Goal: Communication & Community: Share content

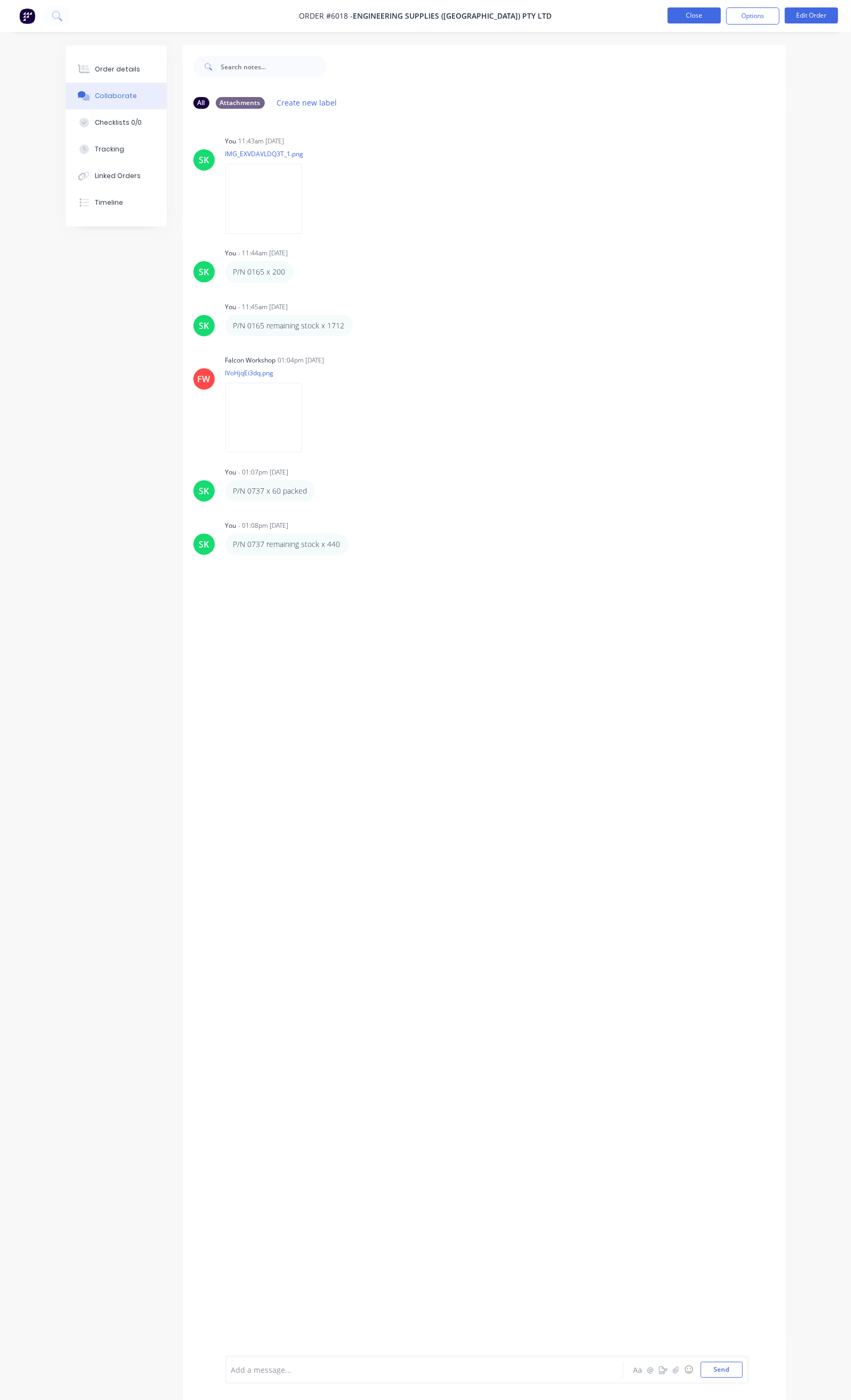
click at [708, 12] on button "Close" at bounding box center [694, 15] width 53 height 16
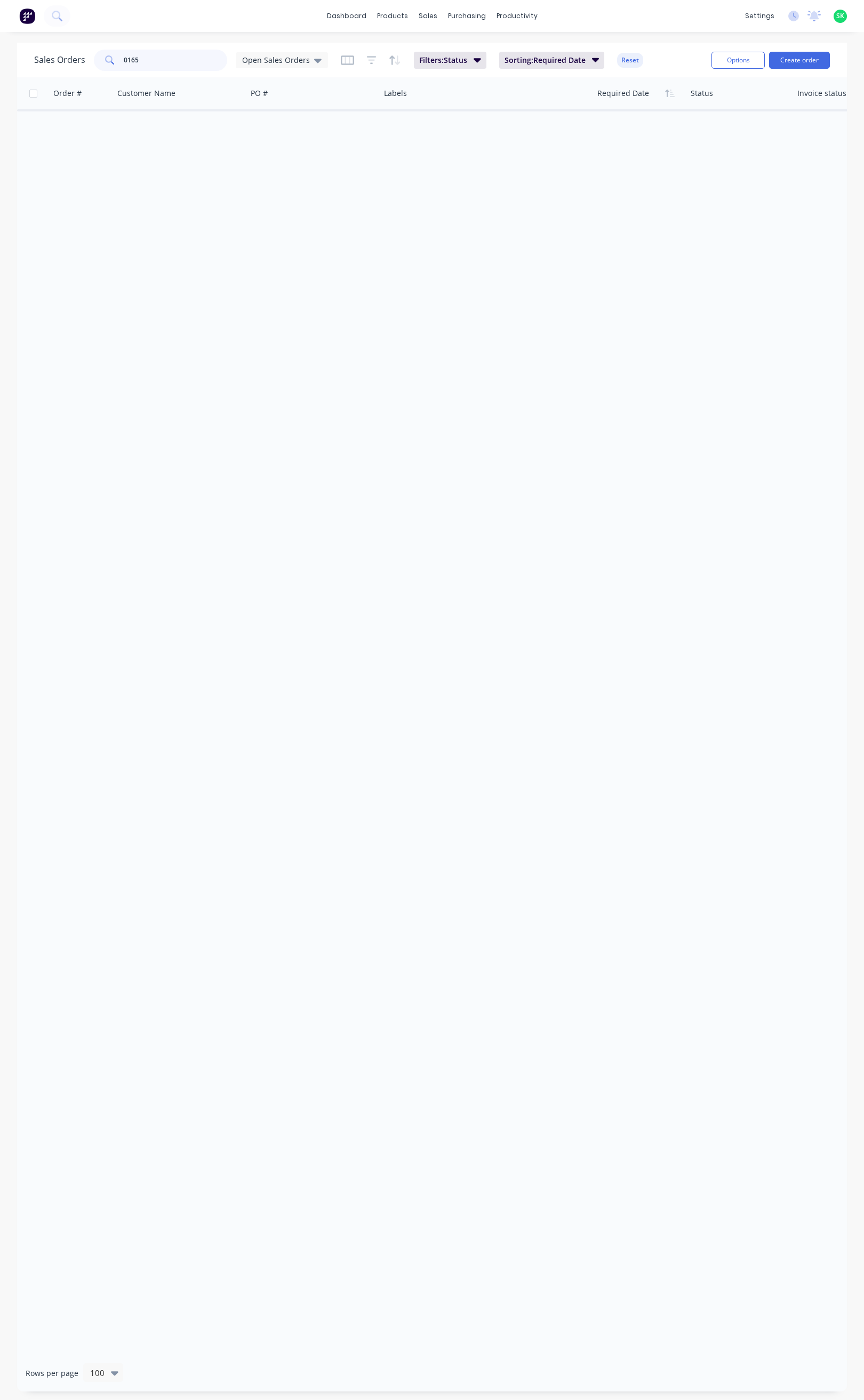
drag, startPoint x: 152, startPoint y: 59, endPoint x: 116, endPoint y: 59, distance: 36.0
click at [116, 59] on div "0165" at bounding box center [160, 60] width 134 height 22
click at [314, 62] on icon at bounding box center [317, 61] width 8 height 4
click at [264, 151] on button "None" at bounding box center [300, 151] width 122 height 13
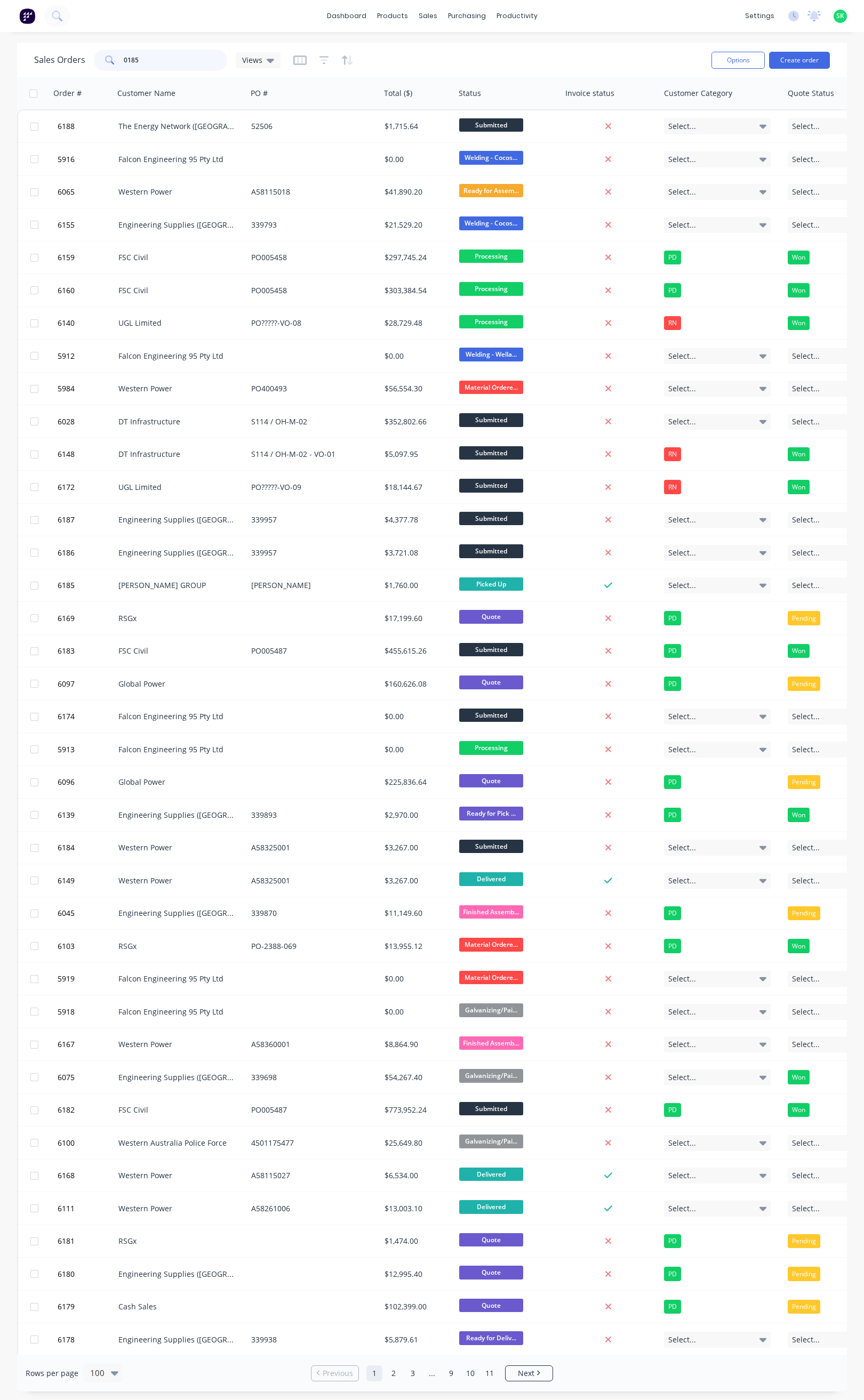
click at [150, 61] on input "0185" at bounding box center [175, 60] width 104 height 22
type input "0185"
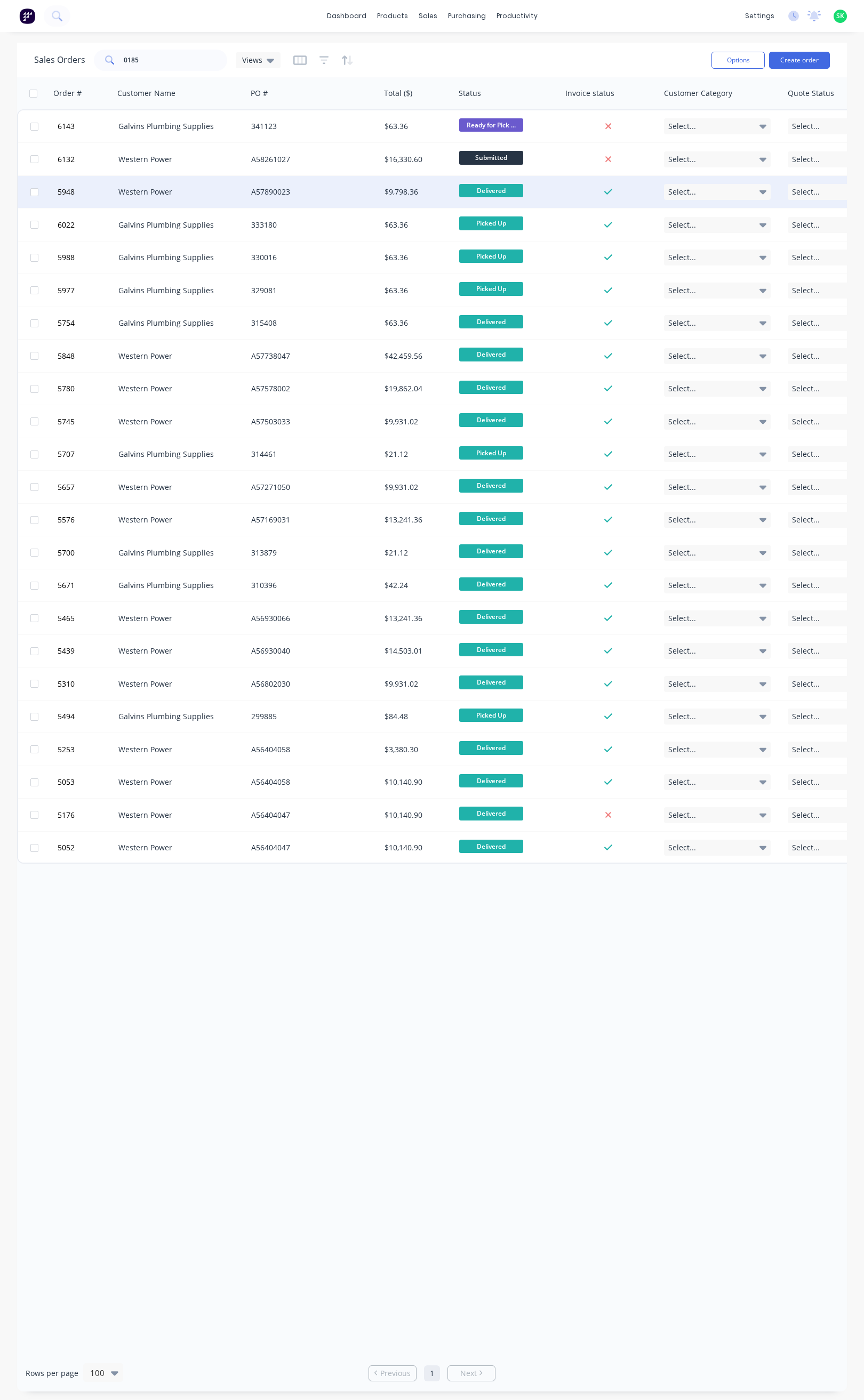
click at [240, 187] on div "Western Power" at bounding box center [180, 192] width 124 height 10
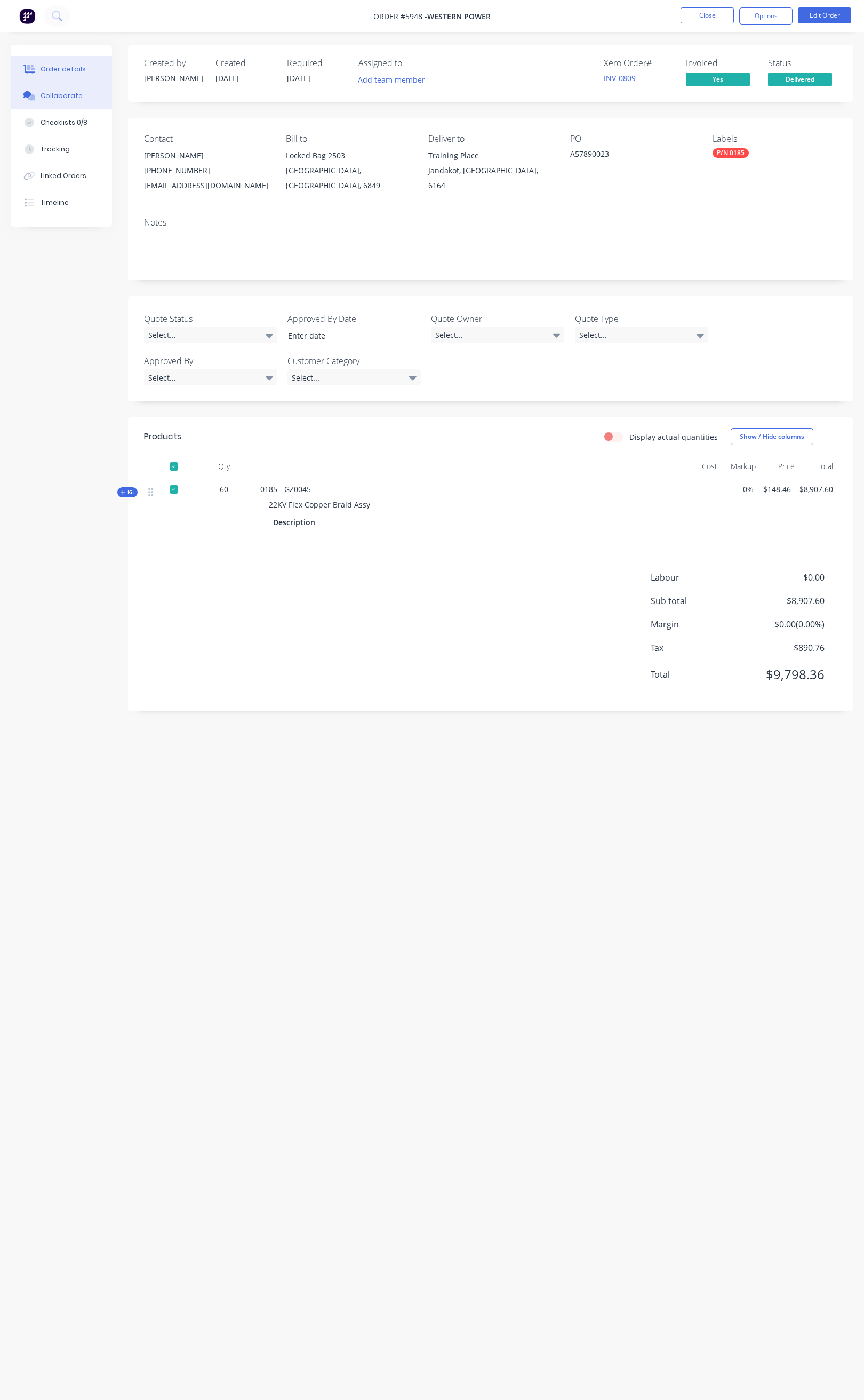
click at [53, 101] on button "Collaborate" at bounding box center [61, 96] width 101 height 27
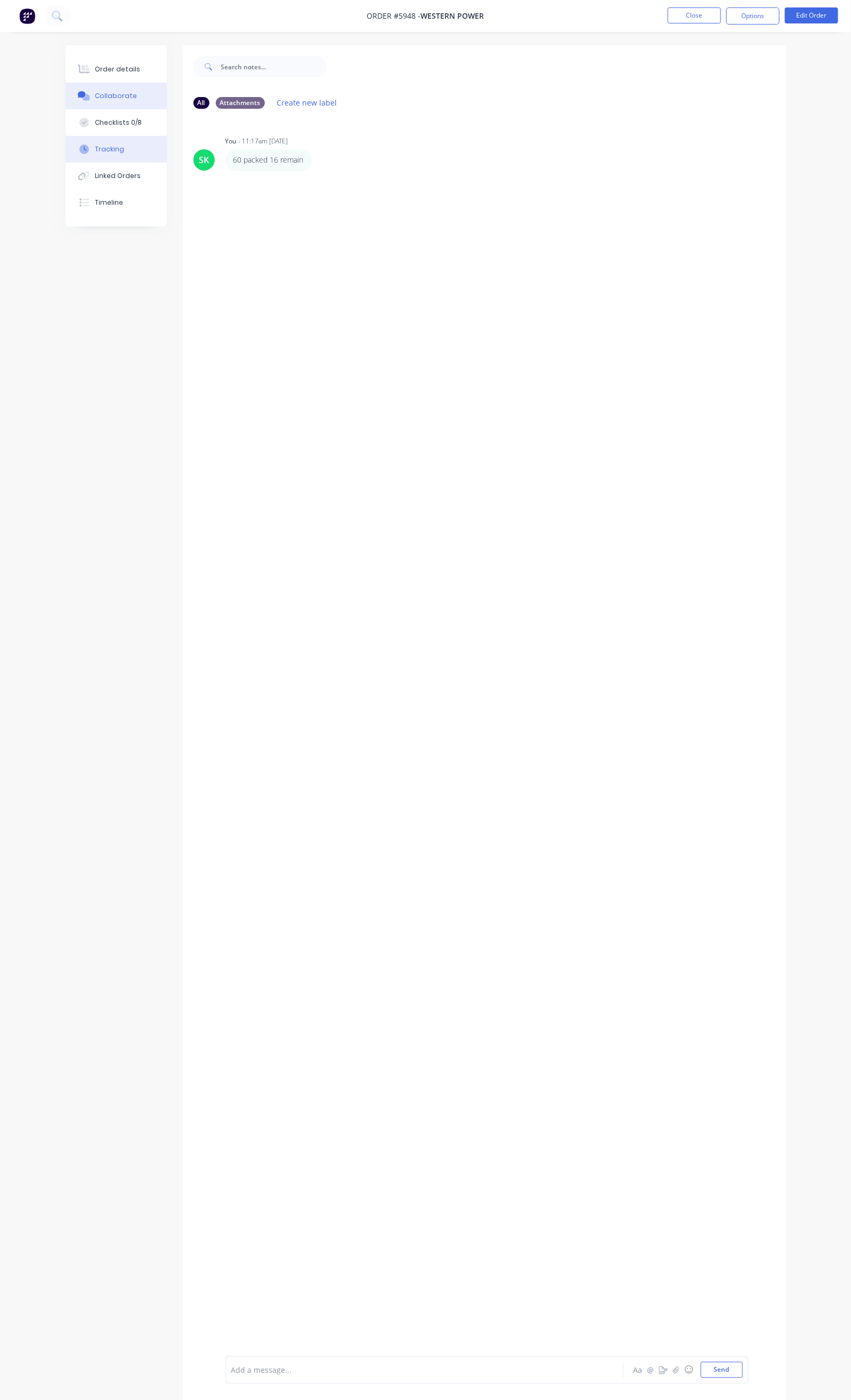
click at [80, 143] on button "Tracking" at bounding box center [116, 149] width 101 height 27
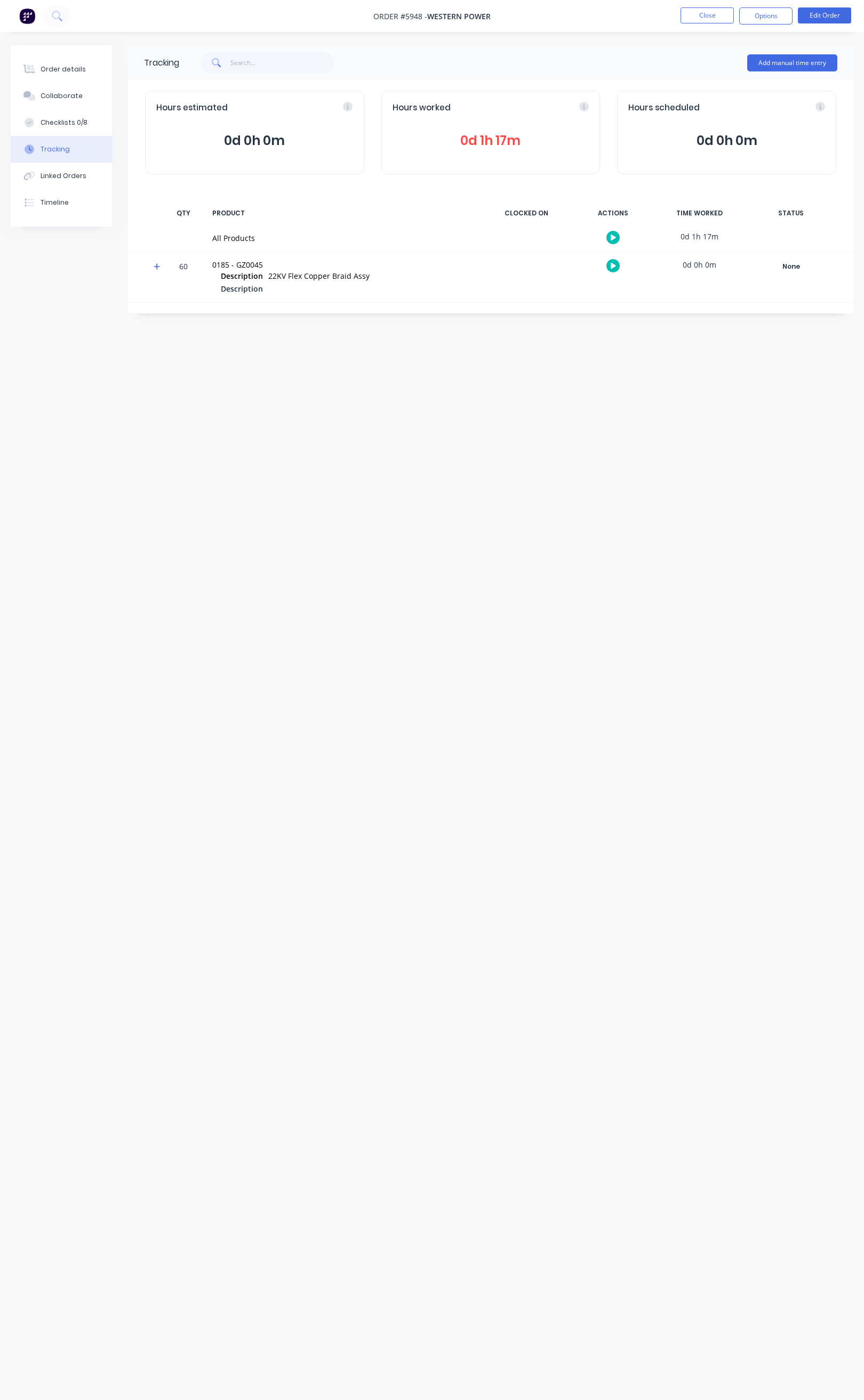
click at [489, 140] on span "0d 1h 17m" at bounding box center [490, 140] width 196 height 19
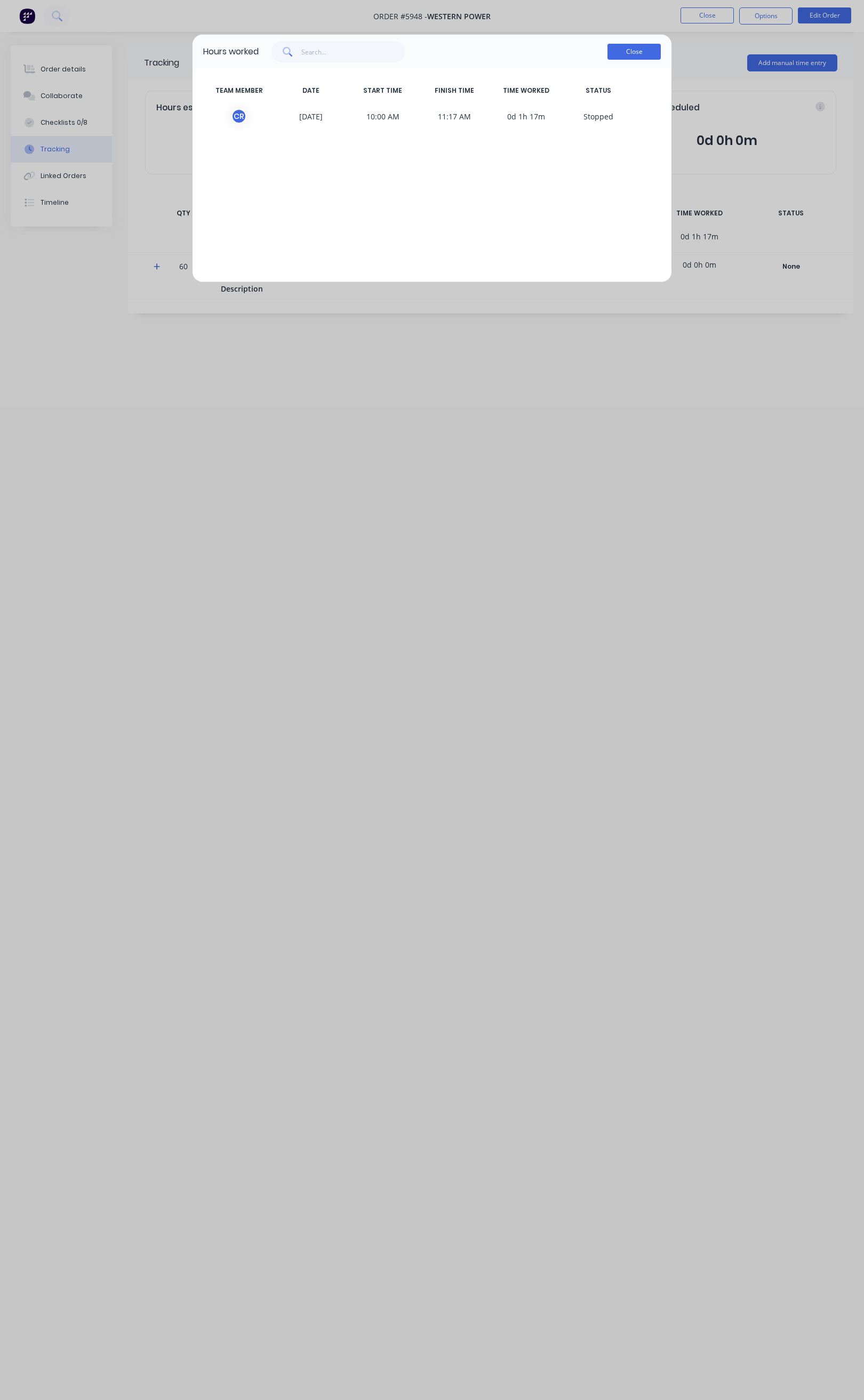
click at [631, 51] on button "Close" at bounding box center [634, 52] width 53 height 16
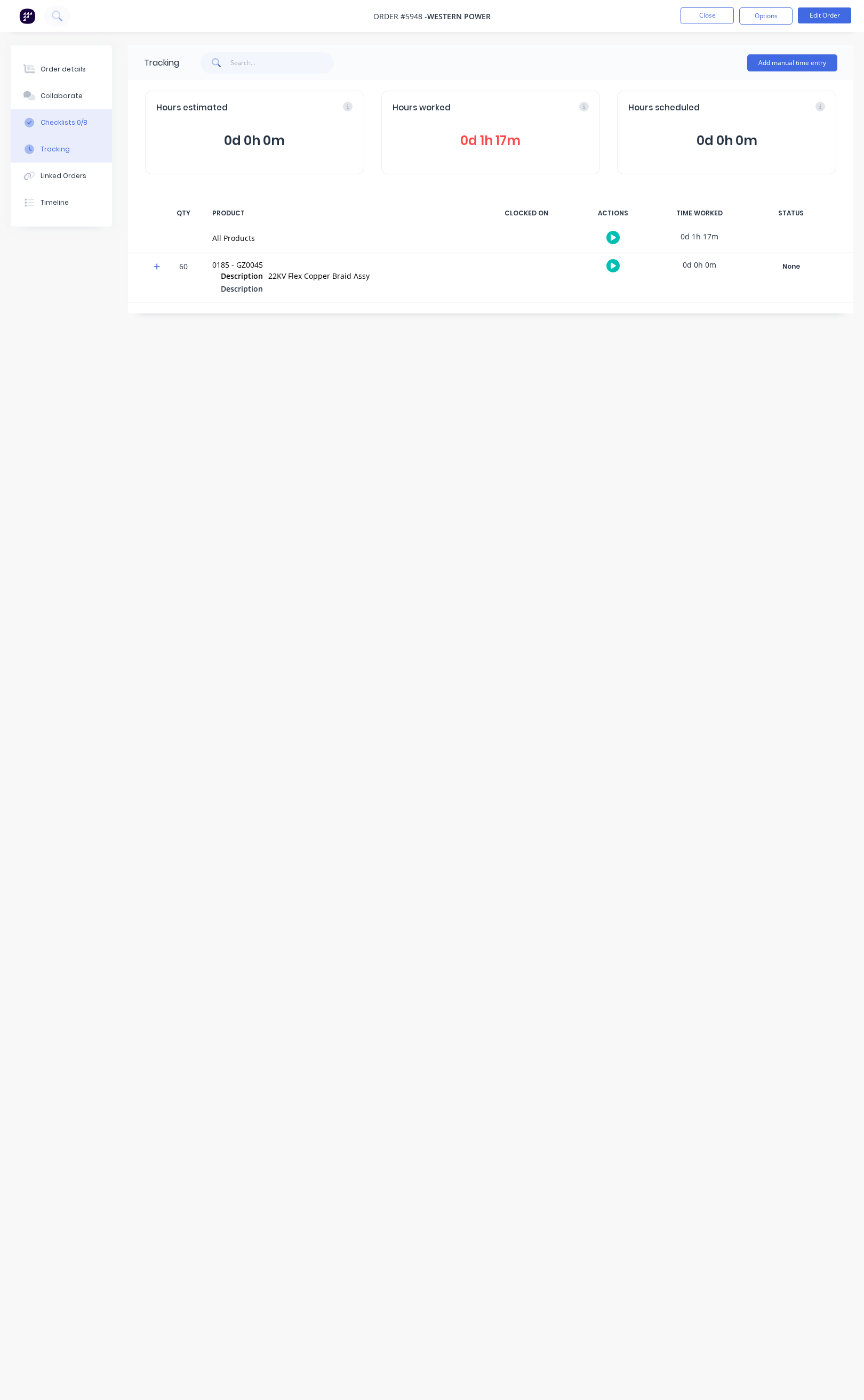
click at [64, 120] on div "Checklists 0/8" at bounding box center [64, 123] width 47 height 10
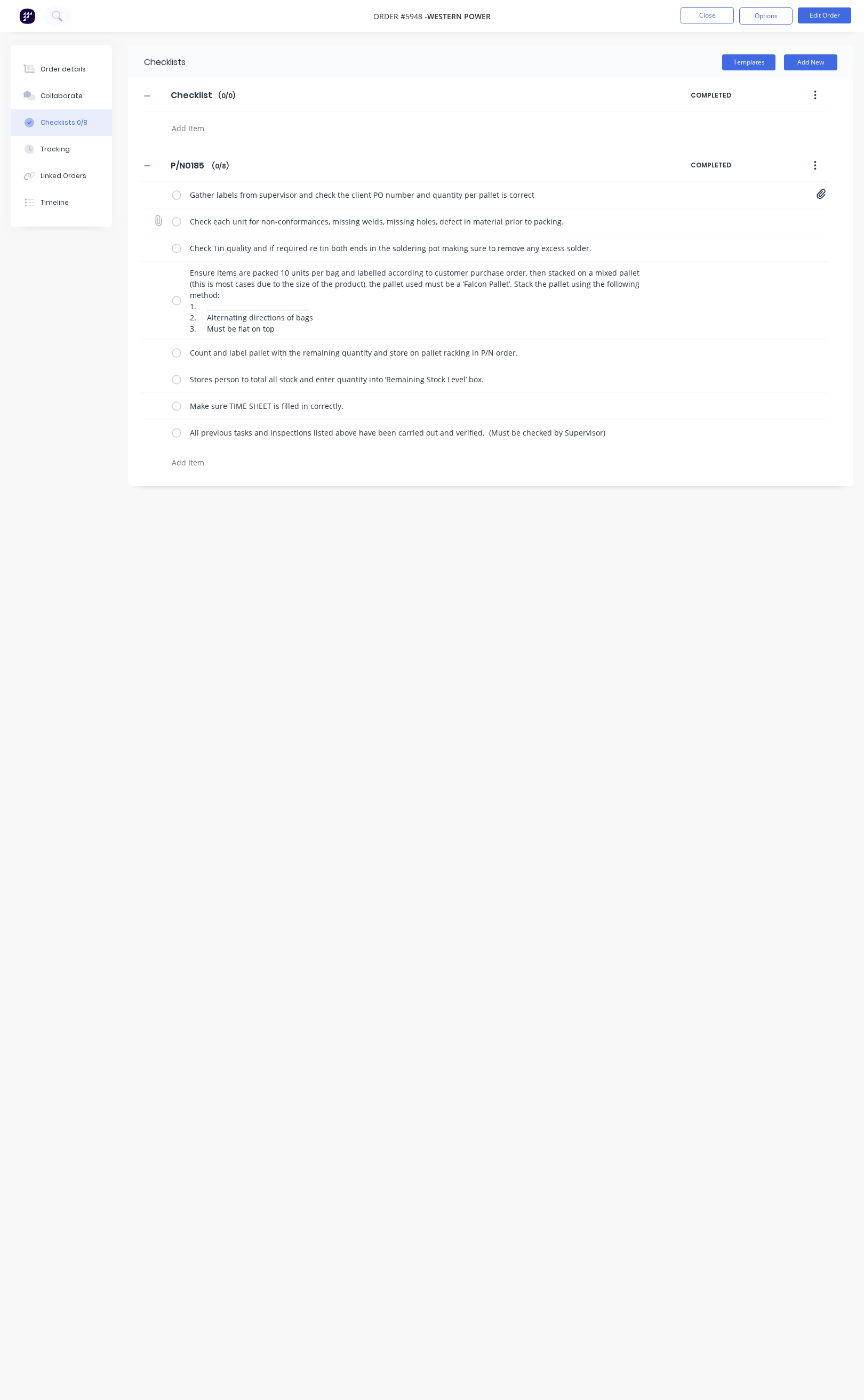
drag, startPoint x: 176, startPoint y: 195, endPoint x: 176, endPoint y: 226, distance: 31.0
click at [176, 196] on label at bounding box center [177, 195] width 10 height 11
click at [0, 0] on input "checkbox" at bounding box center [0, 0] width 0 height 0
click at [176, 226] on label at bounding box center [177, 222] width 10 height 11
click at [0, 0] on input "checkbox" at bounding box center [0, 0] width 0 height 0
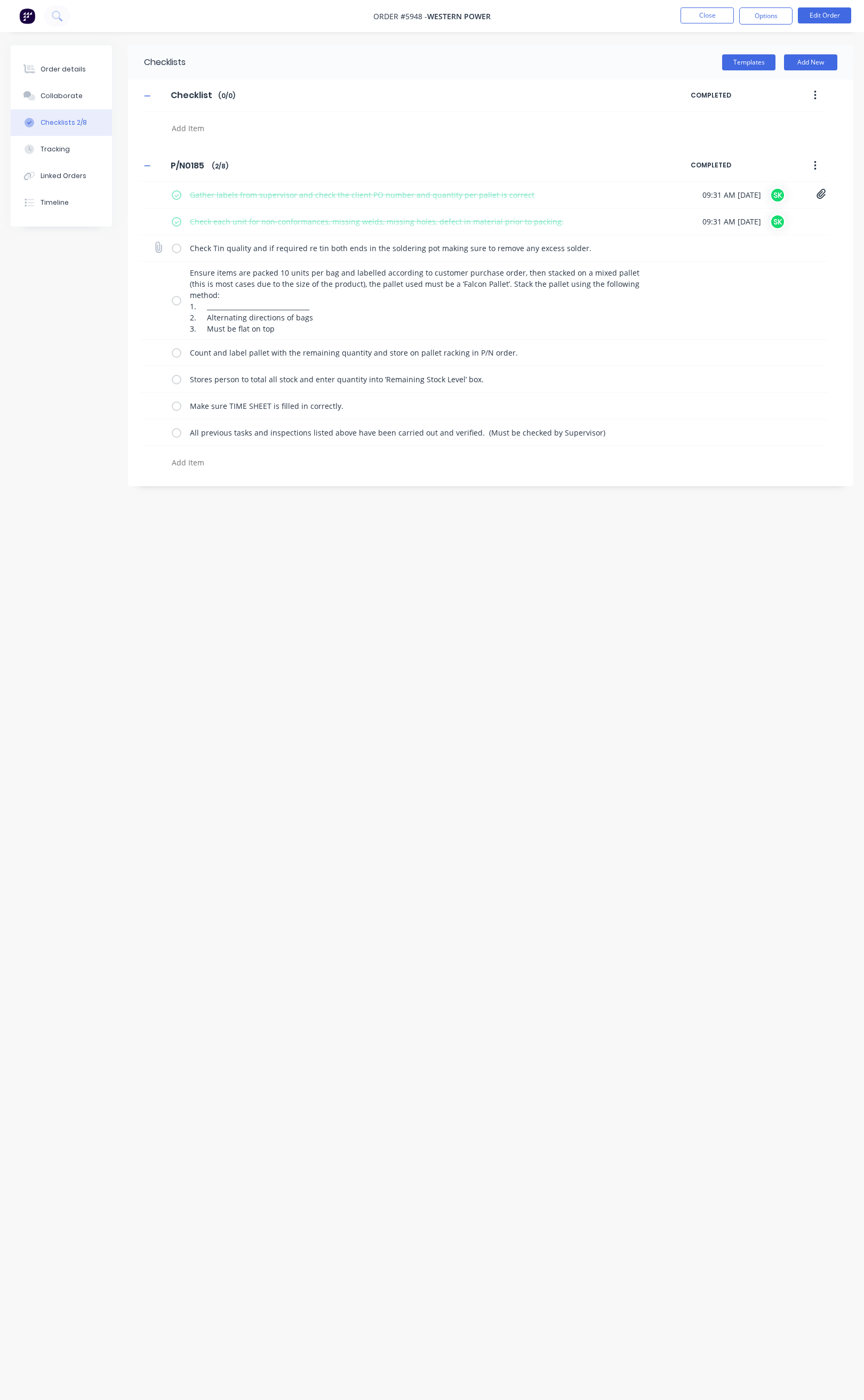
drag, startPoint x: 176, startPoint y: 247, endPoint x: 175, endPoint y: 258, distance: 11.0
click at [175, 248] on label at bounding box center [177, 248] width 10 height 11
click at [0, 0] on input "checkbox" at bounding box center [0, 0] width 0 height 0
click at [173, 299] on label at bounding box center [177, 301] width 10 height 11
click at [0, 0] on input "checkbox" at bounding box center [0, 0] width 0 height 0
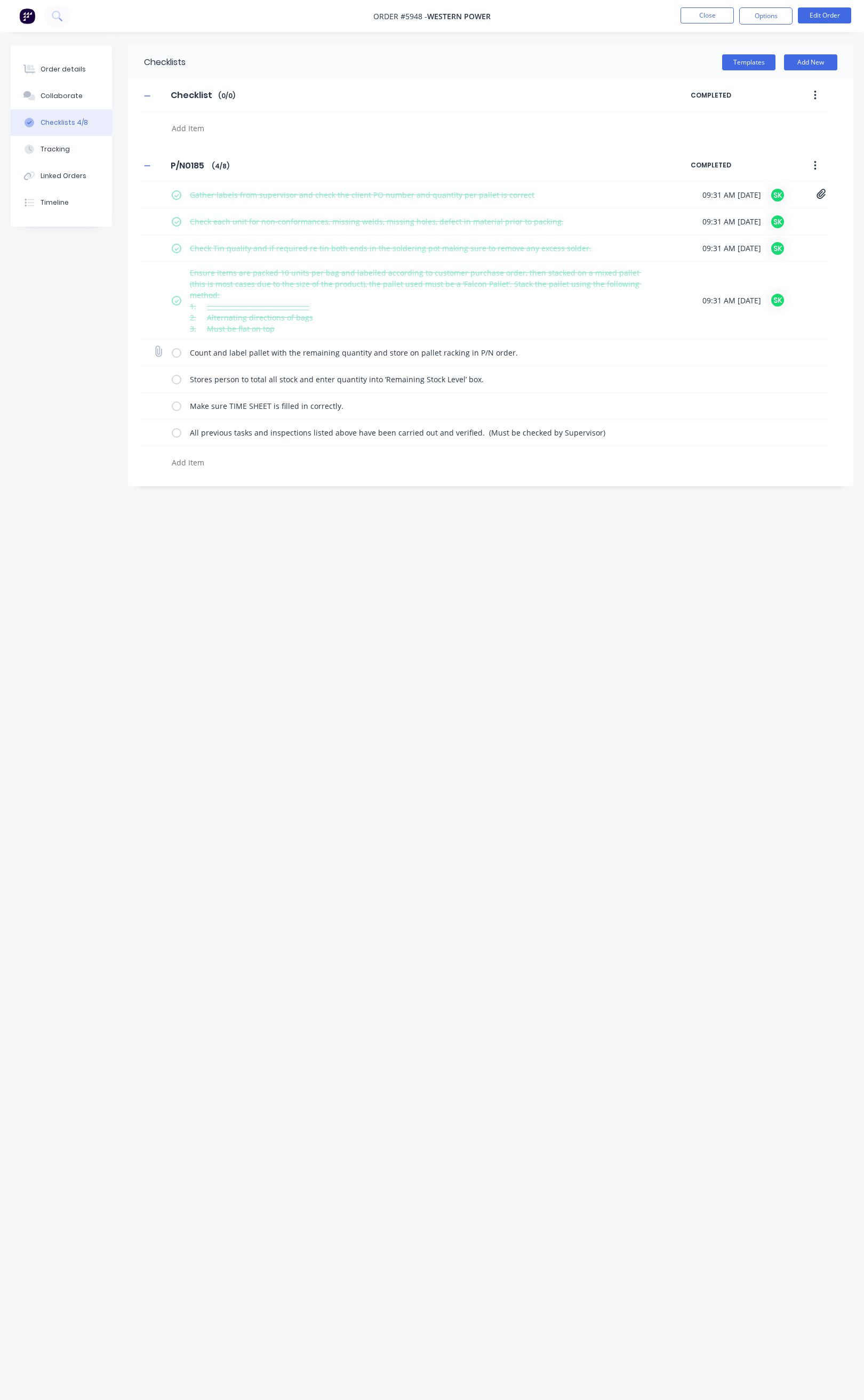
click at [178, 356] on label at bounding box center [177, 353] width 10 height 11
click at [0, 0] on input "checkbox" at bounding box center [0, 0] width 0 height 0
drag, startPoint x: 178, startPoint y: 381, endPoint x: 178, endPoint y: 396, distance: 15.0
click at [178, 390] on div "Stores person to total all stock and enter quantity into ‘Remaining Stock Level…" at bounding box center [418, 379] width 492 height 22
drag, startPoint x: 178, startPoint y: 403, endPoint x: 178, endPoint y: 414, distance: 11.0
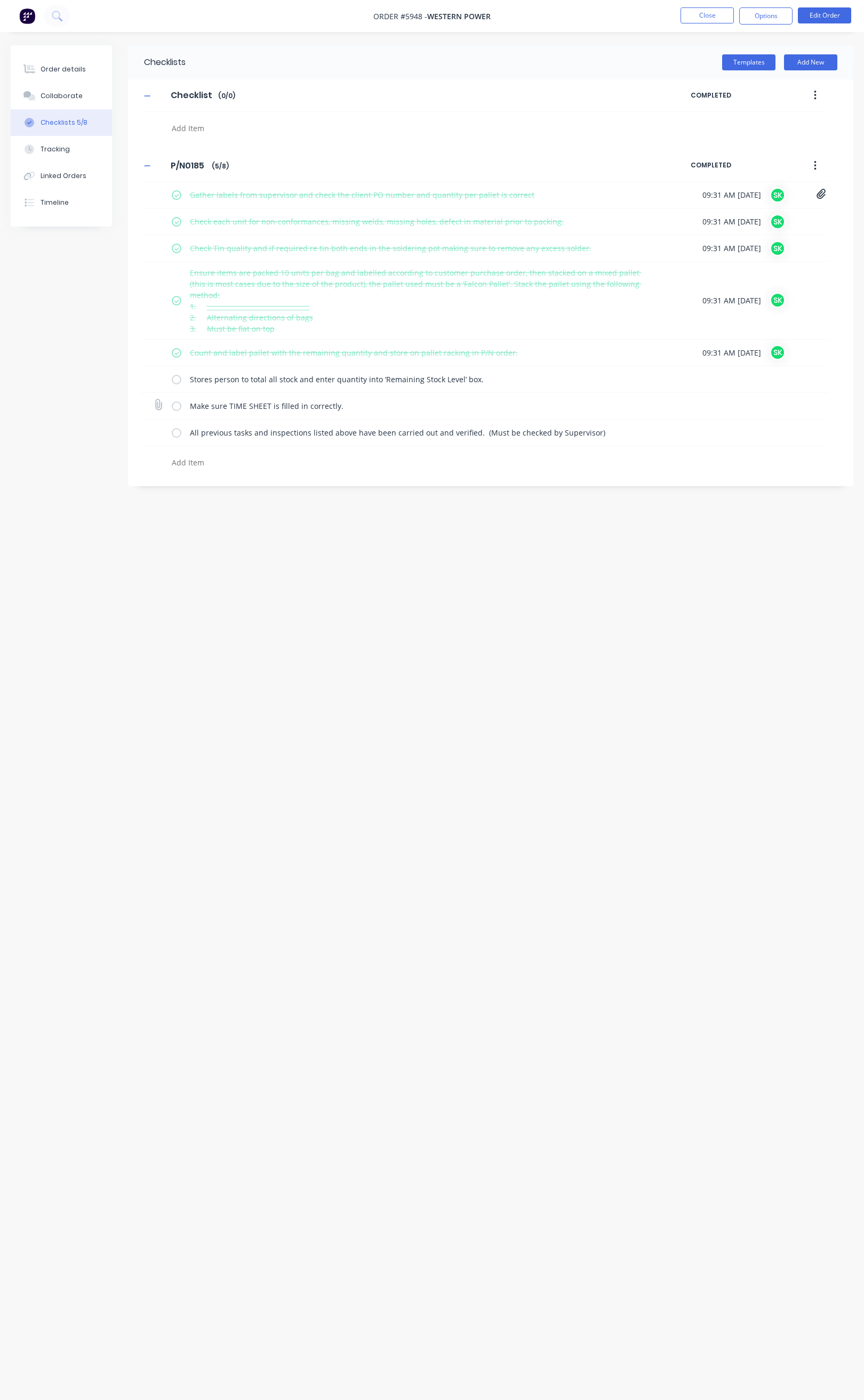
click at [178, 405] on label at bounding box center [177, 406] width 10 height 11
click at [0, 0] on input "checkbox" at bounding box center [0, 0] width 0 height 0
click at [178, 438] on label at bounding box center [177, 433] width 10 height 11
click at [0, 0] on input "checkbox" at bounding box center [0, 0] width 0 height 0
click at [178, 376] on label at bounding box center [177, 380] width 10 height 11
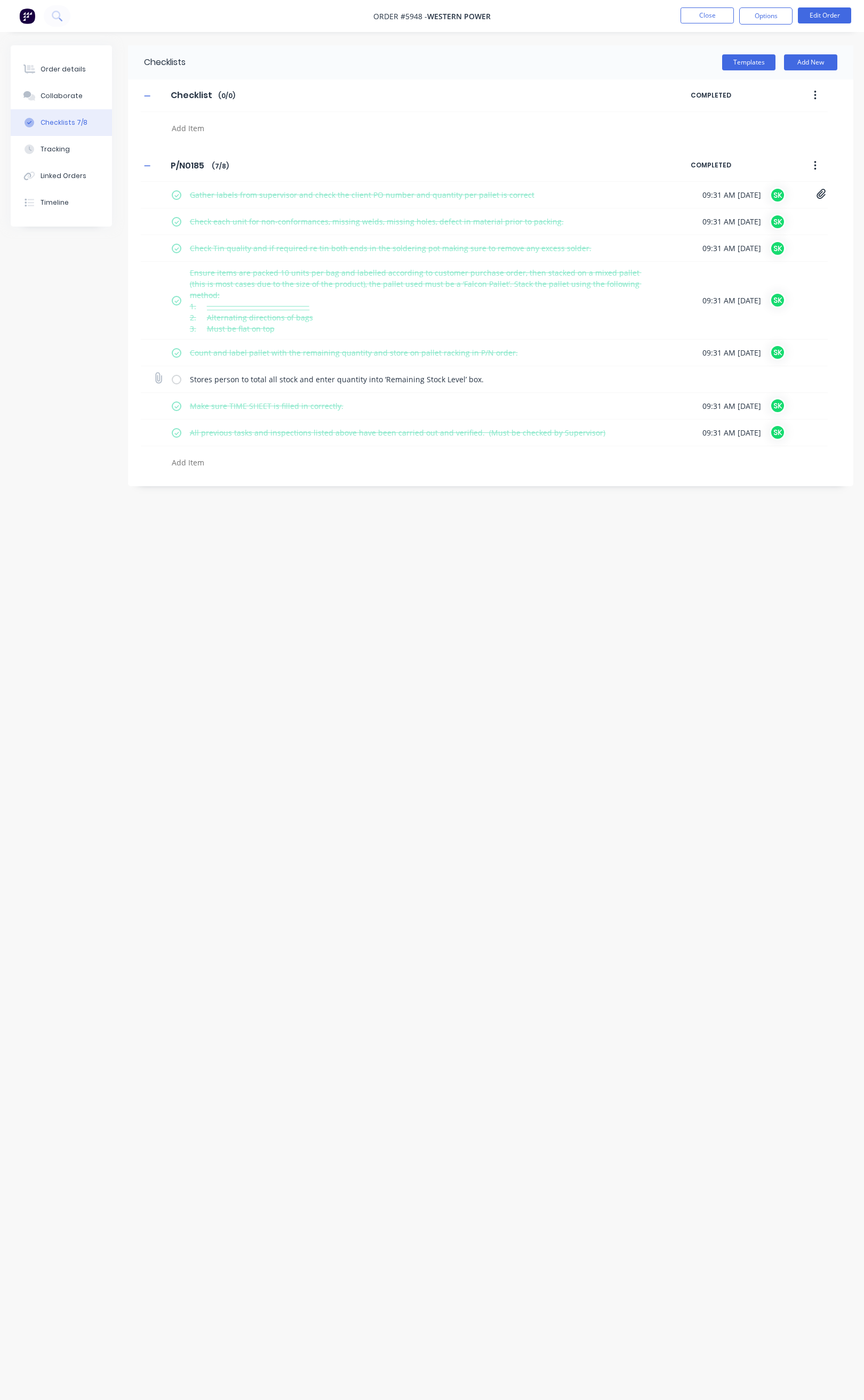
click at [0, 0] on input "checkbox" at bounding box center [0, 0] width 0 height 0
type textarea "x"
click at [693, 19] on button "Close" at bounding box center [707, 15] width 53 height 16
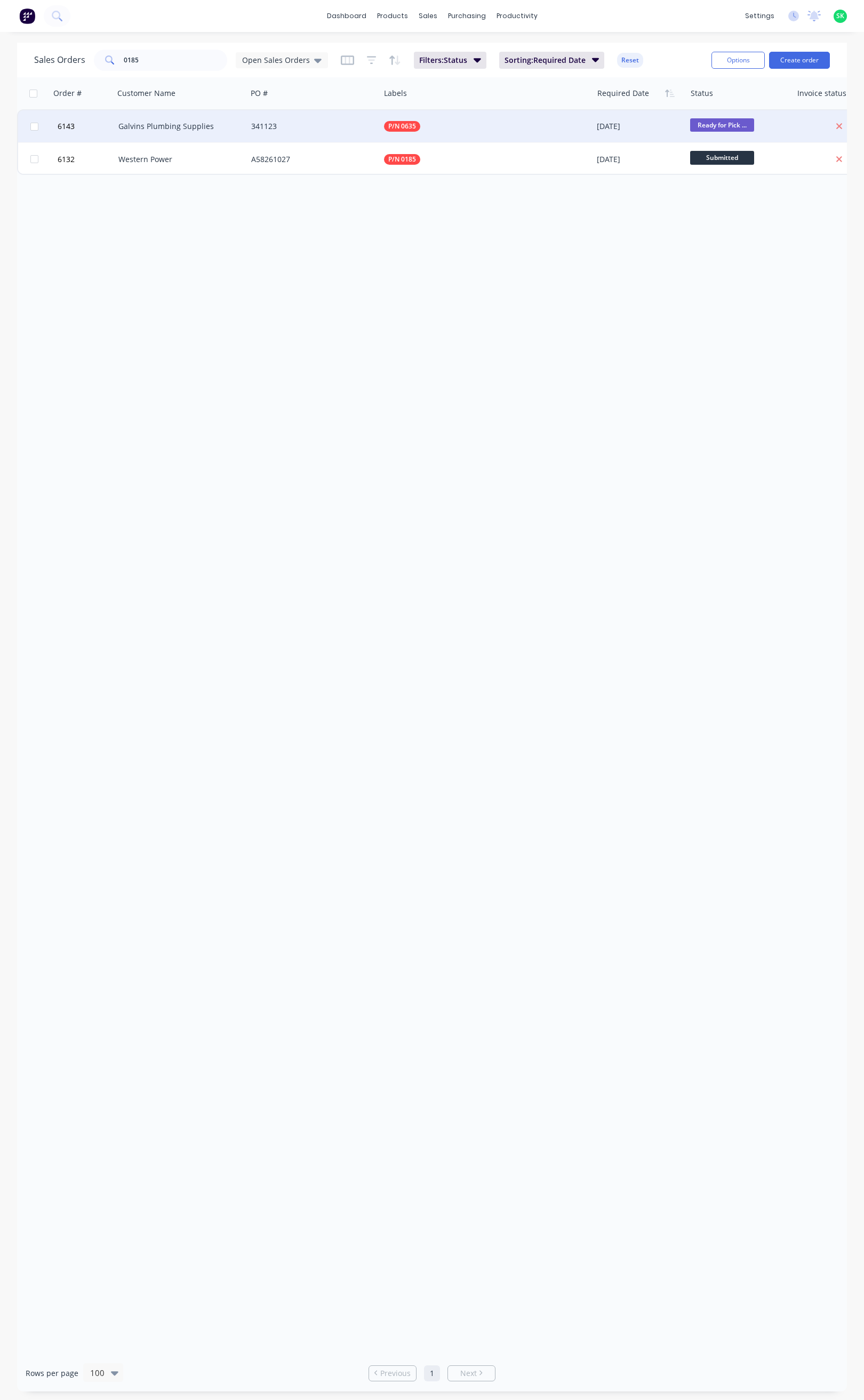
click at [183, 131] on div "Galvins Plumbing Supplies" at bounding box center [180, 127] width 133 height 32
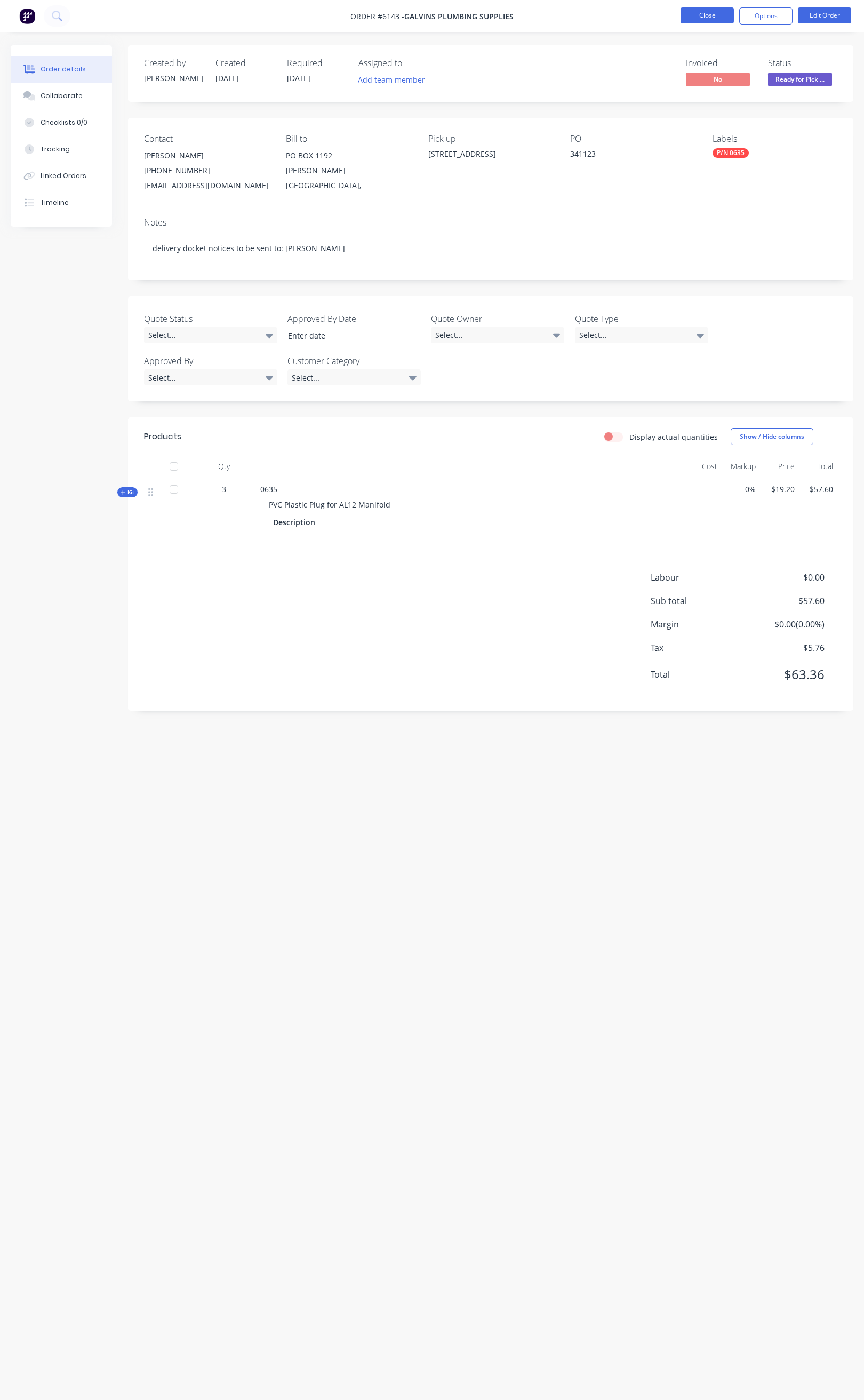
click at [698, 20] on button "Close" at bounding box center [707, 15] width 53 height 16
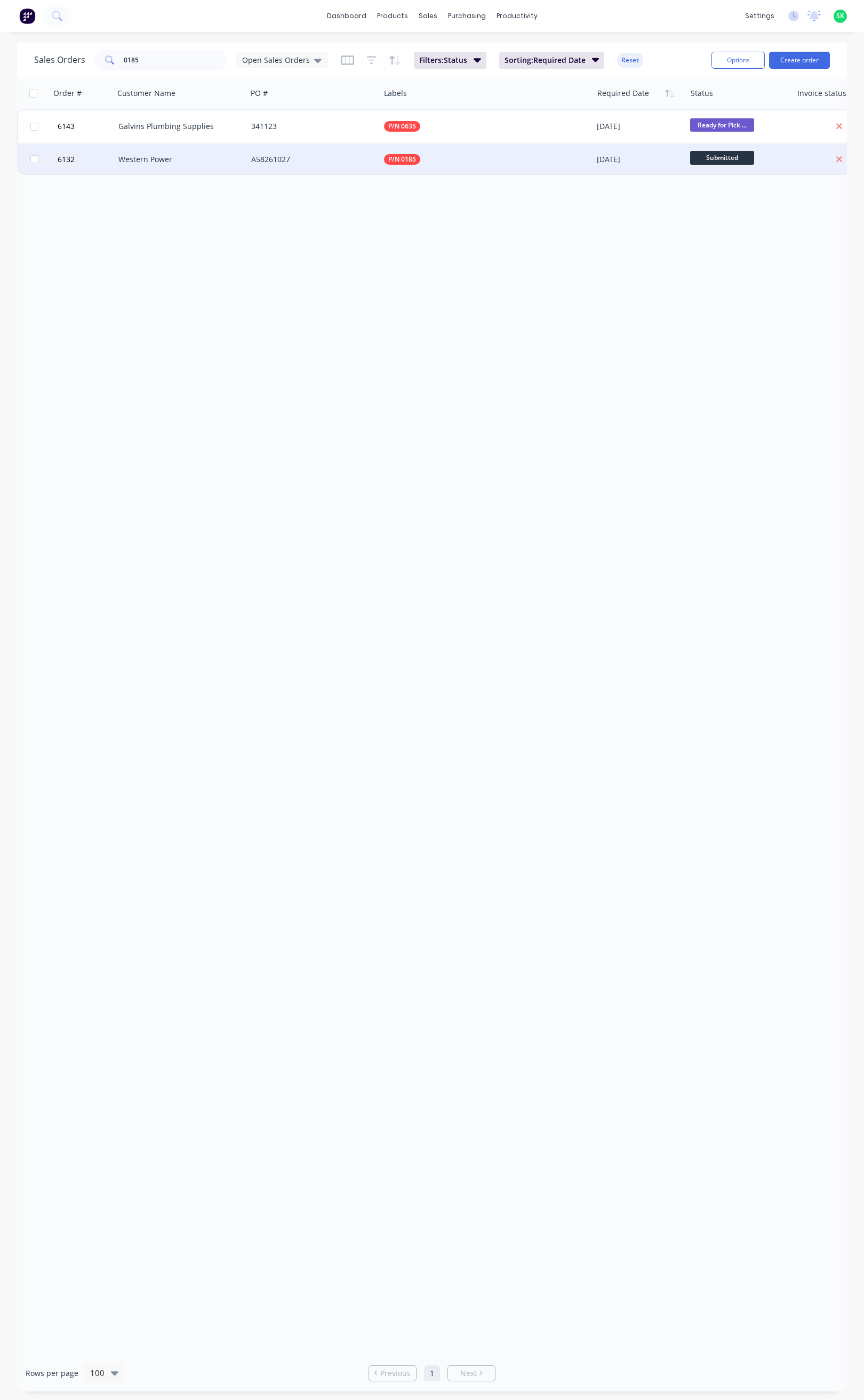
click at [139, 155] on div "Western Power" at bounding box center [177, 159] width 118 height 10
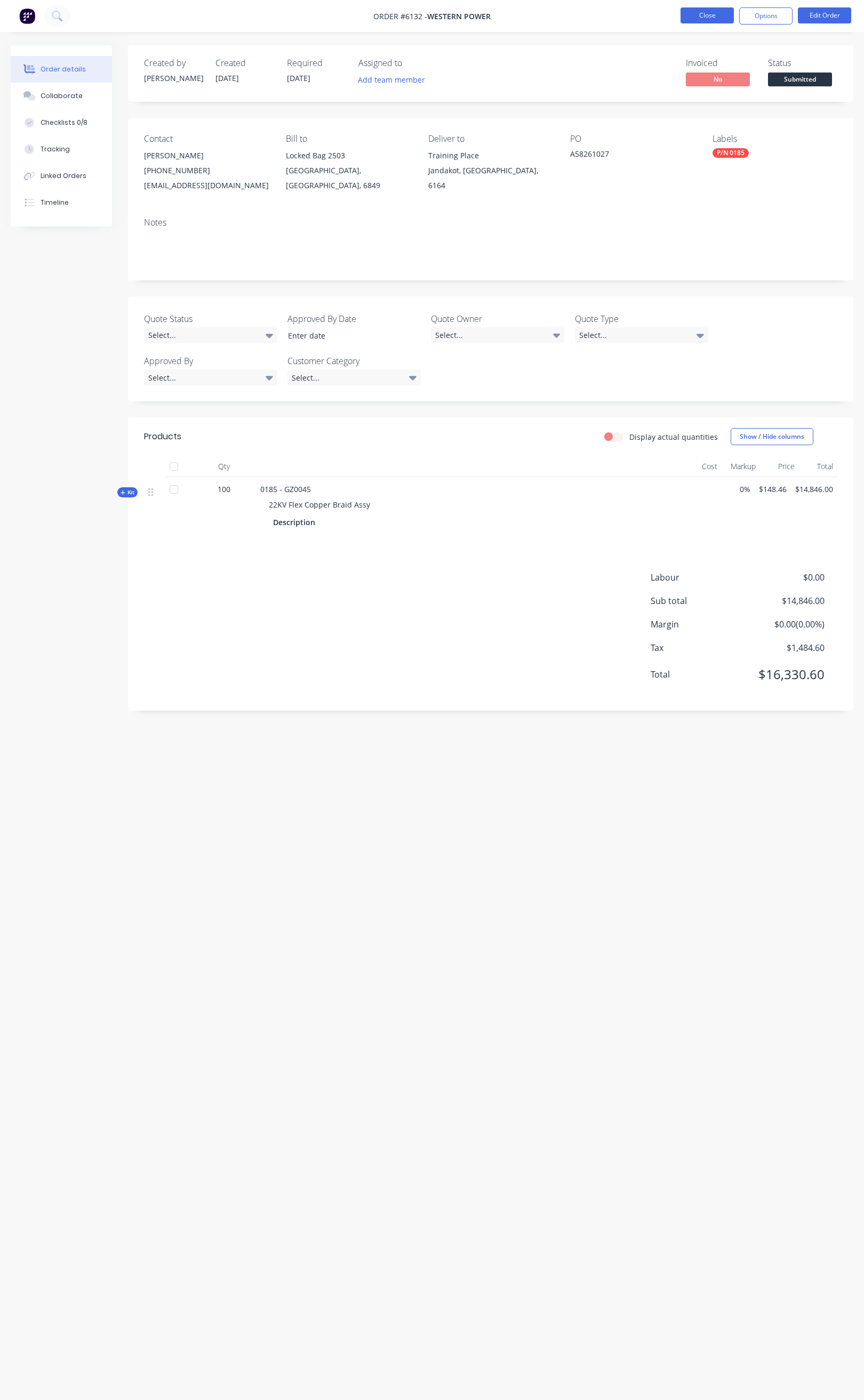
click at [700, 18] on button "Close" at bounding box center [707, 15] width 53 height 16
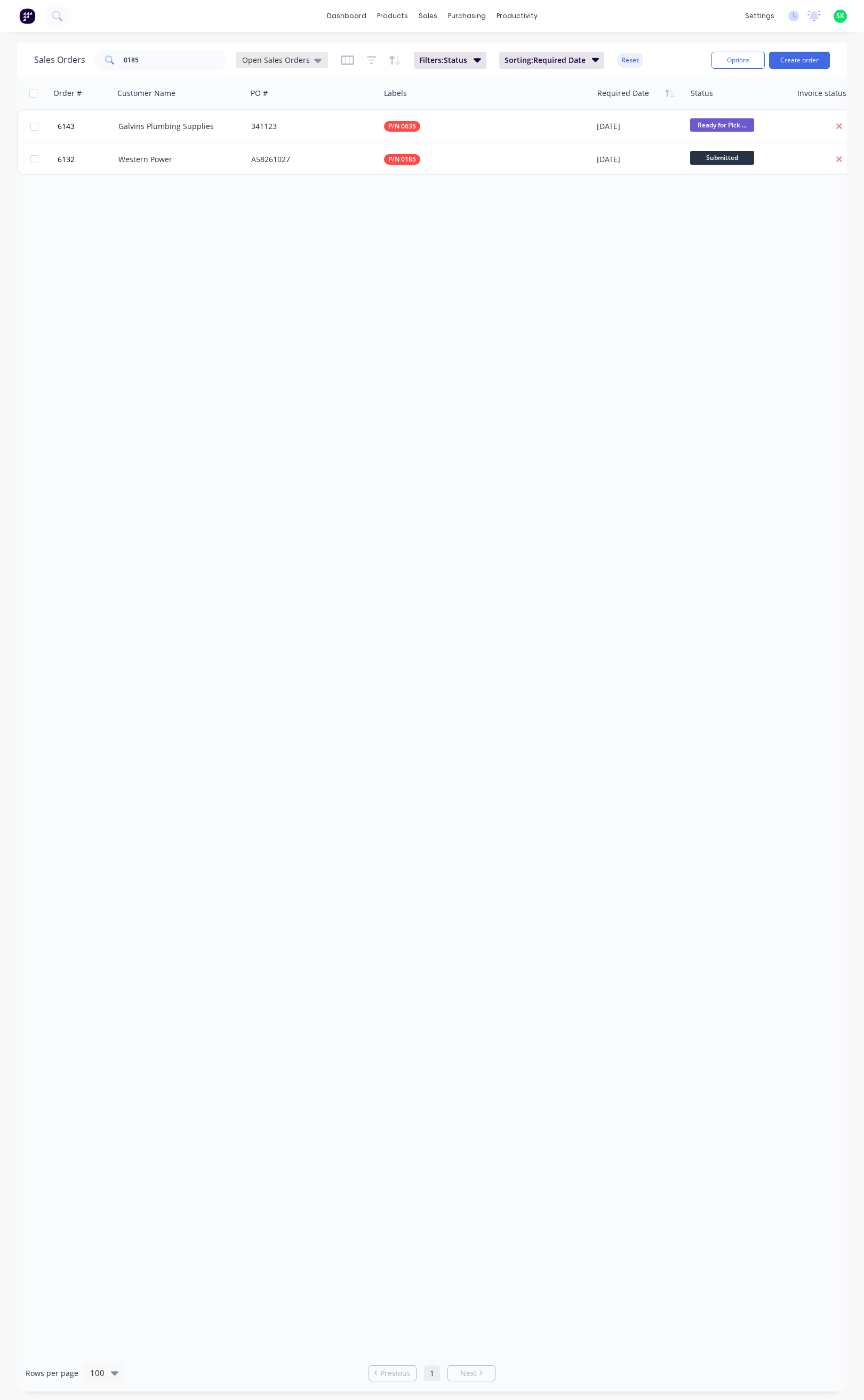
click at [318, 56] on div "Open Sales Orders" at bounding box center [282, 60] width 92 height 16
click at [266, 146] on button "None" at bounding box center [300, 151] width 122 height 13
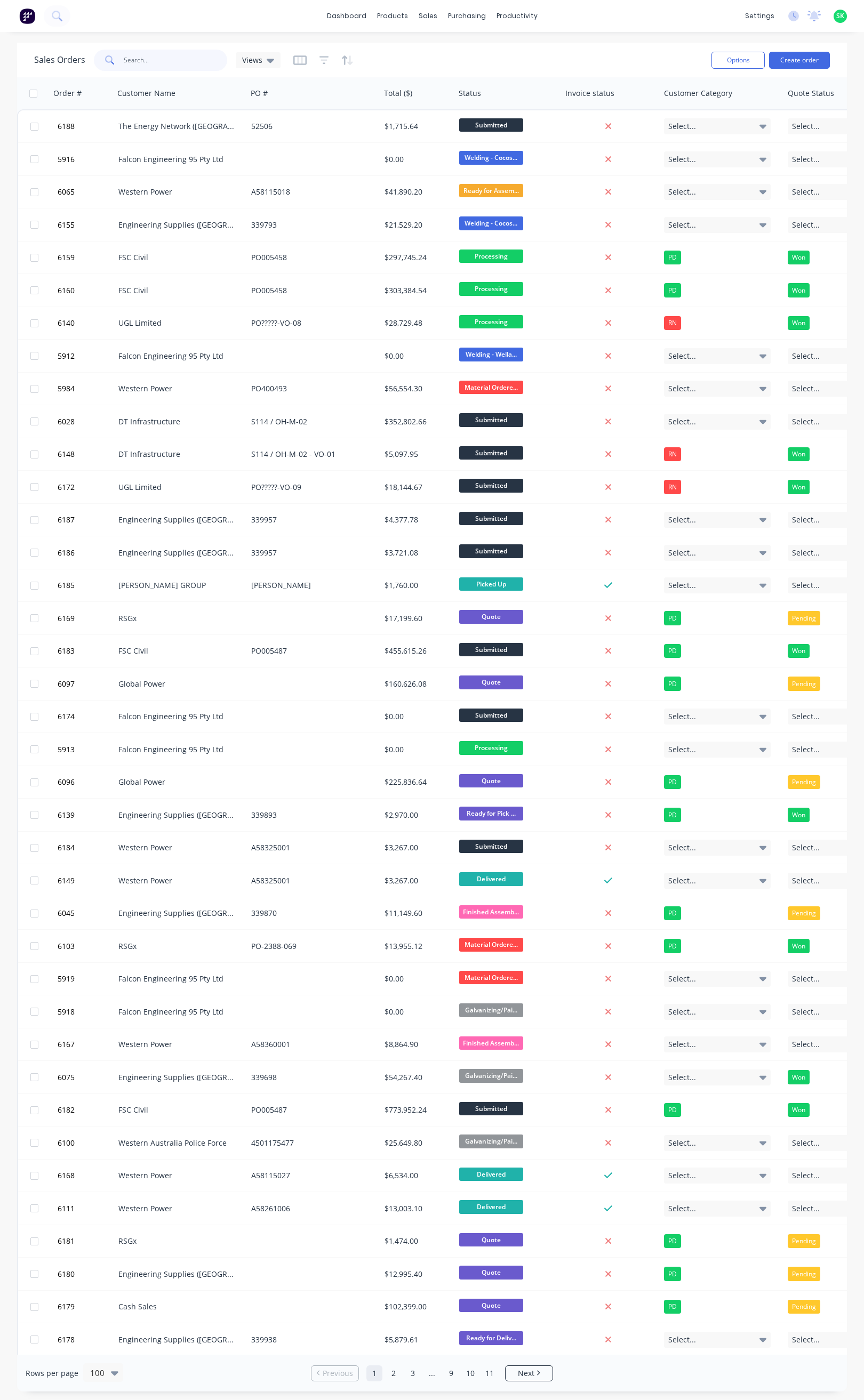
click at [154, 57] on input "0185" at bounding box center [175, 60] width 104 height 22
type input "0185"
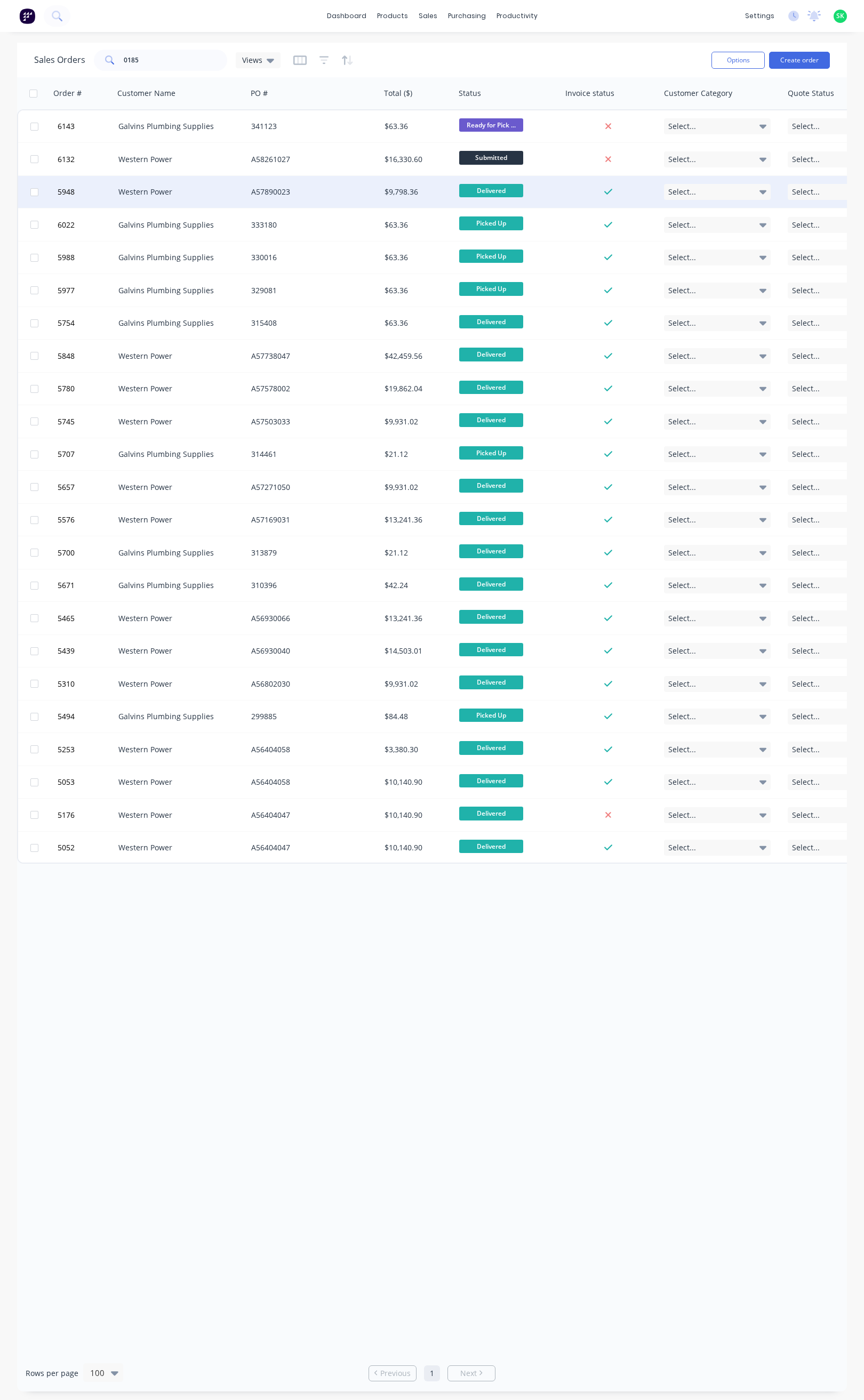
click at [178, 185] on div "Western Power" at bounding box center [180, 192] width 134 height 32
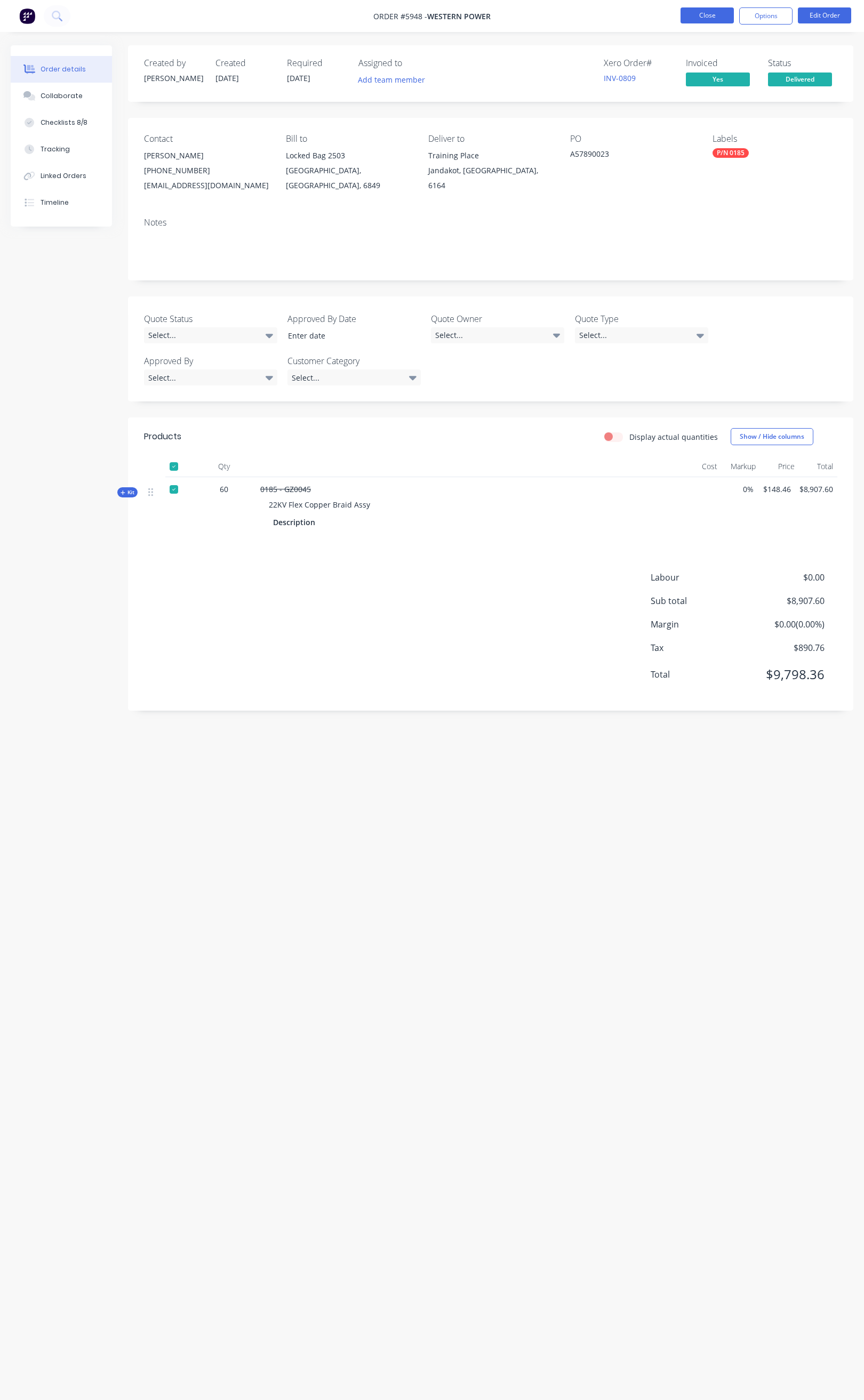
click at [709, 20] on button "Close" at bounding box center [707, 15] width 53 height 16
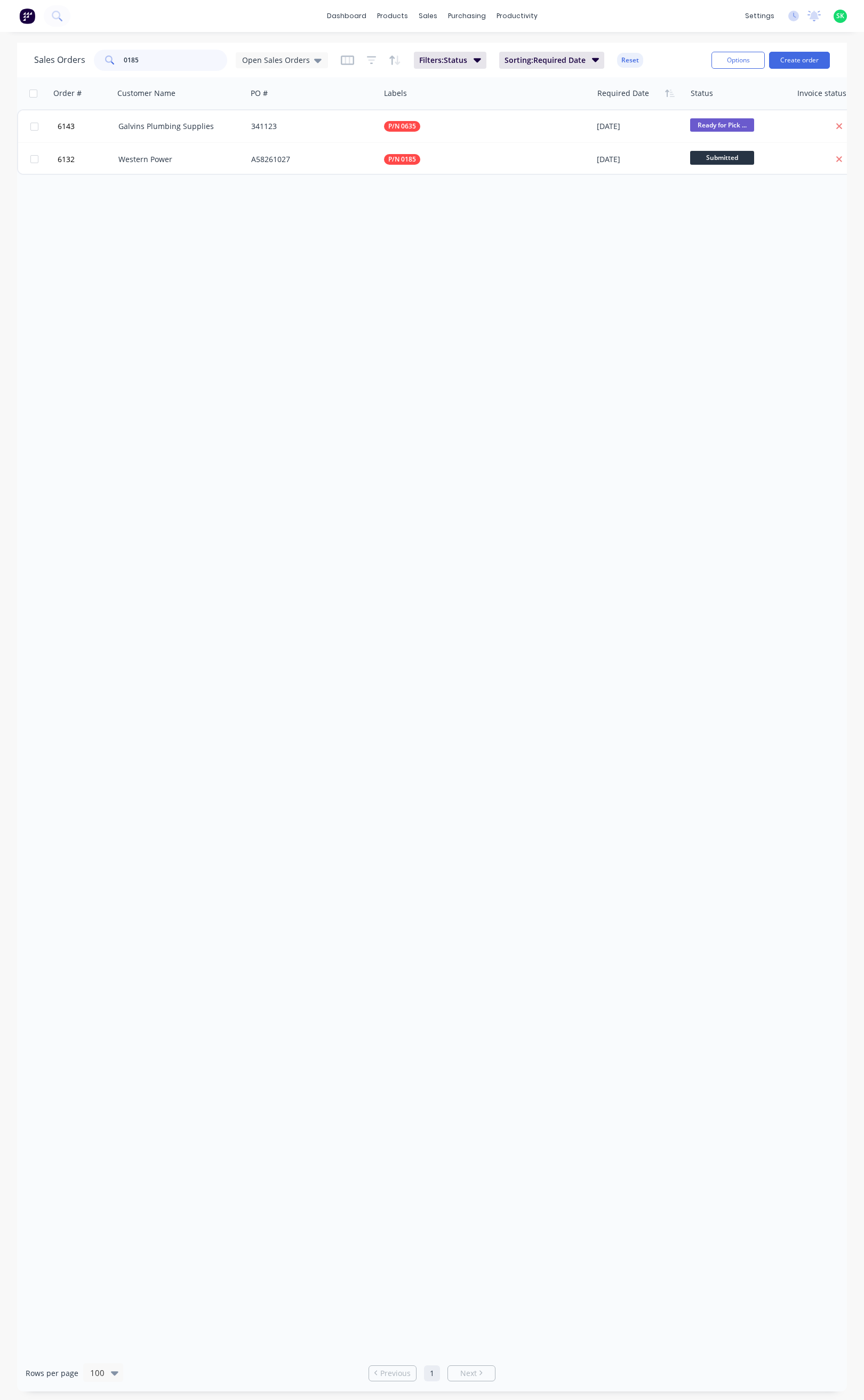
drag, startPoint x: 150, startPoint y: 62, endPoint x: 109, endPoint y: 64, distance: 41.0
click at [116, 62] on div "0185" at bounding box center [160, 60] width 134 height 22
drag, startPoint x: 317, startPoint y: 64, endPoint x: 309, endPoint y: 71, distance: 10.6
click at [315, 64] on div "Open Sales Orders" at bounding box center [282, 60] width 92 height 16
click at [261, 152] on button "None" at bounding box center [300, 151] width 122 height 13
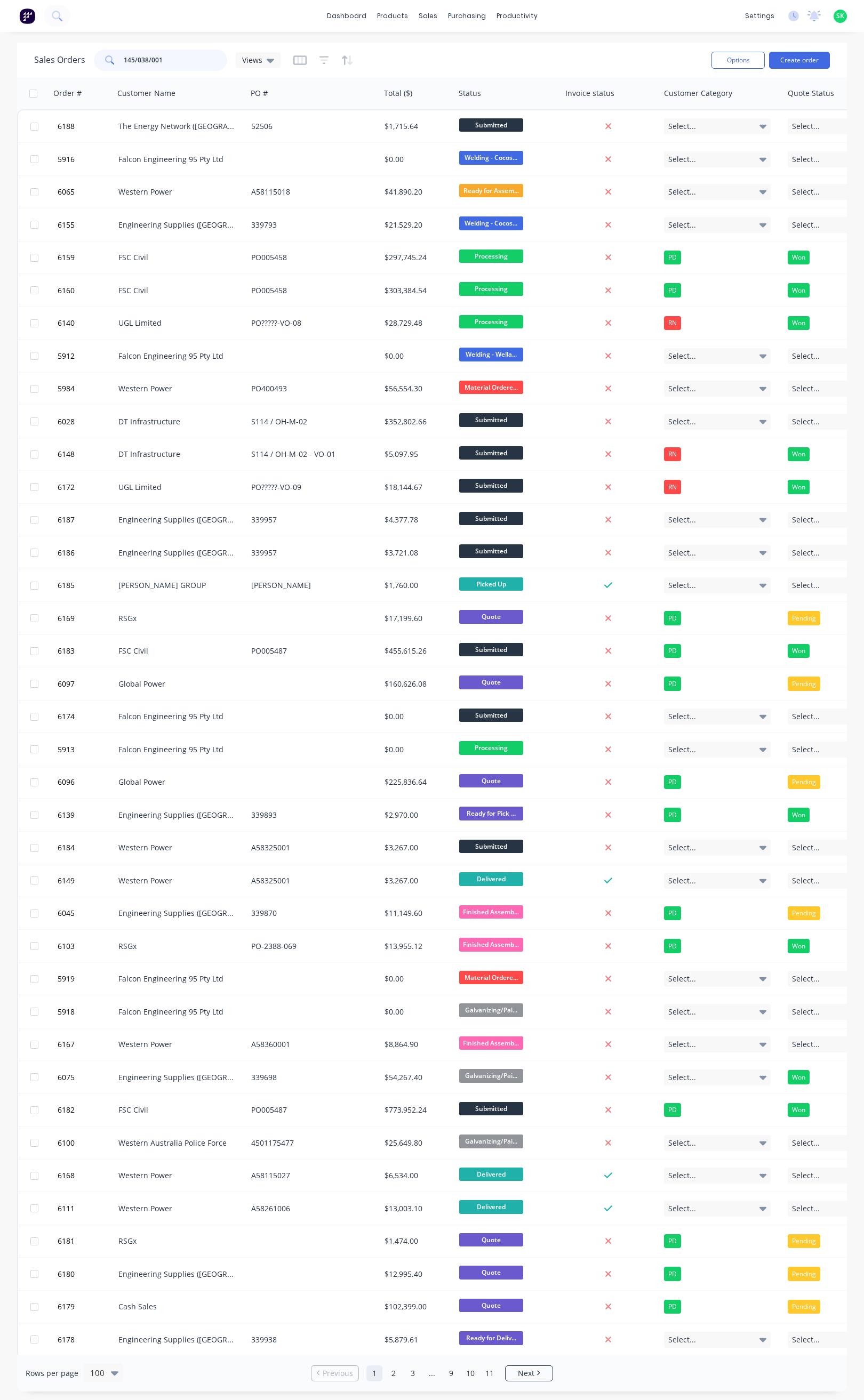
click at [167, 62] on input "145/038/001" at bounding box center [175, 60] width 104 height 22
type input "145/038/001"
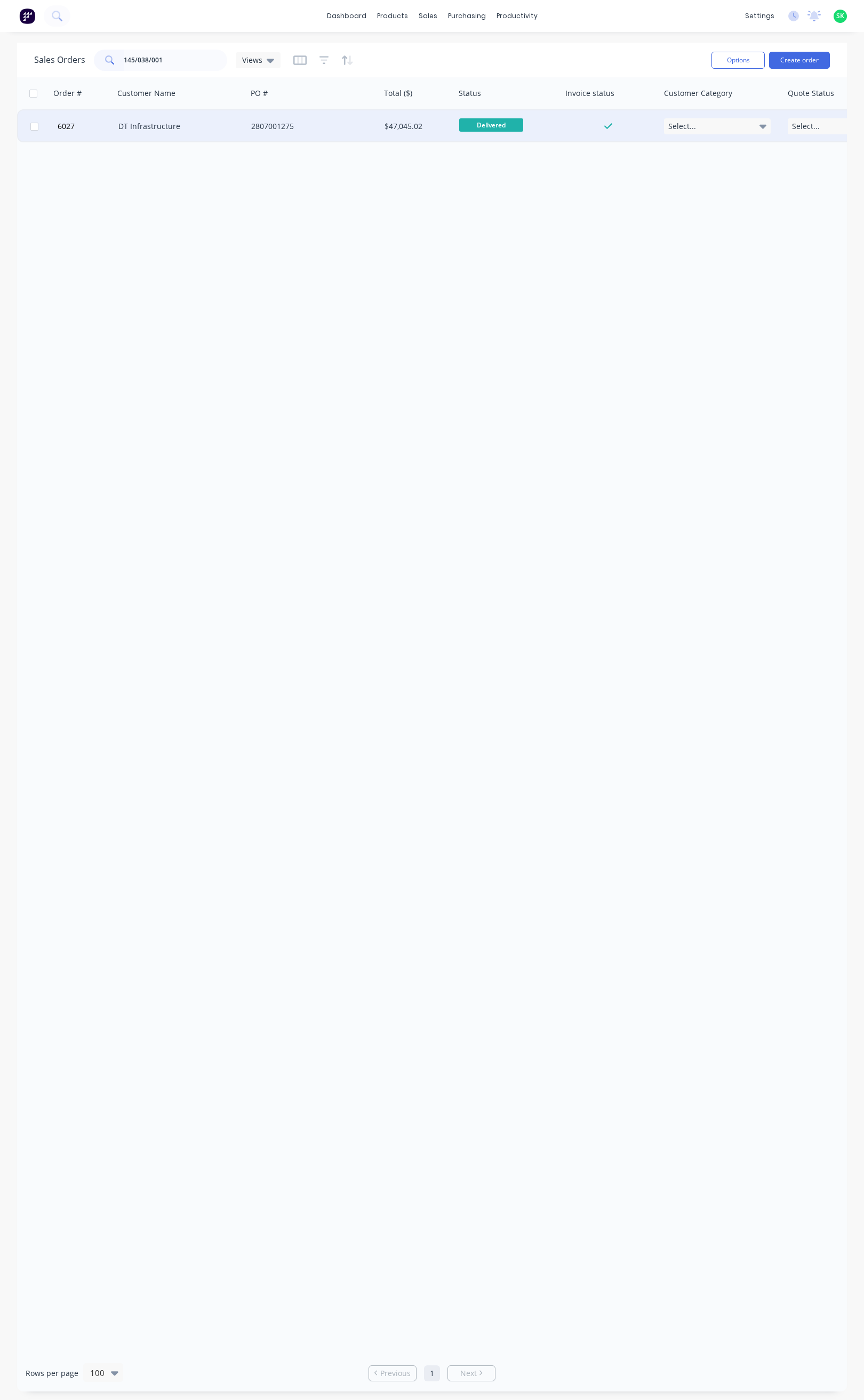
click at [170, 124] on div "DT Infrastructure" at bounding box center [177, 126] width 118 height 10
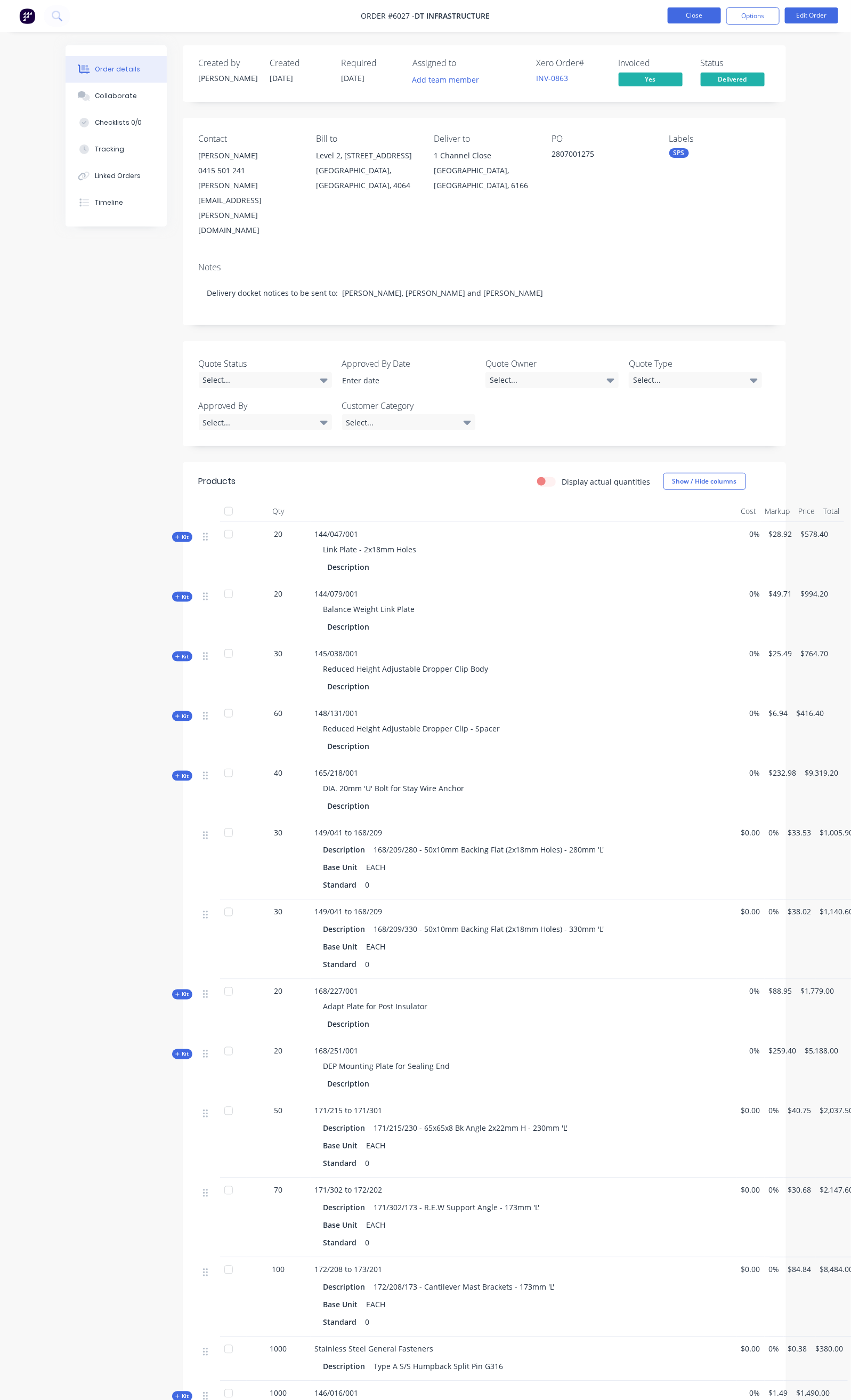
click at [699, 8] on button "Close" at bounding box center [694, 15] width 53 height 16
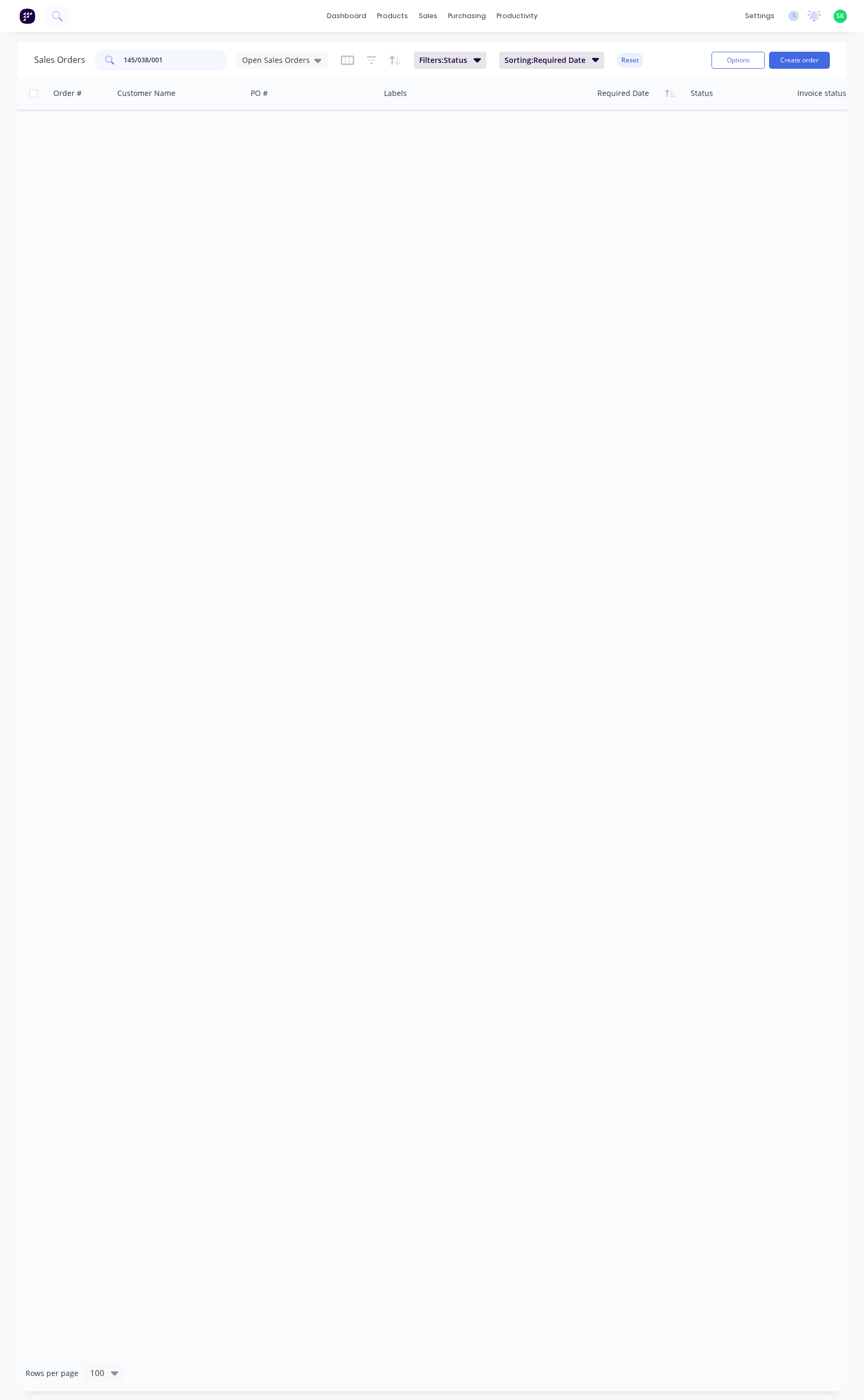
drag, startPoint x: 166, startPoint y: 56, endPoint x: 90, endPoint y: 59, distance: 76.1
click at [90, 59] on div "Sales Orders 145/038/001 Open Sales Orders" at bounding box center [181, 60] width 294 height 22
click at [314, 59] on icon at bounding box center [317, 60] width 8 height 12
click at [273, 152] on button "None" at bounding box center [300, 151] width 122 height 13
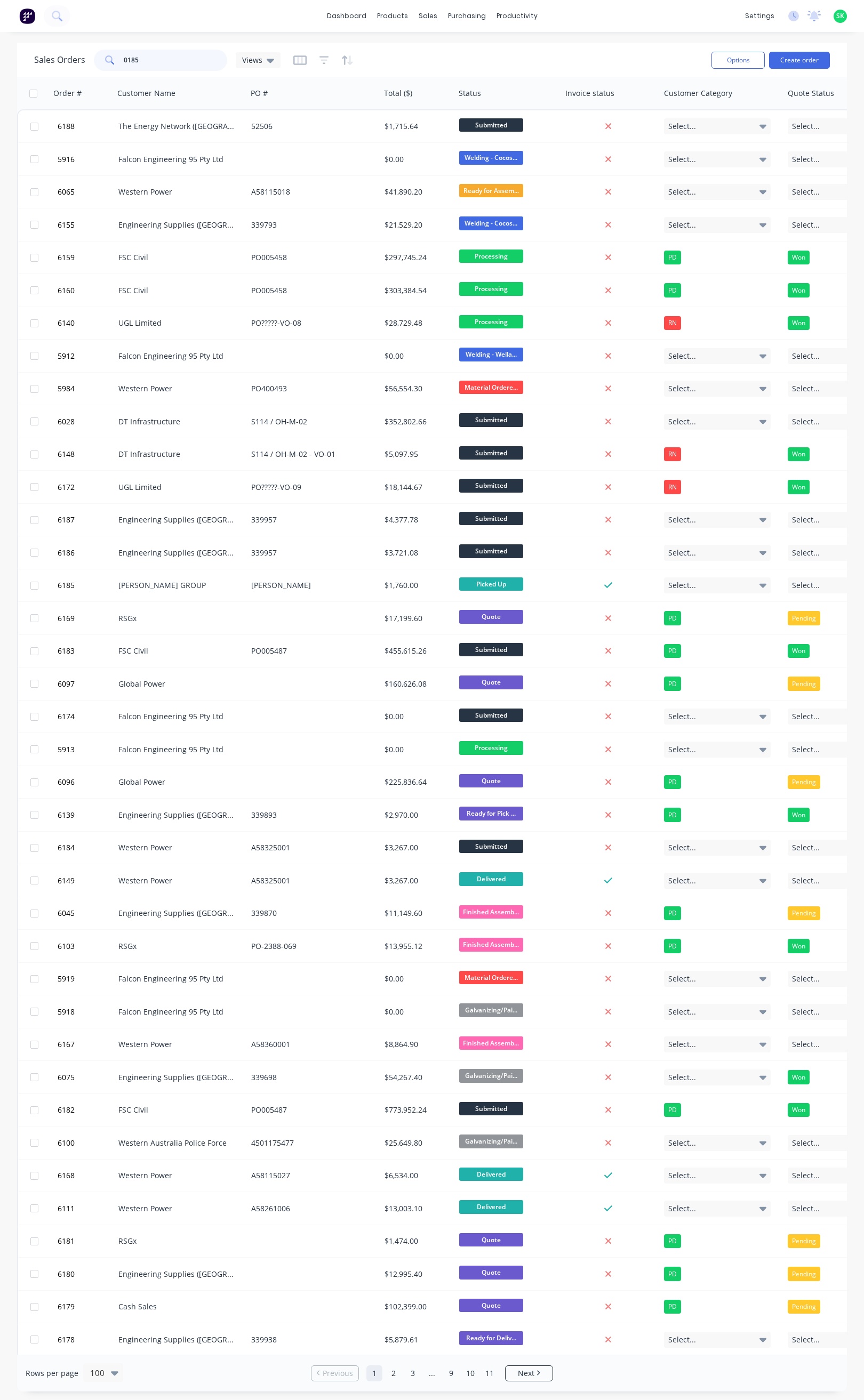
drag, startPoint x: 156, startPoint y: 62, endPoint x: 149, endPoint y: 62, distance: 7.0
click at [154, 62] on input "0185" at bounding box center [175, 60] width 104 height 22
type input "0185"
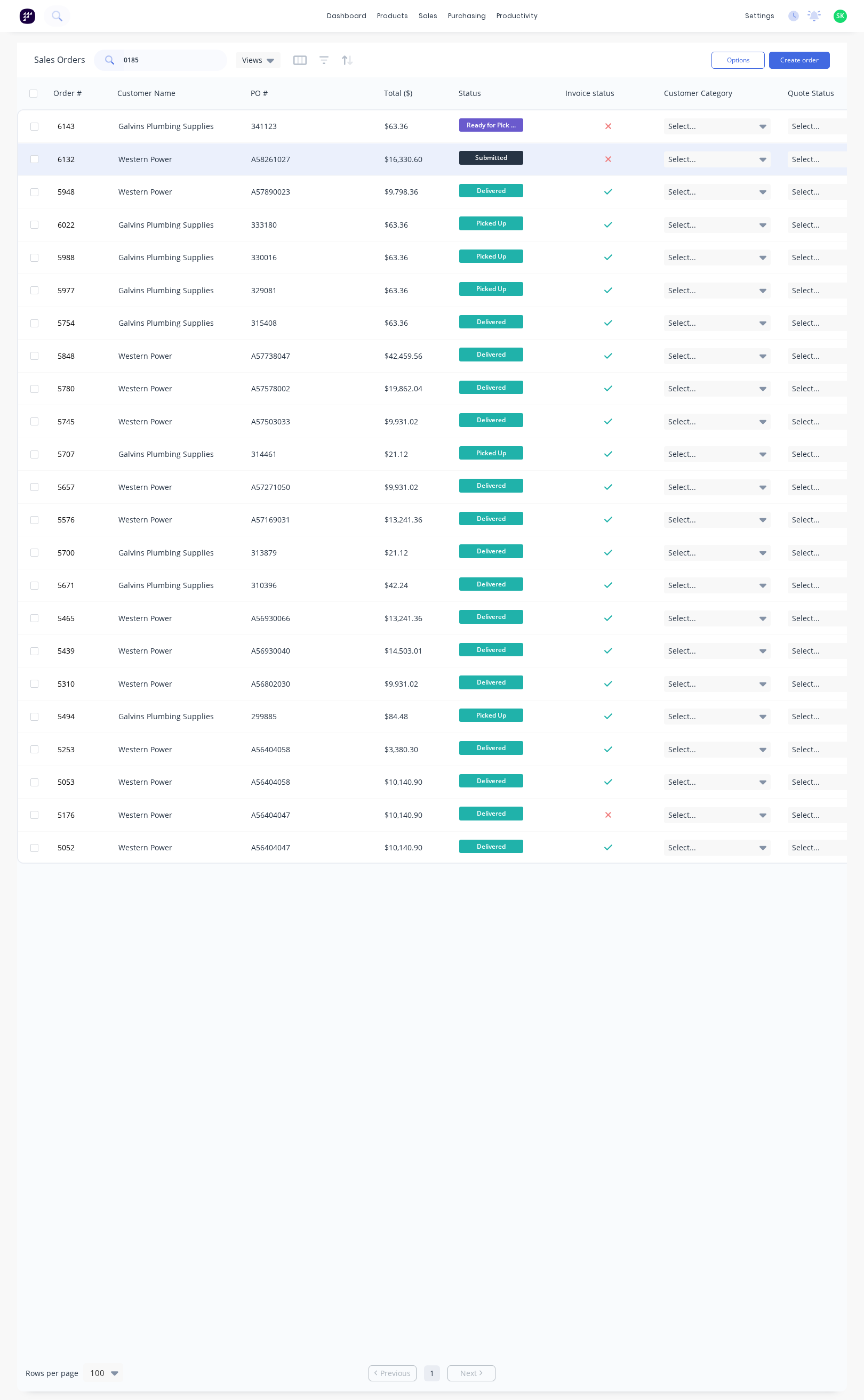
click at [186, 162] on div "Western Power" at bounding box center [177, 159] width 118 height 10
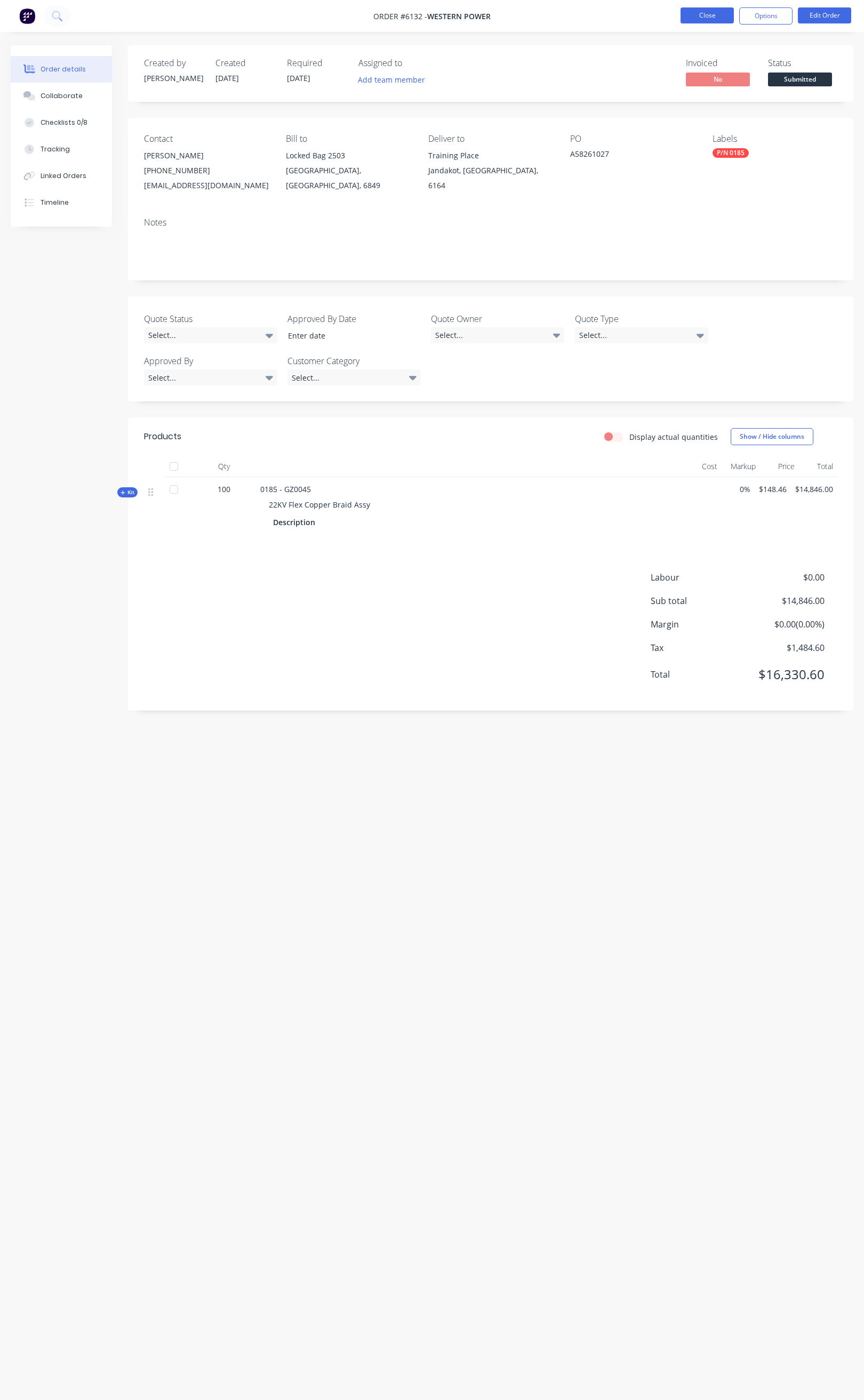
click at [700, 13] on button "Close" at bounding box center [707, 15] width 53 height 16
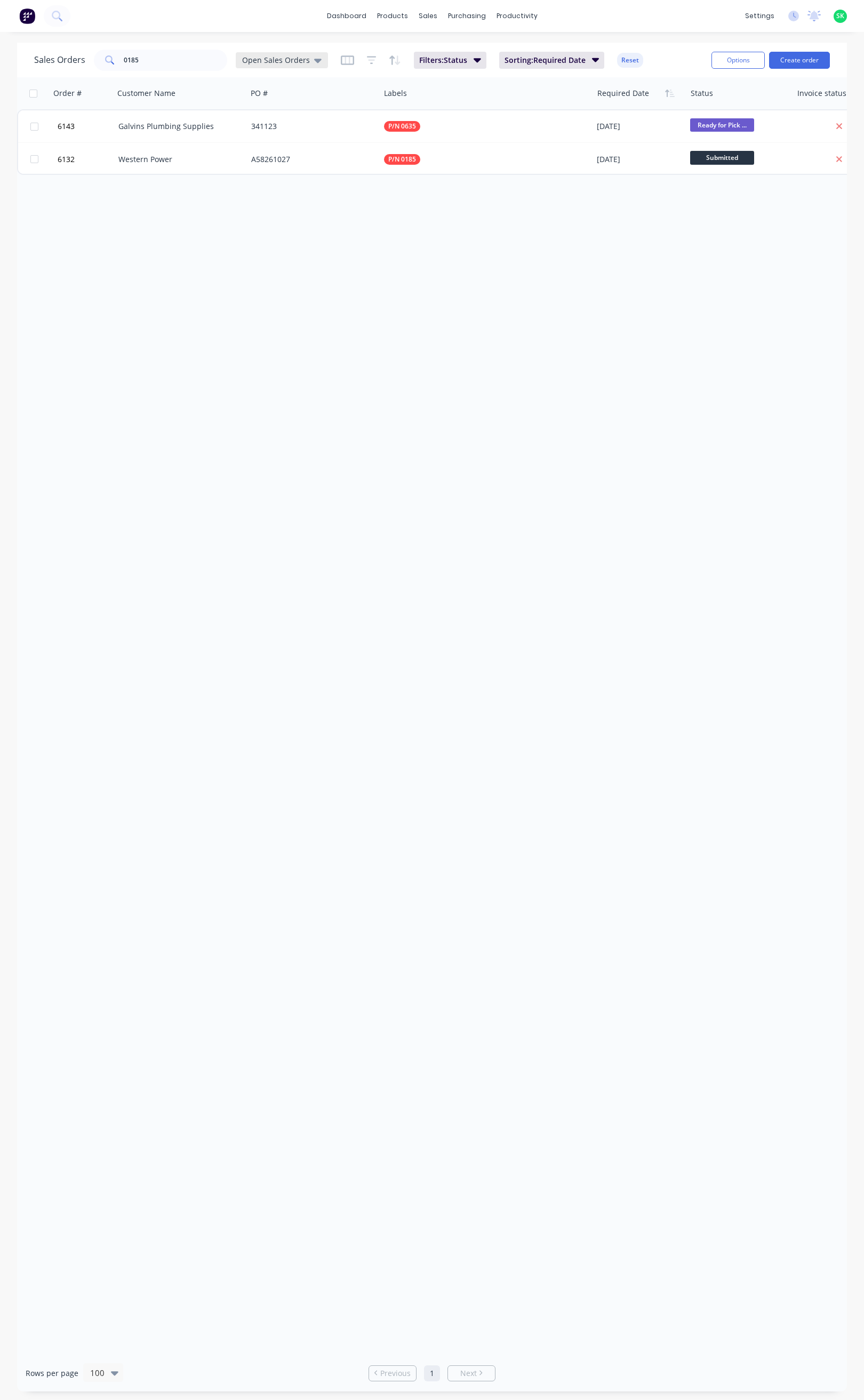
click at [314, 58] on icon at bounding box center [317, 60] width 8 height 12
click at [266, 146] on button "None" at bounding box center [300, 151] width 122 height 13
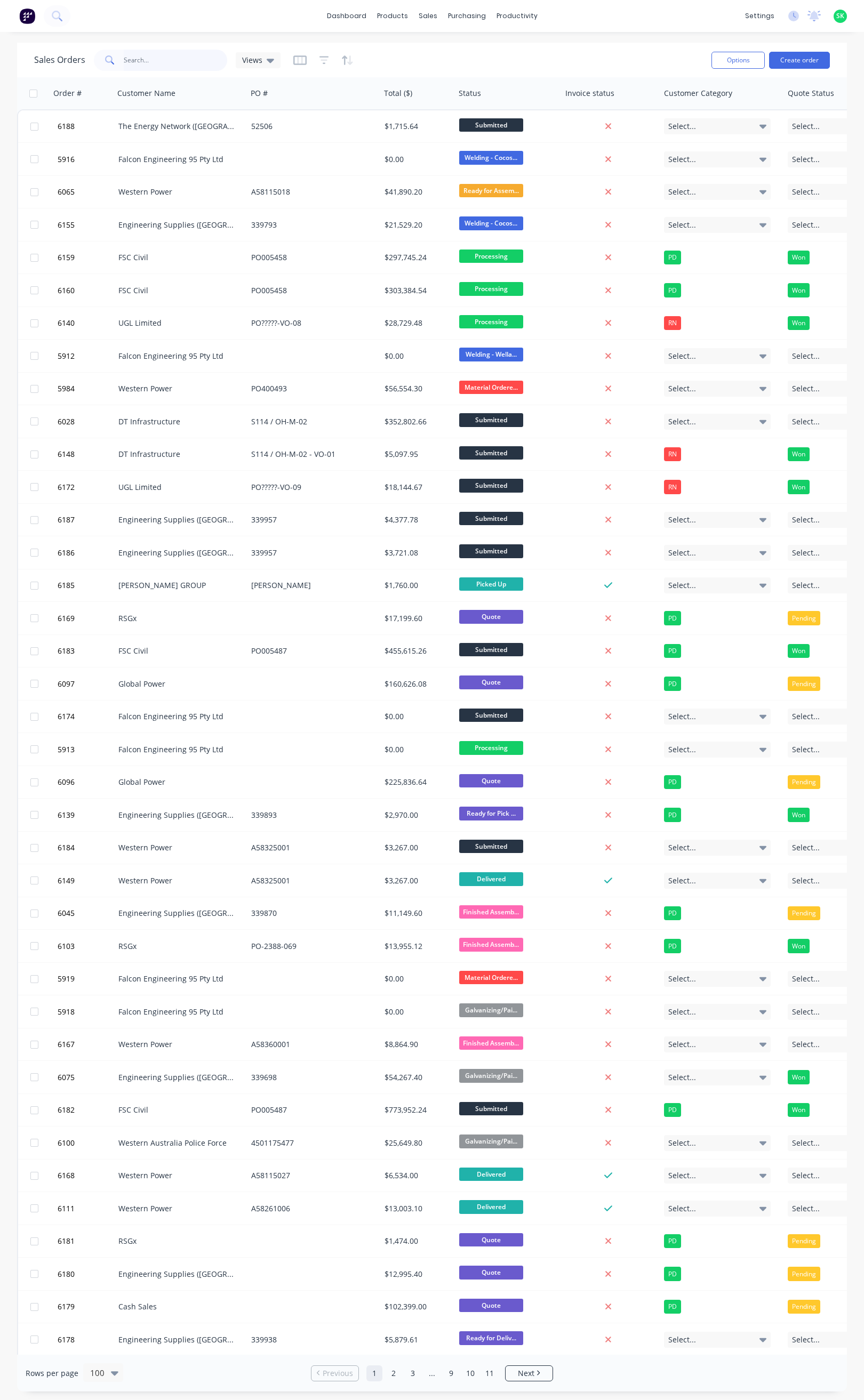
click at [163, 62] on input "0185" at bounding box center [175, 60] width 104 height 22
type input "0185"
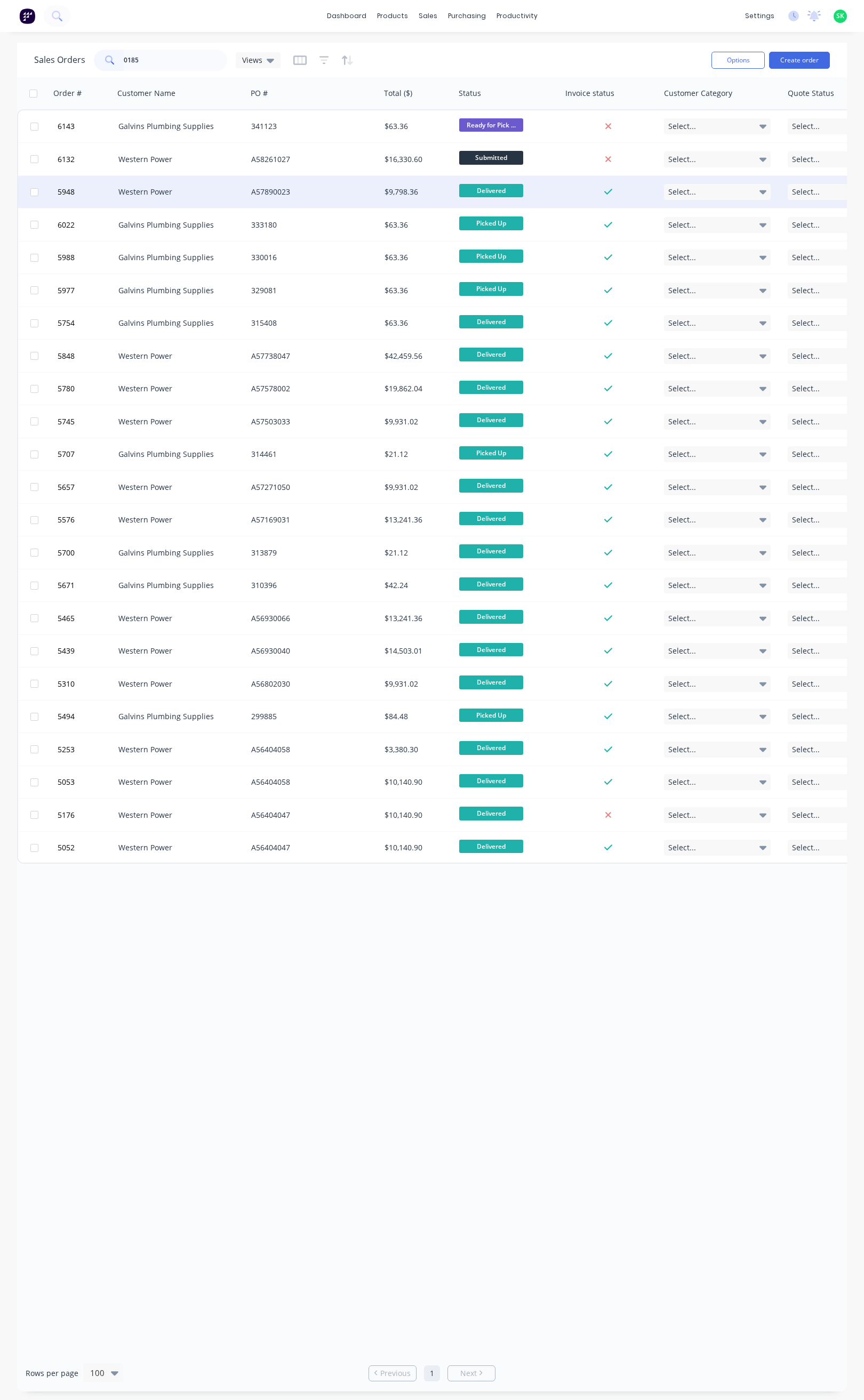
click at [173, 189] on div "Western Power" at bounding box center [177, 192] width 118 height 10
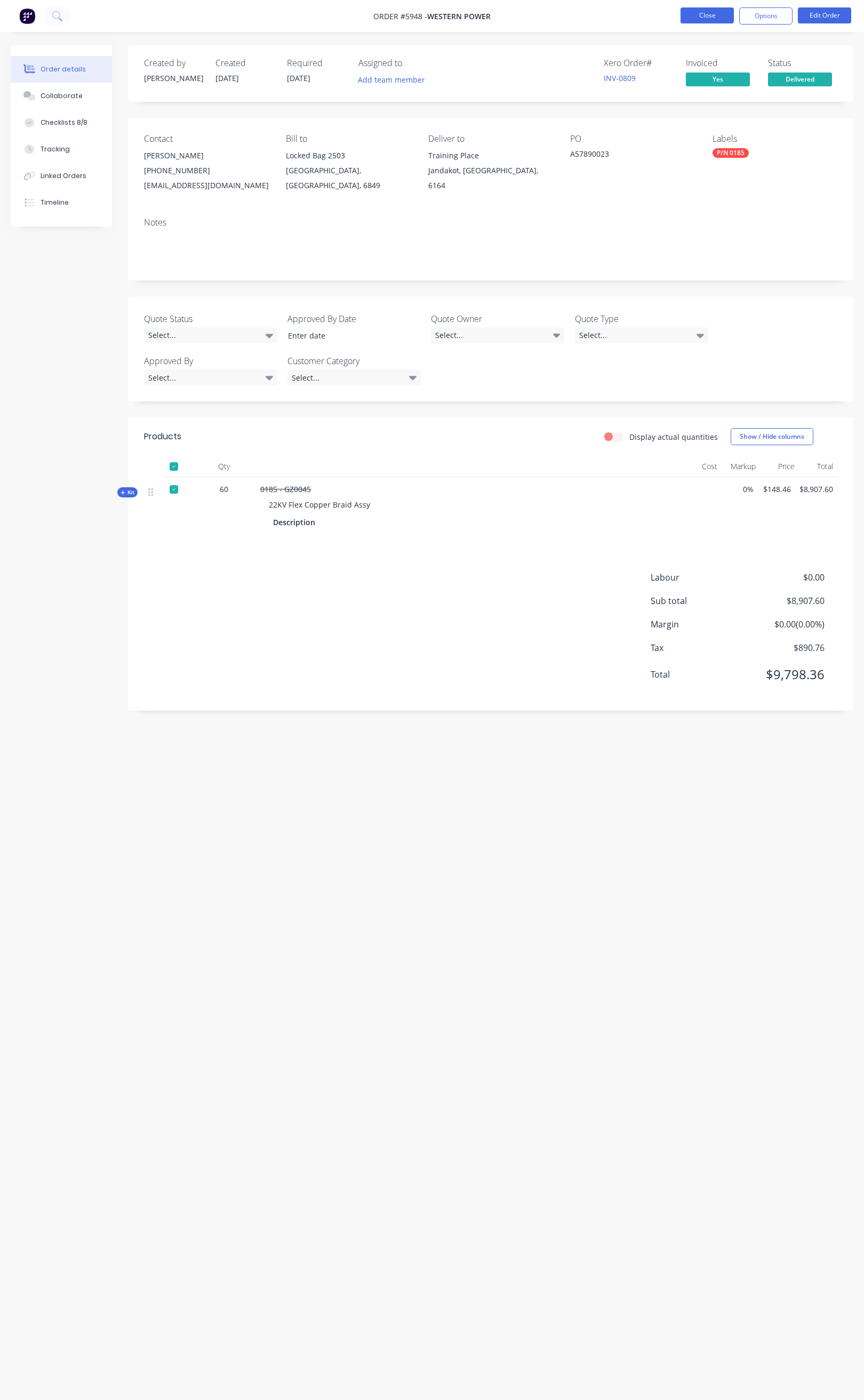
click at [710, 15] on button "Close" at bounding box center [707, 15] width 53 height 16
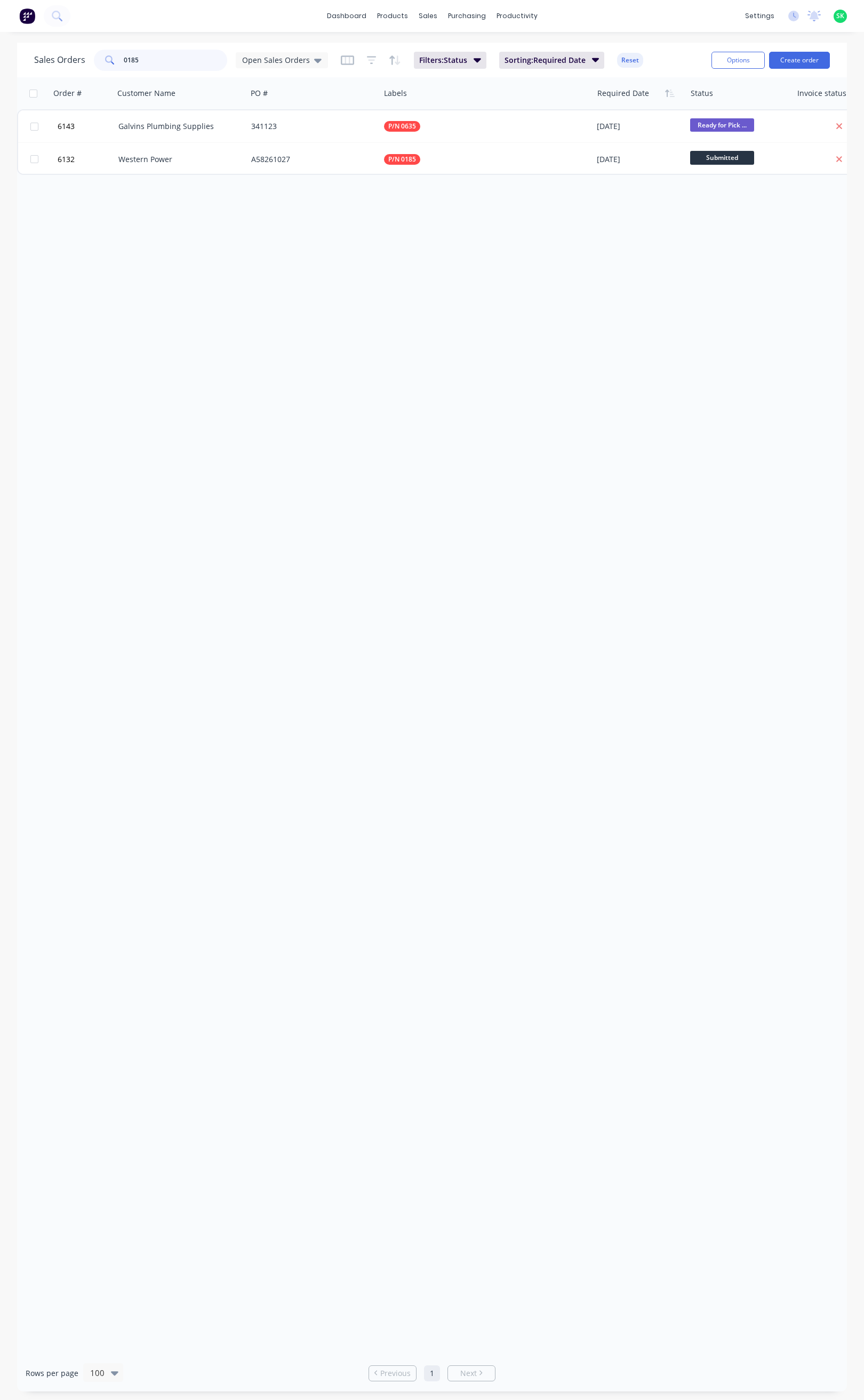
drag, startPoint x: 147, startPoint y: 57, endPoint x: 117, endPoint y: 59, distance: 30.1
click at [117, 59] on div "0185" at bounding box center [160, 60] width 134 height 22
click at [317, 59] on icon at bounding box center [317, 61] width 8 height 4
click at [262, 152] on button "None" at bounding box center [300, 151] width 122 height 13
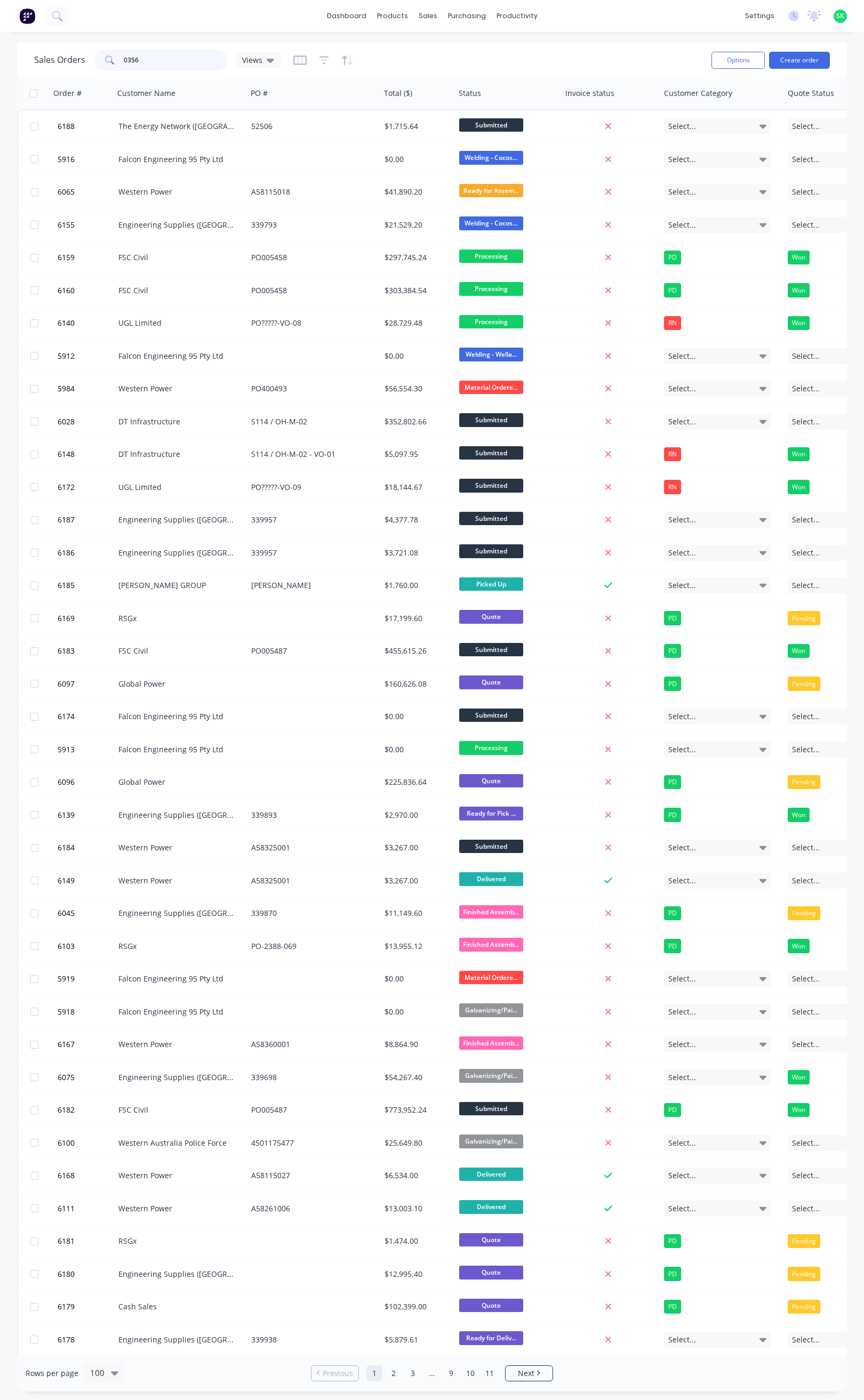
click at [167, 55] on input "0356" at bounding box center [175, 60] width 104 height 22
type input "0356"
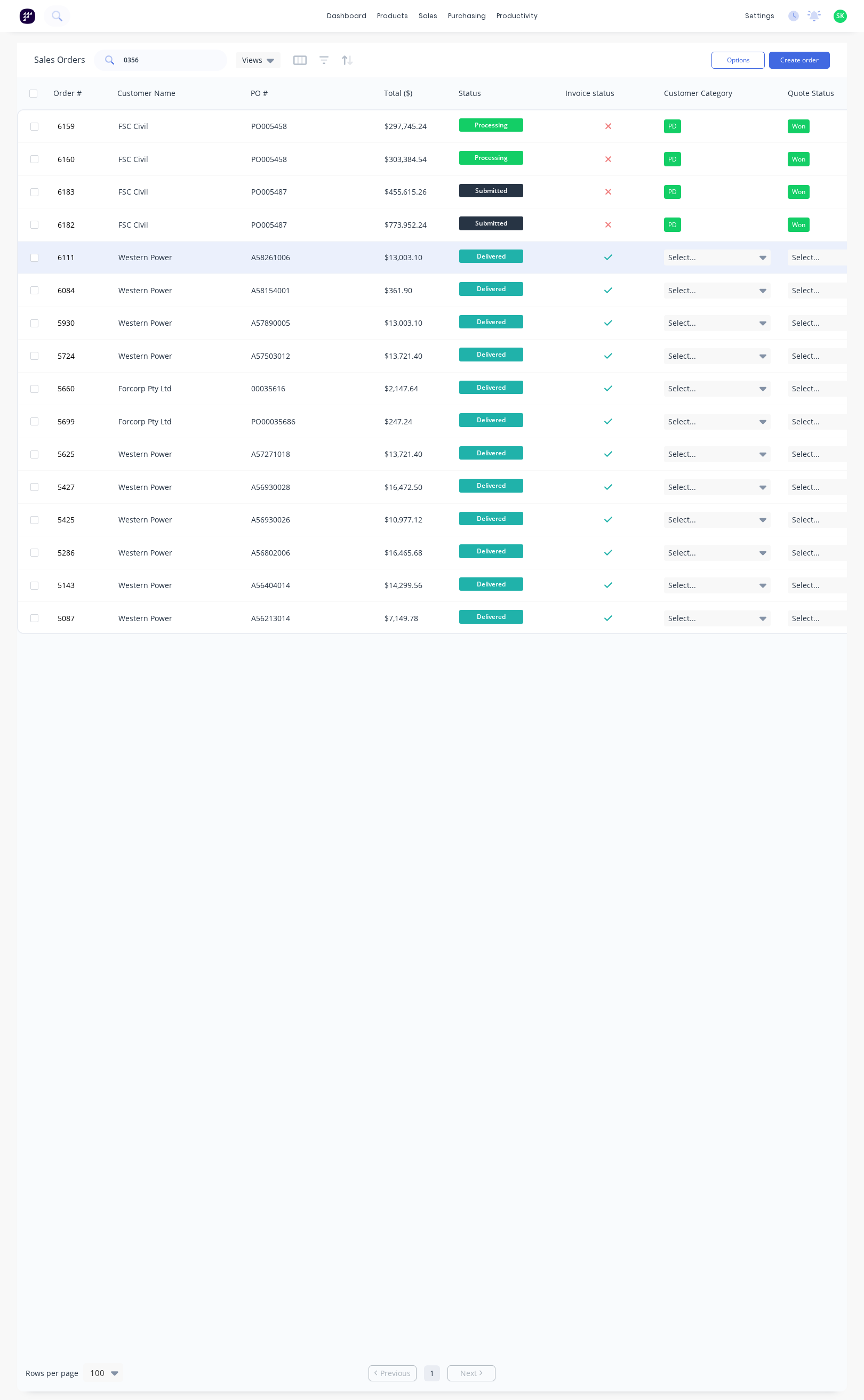
click at [191, 264] on div "Western Power" at bounding box center [180, 258] width 134 height 32
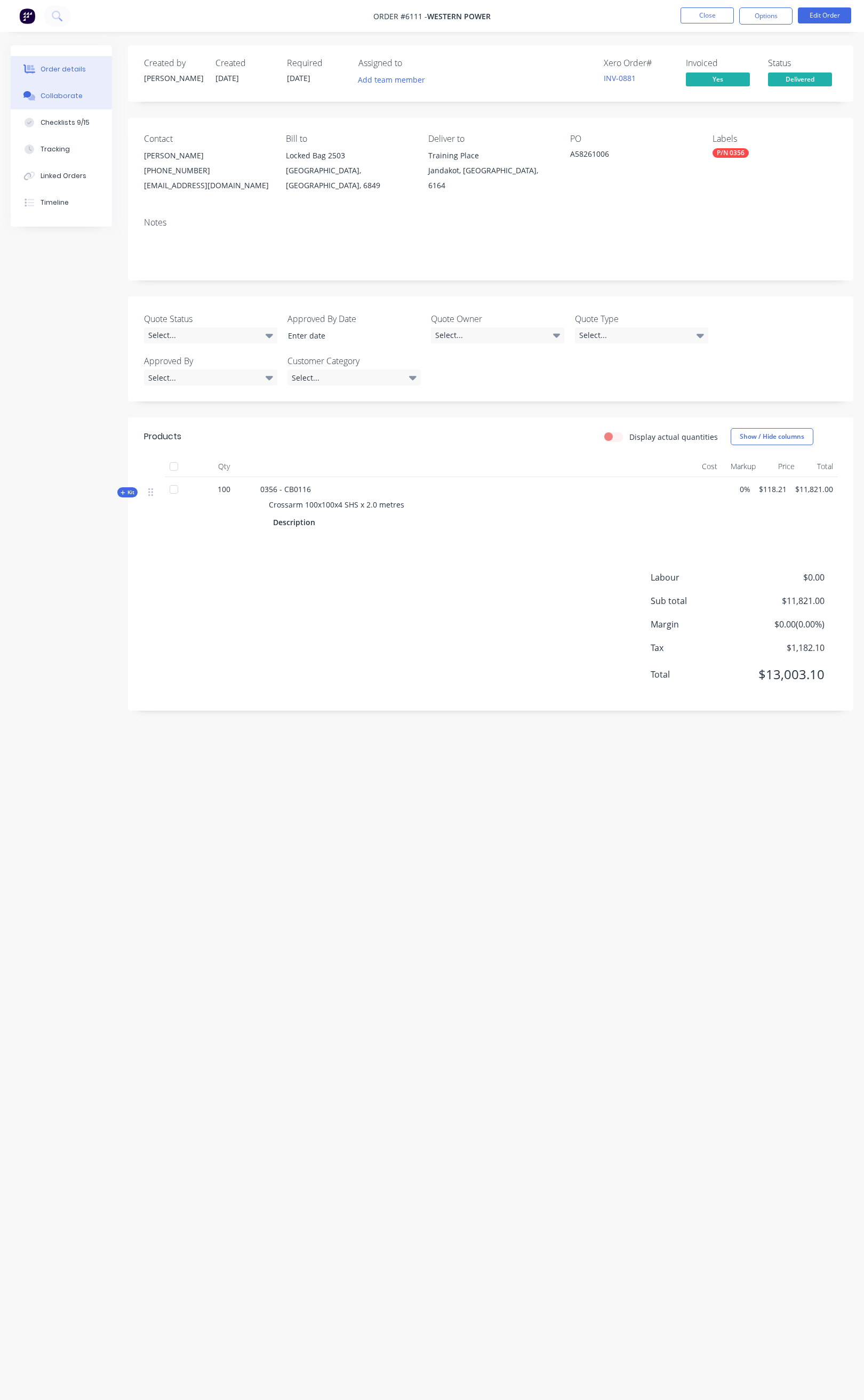
click at [72, 96] on div "Collaborate" at bounding box center [62, 96] width 42 height 10
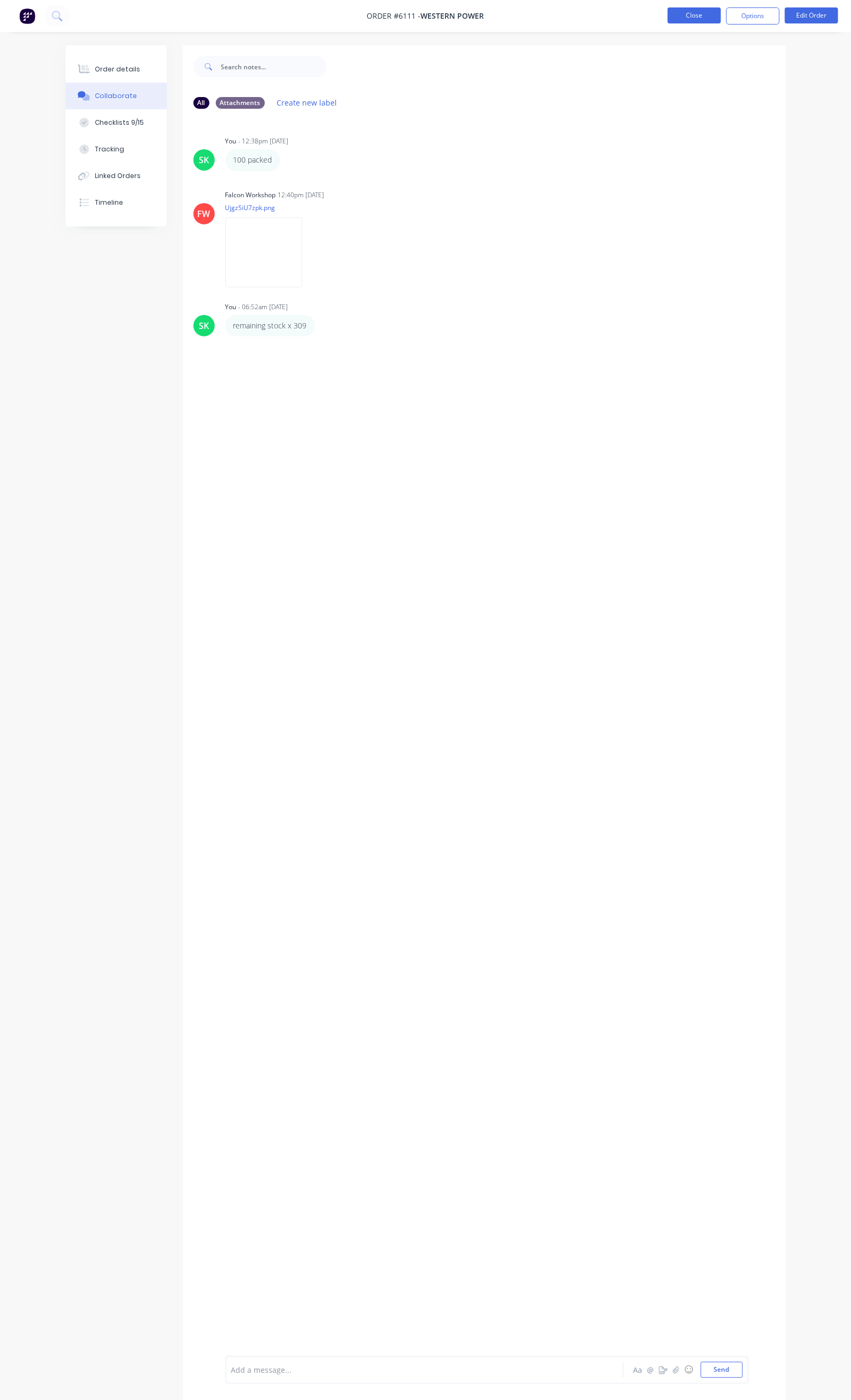
click at [689, 13] on button "Close" at bounding box center [694, 15] width 53 height 16
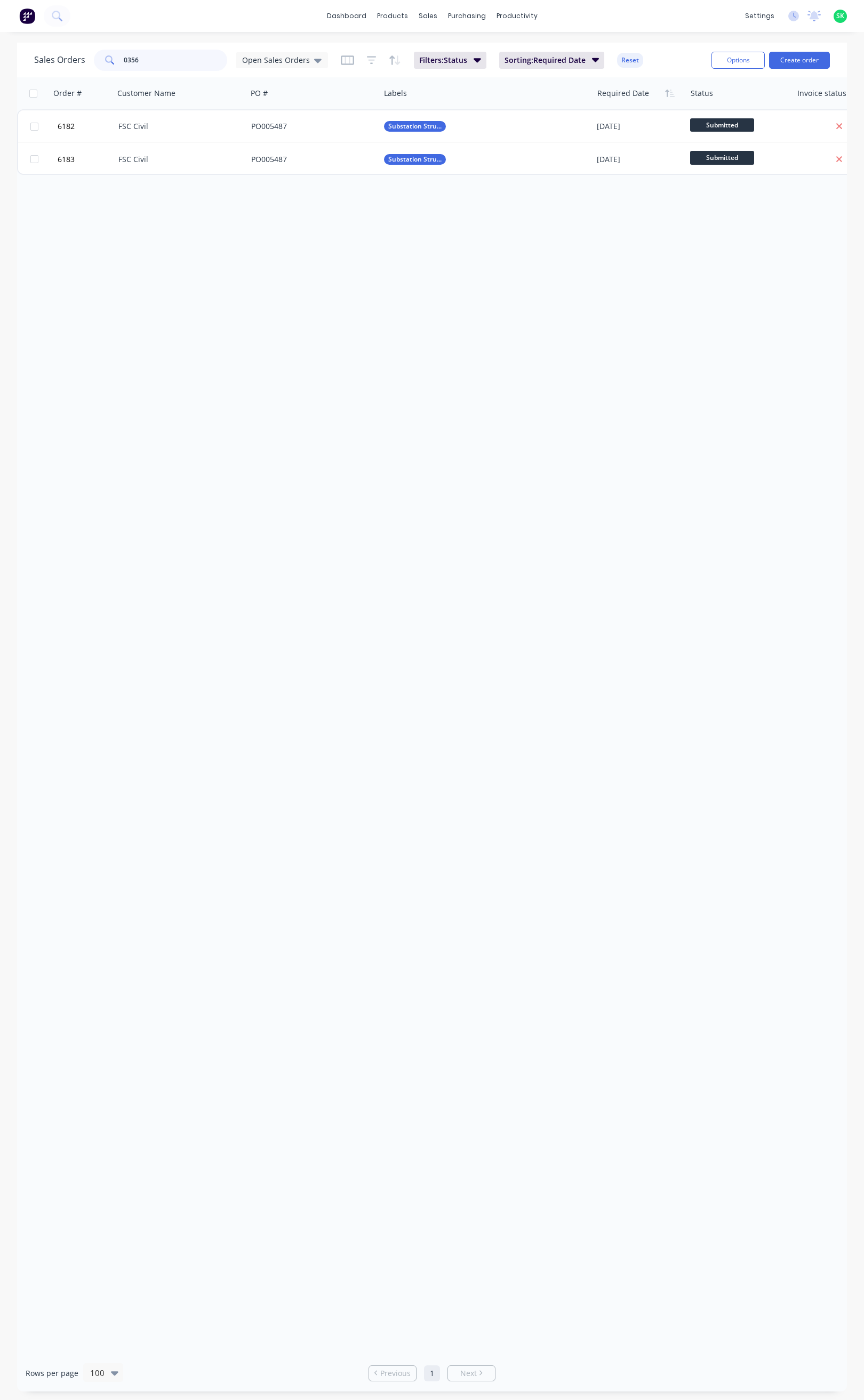
drag, startPoint x: 145, startPoint y: 59, endPoint x: 120, endPoint y: 66, distance: 26.0
click at [112, 64] on div "0356" at bounding box center [160, 60] width 134 height 22
click at [314, 58] on icon at bounding box center [317, 60] width 8 height 12
click at [287, 149] on button "None" at bounding box center [300, 151] width 122 height 13
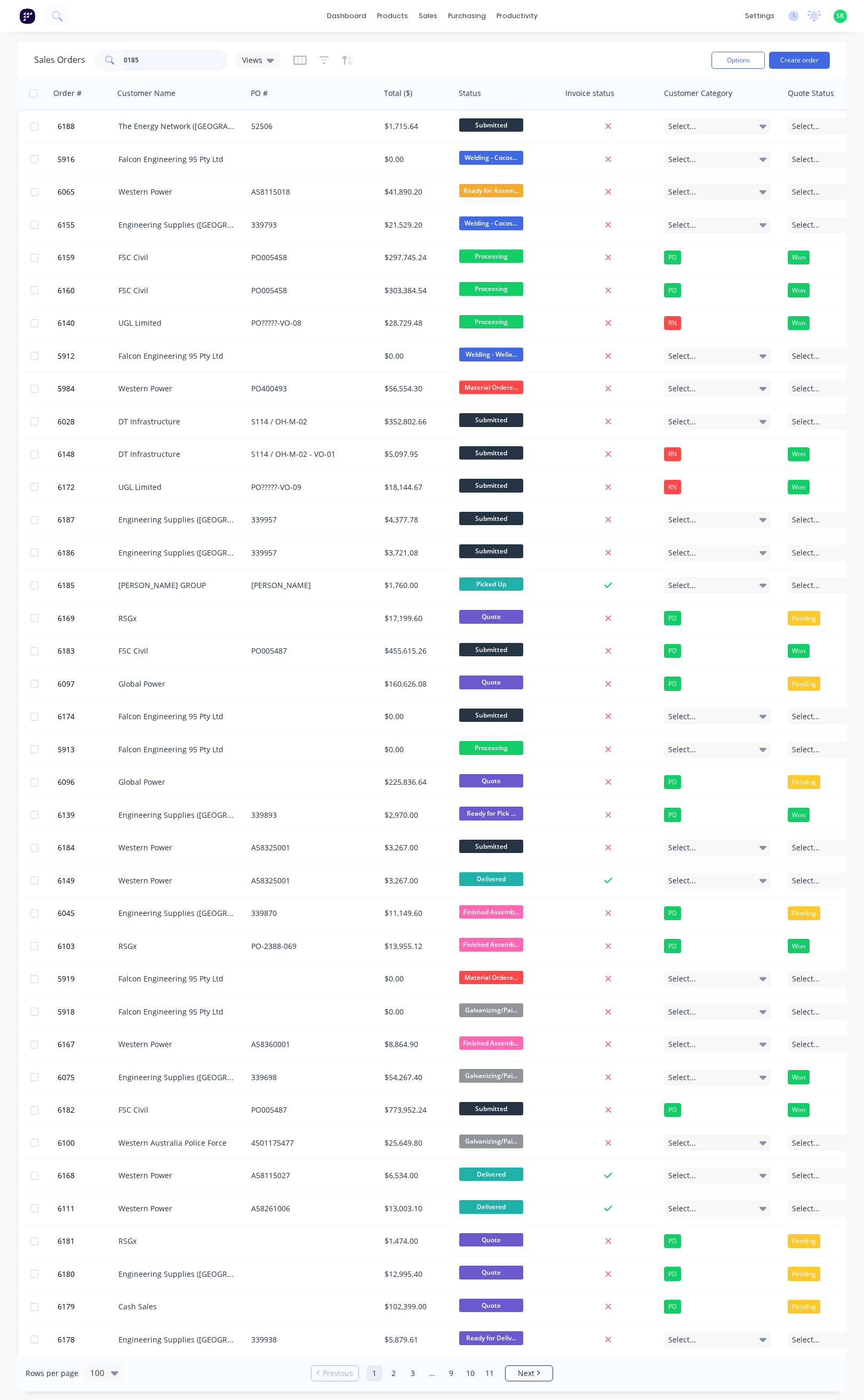
click at [160, 64] on input "0185" at bounding box center [175, 60] width 104 height 22
type input "0185"
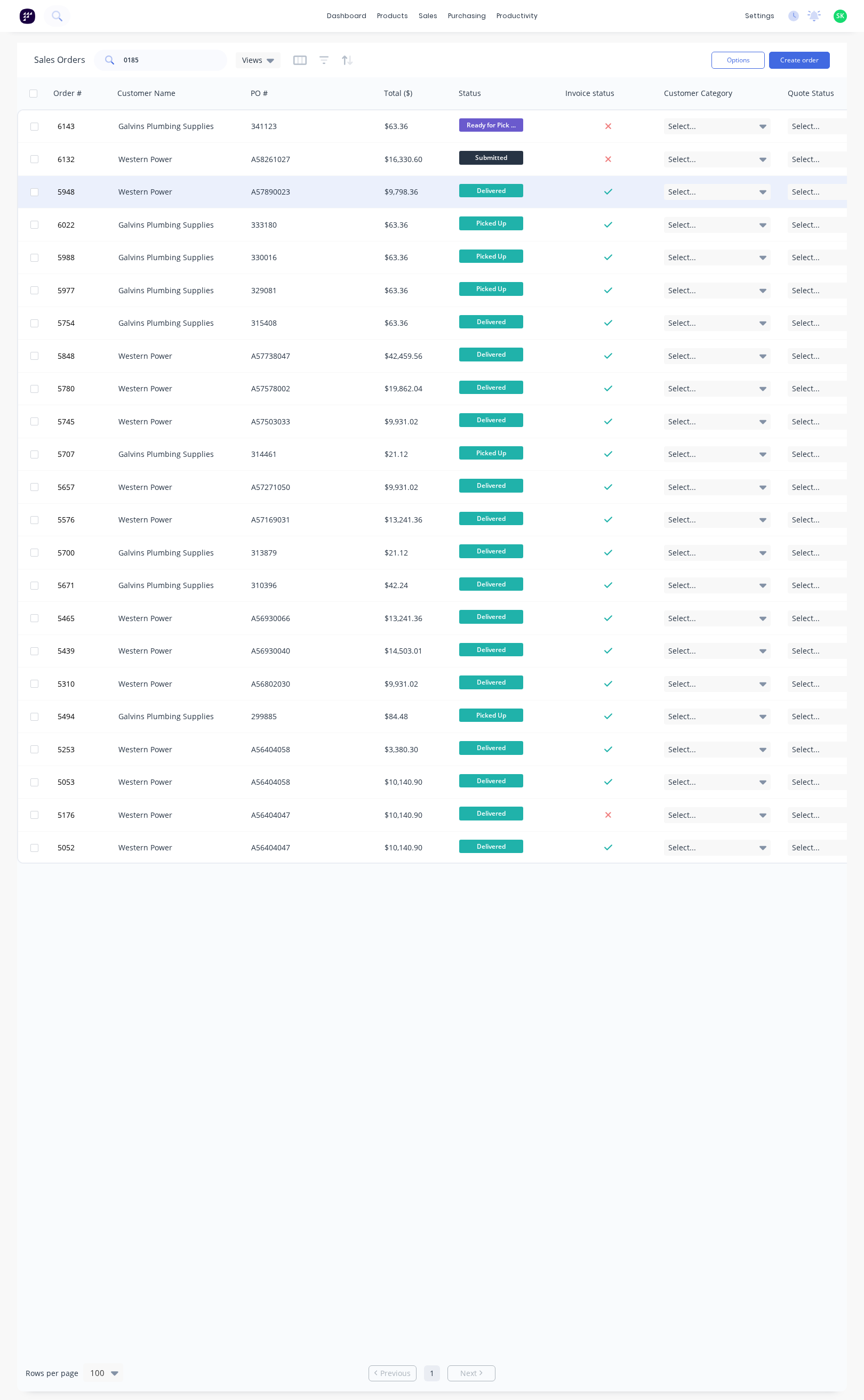
click at [184, 185] on div "Western Power" at bounding box center [180, 192] width 134 height 32
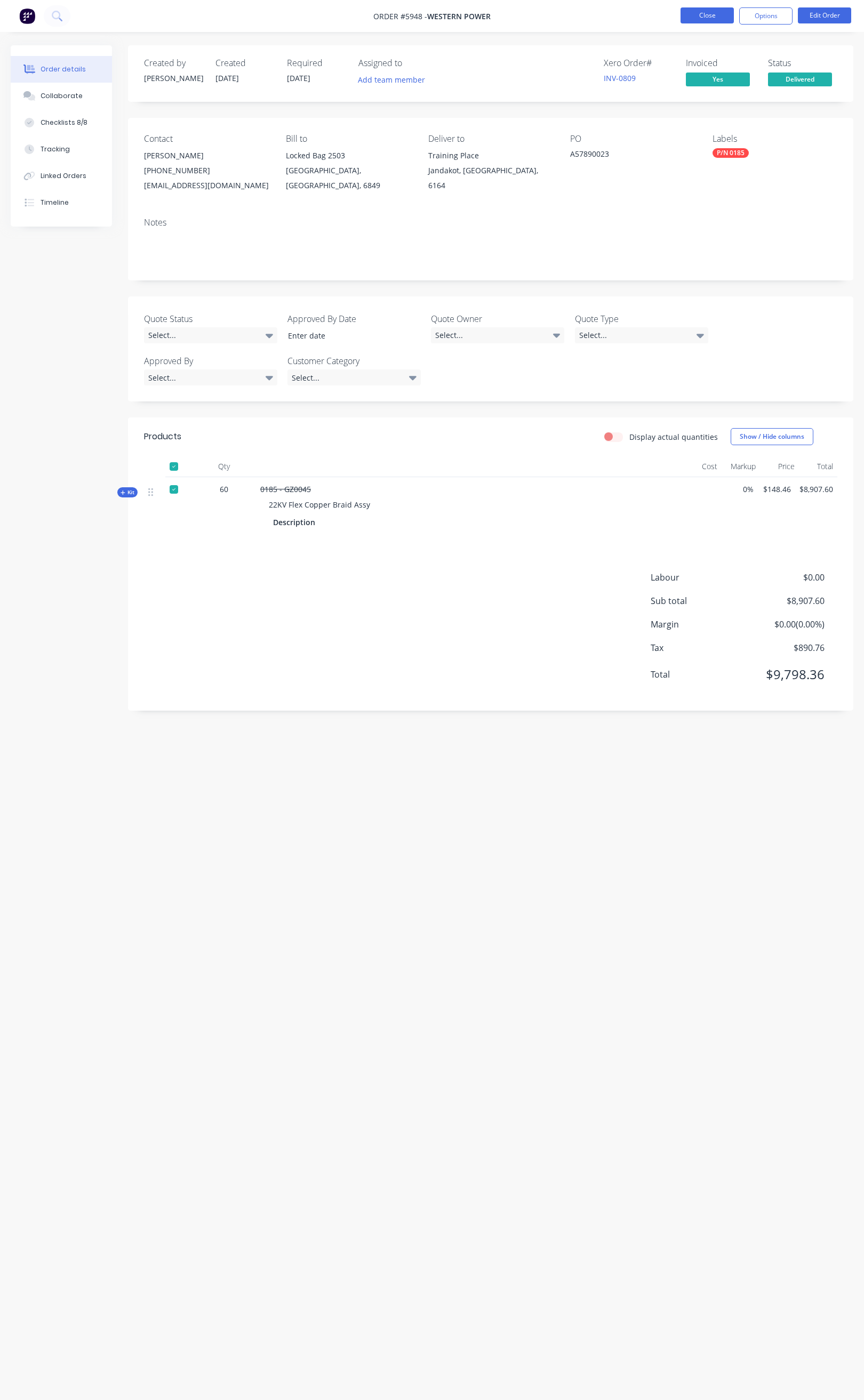
click at [691, 11] on button "Close" at bounding box center [707, 15] width 53 height 16
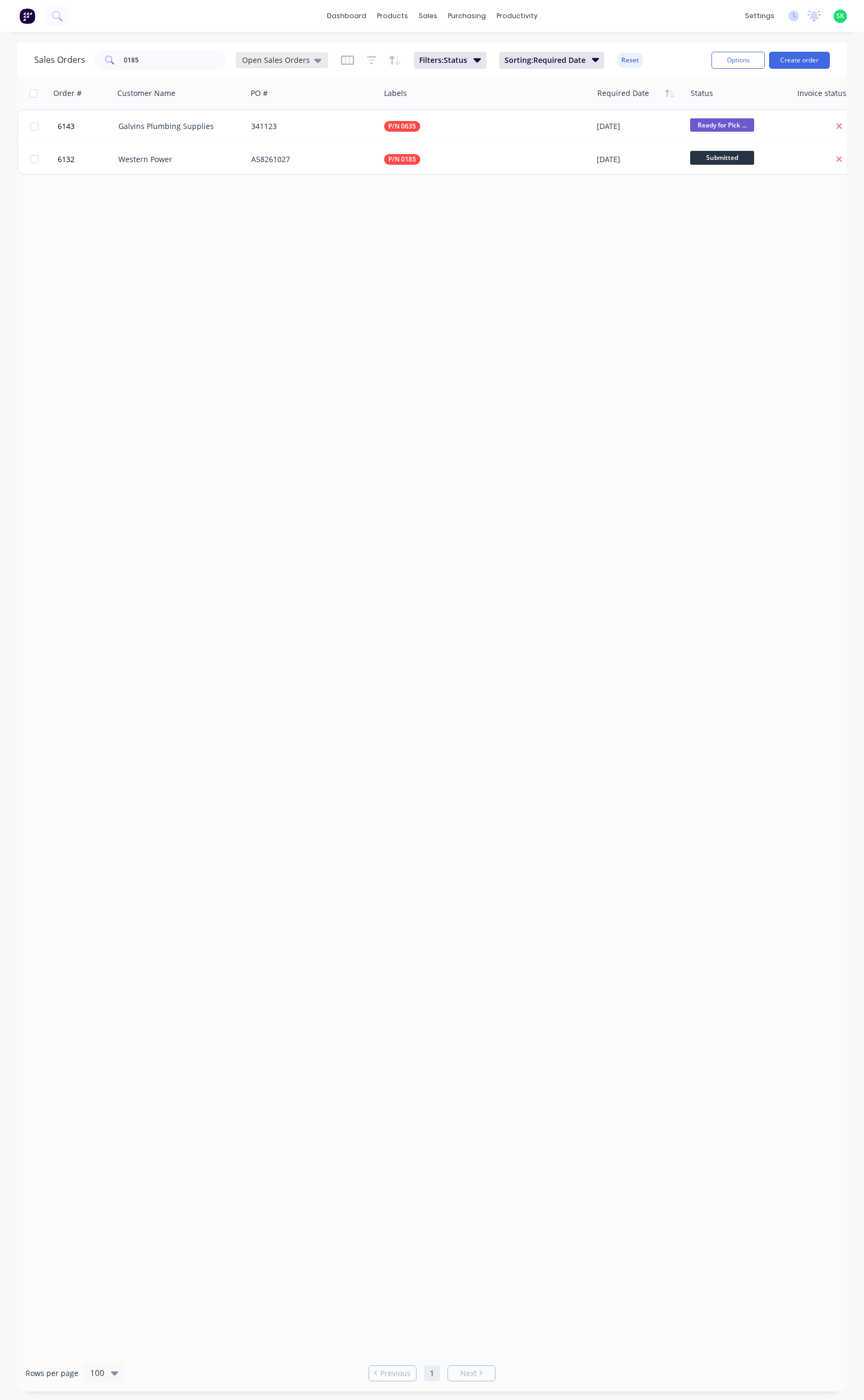
click at [314, 56] on icon at bounding box center [317, 60] width 8 height 12
click at [264, 152] on button "None" at bounding box center [300, 151] width 122 height 13
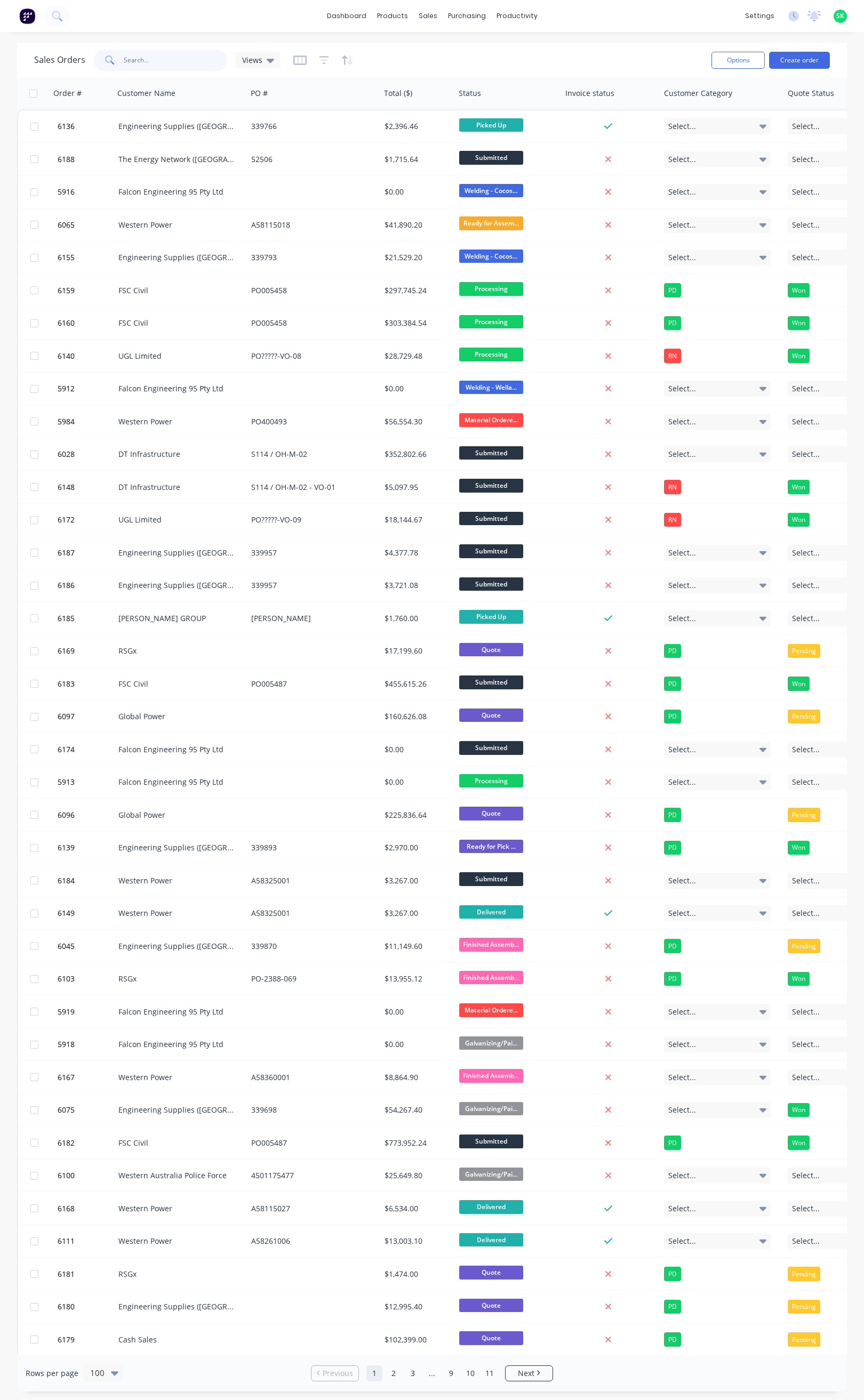
drag, startPoint x: 143, startPoint y: 58, endPoint x: 101, endPoint y: 62, distance: 42.2
click at [101, 62] on div "0185" at bounding box center [160, 60] width 134 height 22
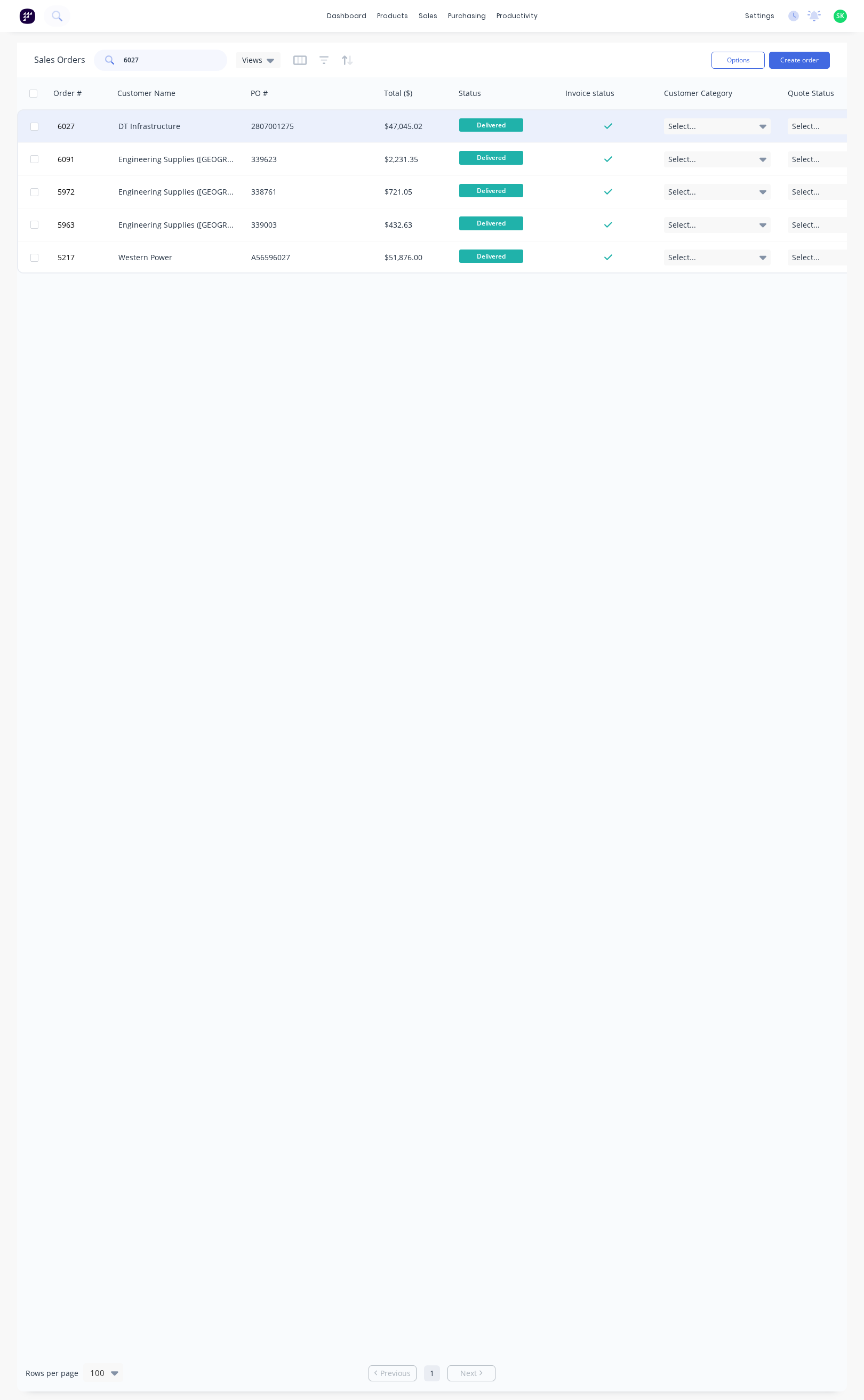
type input "6027"
click at [179, 125] on div "DT Infrastructure" at bounding box center [177, 126] width 118 height 10
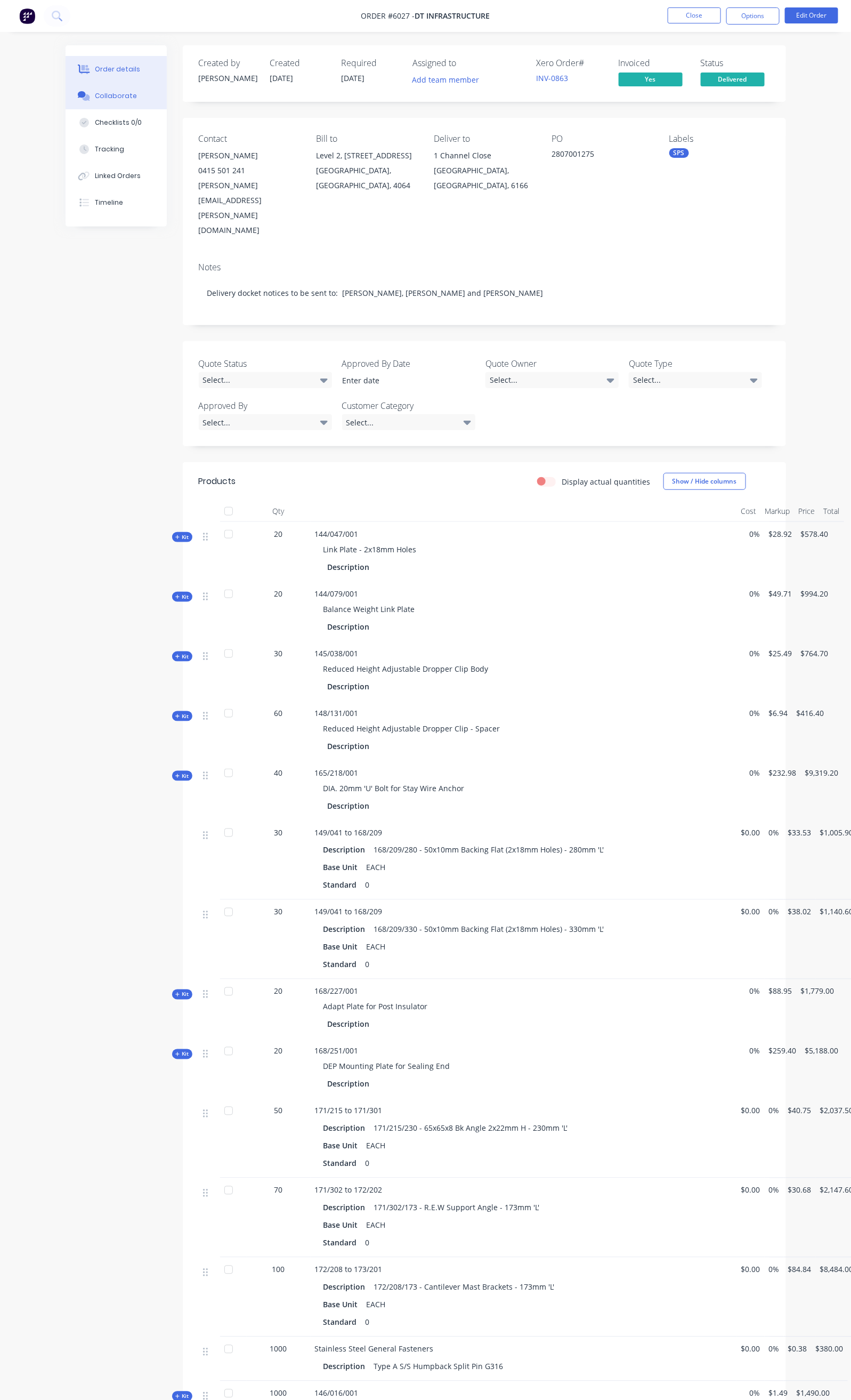
click at [95, 94] on div "Collaborate" at bounding box center [116, 96] width 42 height 10
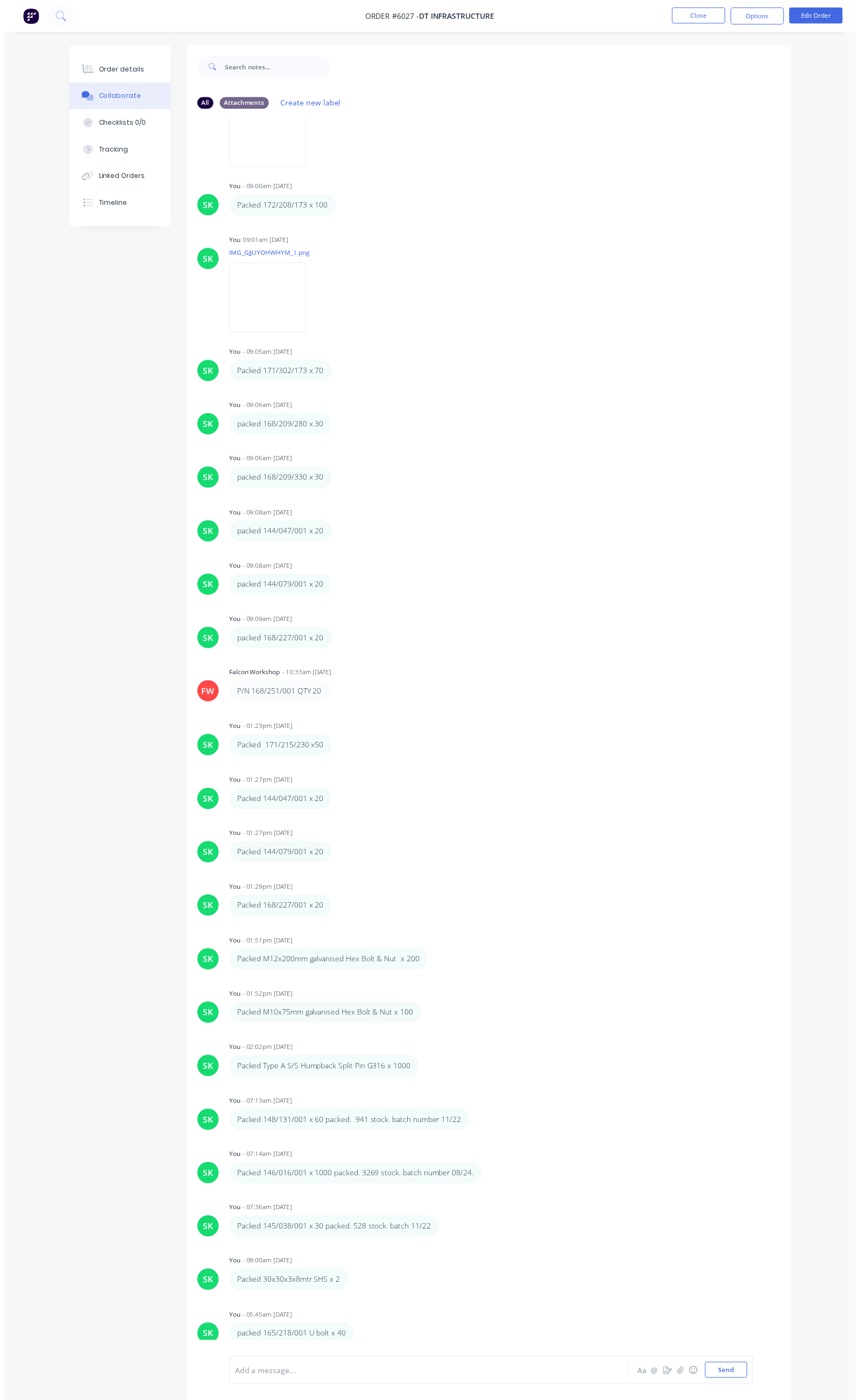
scroll to position [412, 0]
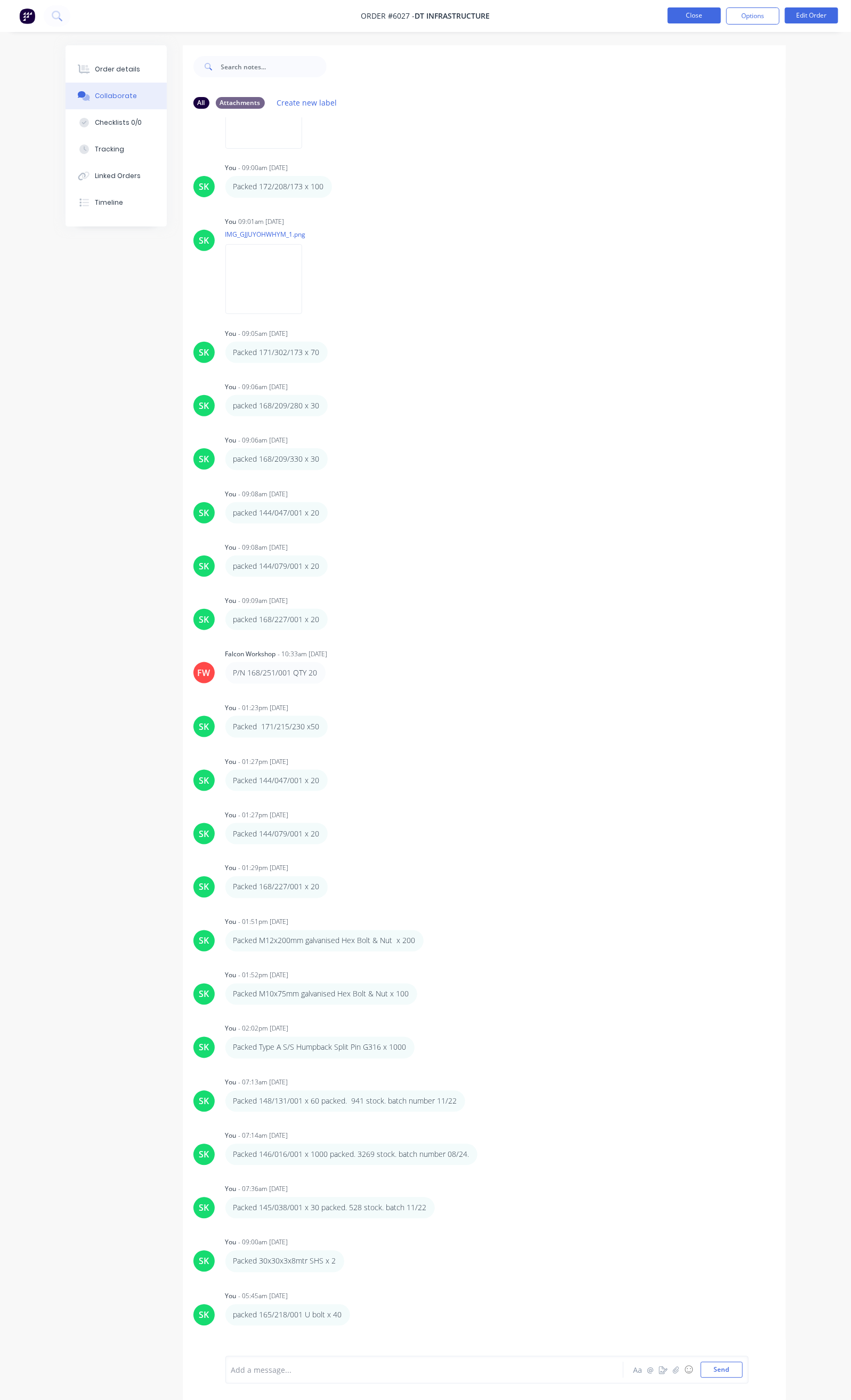
click at [691, 12] on button "Close" at bounding box center [694, 15] width 53 height 16
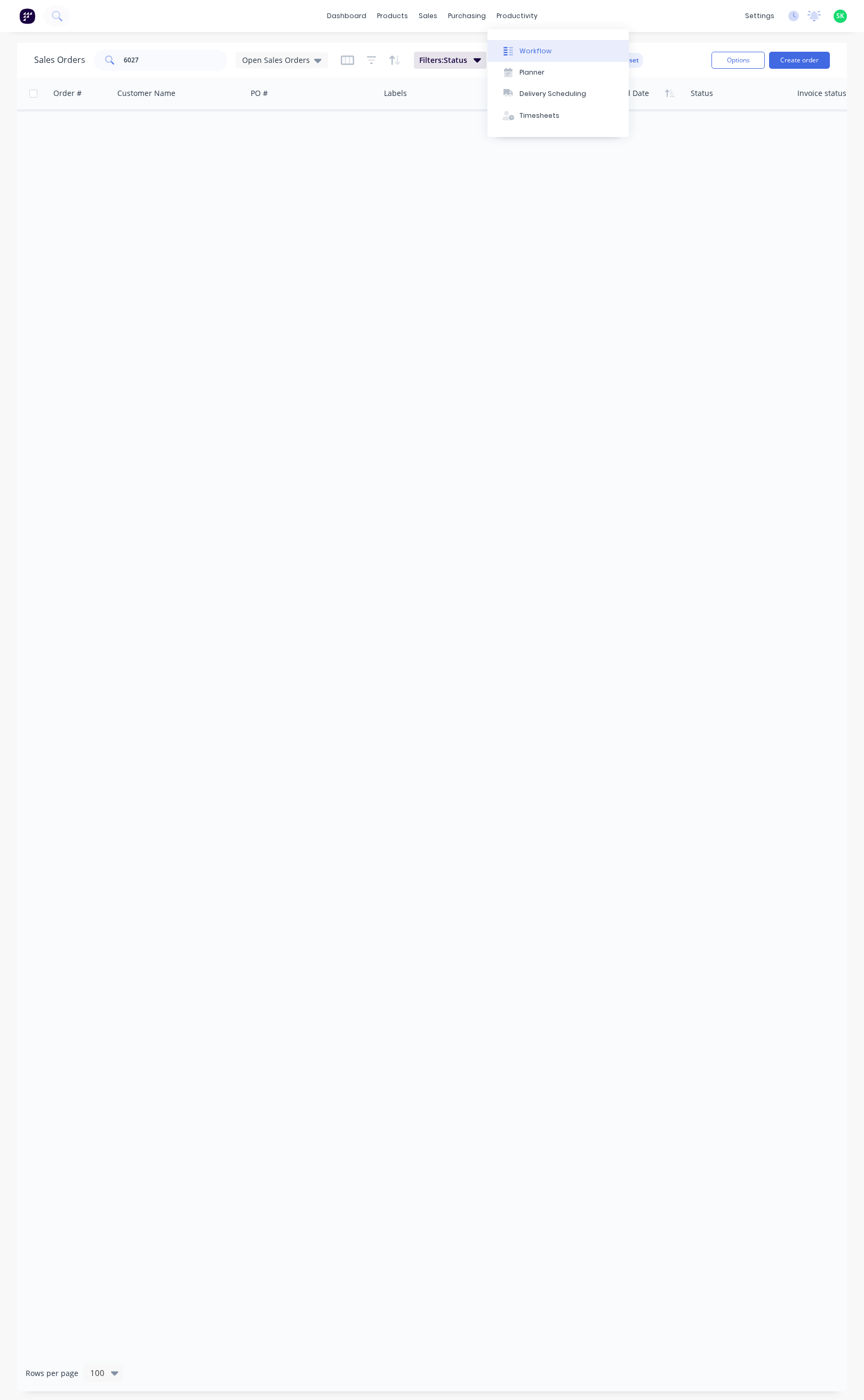
click at [524, 47] on div "Workflow" at bounding box center [535, 51] width 32 height 10
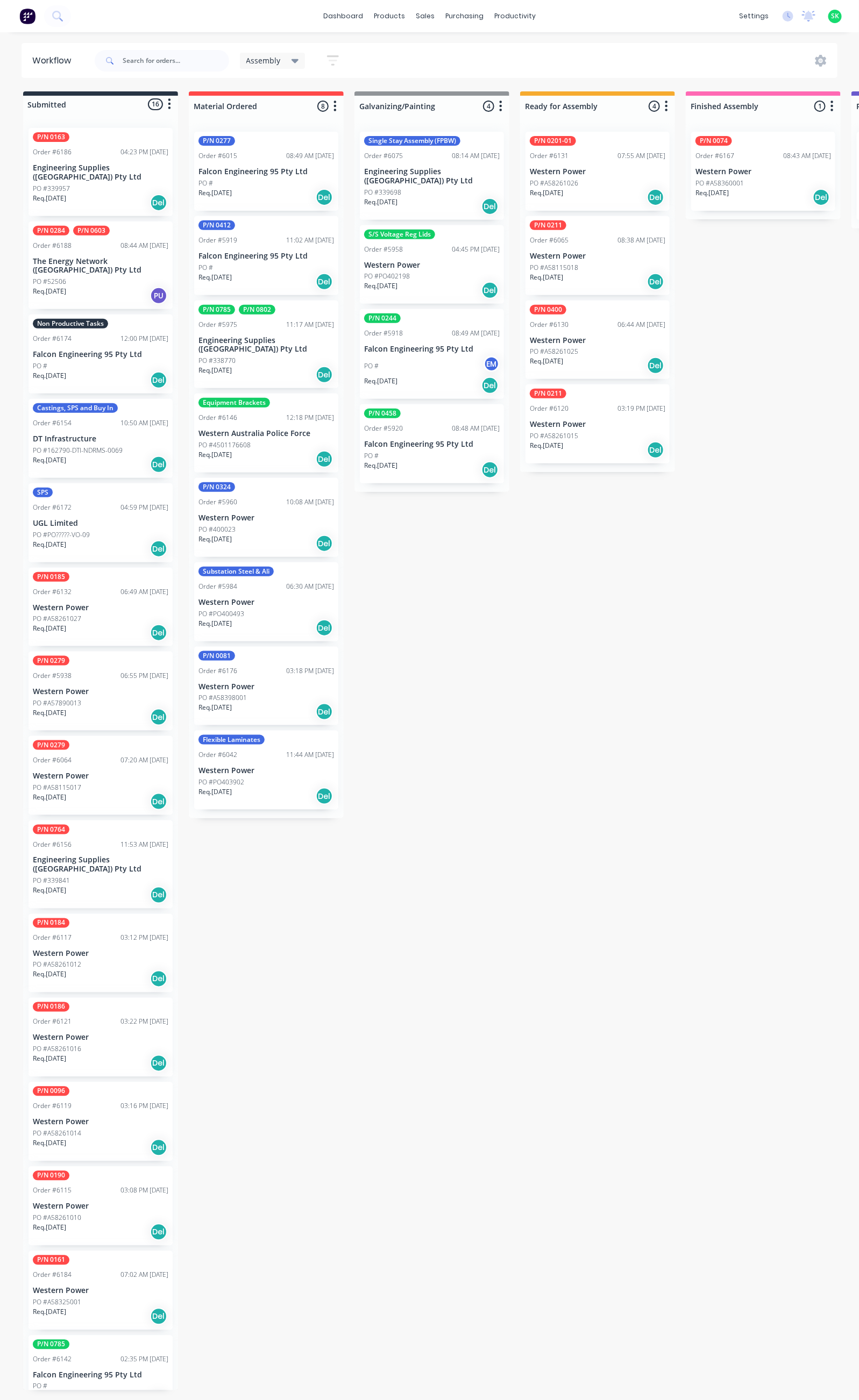
click at [292, 56] on icon at bounding box center [295, 61] width 8 height 12
click at [271, 142] on button "None" at bounding box center [305, 141] width 114 height 13
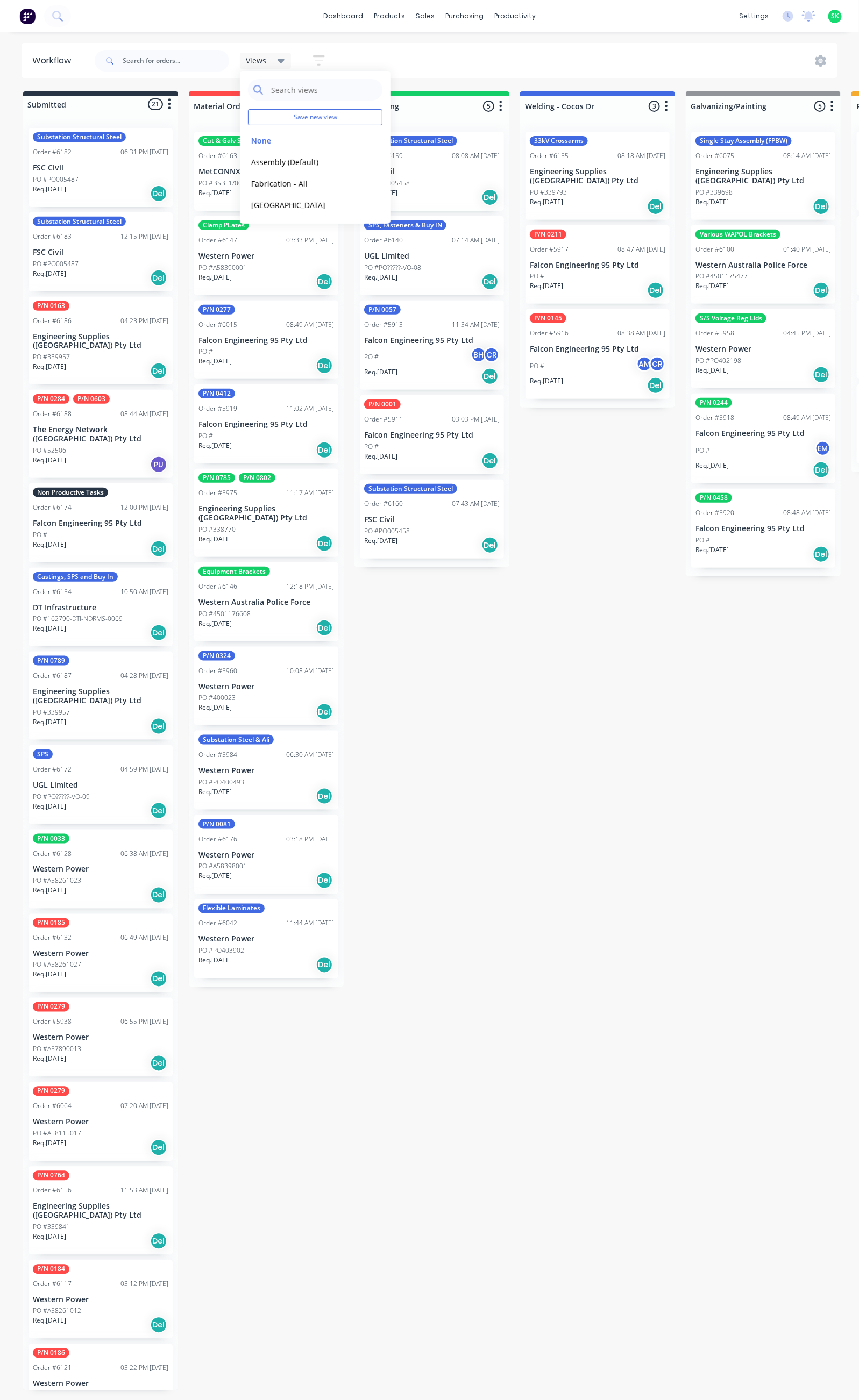
click at [157, 59] on input "text" at bounding box center [176, 61] width 106 height 22
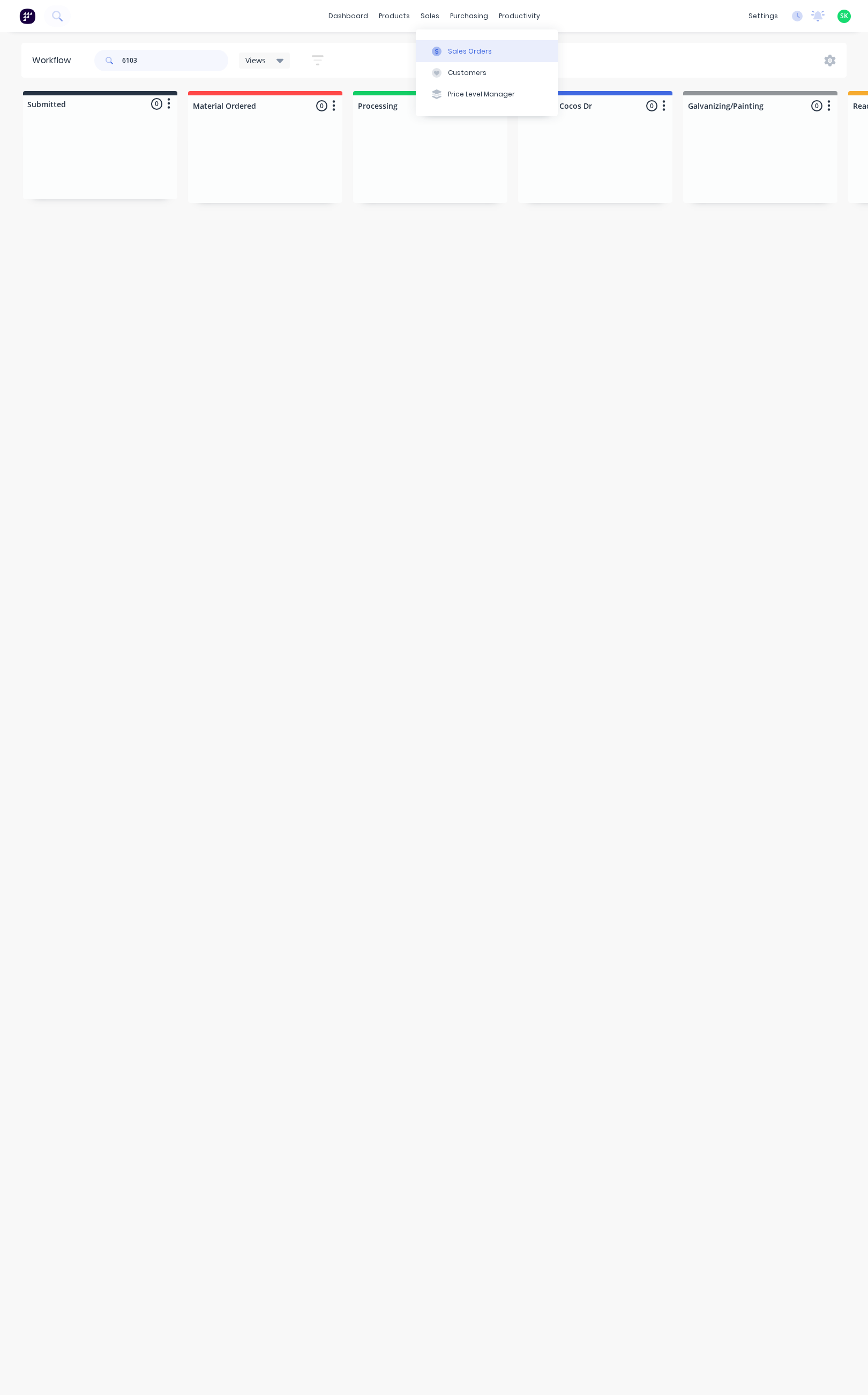
type input "6103"
click at [452, 48] on div "Sales Orders" at bounding box center [470, 51] width 44 height 10
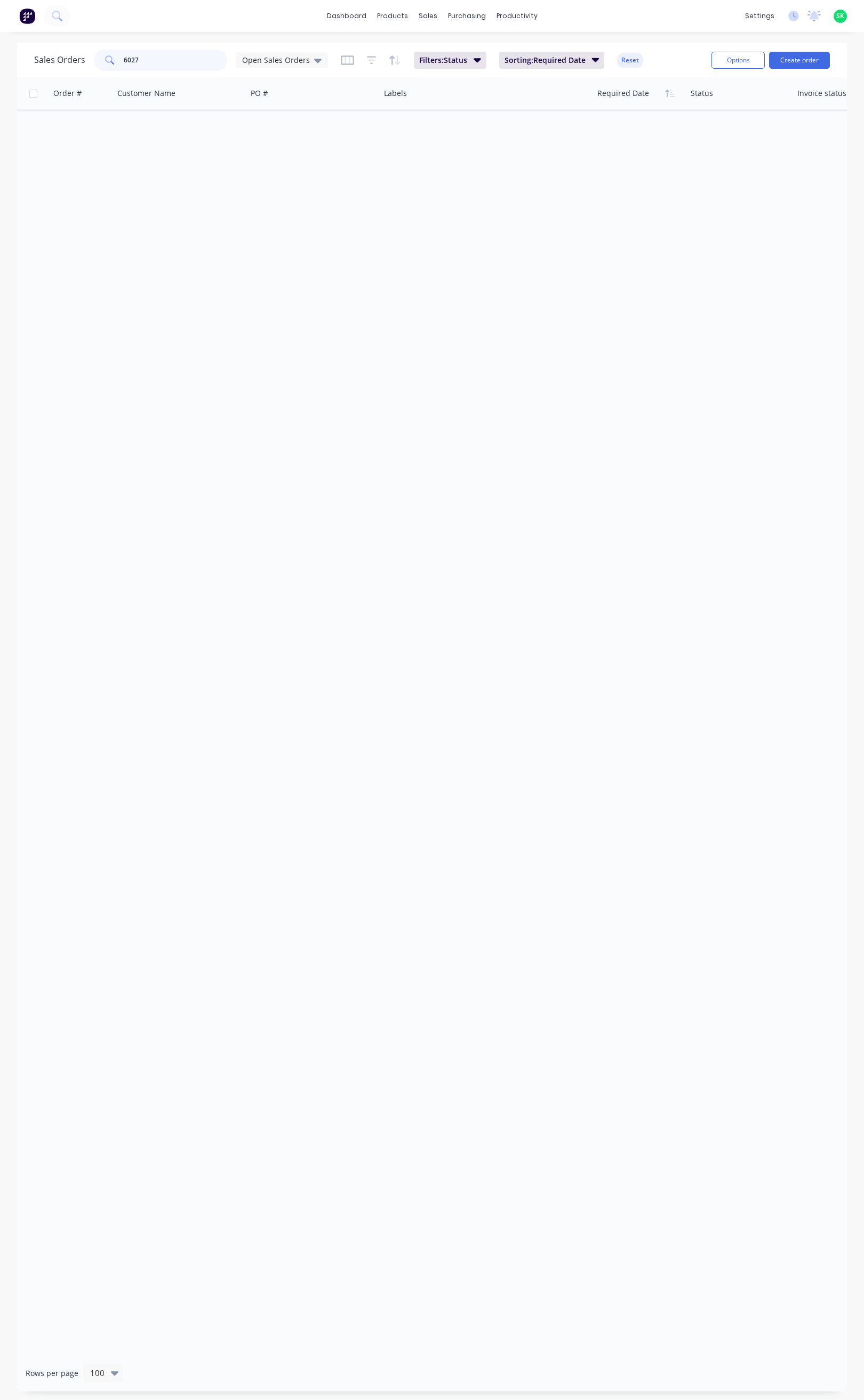
drag, startPoint x: 147, startPoint y: 62, endPoint x: 104, endPoint y: 63, distance: 43.0
click at [104, 63] on div "6027" at bounding box center [160, 60] width 134 height 22
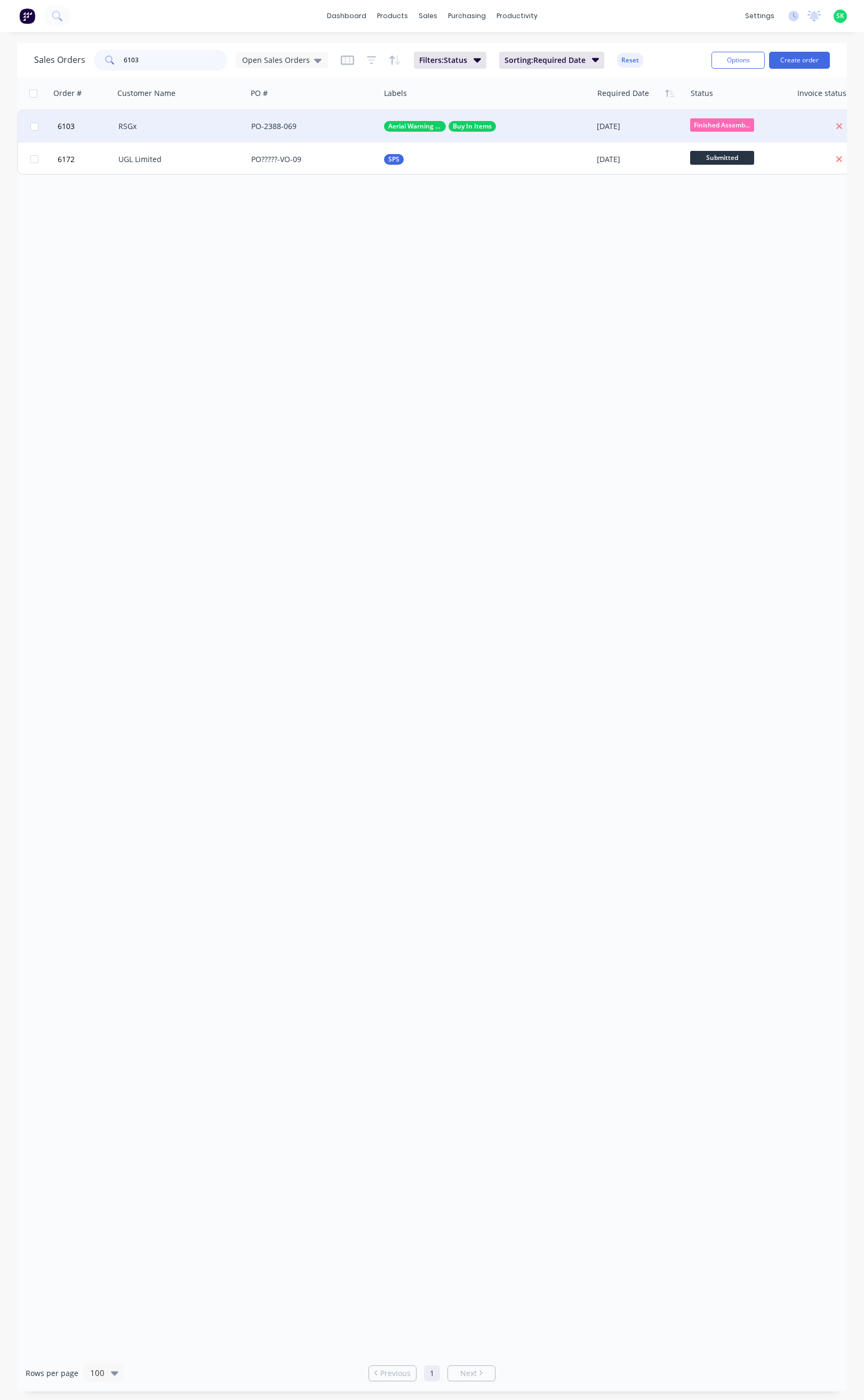
type input "6103"
click at [211, 124] on div "RSGx" at bounding box center [177, 126] width 118 height 10
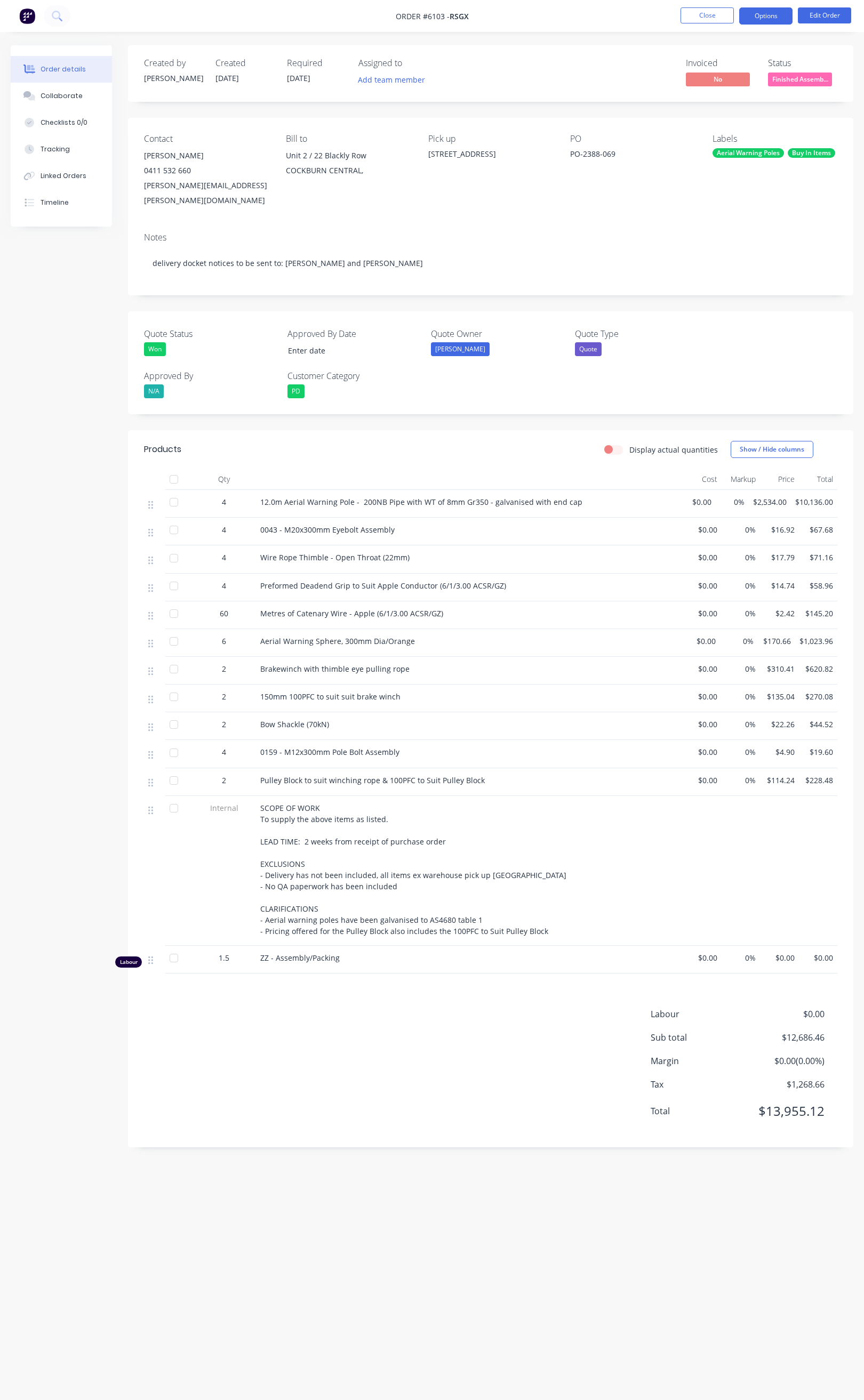
click at [768, 21] on button "Options" at bounding box center [765, 16] width 53 height 17
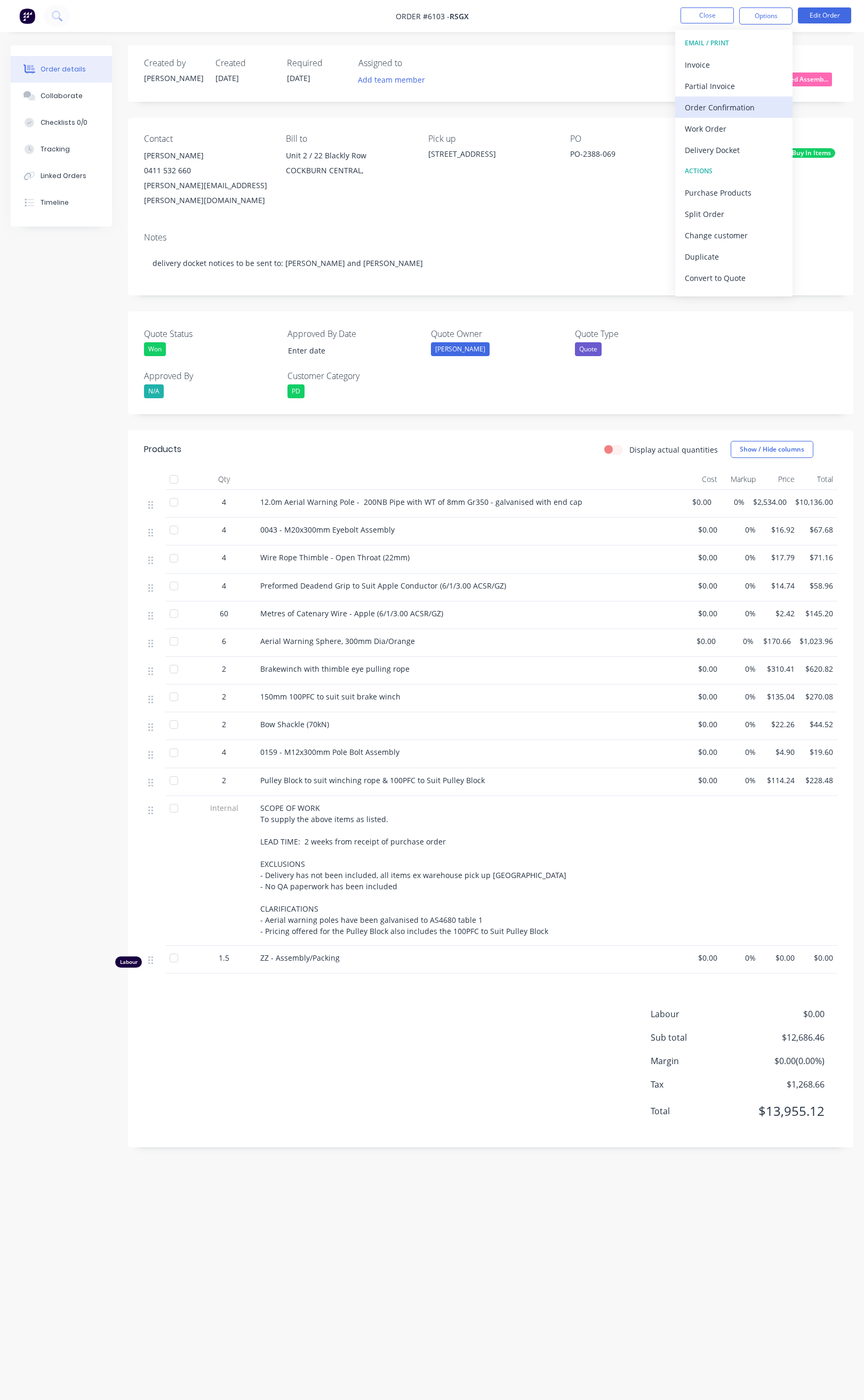
click at [742, 109] on div "Order Confirmation" at bounding box center [733, 108] width 98 height 15
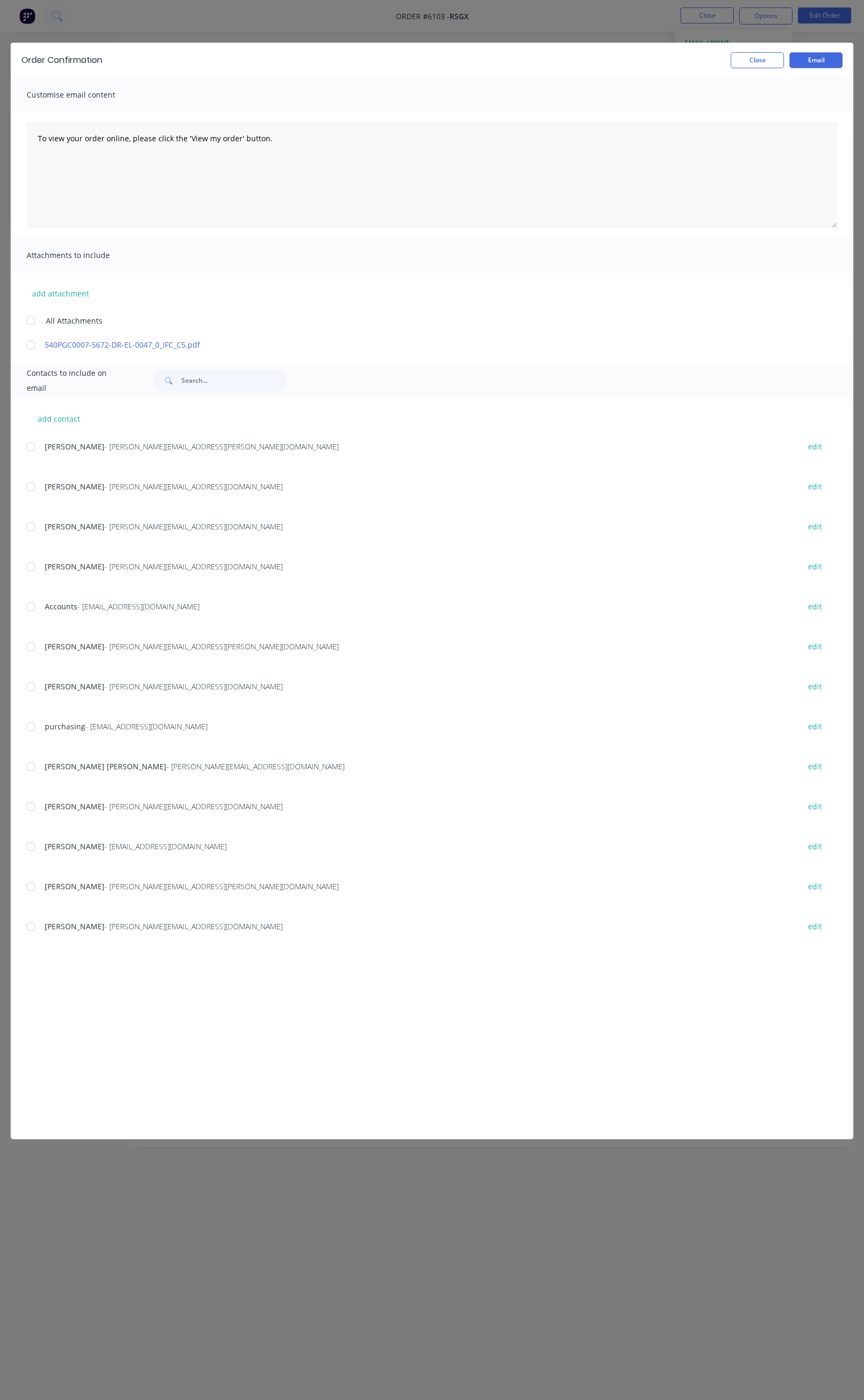
click at [30, 527] on div at bounding box center [31, 526] width 22 height 22
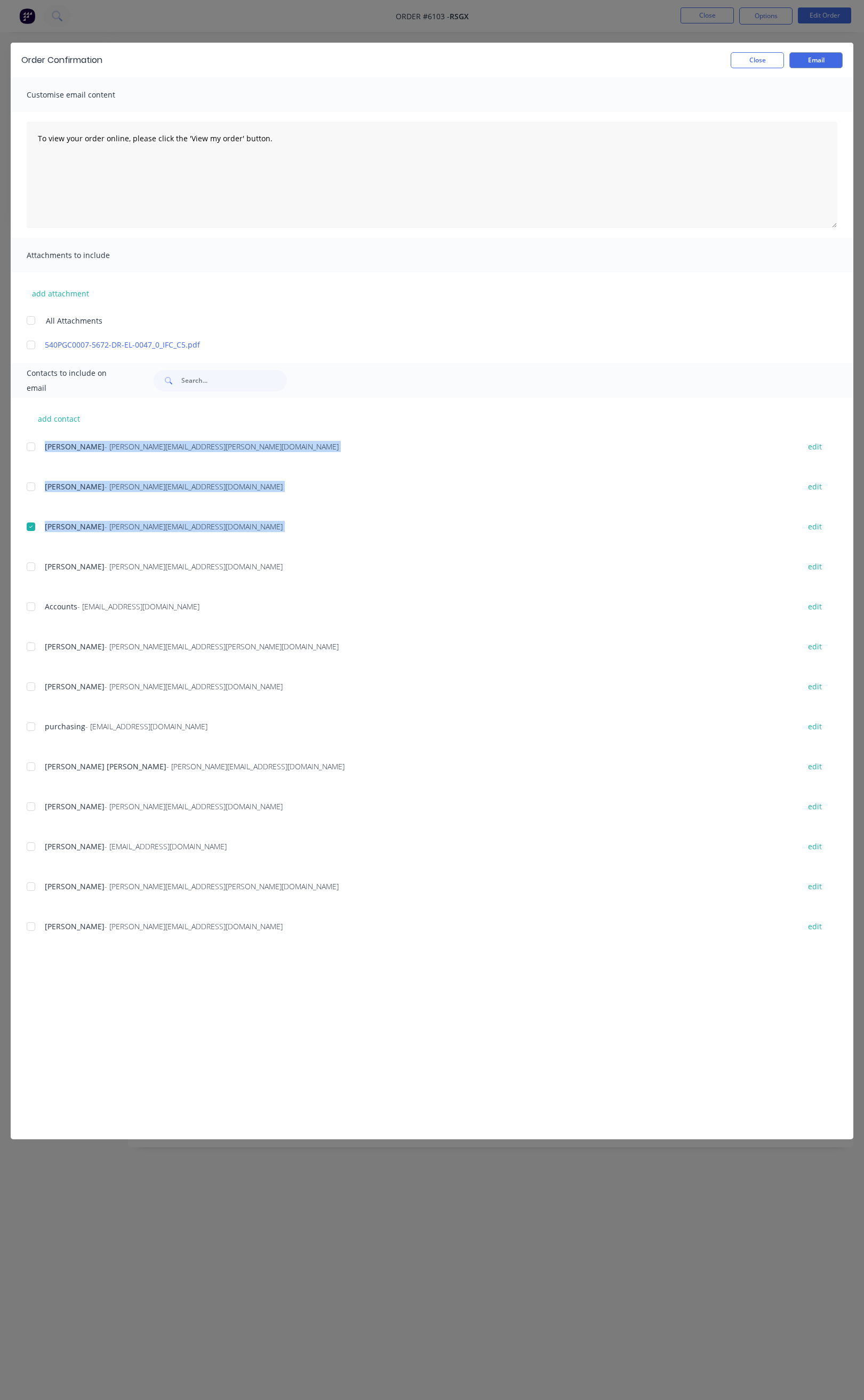
click at [26, 575] on div "add contact Matt Taylor - matt.taylor@alliedpower.com.au edit Sophie Ho - sophi…" at bounding box center [431, 768] width 842 height 742
click at [28, 566] on div at bounding box center [31, 566] width 22 height 22
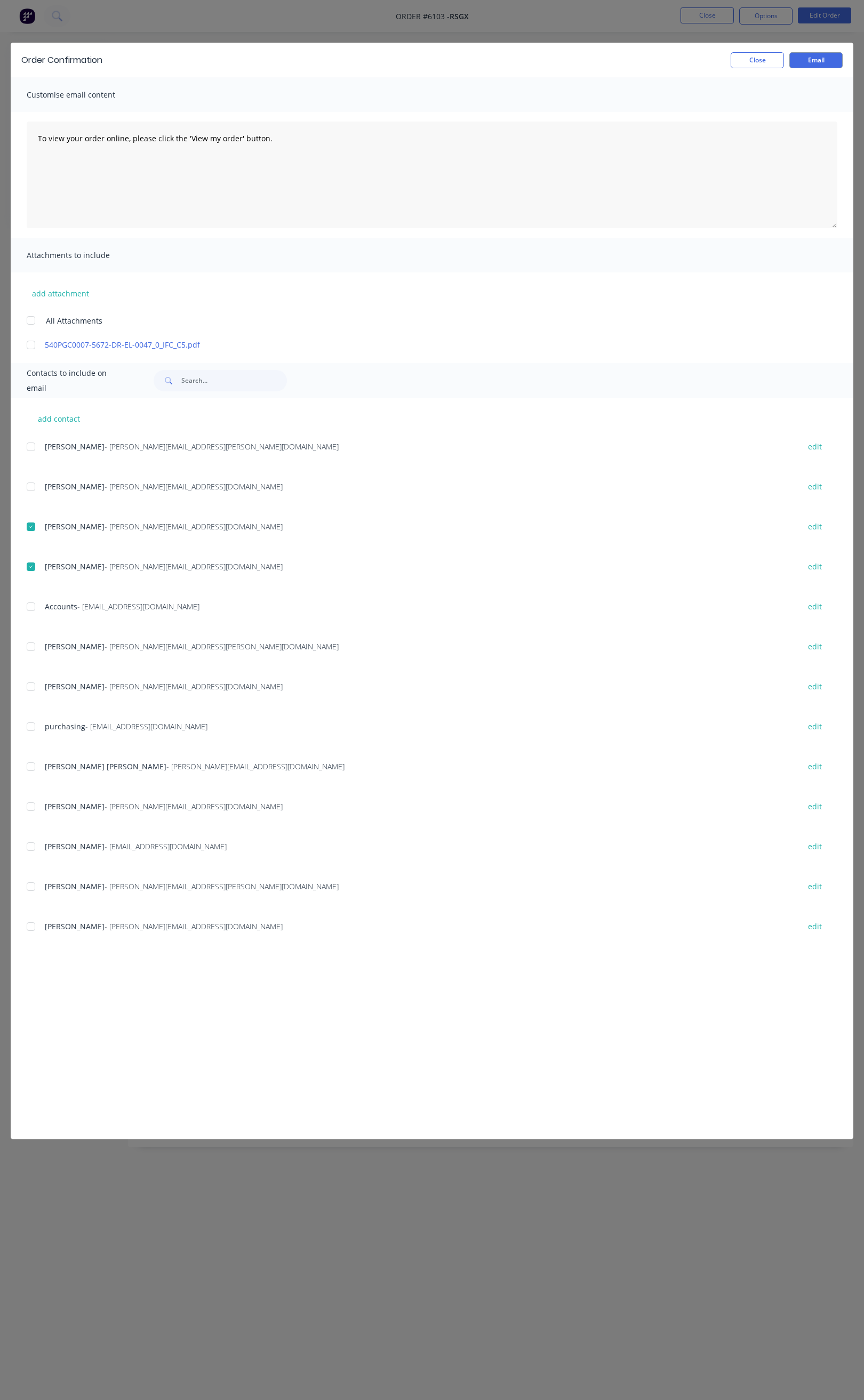
click at [334, 565] on div "Andrew Marriott - andrew@falconeng95.com.au" at bounding box center [417, 566] width 744 height 11
click at [30, 883] on div at bounding box center [31, 886] width 22 height 22
click at [31, 685] on div at bounding box center [31, 686] width 22 height 22
click at [756, 57] on button "Close" at bounding box center [757, 60] width 53 height 16
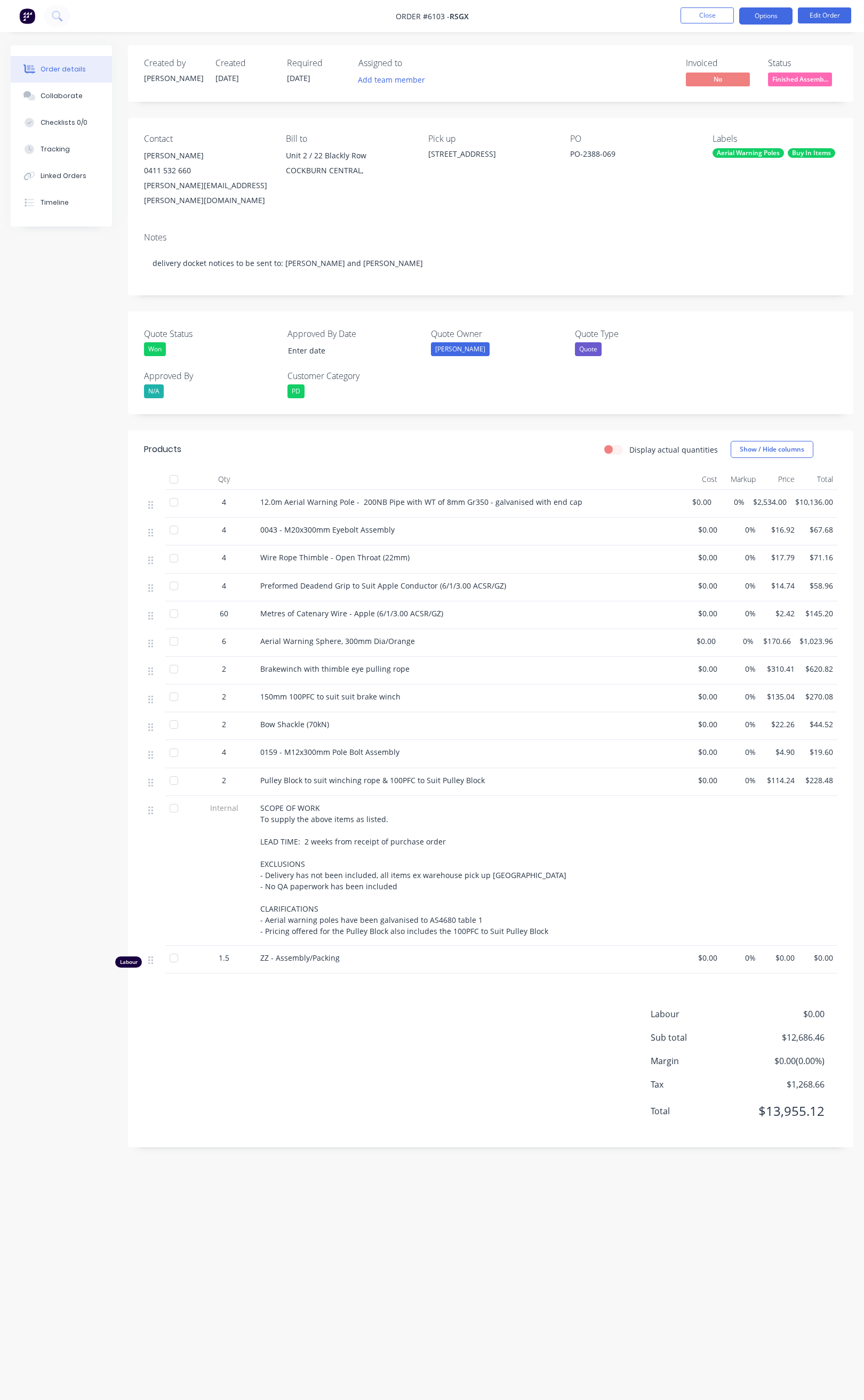
click at [754, 16] on button "Options" at bounding box center [765, 16] width 53 height 17
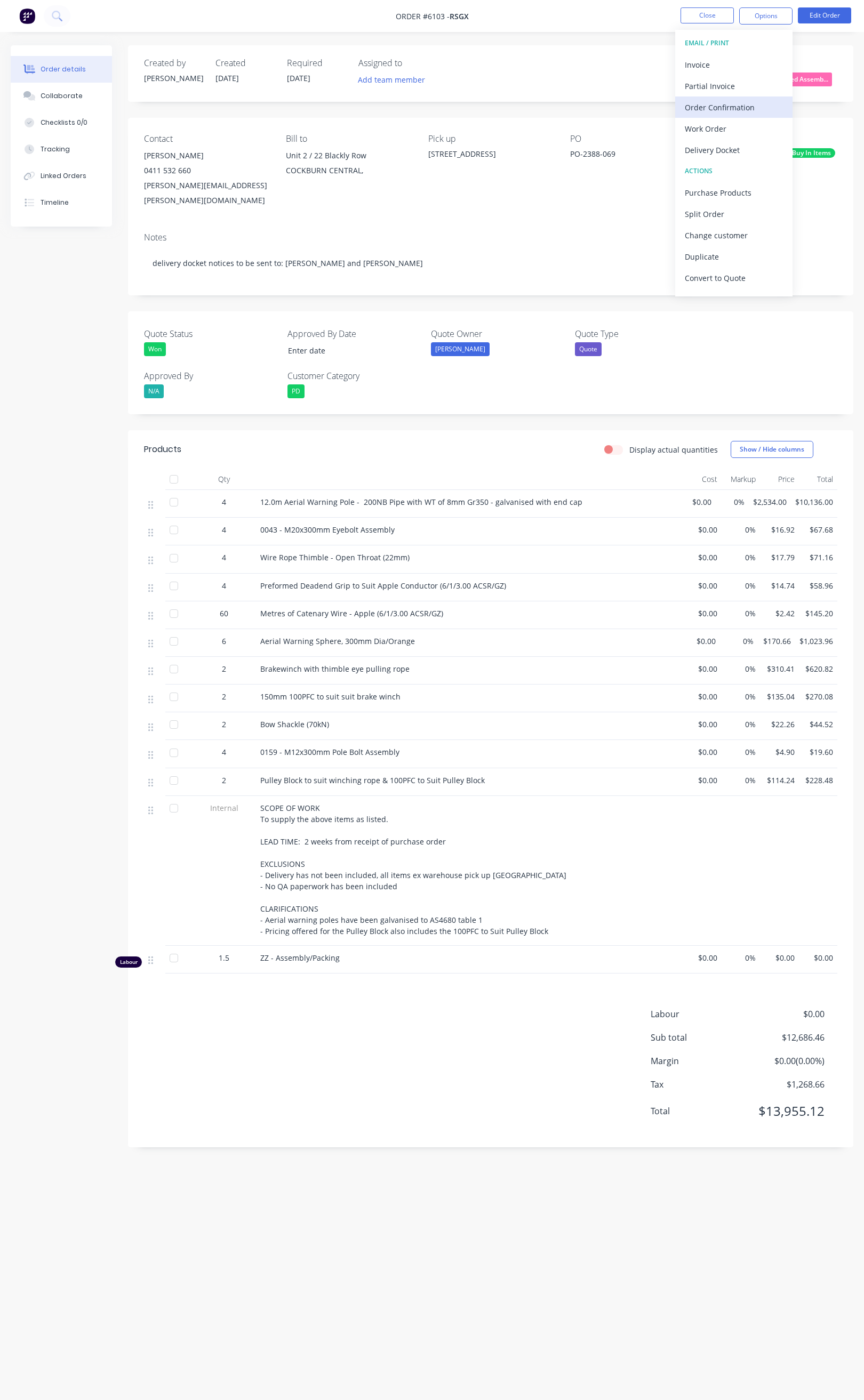
click at [722, 109] on div "Order Confirmation" at bounding box center [733, 108] width 98 height 15
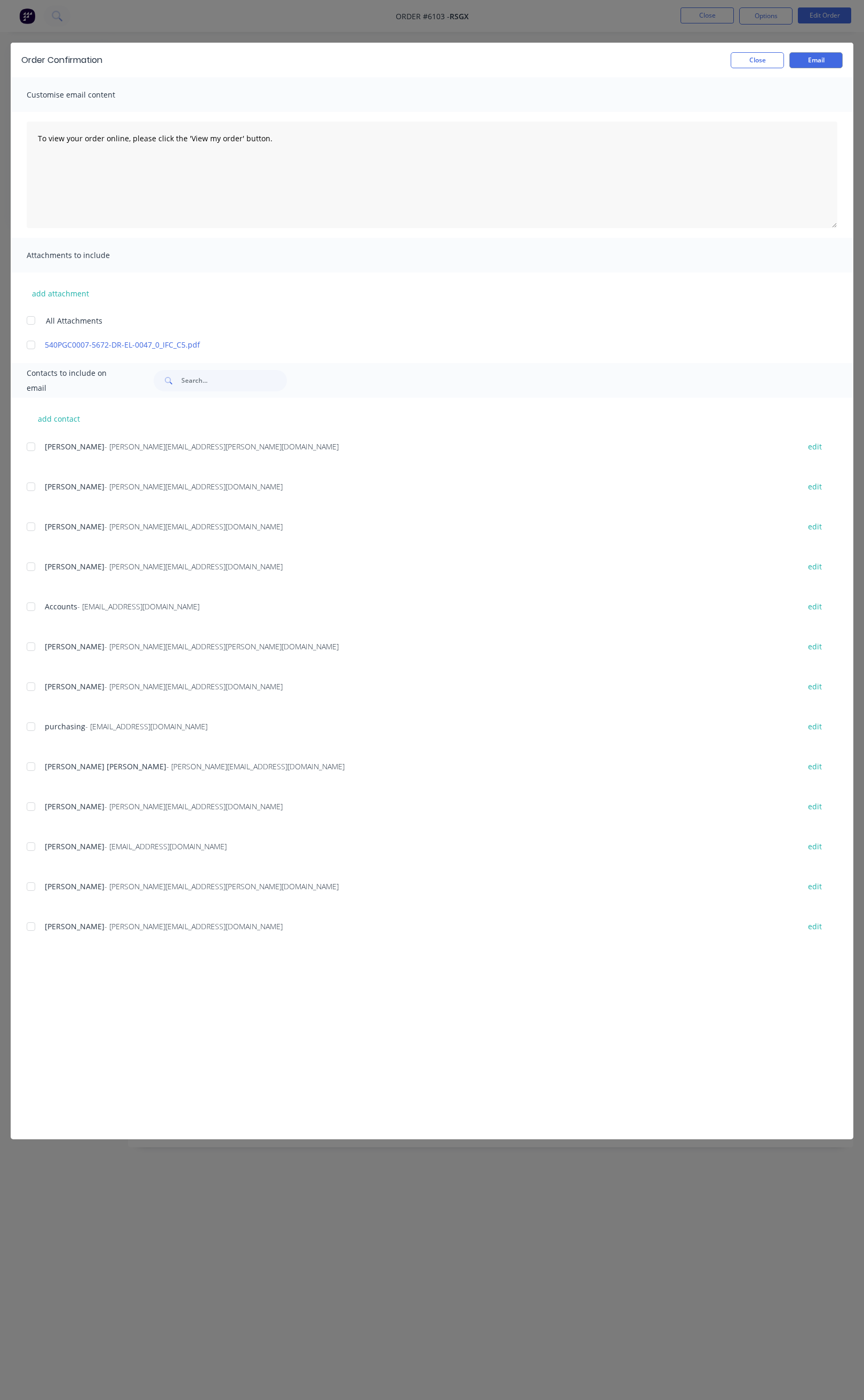
click at [34, 885] on div at bounding box center [31, 886] width 22 height 22
drag, startPoint x: 32, startPoint y: 690, endPoint x: 34, endPoint y: 666, distance: 24.1
click at [33, 688] on div at bounding box center [31, 686] width 22 height 22
click at [35, 563] on div at bounding box center [31, 566] width 22 height 22
click at [34, 528] on div at bounding box center [31, 526] width 22 height 22
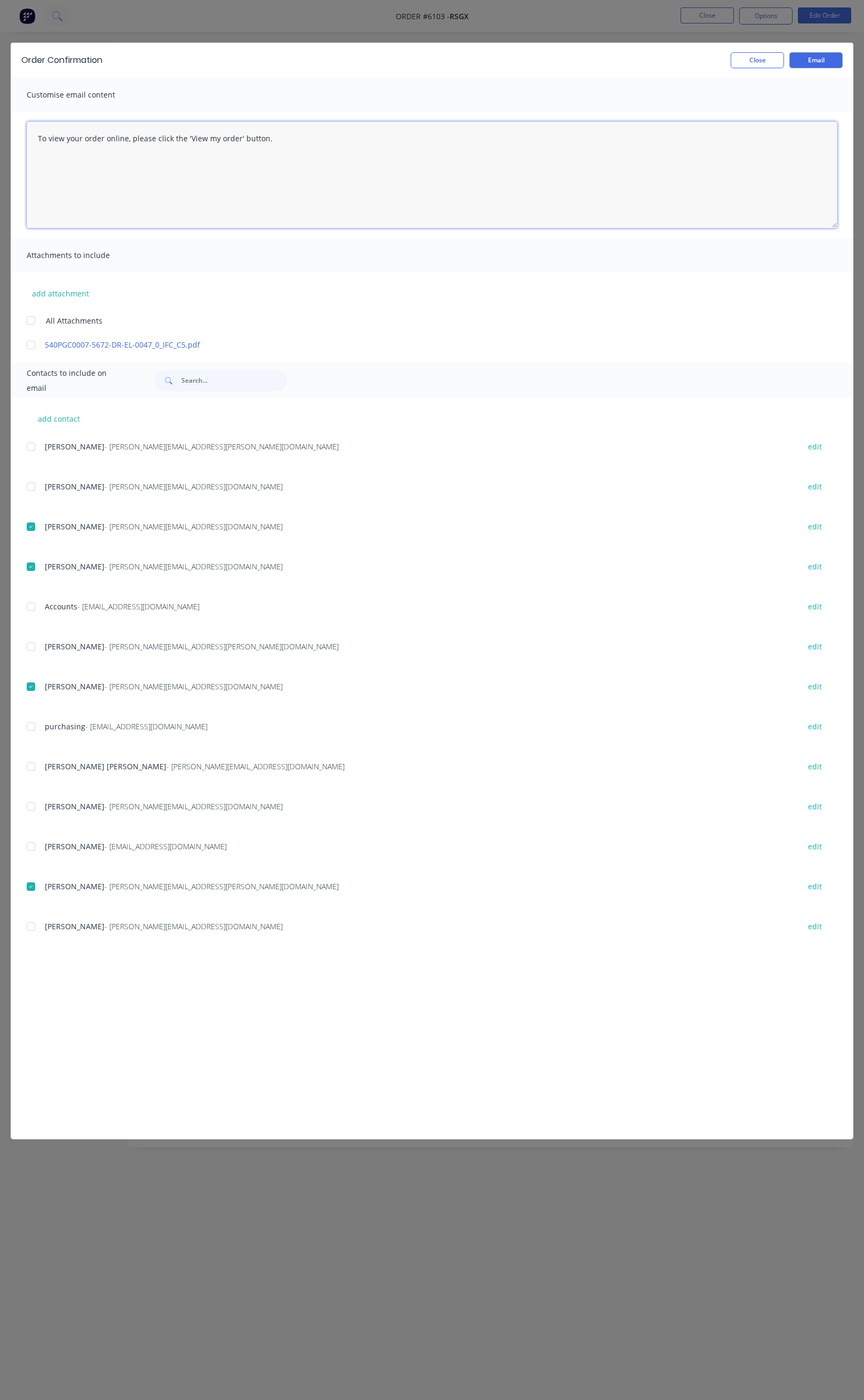
drag, startPoint x: 268, startPoint y: 139, endPoint x: 32, endPoint y: 129, distance: 236.2
click at [32, 129] on textarea "To view your order online, please click the 'View my order' button." at bounding box center [431, 175] width 810 height 107
paste textarea "Hi All, Your order 6103 will be ready for collection tomorrow 12/08/25 in full.…"
drag, startPoint x: 165, startPoint y: 170, endPoint x: 392, endPoint y: 168, distance: 227.0
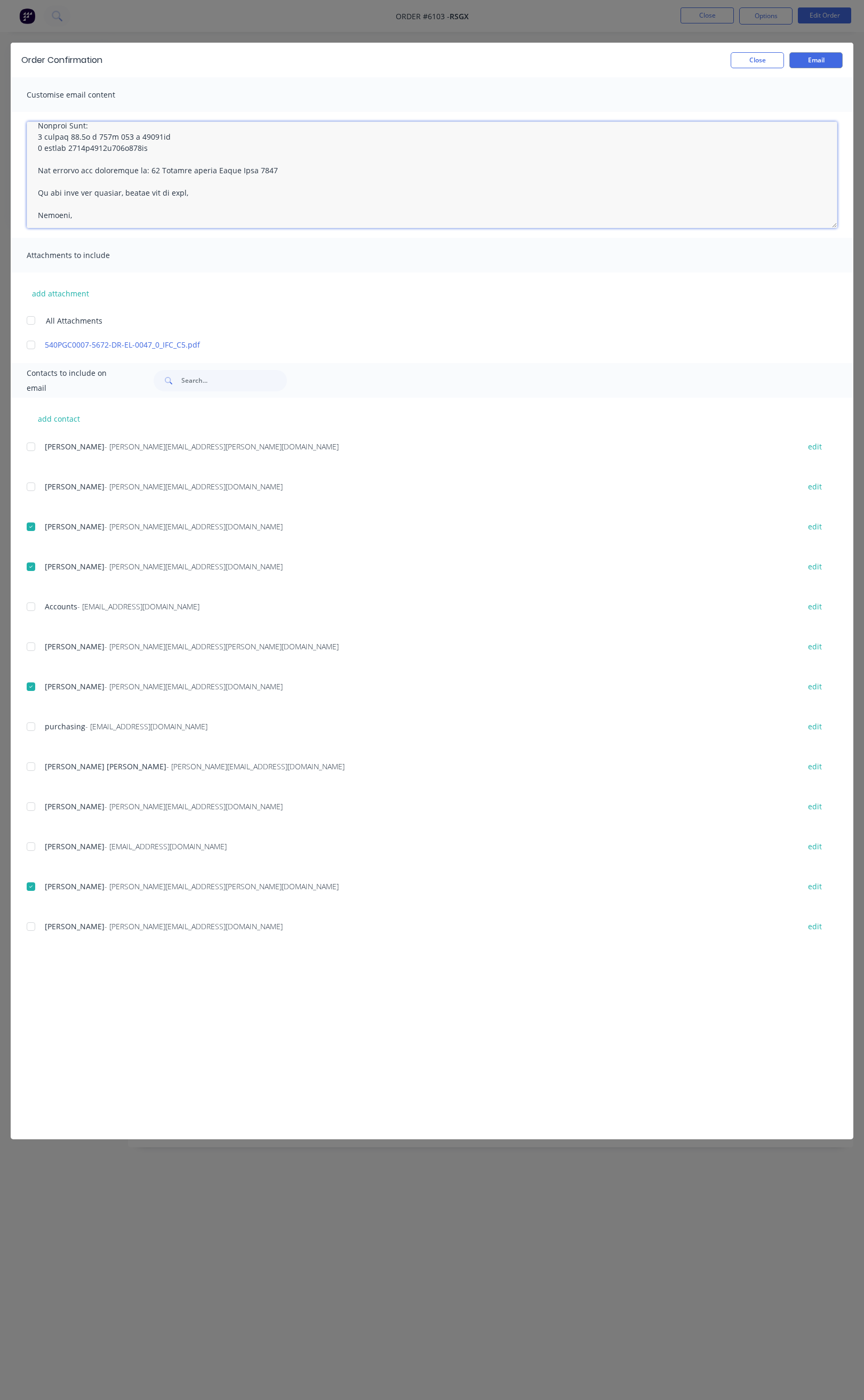
click at [392, 168] on textarea at bounding box center [431, 175] width 810 height 107
type textarea "Hi All, Your order 6103 will be ready for collection tomorrow 12/08/25 in full.…"
click at [814, 58] on button "Email" at bounding box center [816, 60] width 53 height 16
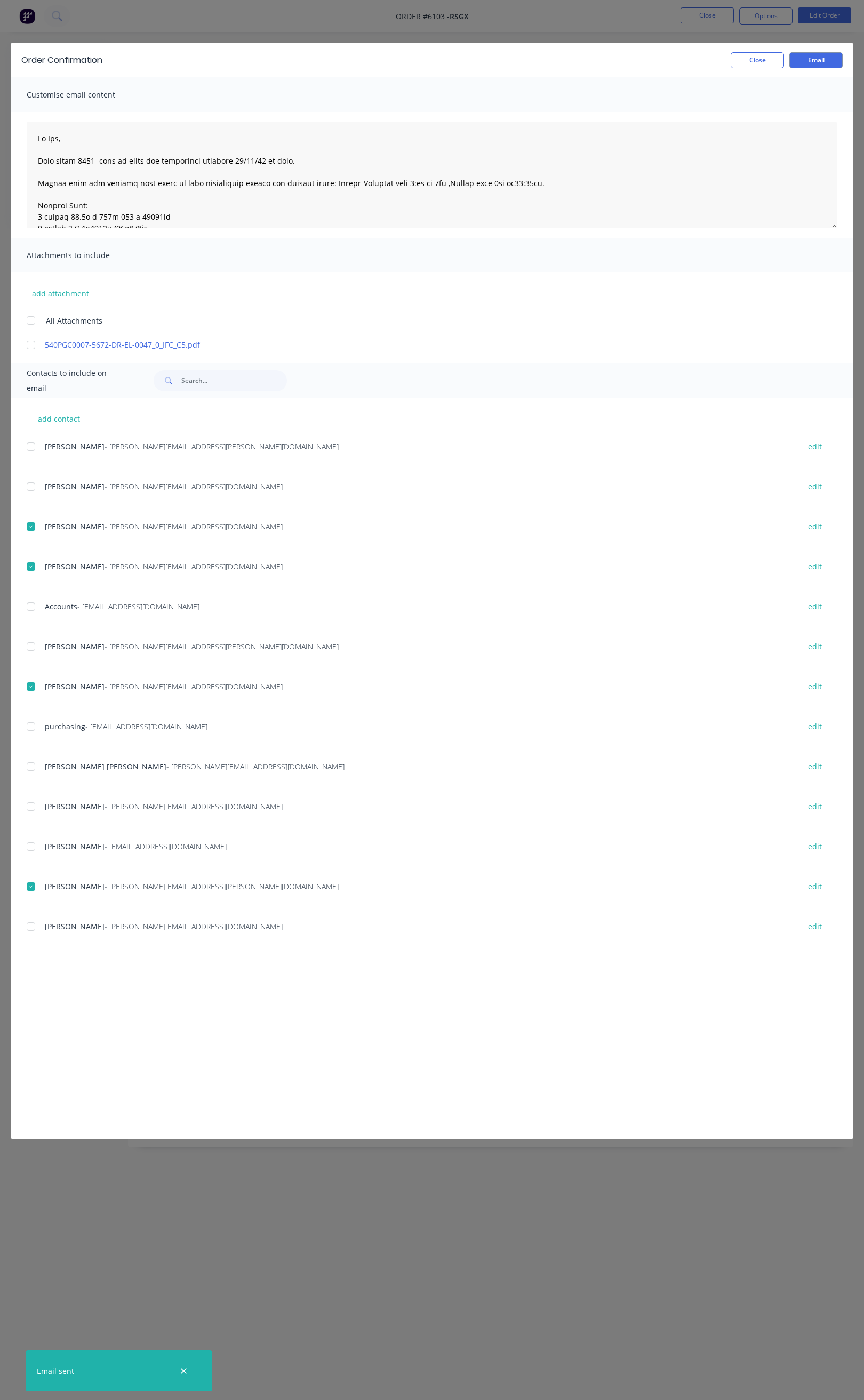
click at [756, 50] on div "Order Confirmation Close Email" at bounding box center [431, 60] width 842 height 35
click at [751, 64] on button "Close" at bounding box center [757, 60] width 53 height 16
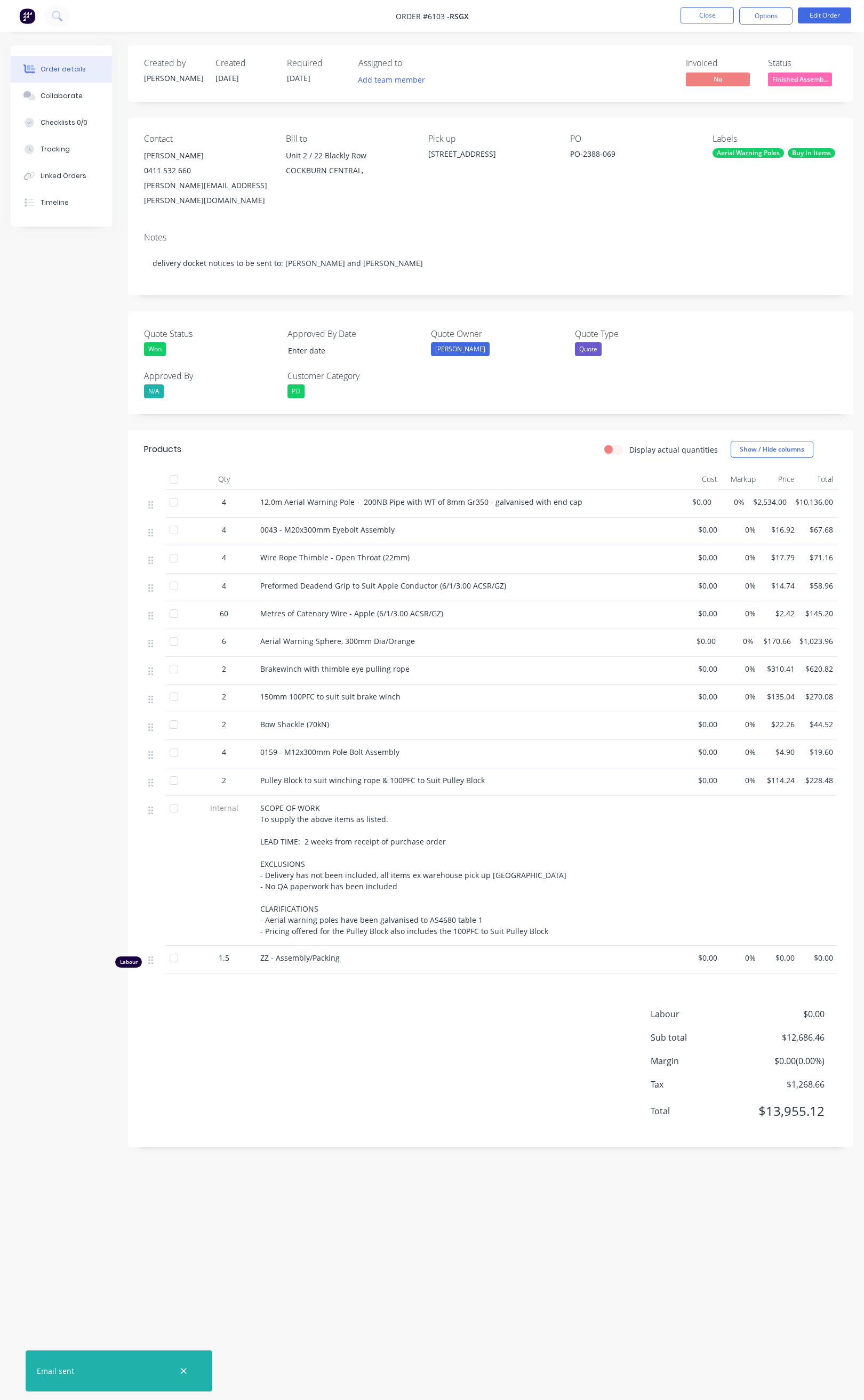
click at [757, 26] on nav "Order #6103 - RSGx Close Options Edit Order" at bounding box center [432, 16] width 864 height 32
click at [760, 16] on button "Options" at bounding box center [765, 16] width 53 height 17
click at [731, 140] on button "Delivery Docket" at bounding box center [734, 150] width 117 height 22
click at [731, 104] on div "Without pricing" at bounding box center [733, 108] width 98 height 15
click at [80, 147] on button "Tracking" at bounding box center [61, 149] width 101 height 27
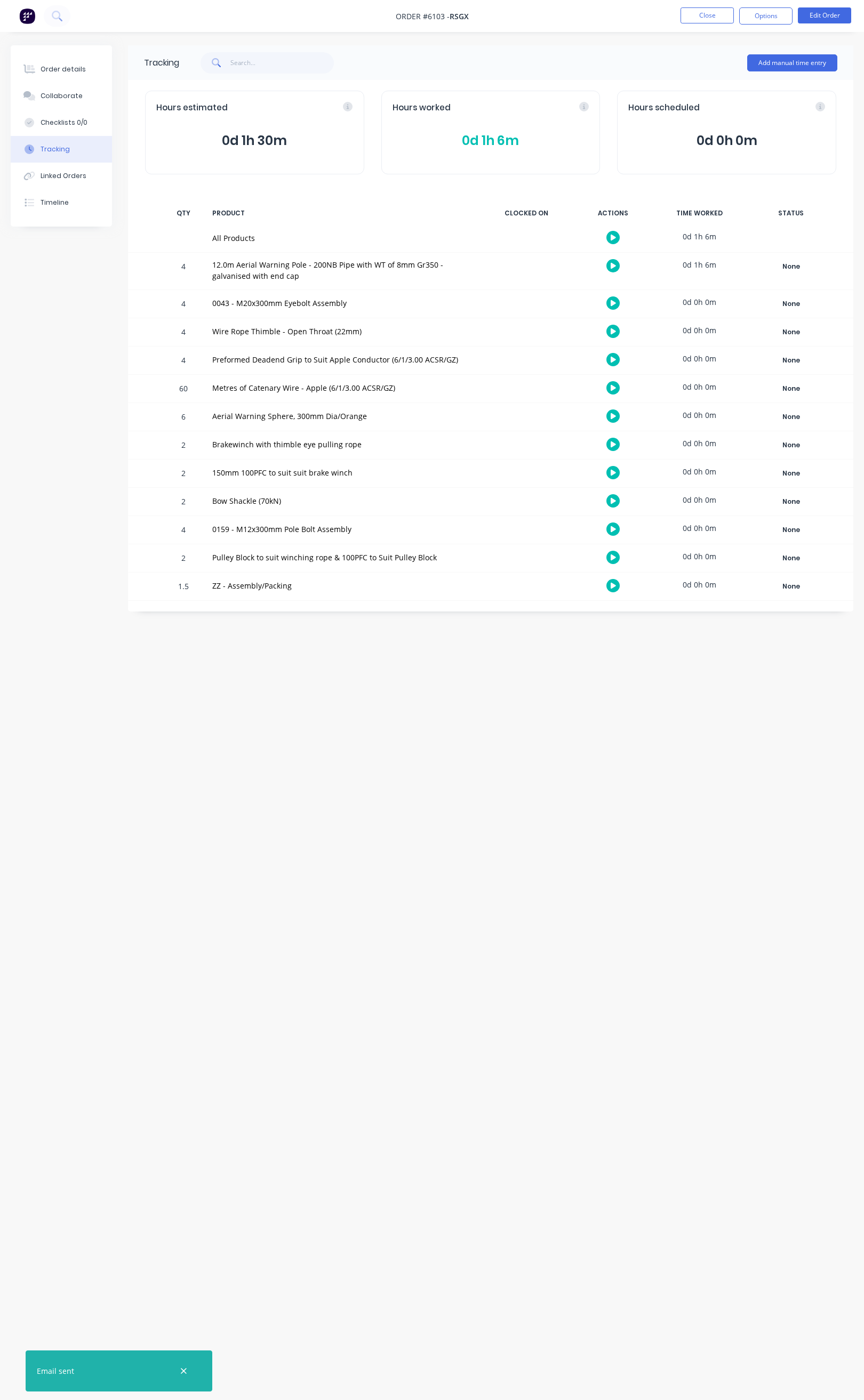
click at [613, 589] on icon at bounding box center [613, 586] width 6 height 6
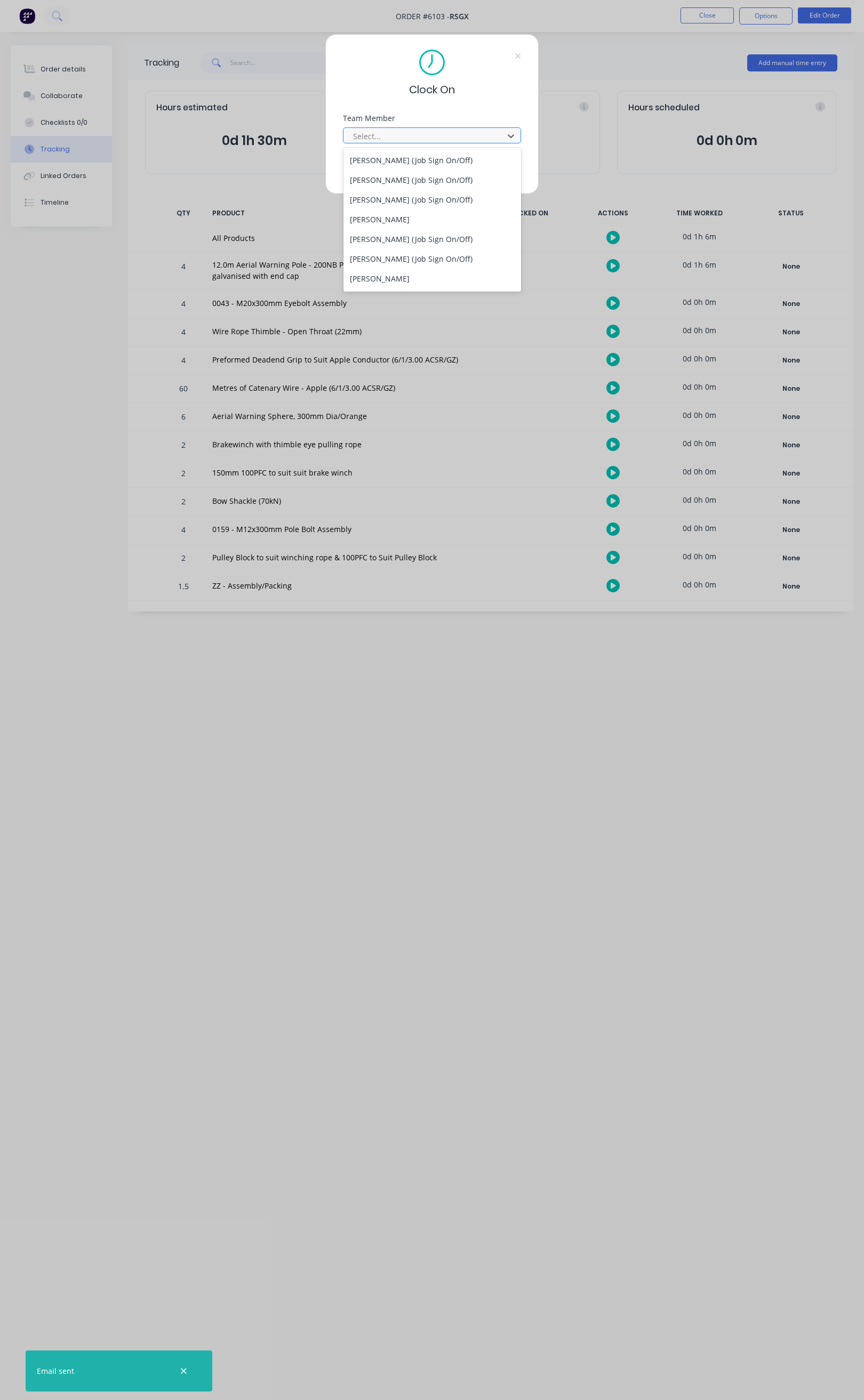
scroll to position [640, 0]
click at [428, 233] on div "STEPHEN KANE (Job Sign On/Off)" at bounding box center [432, 230] width 178 height 20
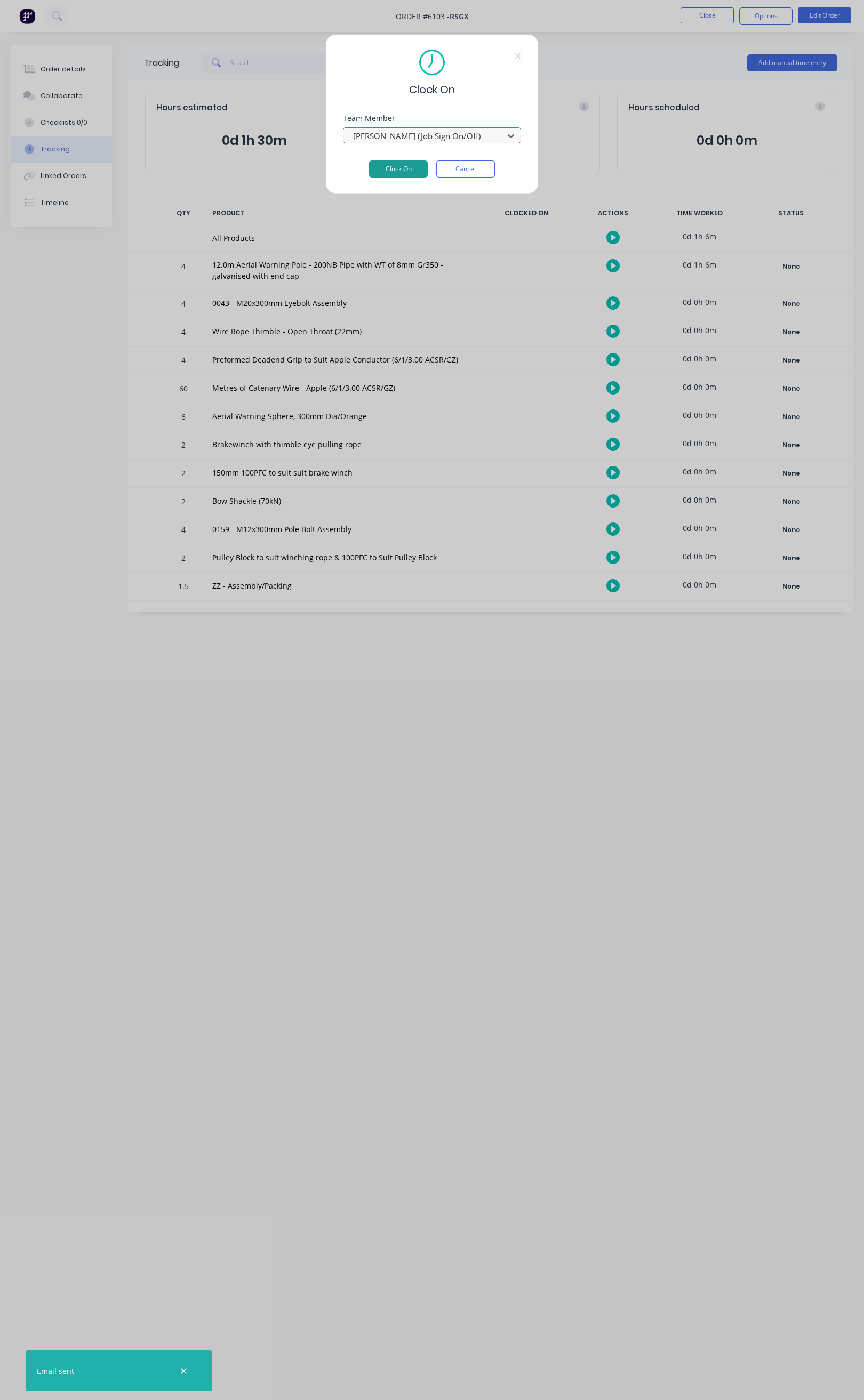
click at [402, 162] on button "Clock On" at bounding box center [398, 169] width 59 height 17
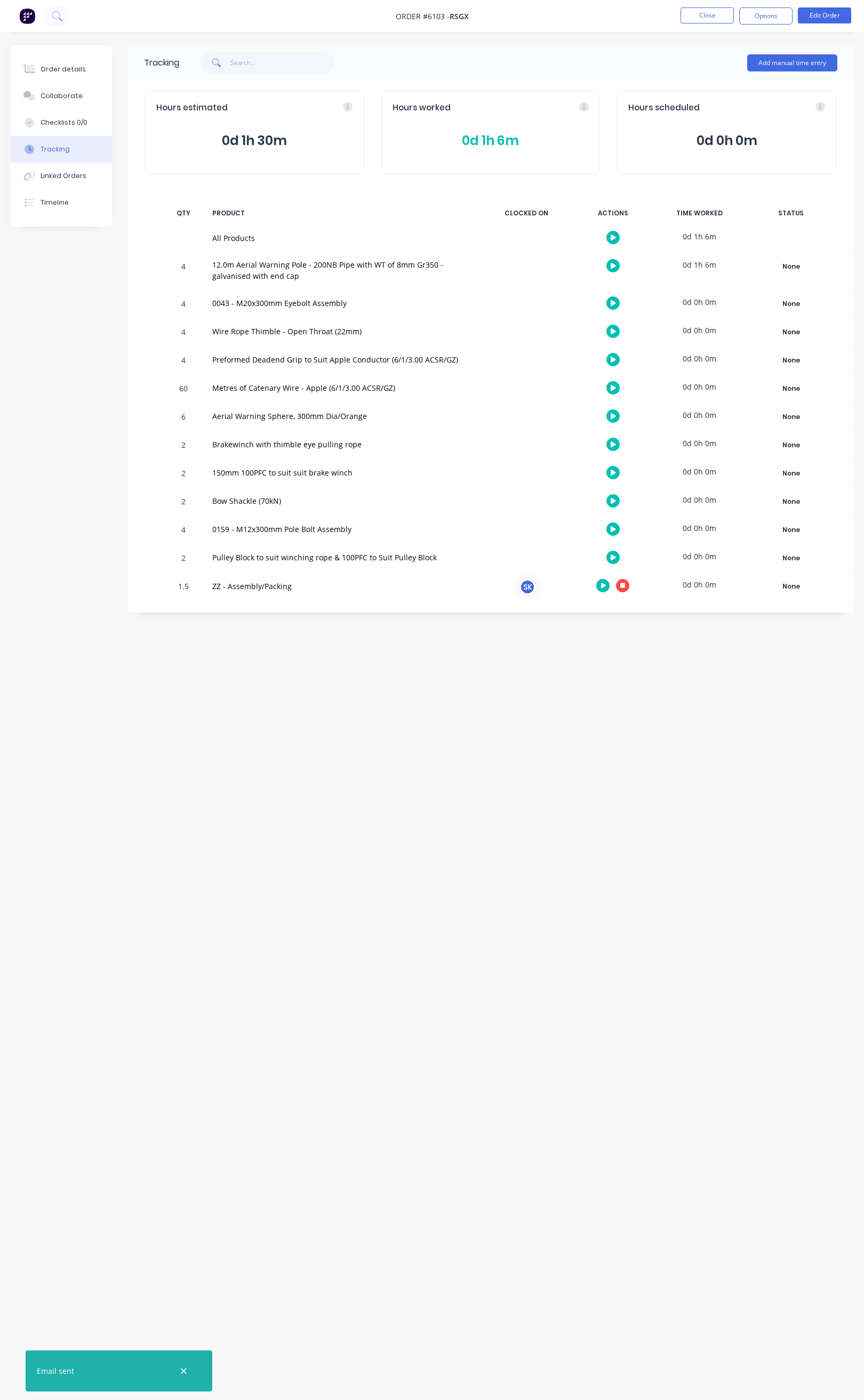
click at [624, 588] on icon at bounding box center [623, 586] width 6 height 6
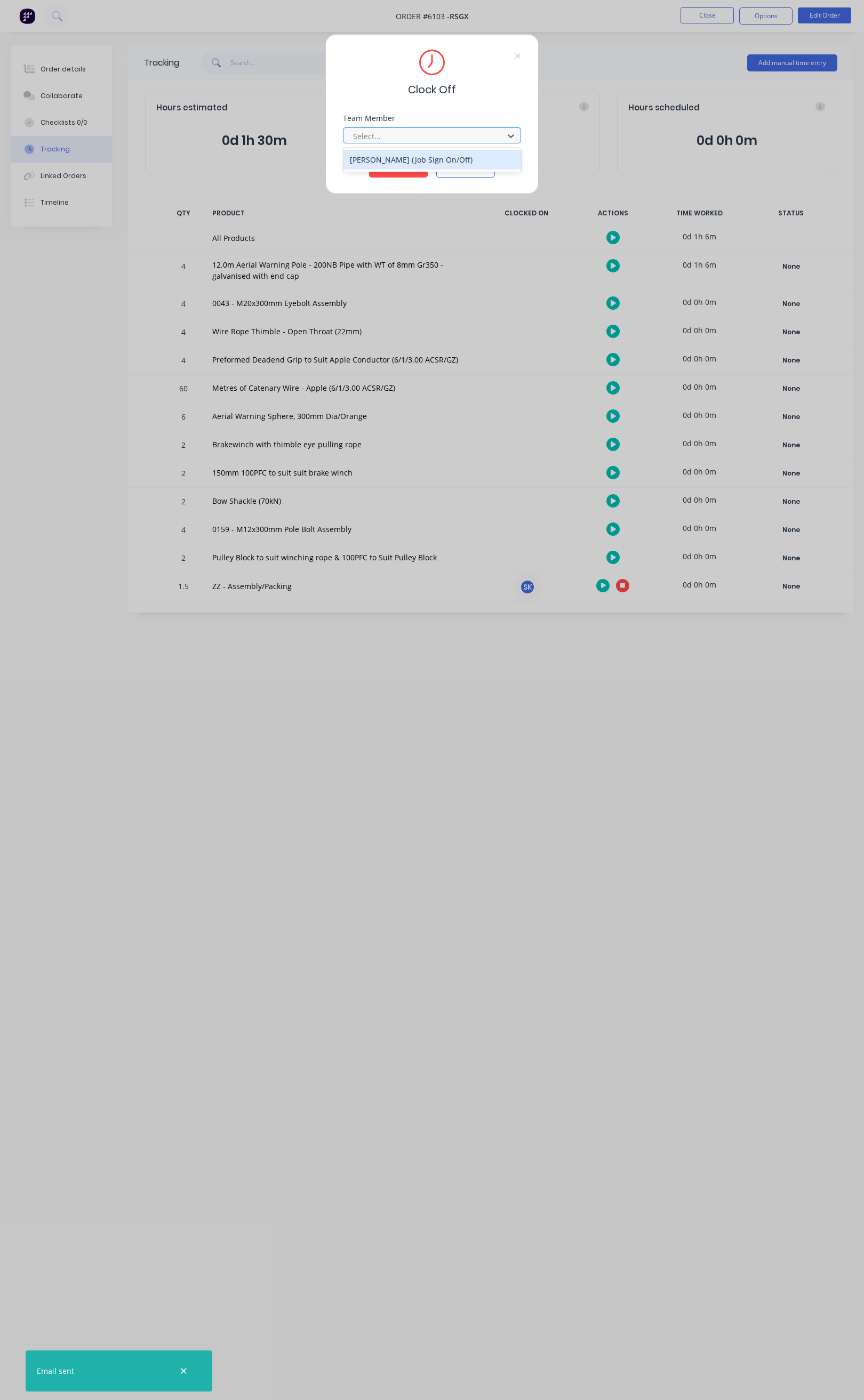
click at [445, 162] on div "STEPHEN KANE (Job Sign On/Off)" at bounding box center [432, 159] width 178 height 20
click at [410, 172] on button "Clock Off" at bounding box center [398, 169] width 59 height 17
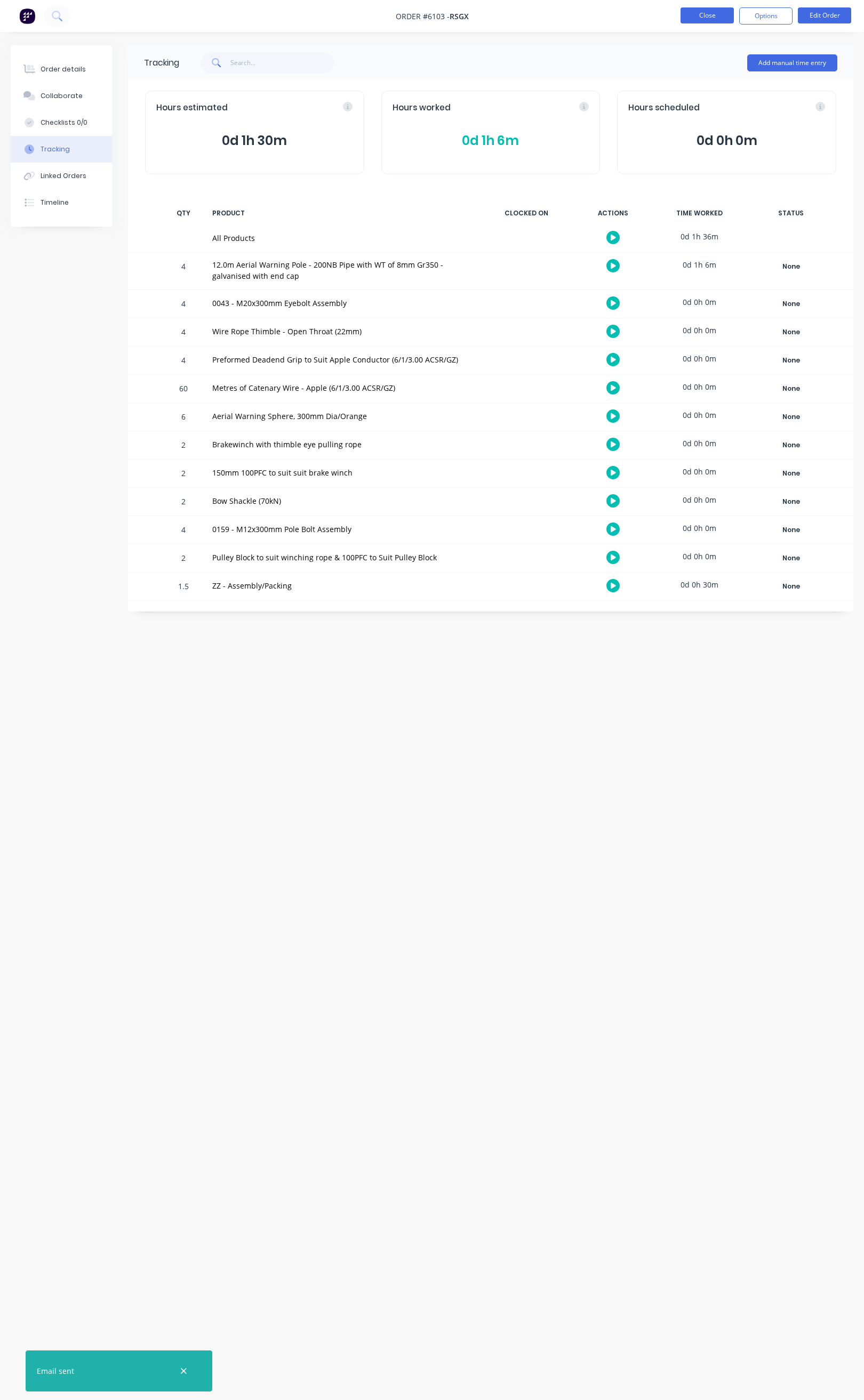
click at [704, 16] on button "Close" at bounding box center [707, 15] width 53 height 16
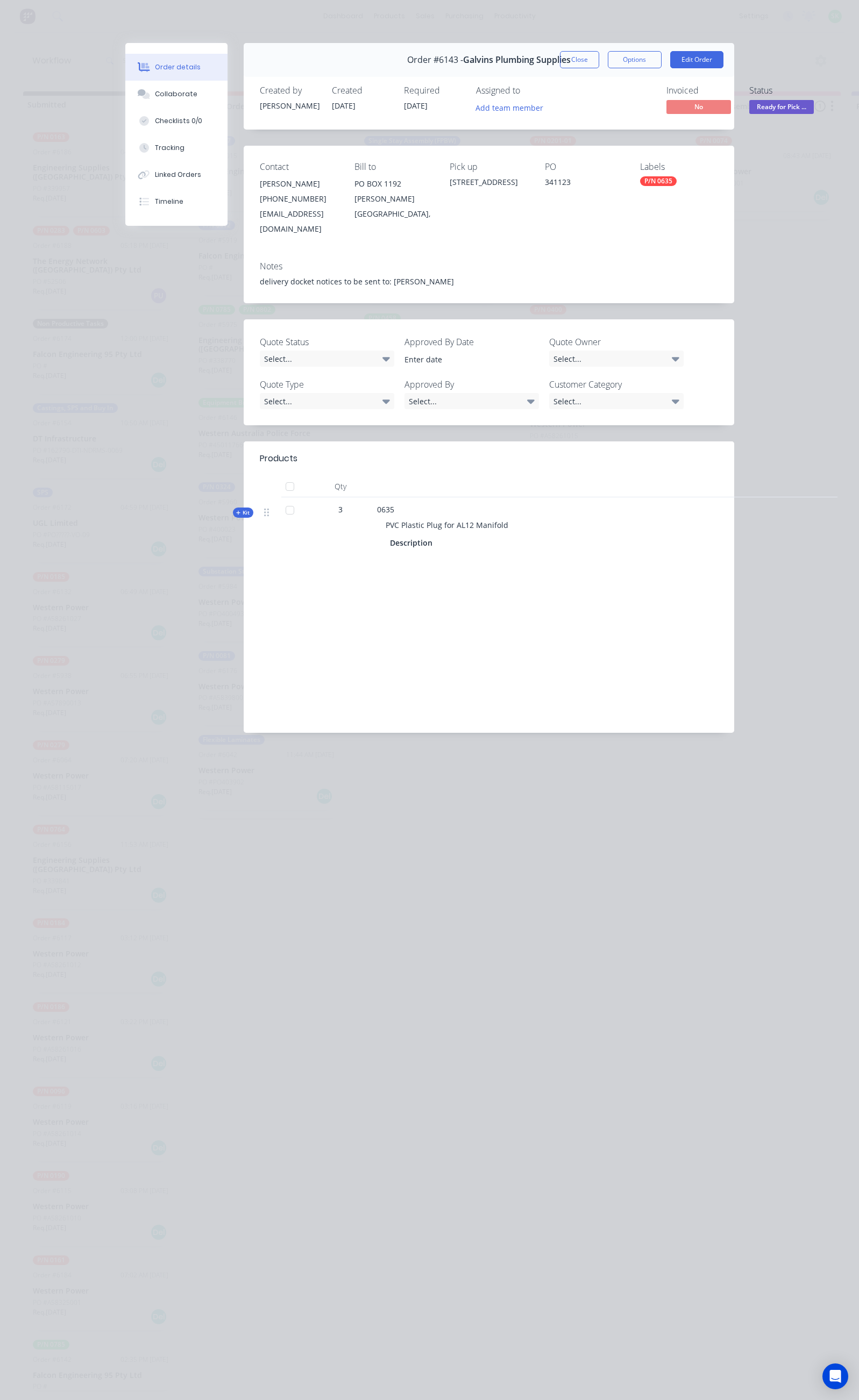
scroll to position [2, 415]
click at [599, 55] on button "Close" at bounding box center [580, 59] width 39 height 17
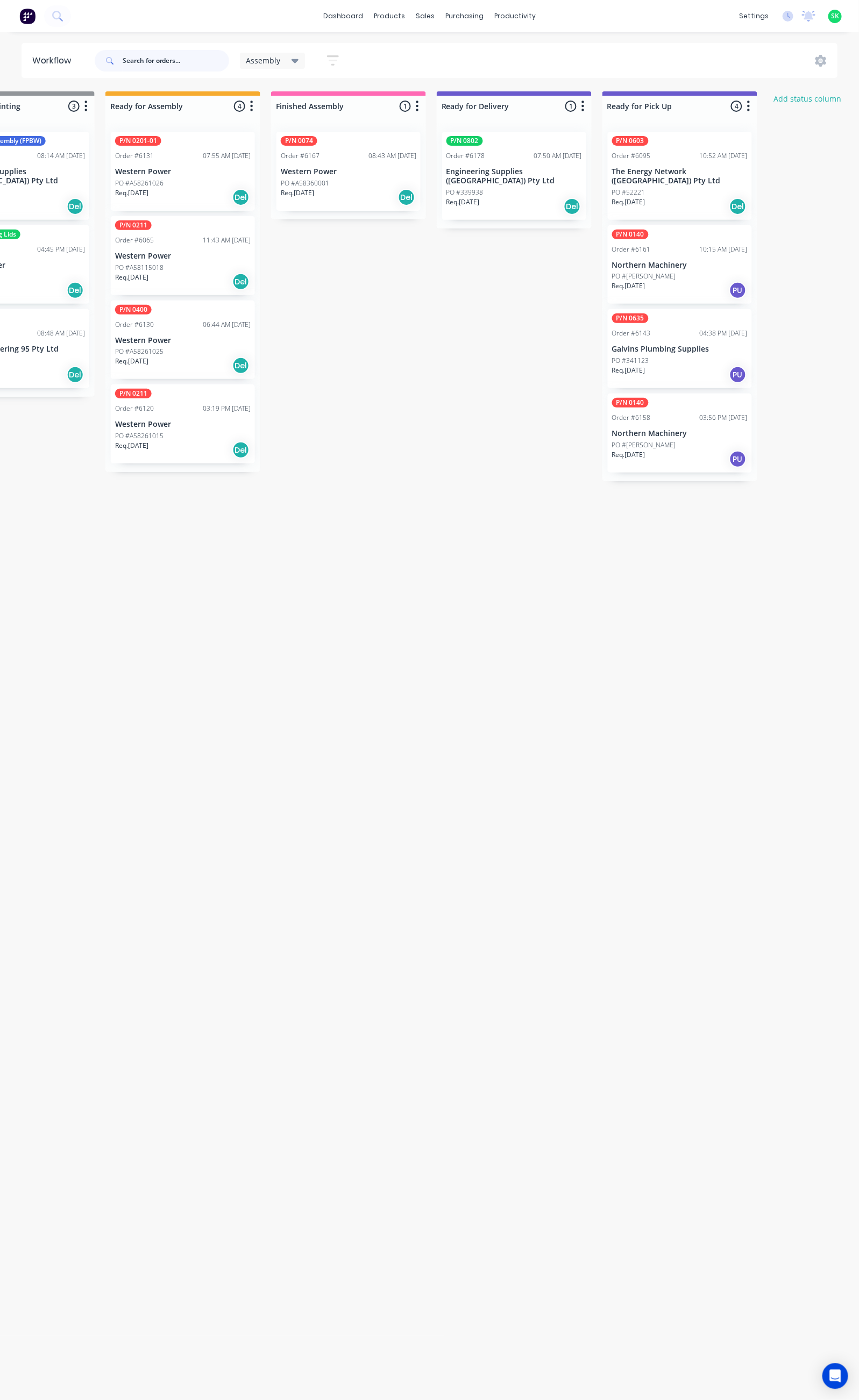
click at [142, 62] on input "text" at bounding box center [176, 61] width 106 height 22
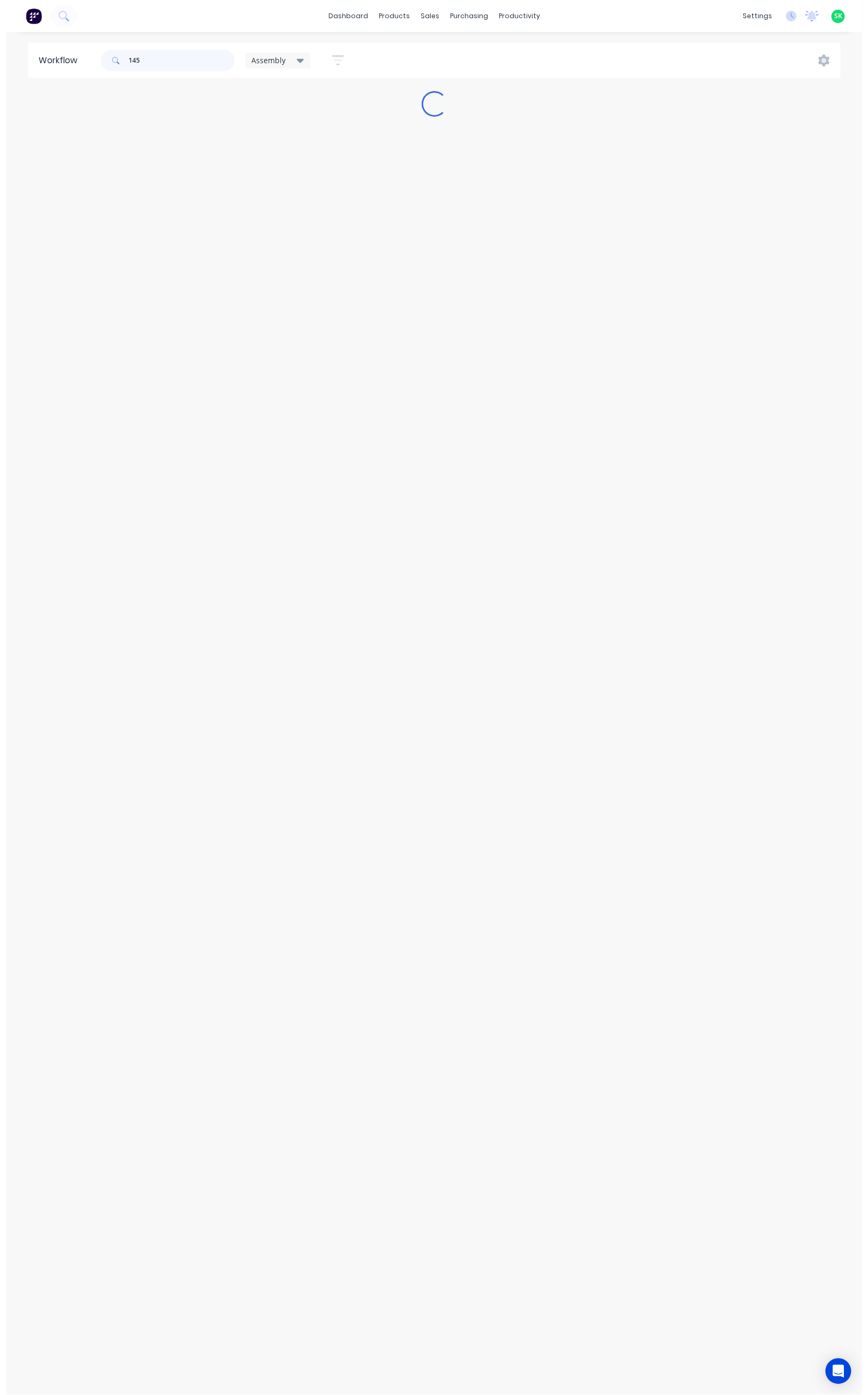
scroll to position [0, 0]
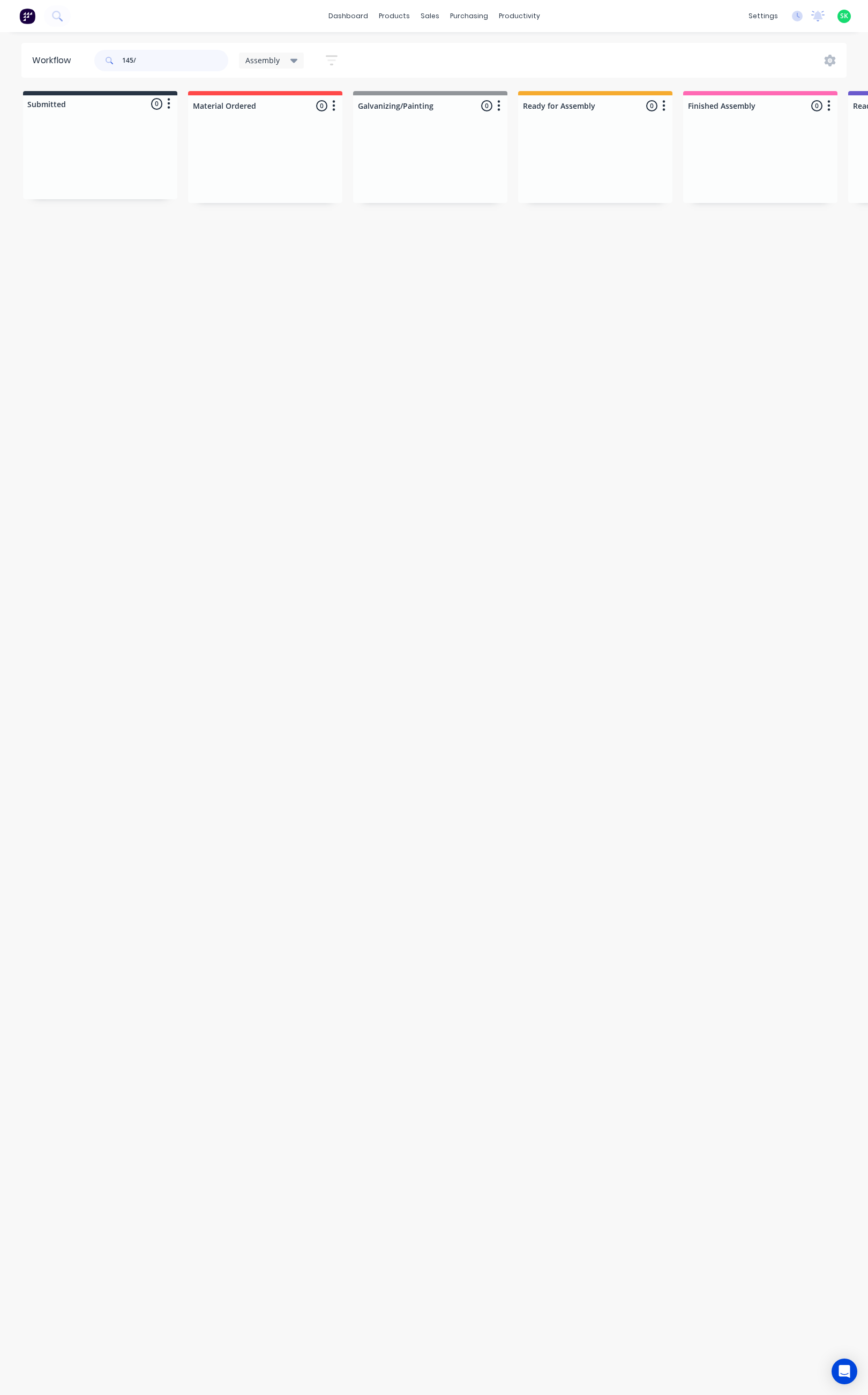
type input "145/"
drag, startPoint x: 145, startPoint y: 60, endPoint x: 105, endPoint y: 65, distance: 40.3
click at [105, 65] on div "145/" at bounding box center [161, 60] width 134 height 22
type input "6103"
click at [294, 56] on icon at bounding box center [294, 60] width 8 height 12
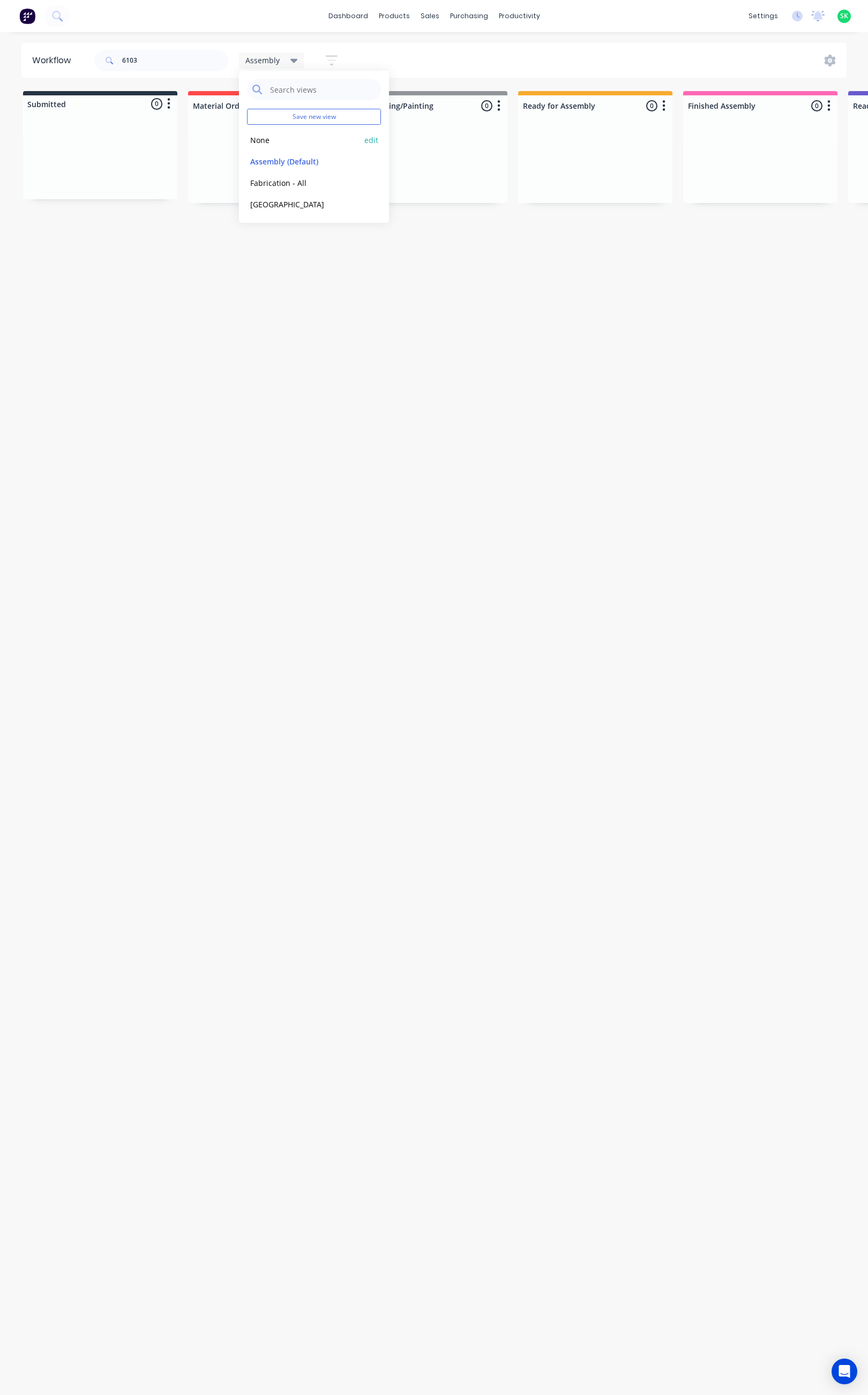
click at [274, 137] on button "None" at bounding box center [304, 140] width 114 height 13
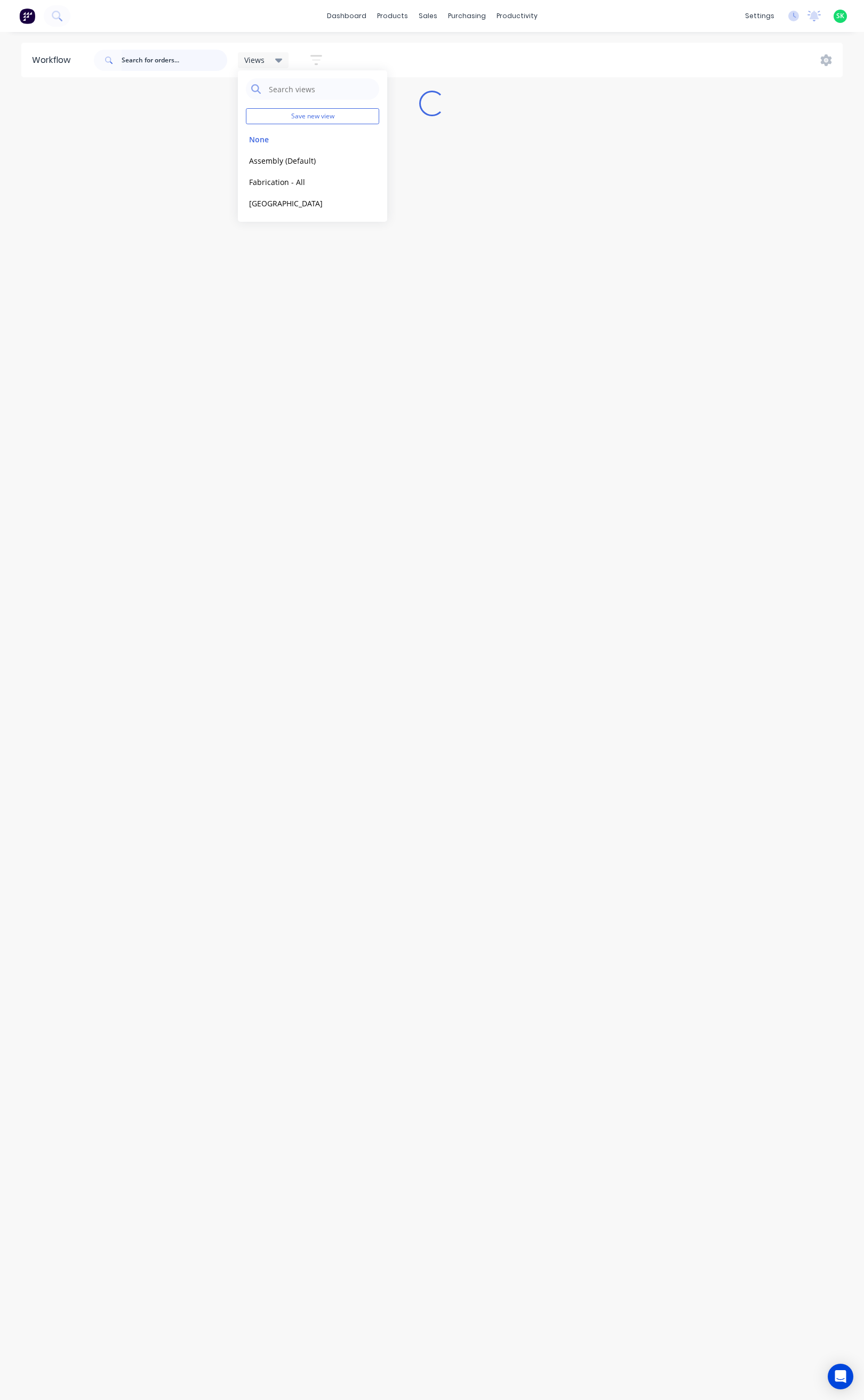
click at [147, 61] on input "text" at bounding box center [174, 60] width 106 height 22
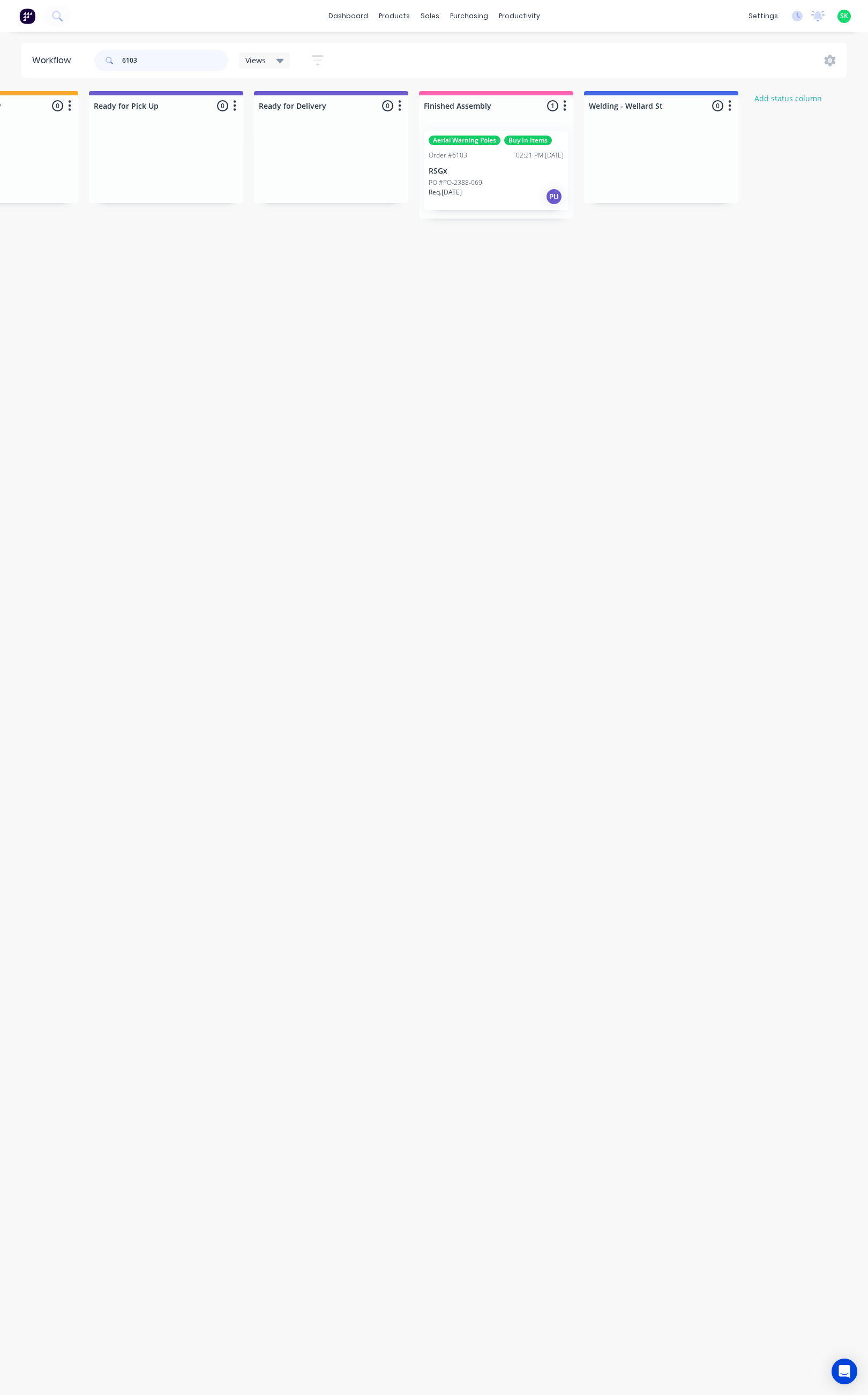
scroll to position [0, 914]
type input "6103"
click at [529, 164] on div "Aerial Warning Poles Buy In Items Order #6103 02:21 PM 07/08/25 RSGx PO #PO-238…" at bounding box center [506, 171] width 143 height 79
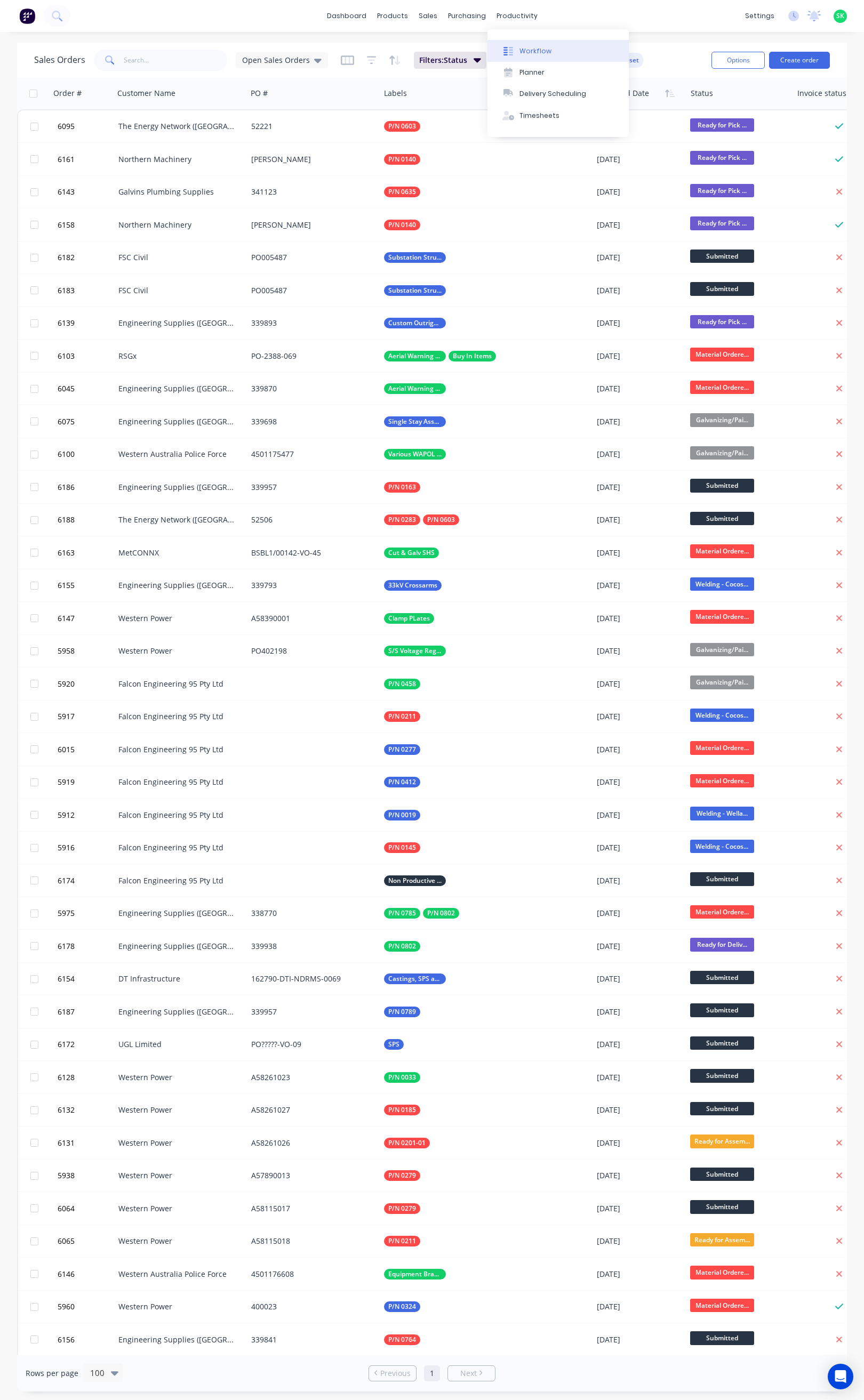
click at [504, 53] on icon at bounding box center [508, 51] width 10 height 10
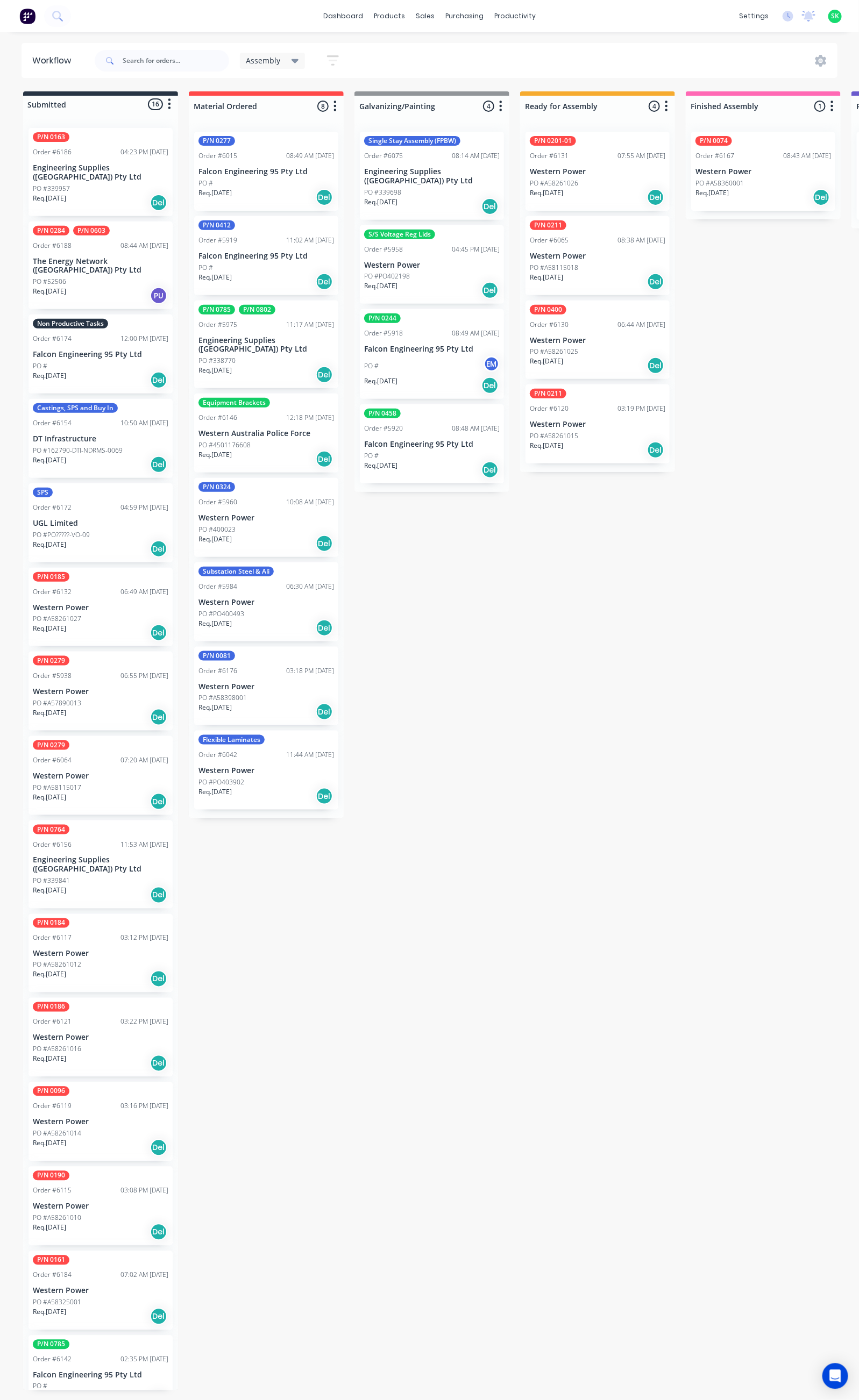
click at [92, 334] on div "Non Productive Tasks Order #6174 12:00 PM 08/08/25 Falcon Engineering 95 Pty Lt…" at bounding box center [100, 354] width 144 height 79
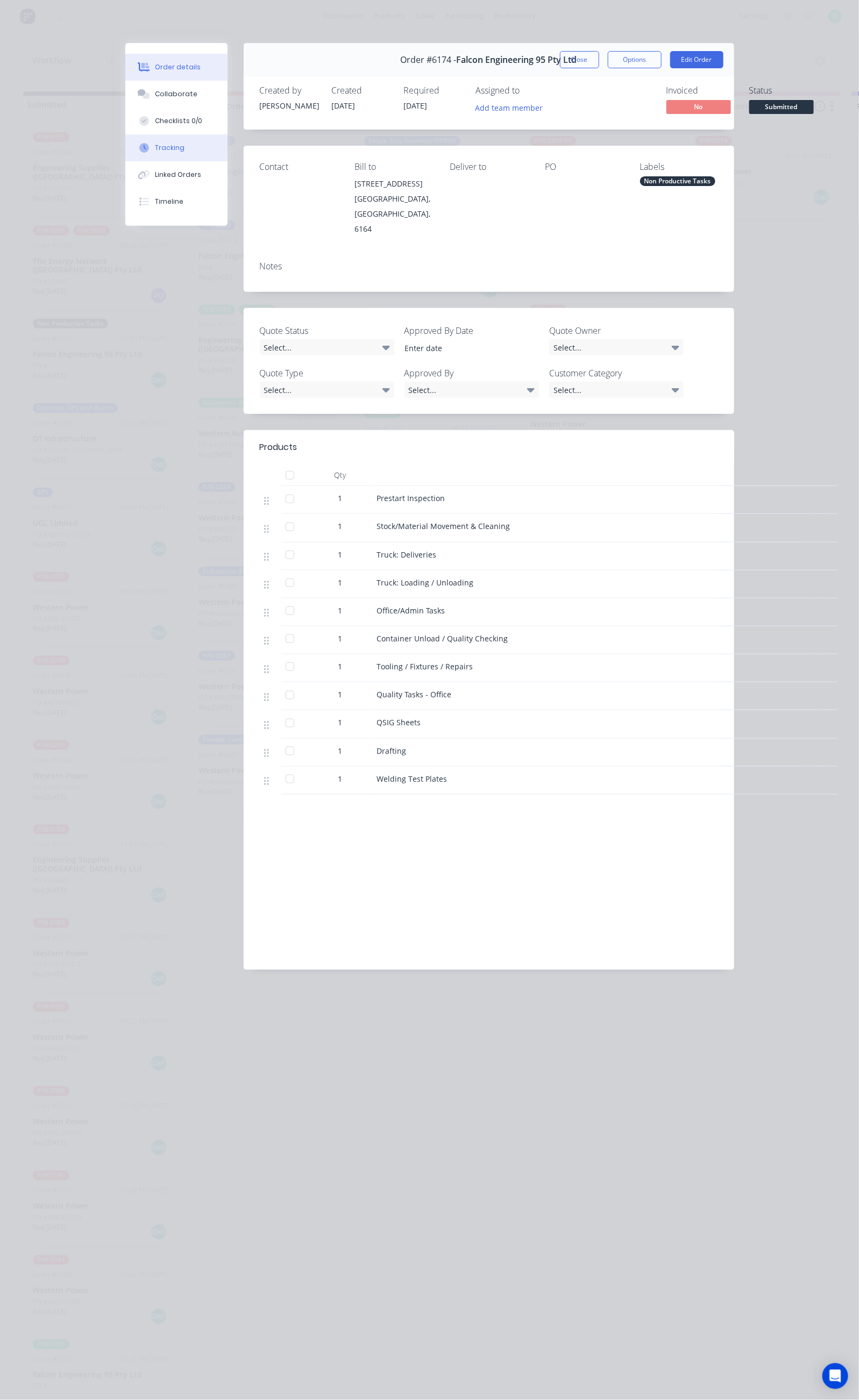
click at [126, 137] on button "Tracking" at bounding box center [176, 148] width 102 height 27
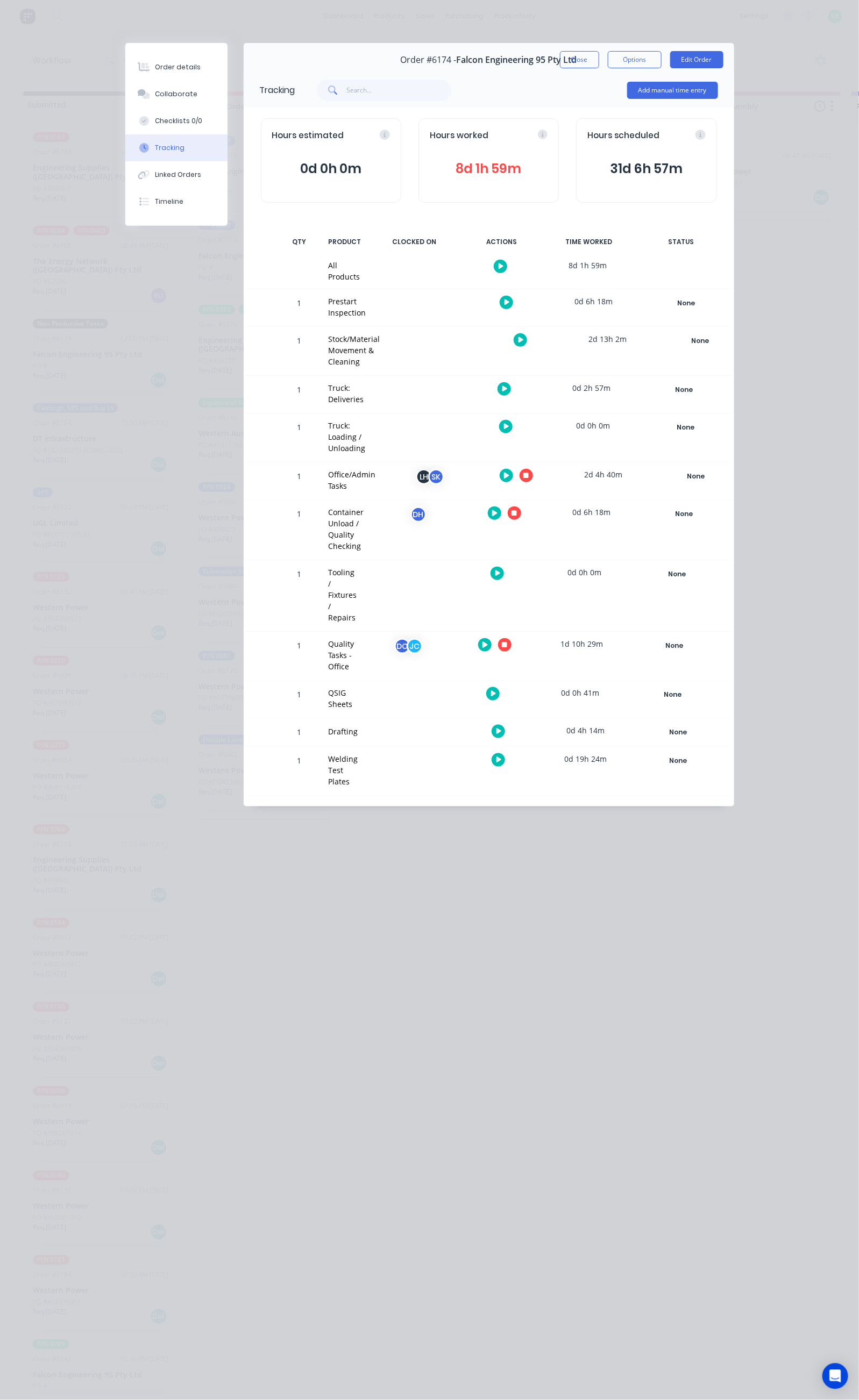
click at [529, 472] on icon at bounding box center [526, 476] width 6 height 7
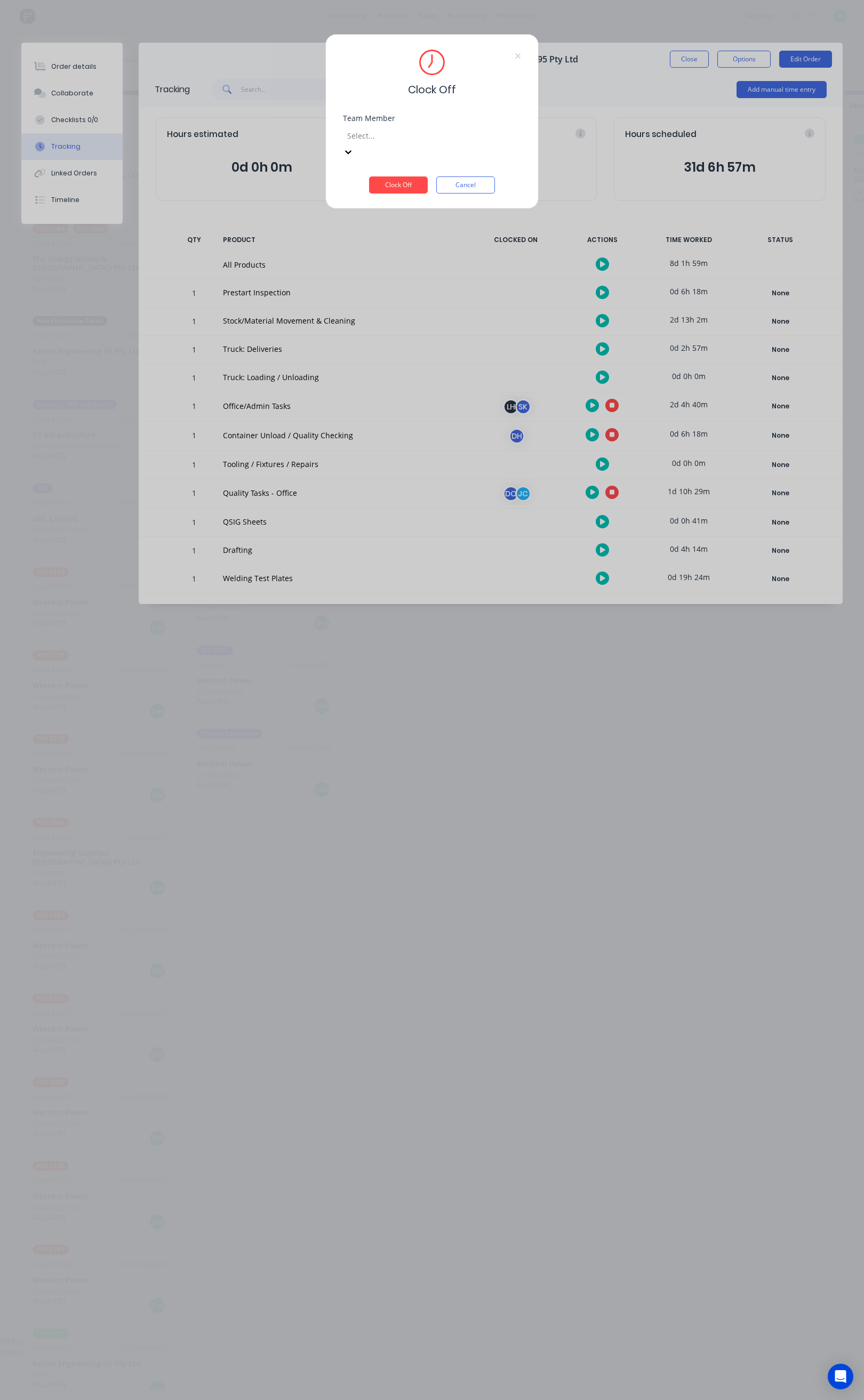
click at [413, 1347] on div "STEPHEN KANE (Job Sign On/Off)" at bounding box center [426, 1352] width 851 height 11
click at [410, 176] on button "Clock Off" at bounding box center [398, 185] width 59 height 17
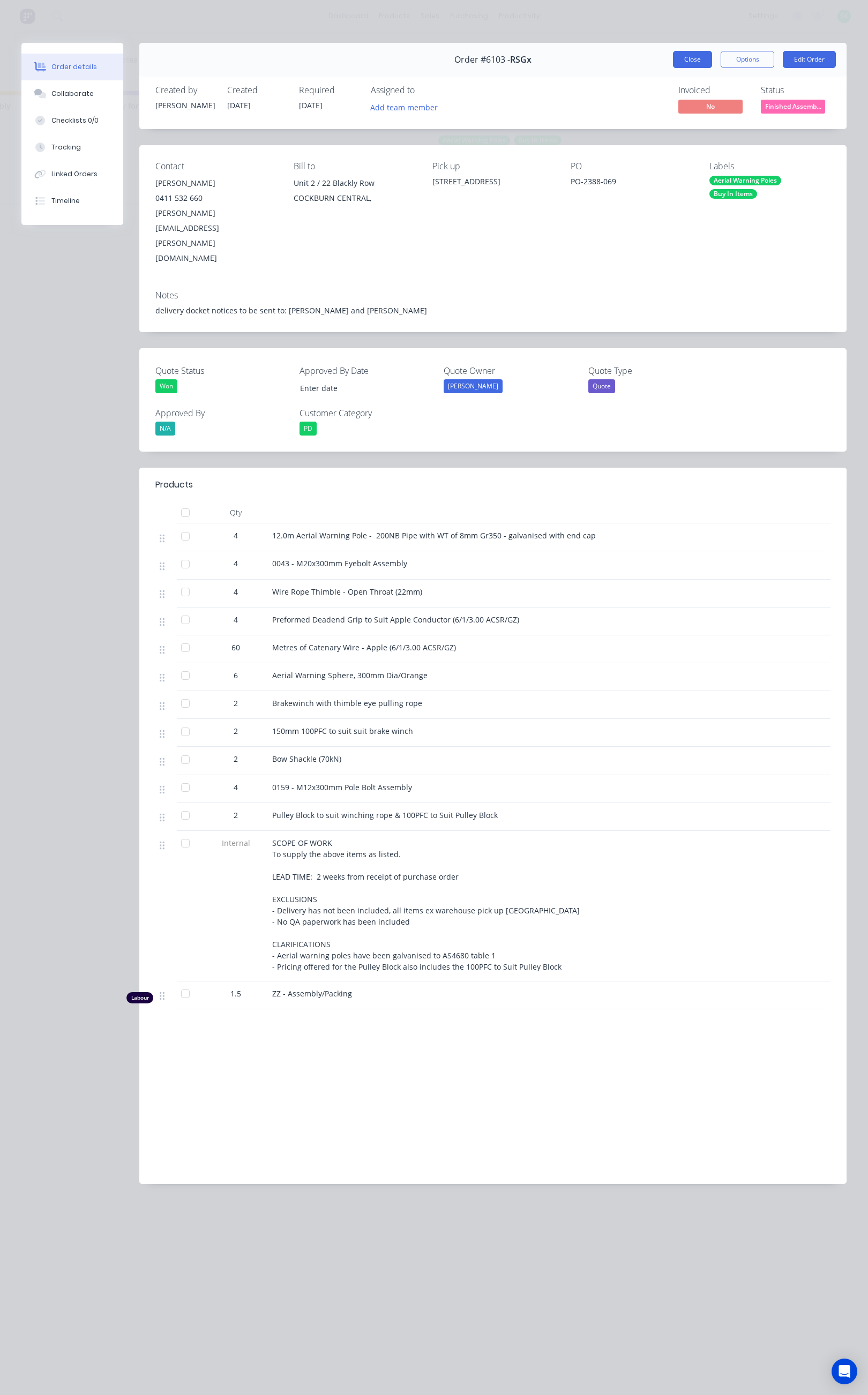
scroll to position [0, 914]
click at [683, 63] on button "Close" at bounding box center [692, 59] width 39 height 17
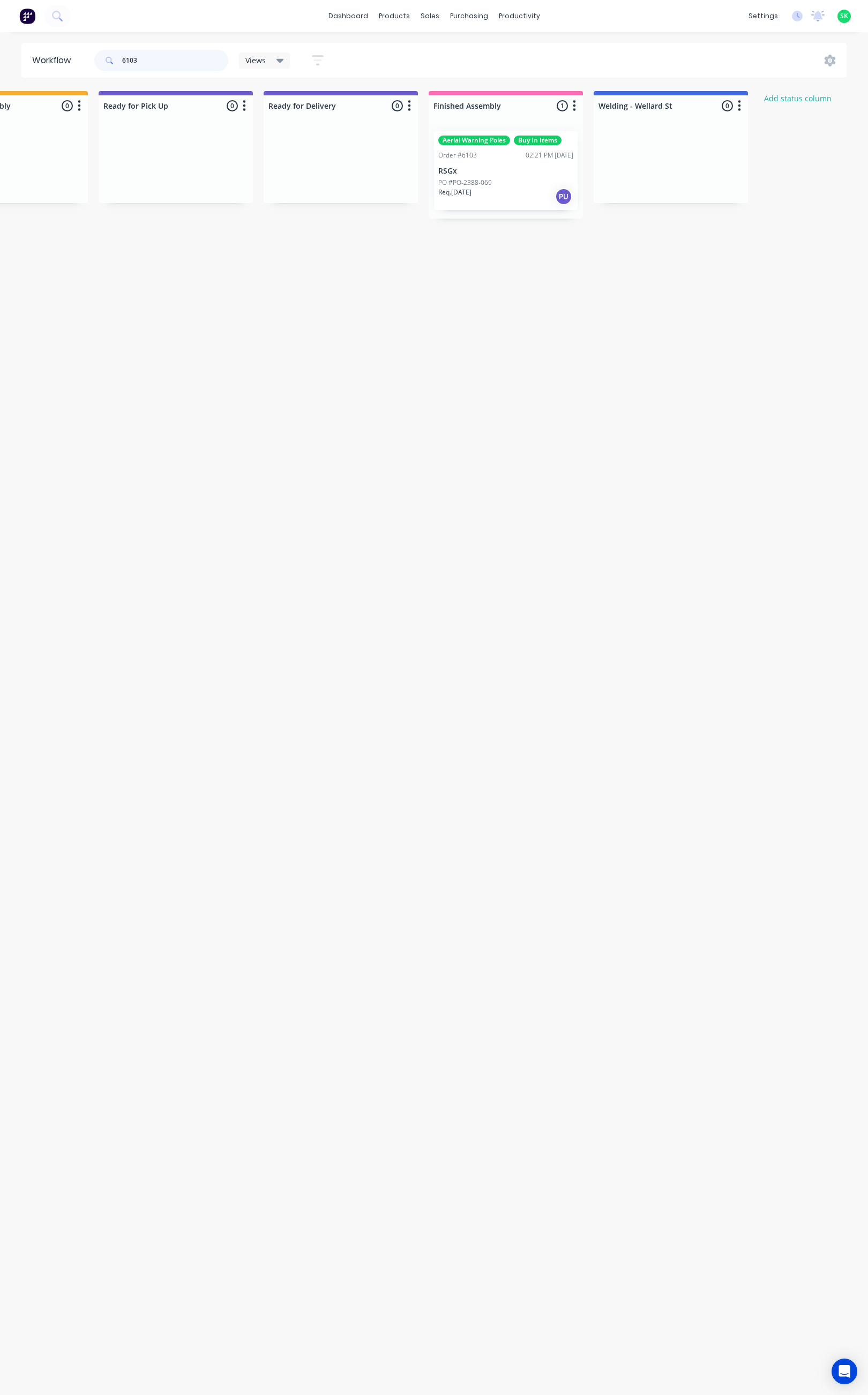
drag, startPoint x: 158, startPoint y: 63, endPoint x: 91, endPoint y: 68, distance: 67.2
click at [90, 68] on header "Workflow 6103 Views Save new view None edit Assembly (Default) edit Fabrication…" at bounding box center [434, 60] width 825 height 35
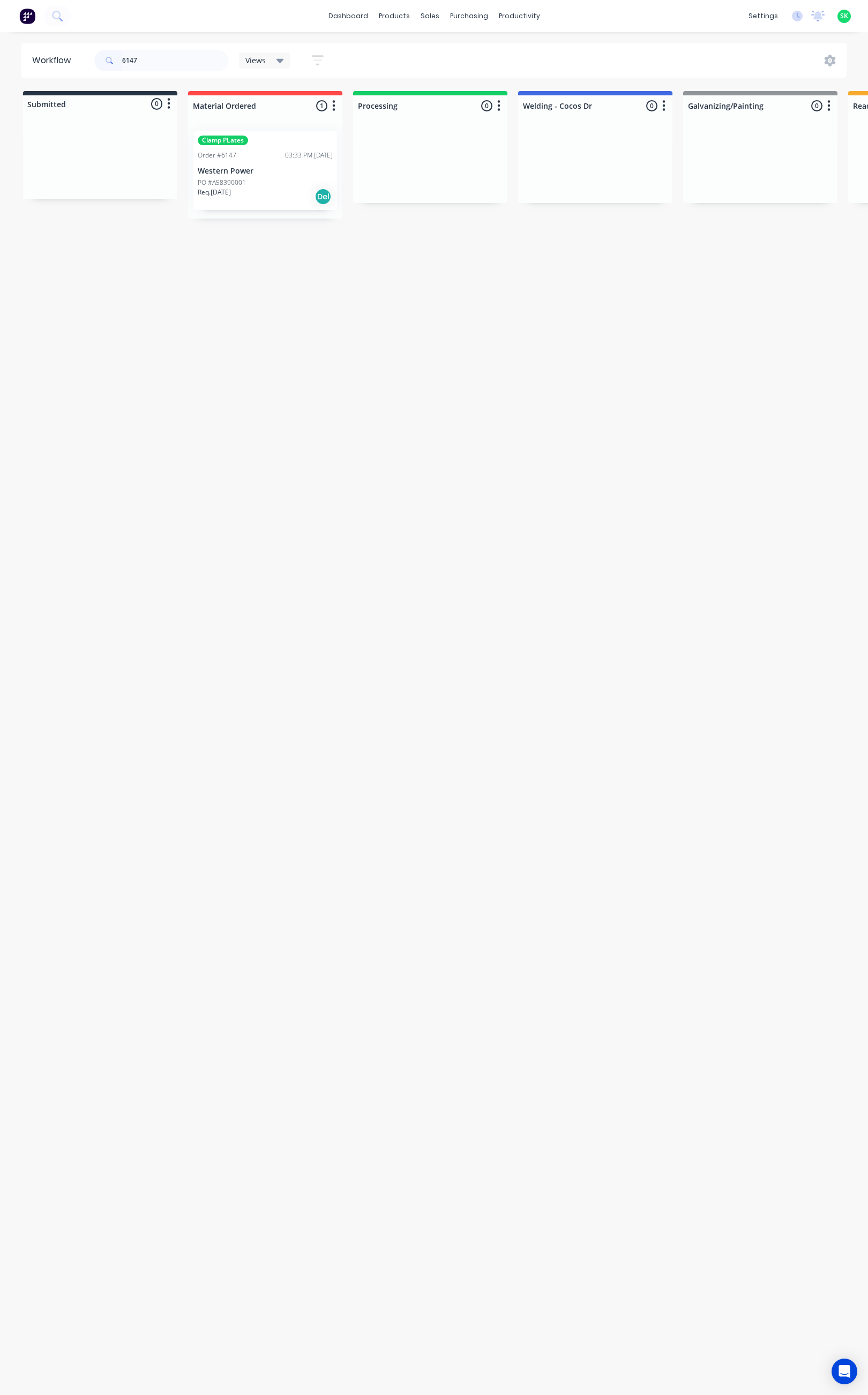
click at [275, 182] on div "PO #A58390001" at bounding box center [265, 183] width 135 height 10
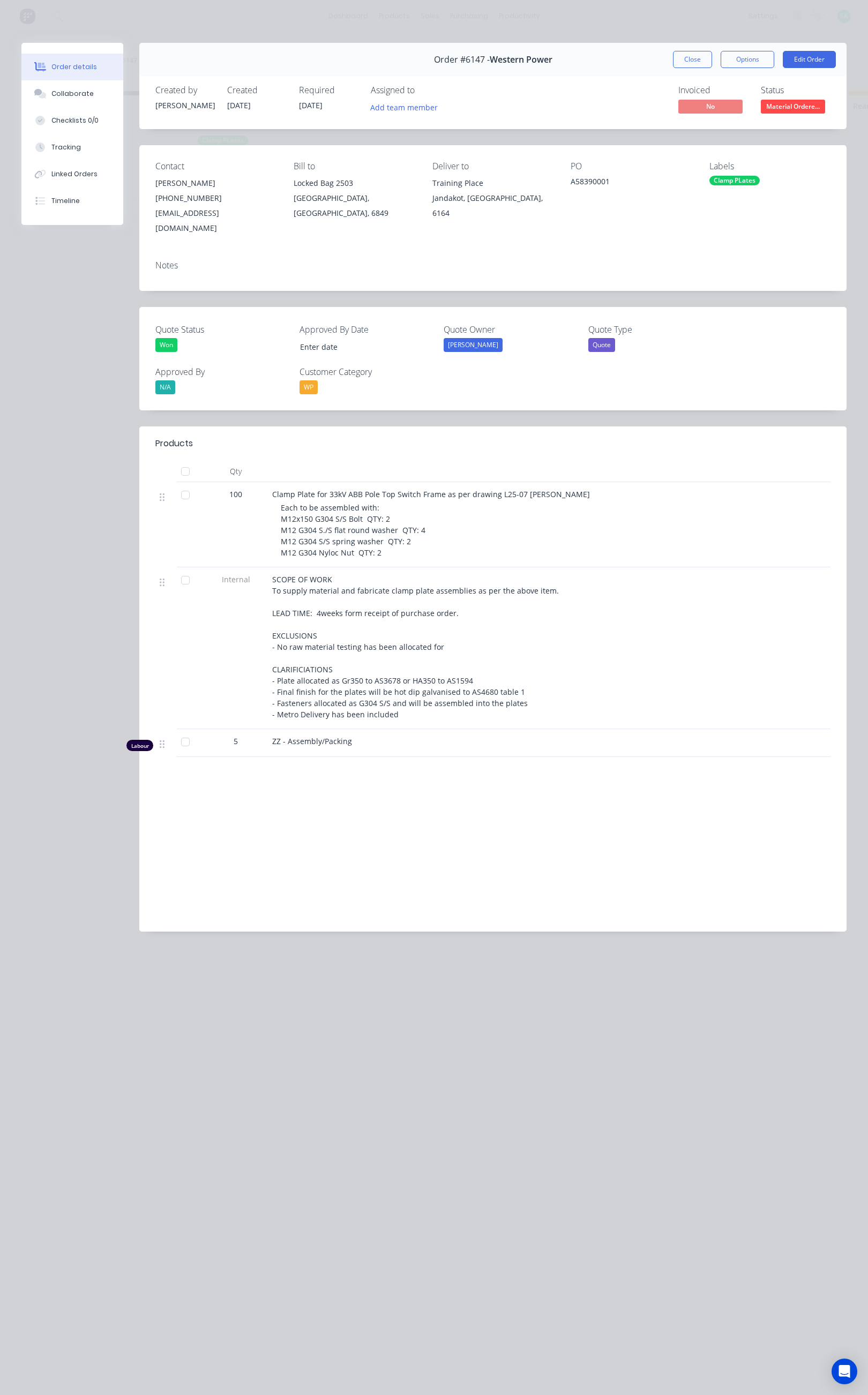
click at [685, 57] on button "Close" at bounding box center [692, 59] width 39 height 17
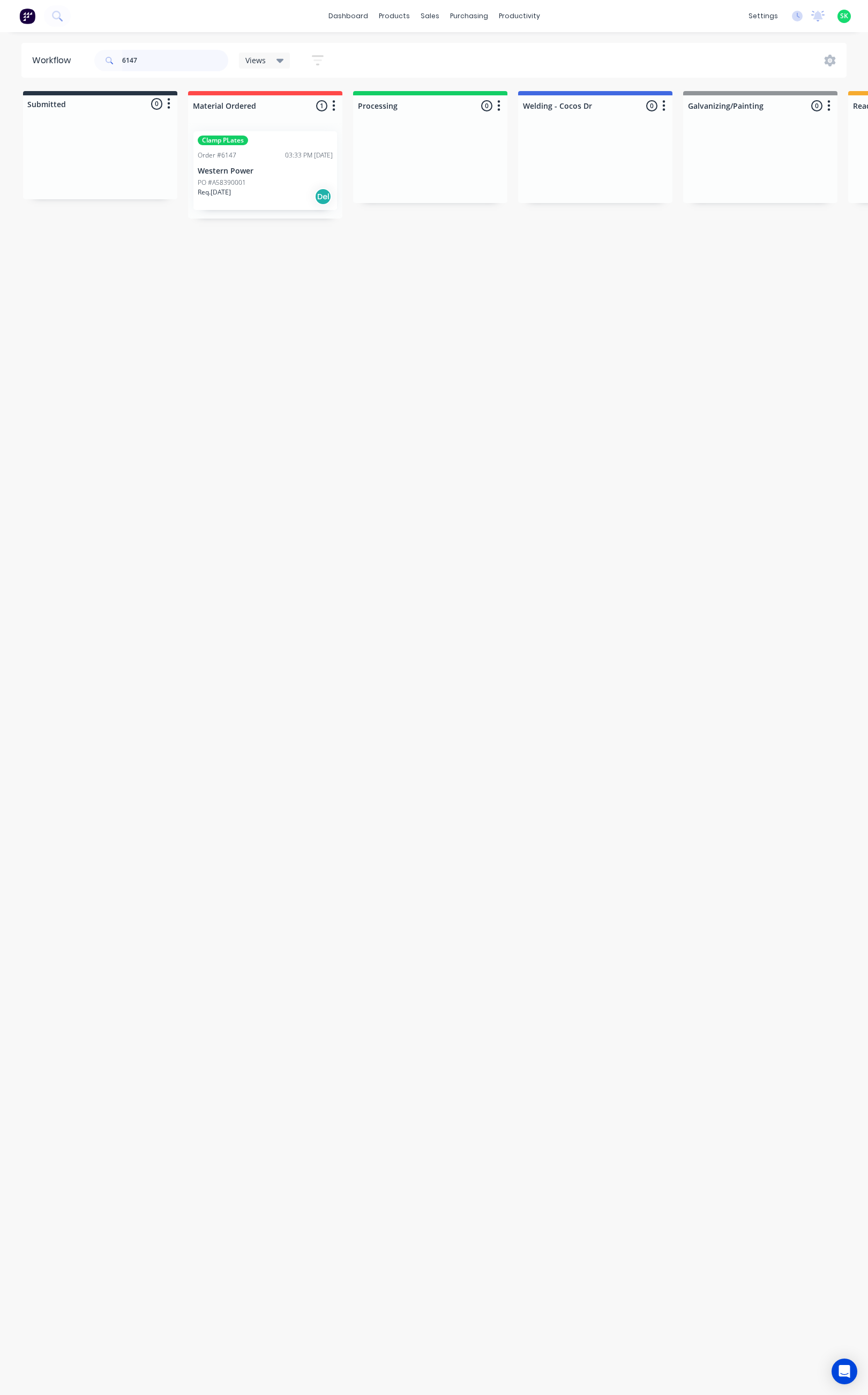
drag, startPoint x: 140, startPoint y: 56, endPoint x: 114, endPoint y: 65, distance: 27.5
click at [114, 65] on div "6147" at bounding box center [161, 60] width 134 height 22
type input "6075"
click at [757, 166] on p "Engineering Supplies ([GEOGRAPHIC_DATA]) Pty Ltd" at bounding box center [760, 176] width 135 height 18
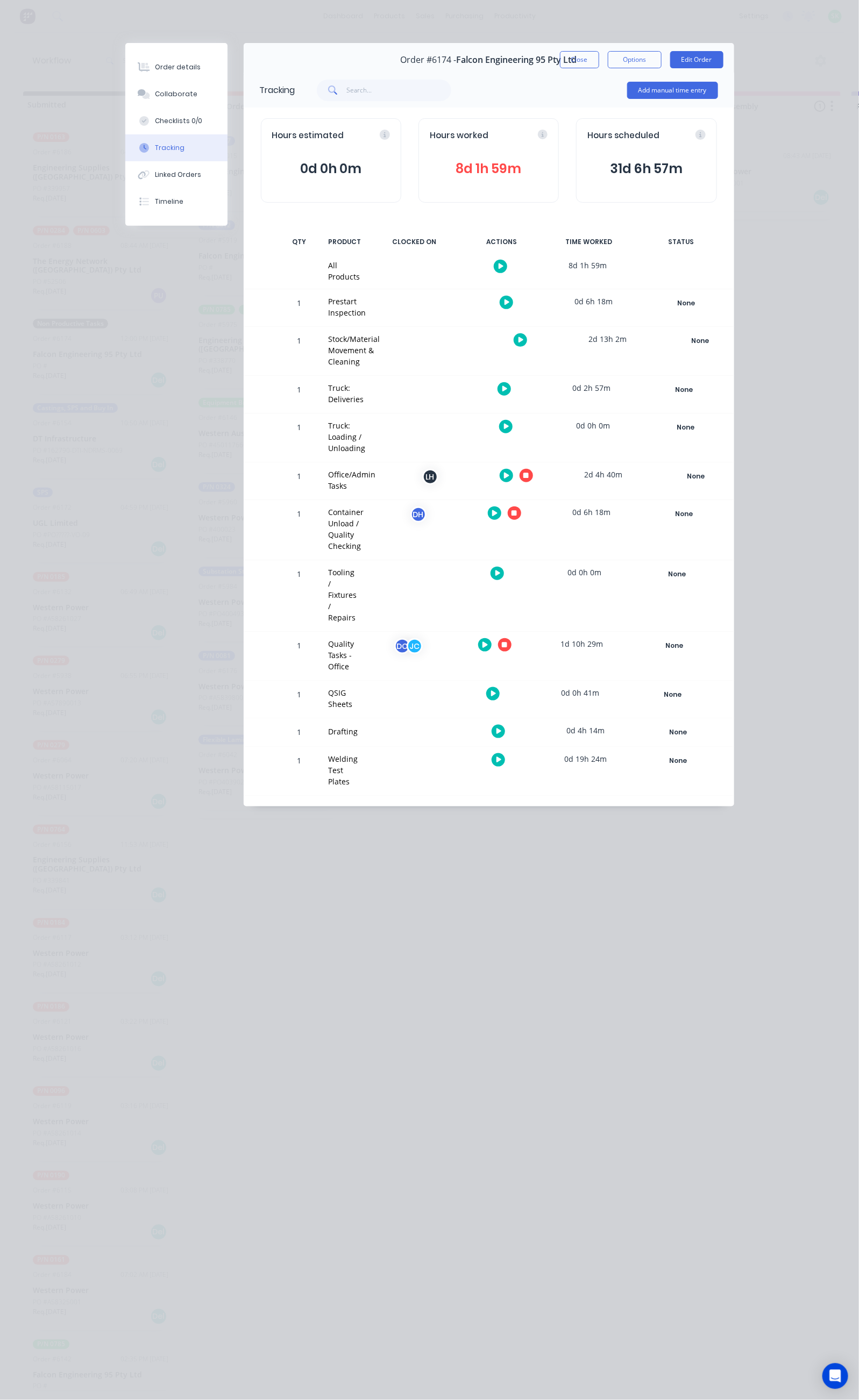
click at [509, 472] on icon at bounding box center [507, 475] width 6 height 6
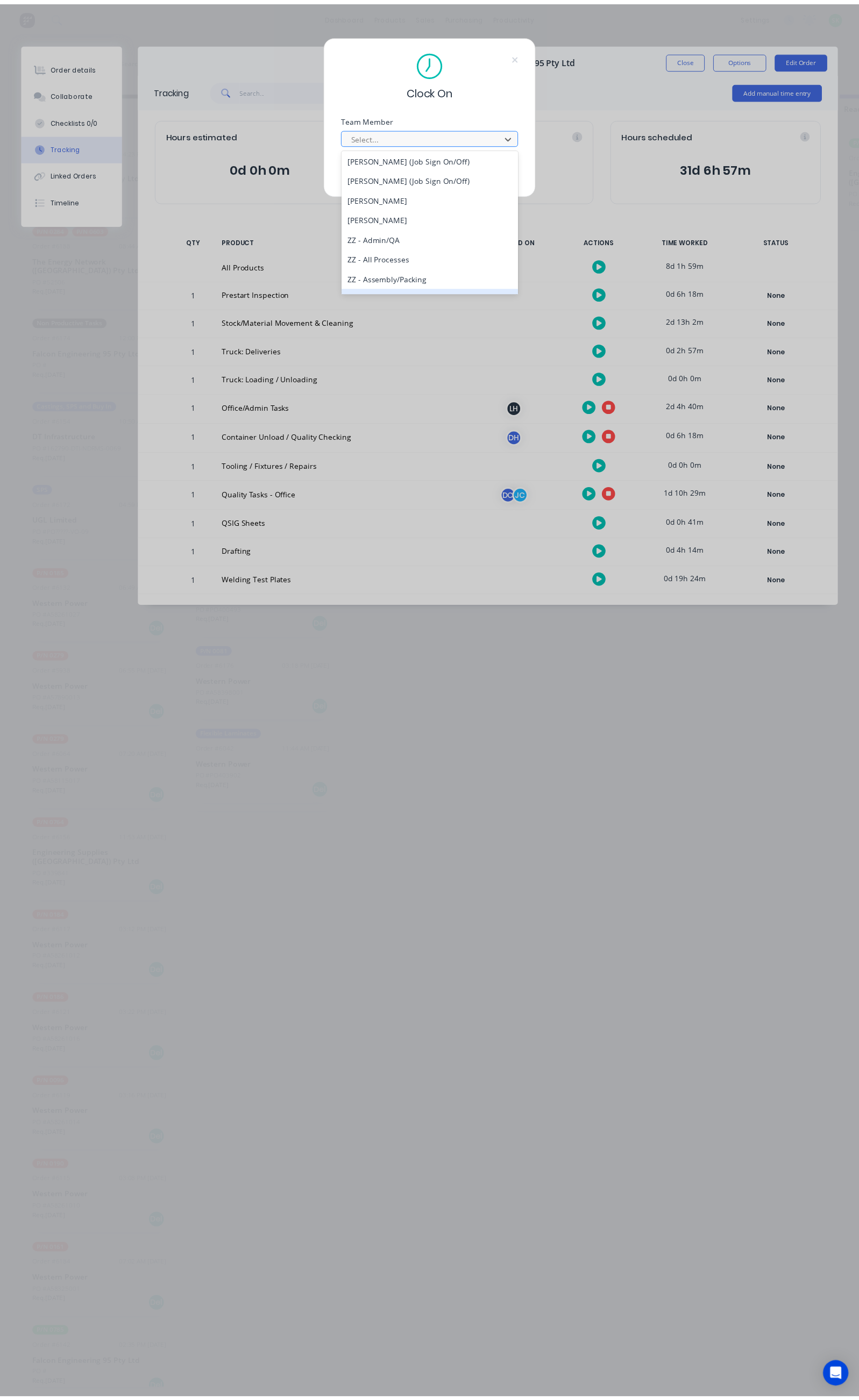
scroll to position [645, 0]
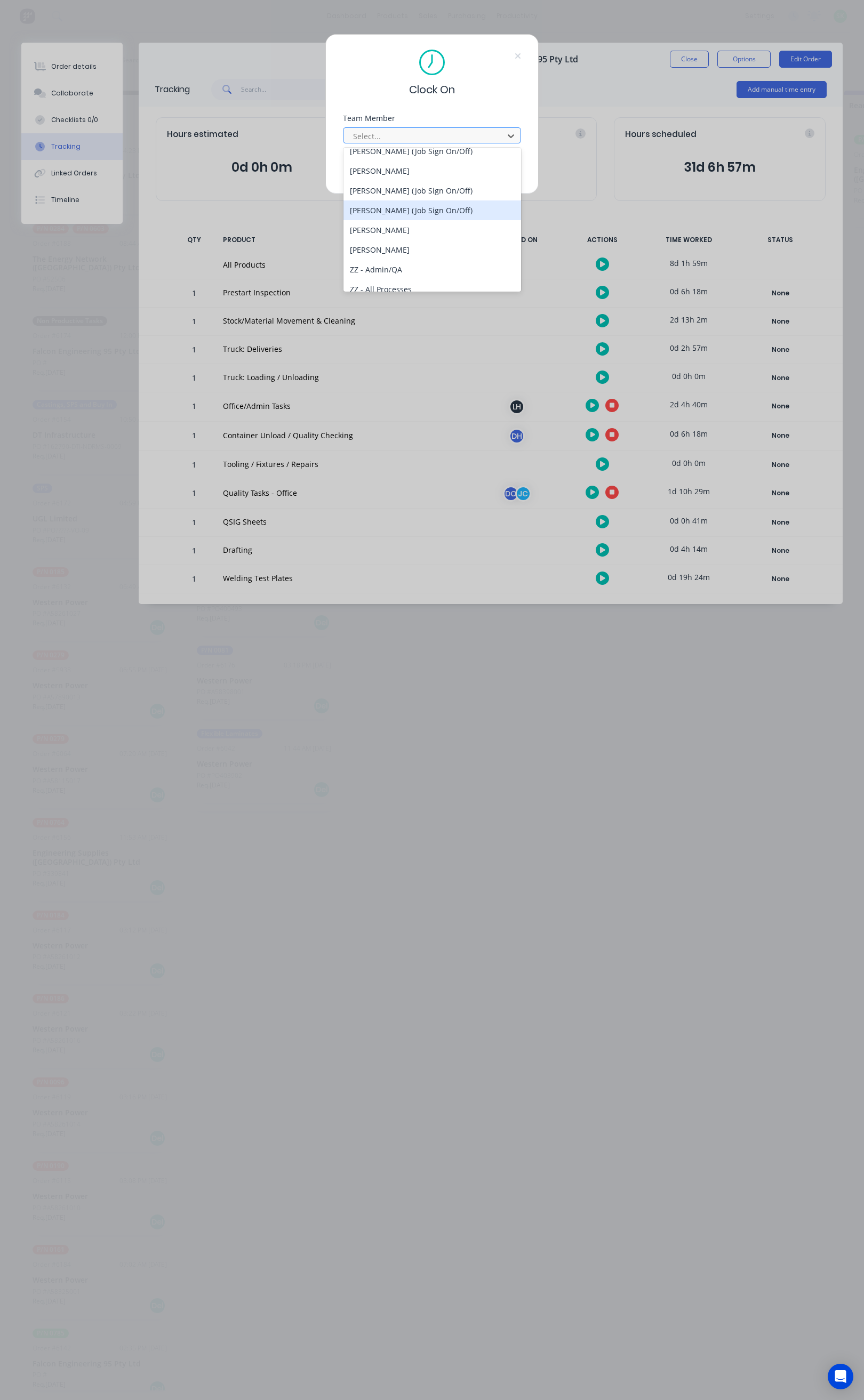
click at [417, 210] on div "STEPHEN KANE (Job Sign On/Off)" at bounding box center [432, 210] width 178 height 20
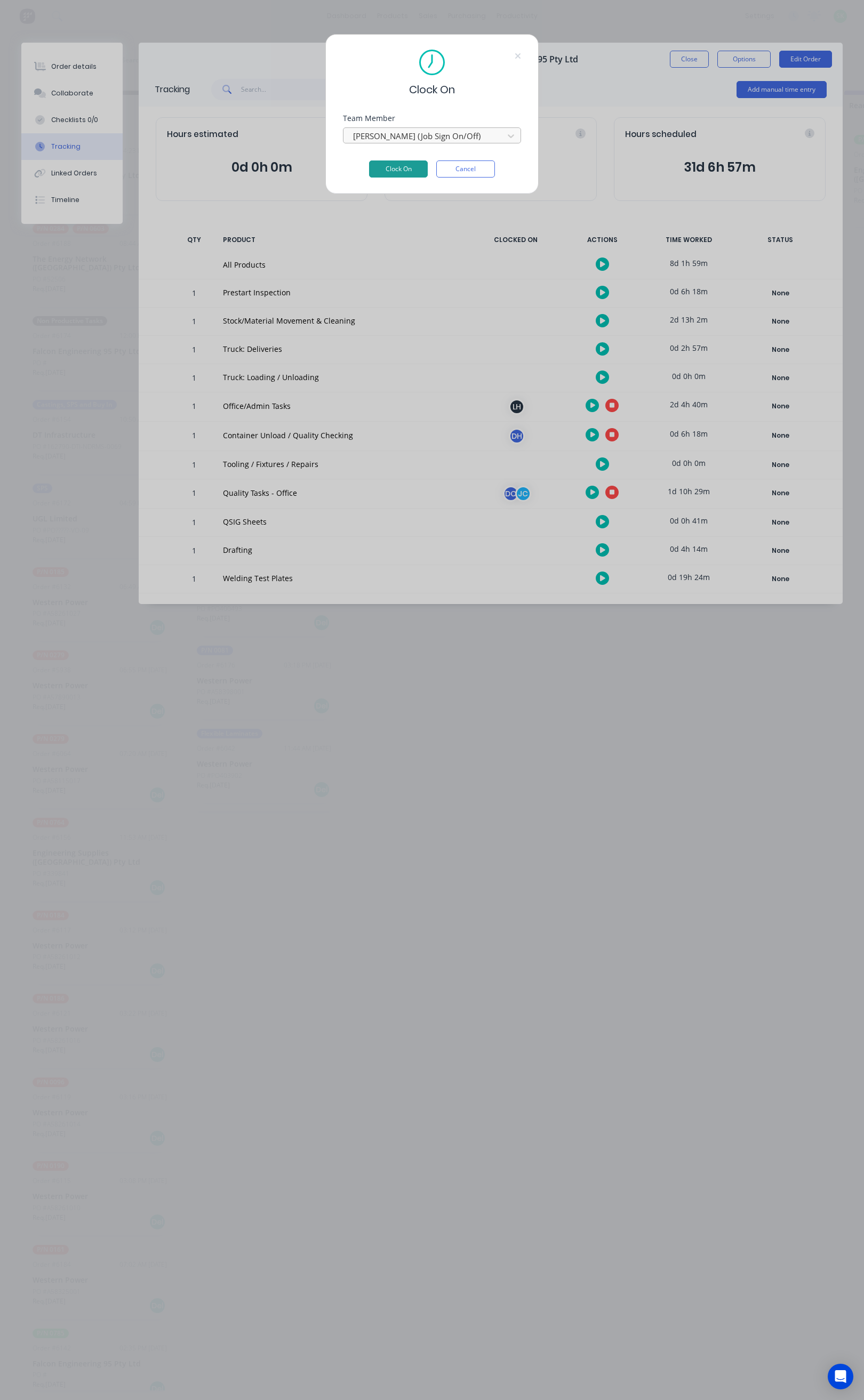
click at [408, 164] on button "Clock On" at bounding box center [398, 169] width 59 height 17
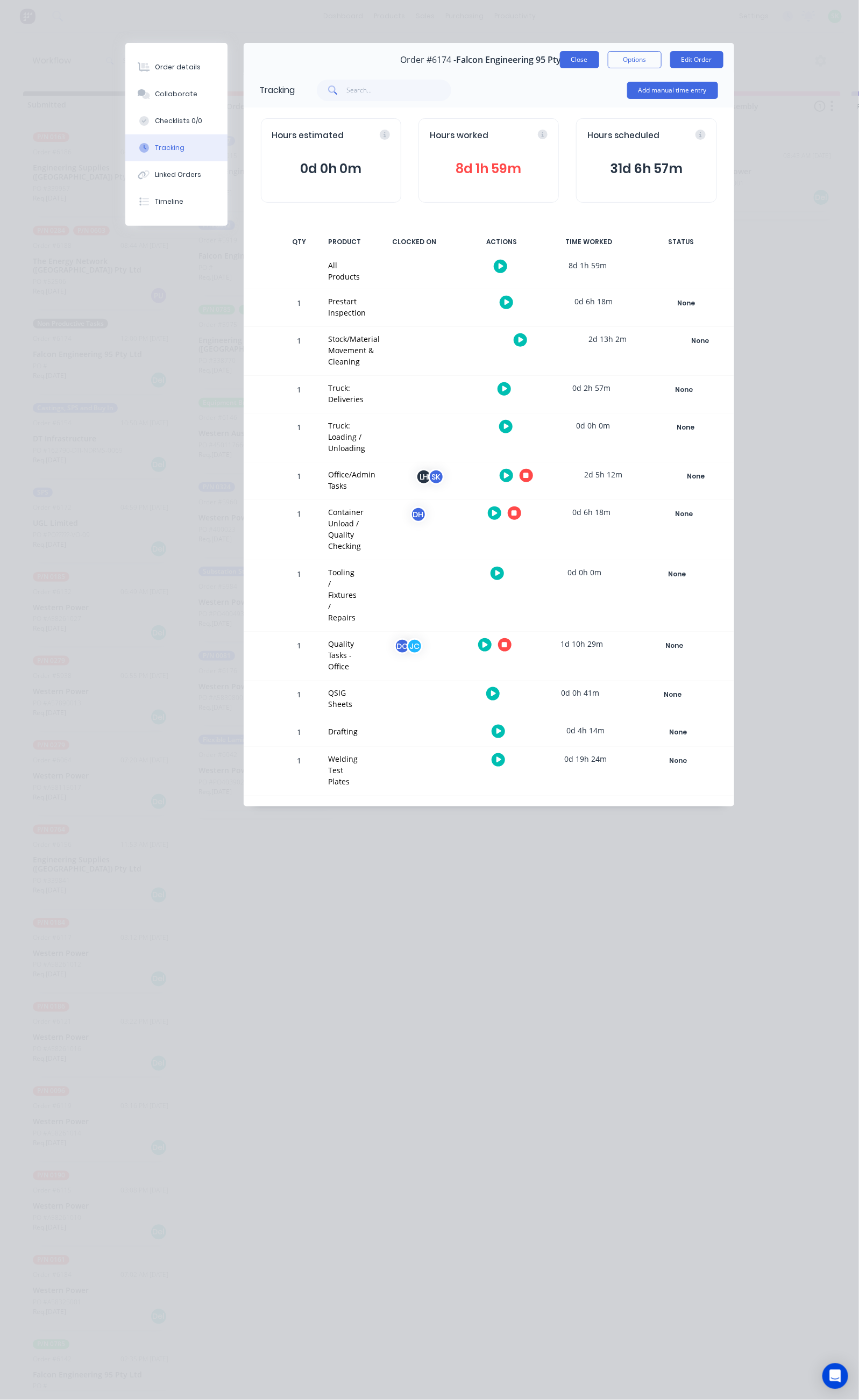
click at [599, 55] on button "Close" at bounding box center [580, 59] width 39 height 17
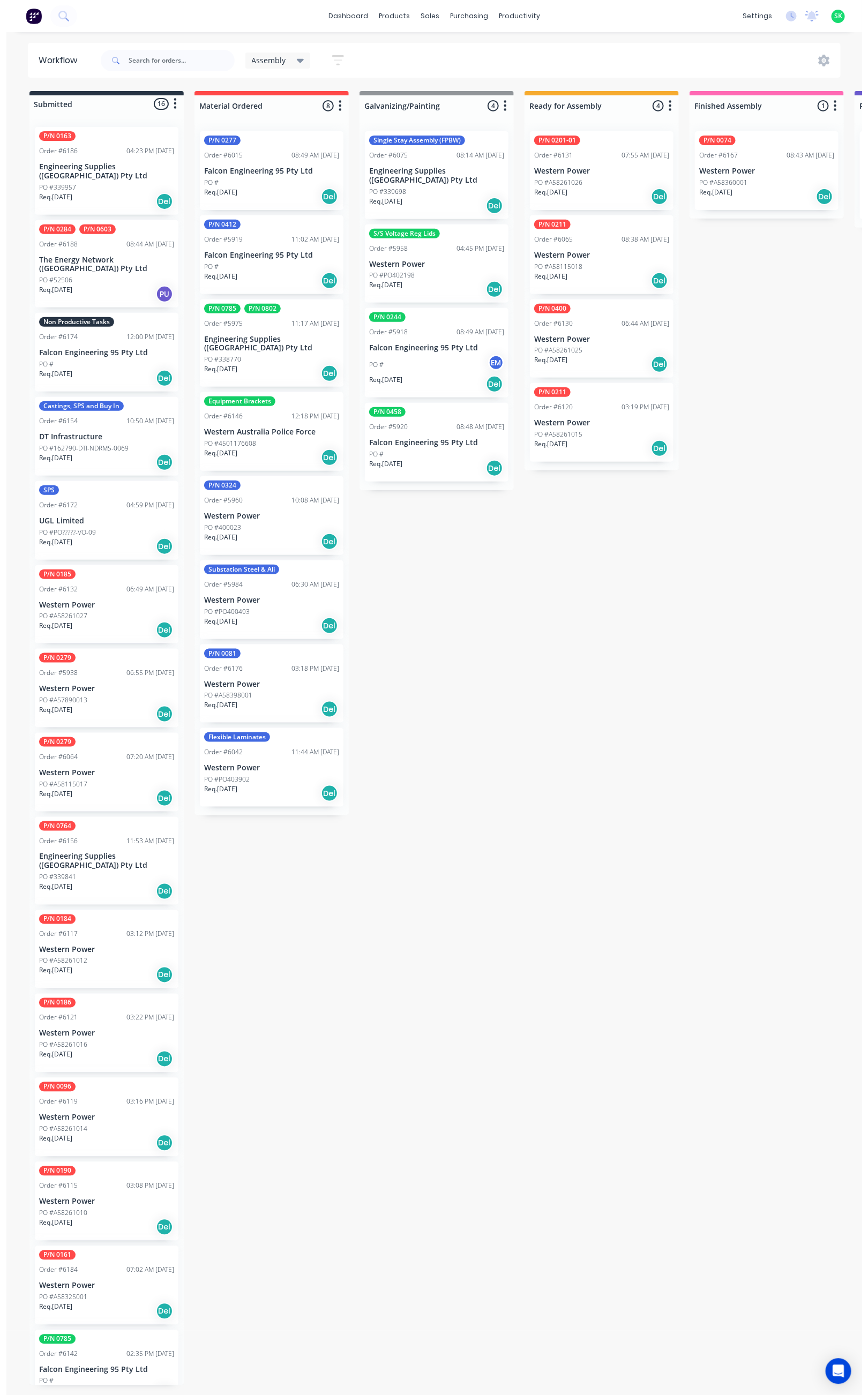
scroll to position [0, 0]
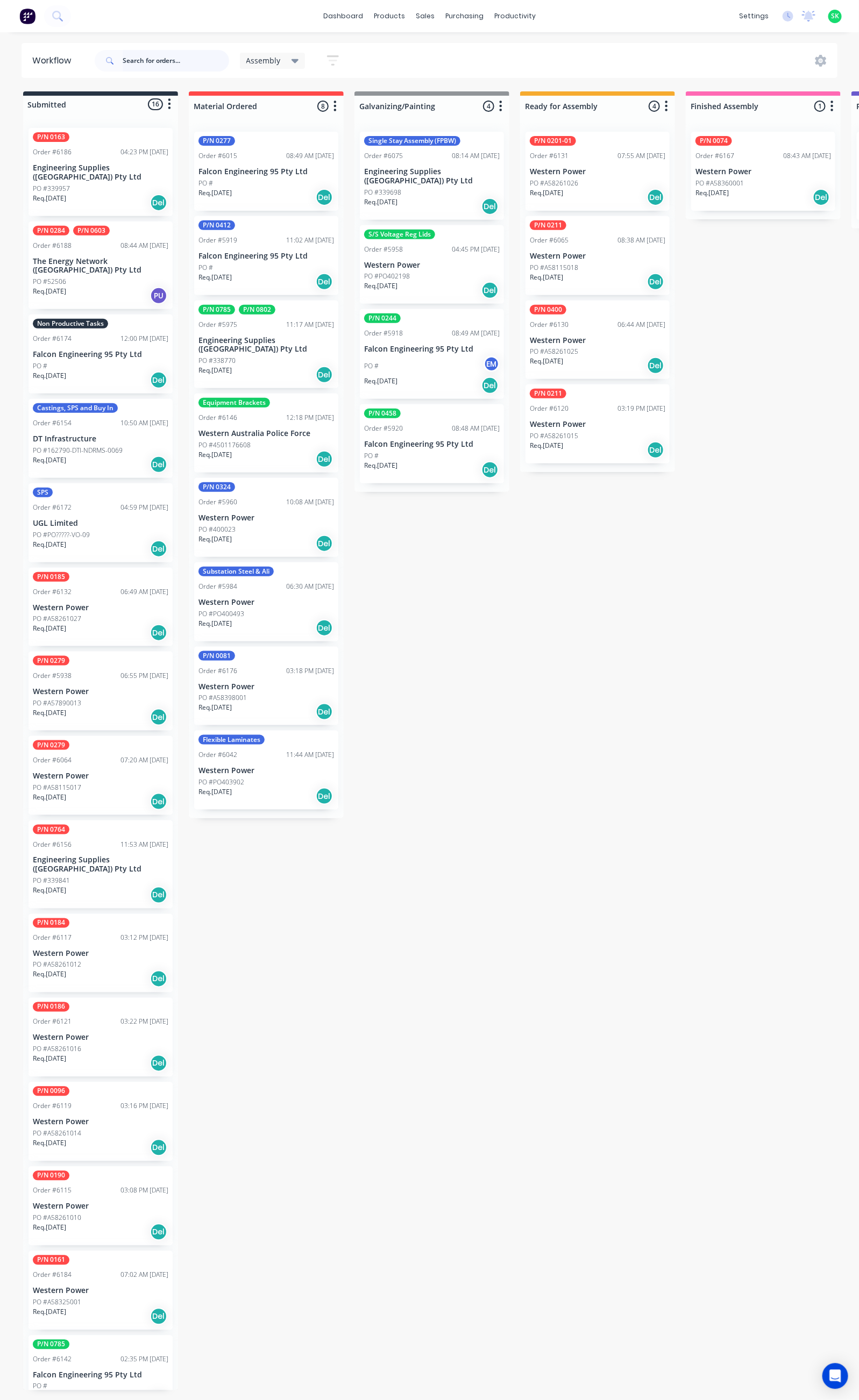
click at [146, 59] on input "text" at bounding box center [176, 61] width 106 height 22
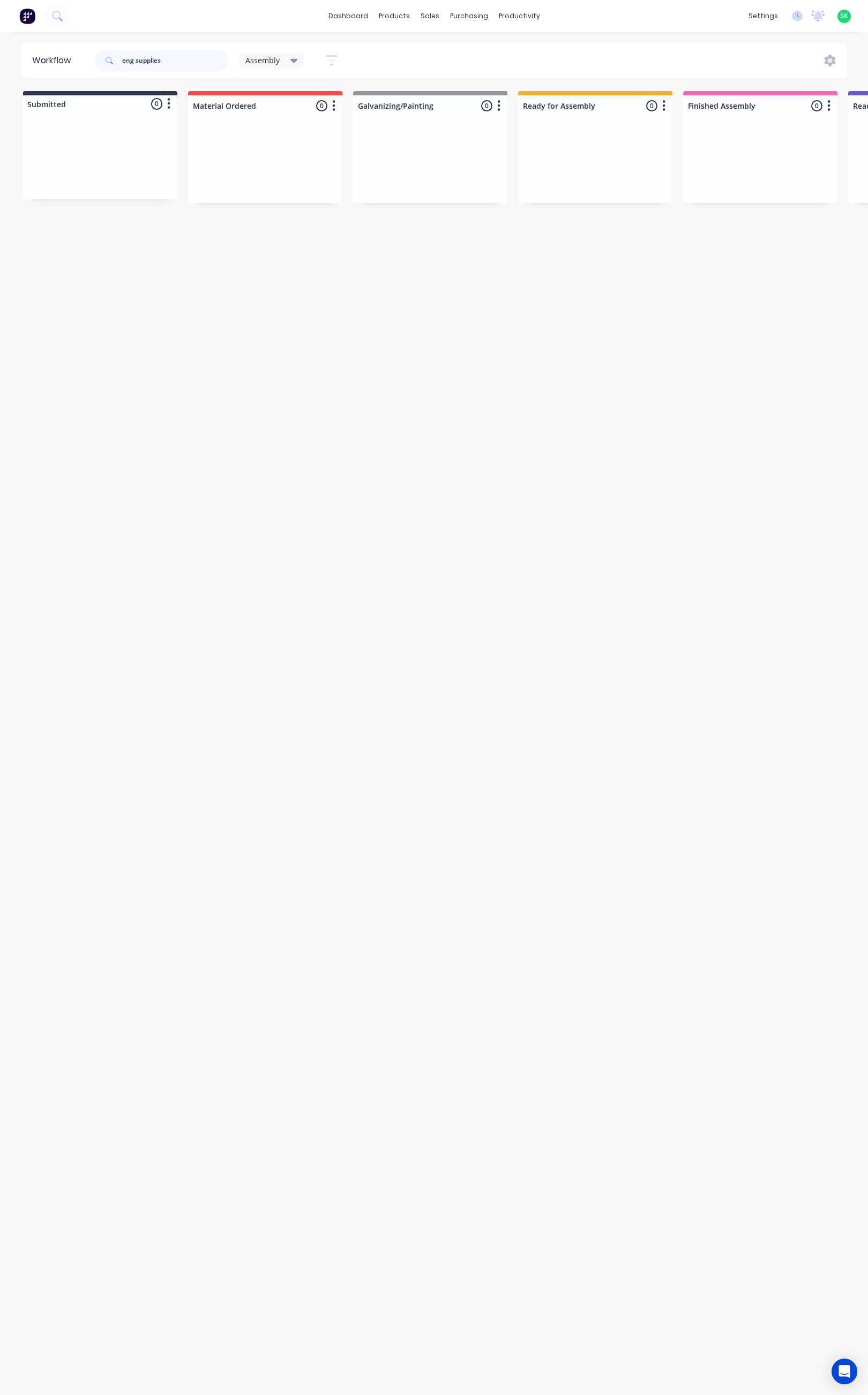
type input "eng supplies"
click at [290, 55] on icon at bounding box center [294, 60] width 8 height 12
click at [283, 134] on button "None" at bounding box center [304, 140] width 114 height 13
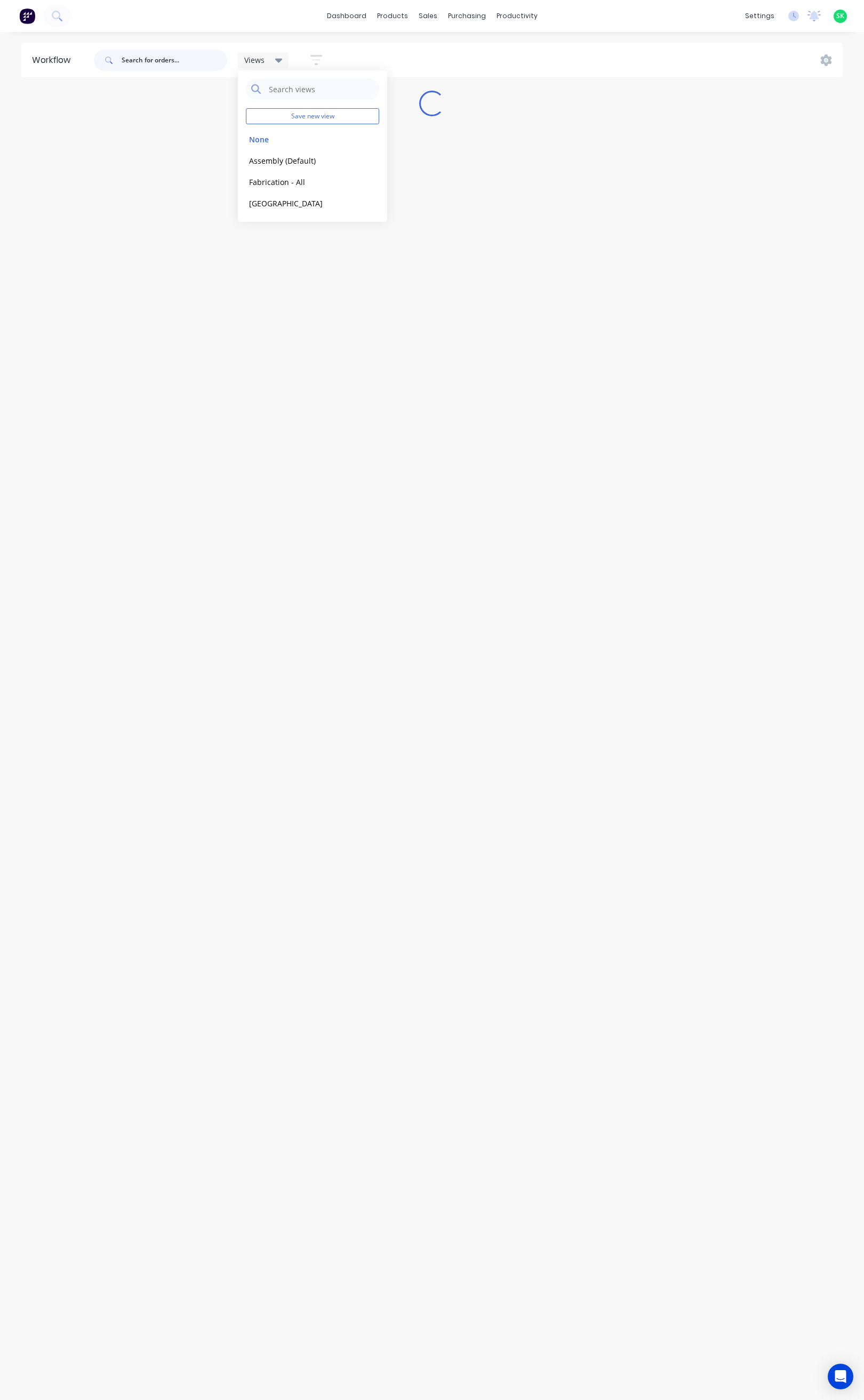
click at [136, 58] on input "text" at bounding box center [174, 60] width 106 height 22
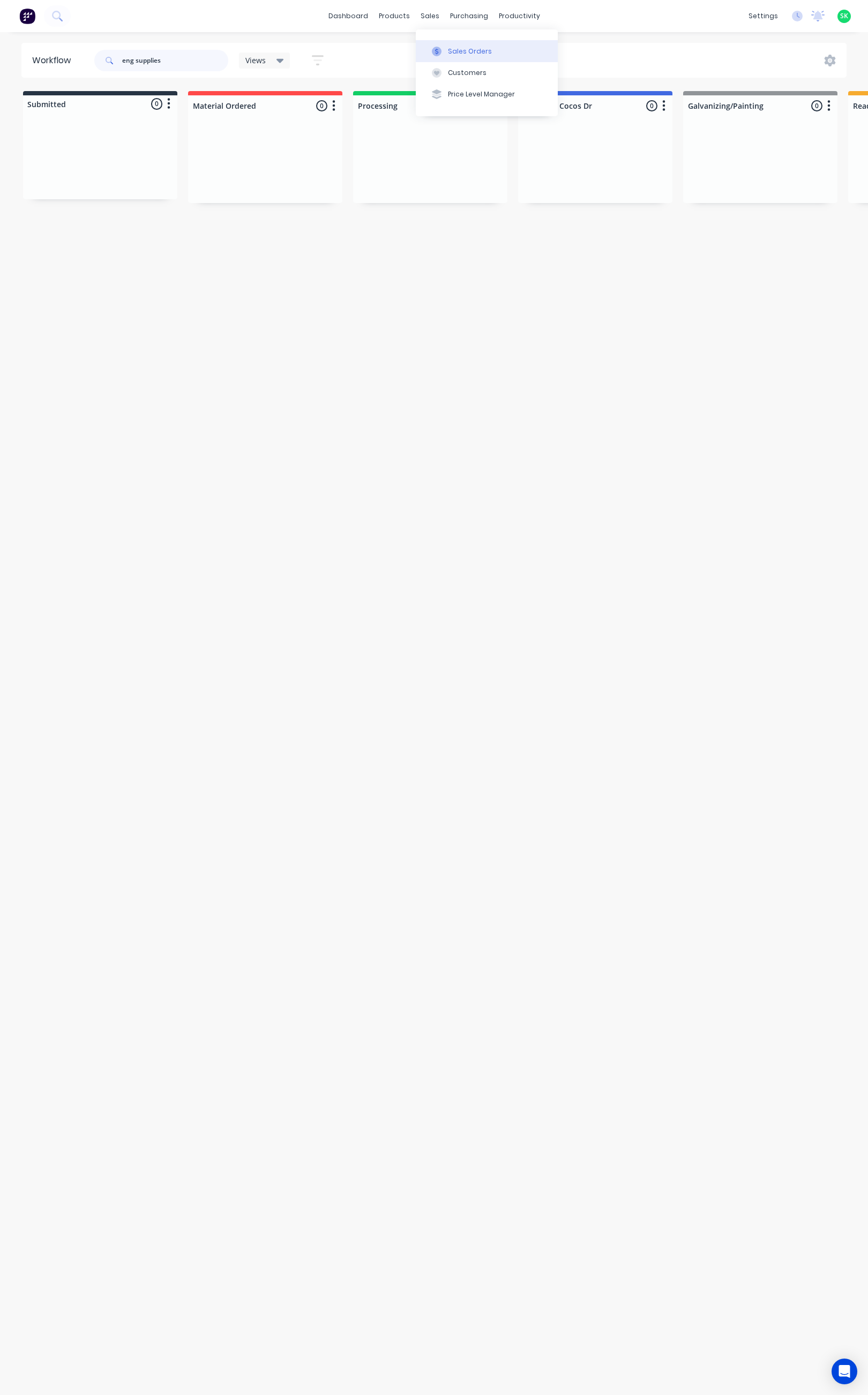
type input "eng supplies"
click at [446, 44] on button "Sales Orders" at bounding box center [487, 51] width 142 height 22
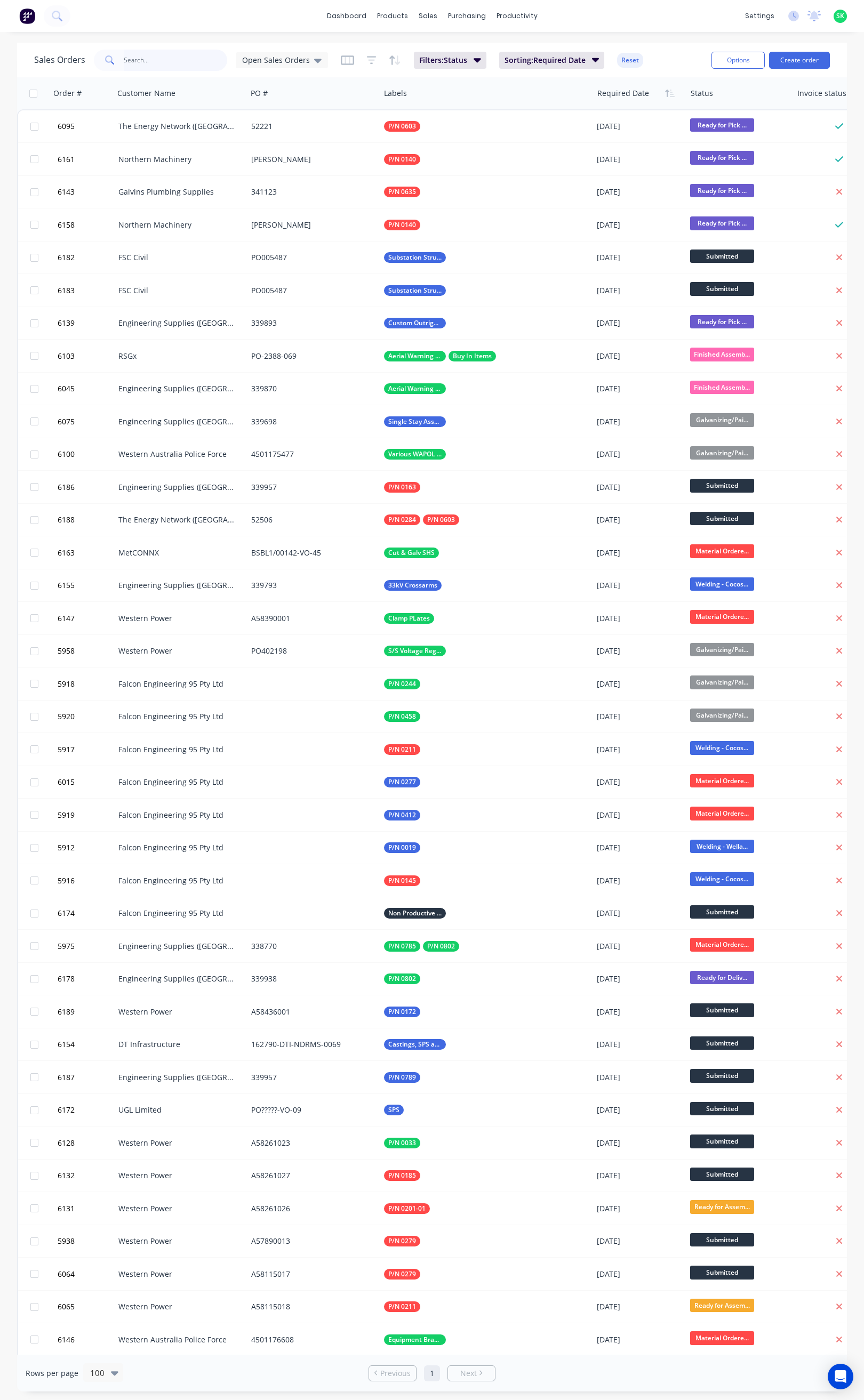
click at [136, 59] on input "text" at bounding box center [175, 60] width 104 height 22
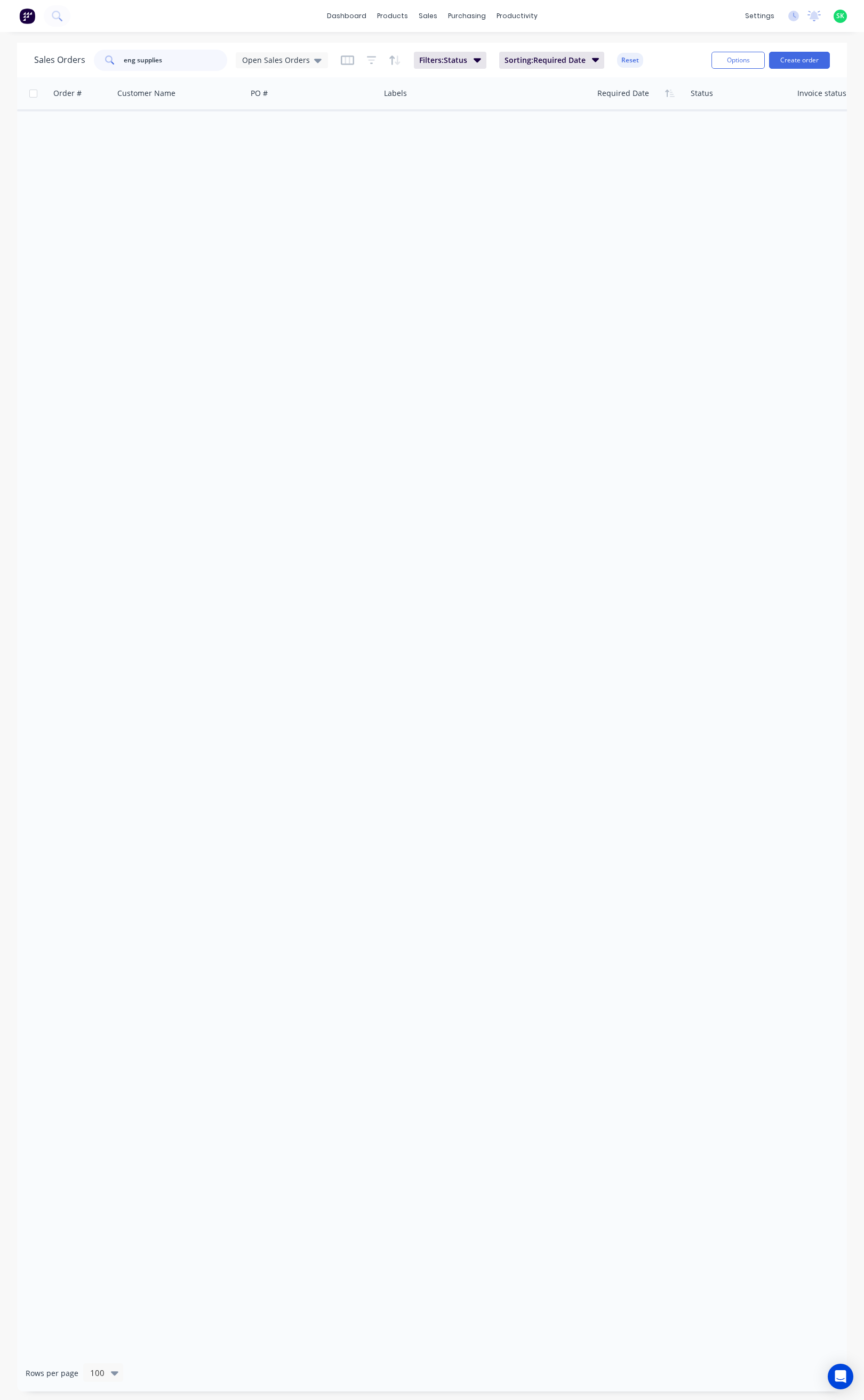
click at [133, 59] on input "eng supplies" at bounding box center [175, 60] width 104 height 22
click at [309, 59] on div "Open Sales Orders" at bounding box center [282, 60] width 80 height 10
click at [301, 59] on span "Open Sales Orders" at bounding box center [275, 60] width 68 height 11
drag, startPoint x: 159, startPoint y: 58, endPoint x: 120, endPoint y: 57, distance: 39.0
click at [120, 57] on div "engineering supplies" at bounding box center [160, 60] width 134 height 22
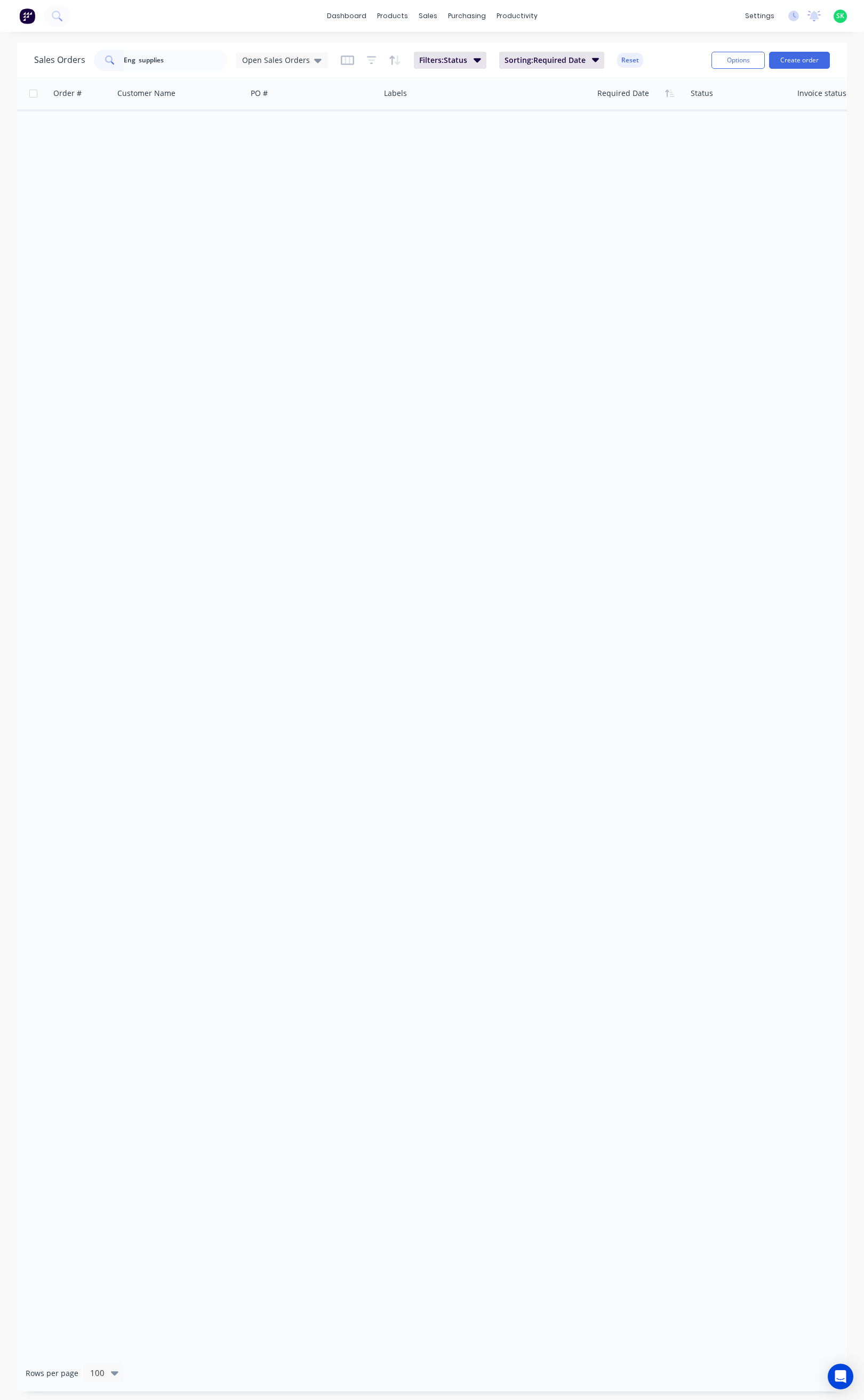
click at [176, 240] on div "Order # Customer Name PO # Labels Required Date Status Invoice status Total ($)" at bounding box center [431, 716] width 830 height 1277
drag, startPoint x: 131, startPoint y: 59, endPoint x: 131, endPoint y: 66, distance: 7.0
click at [131, 59] on input "Eng supplies" at bounding box center [175, 60] width 104 height 22
click at [134, 62] on input "Eng supplies" at bounding box center [175, 60] width 104 height 22
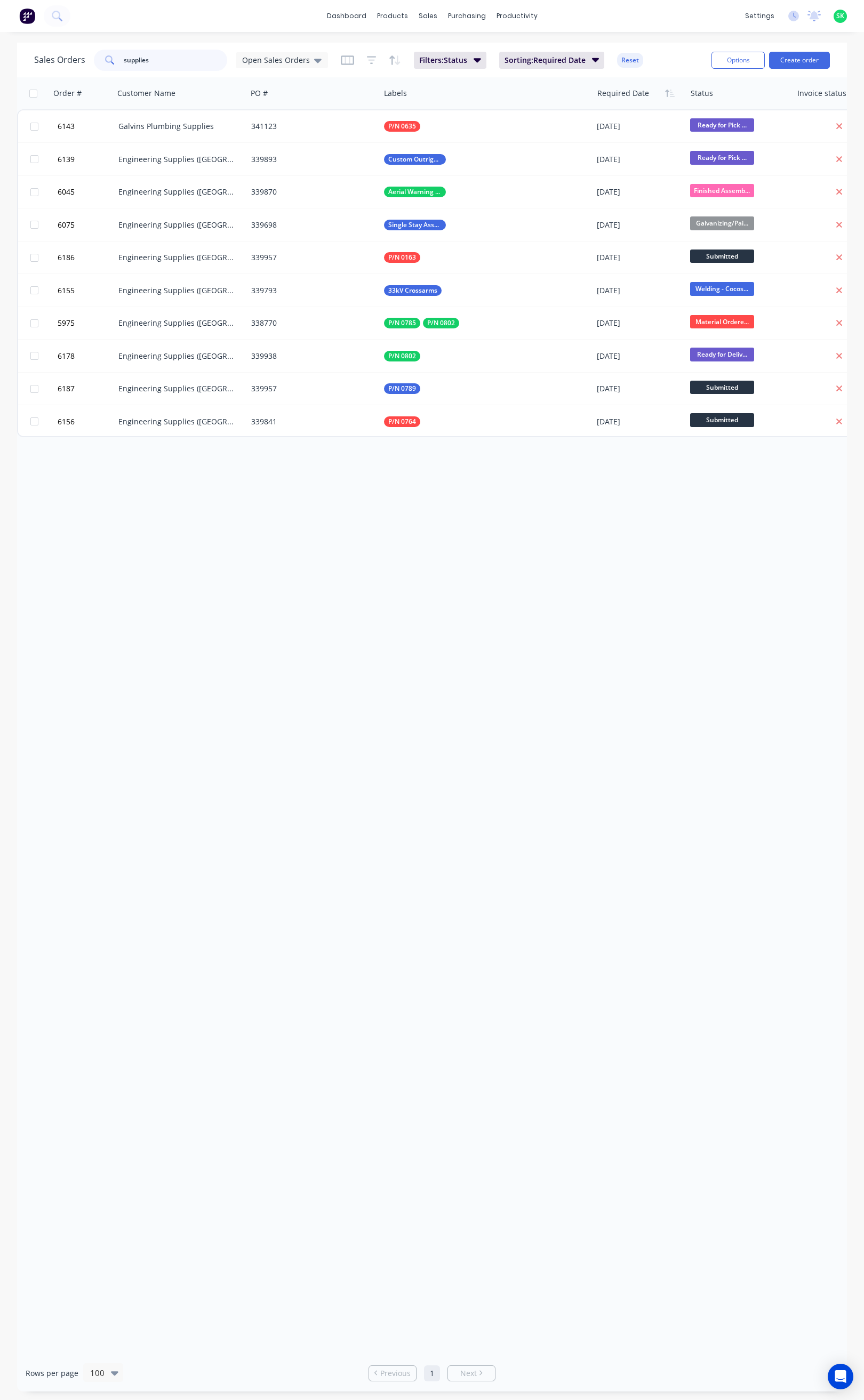
drag, startPoint x: 161, startPoint y: 59, endPoint x: 173, endPoint y: 57, distance: 12.2
click at [173, 57] on input "supplies" at bounding box center [175, 60] width 104 height 22
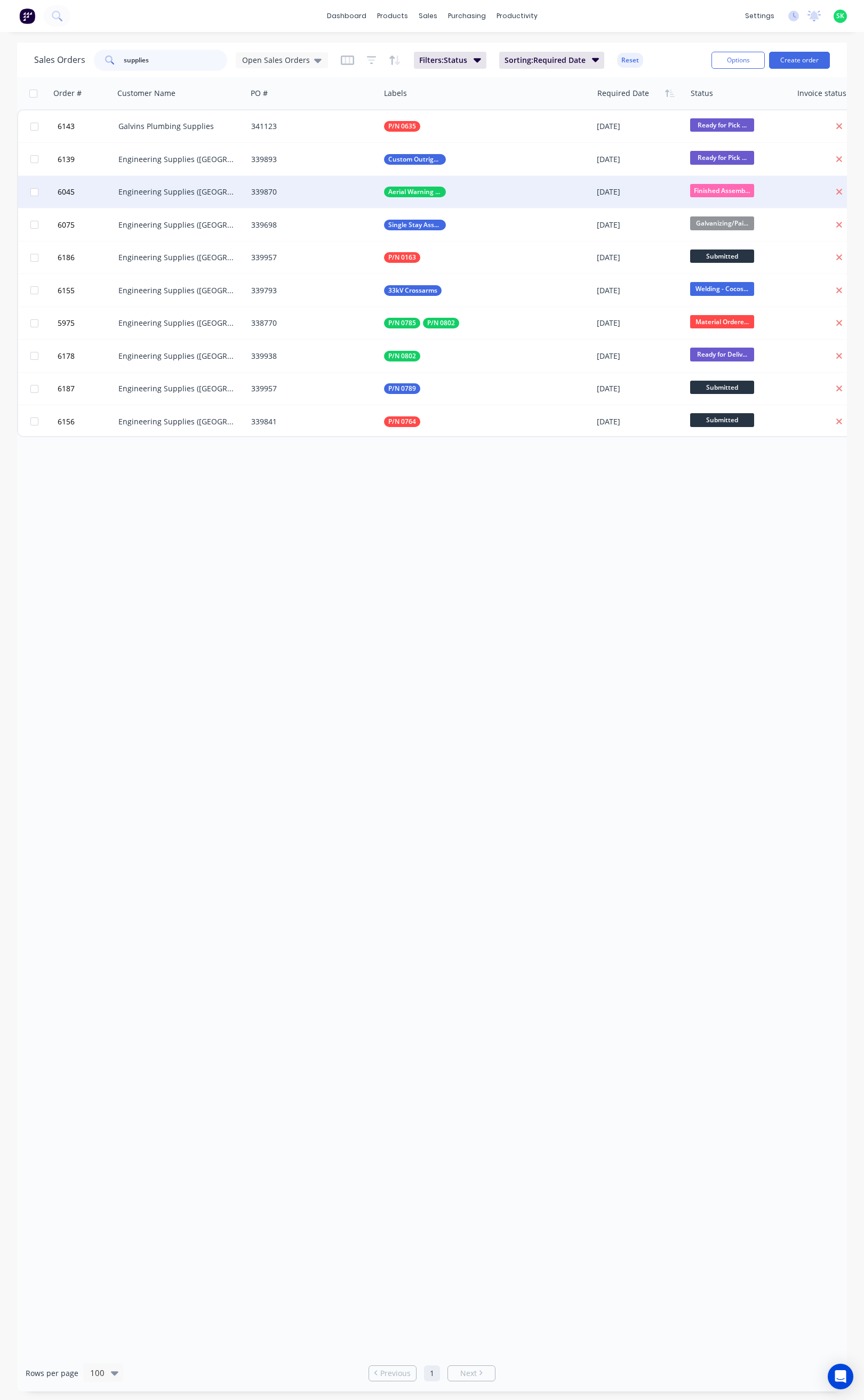
type input "supplies"
click at [211, 192] on div "Engineering Supplies (WA) Pty Ltd" at bounding box center [177, 192] width 118 height 10
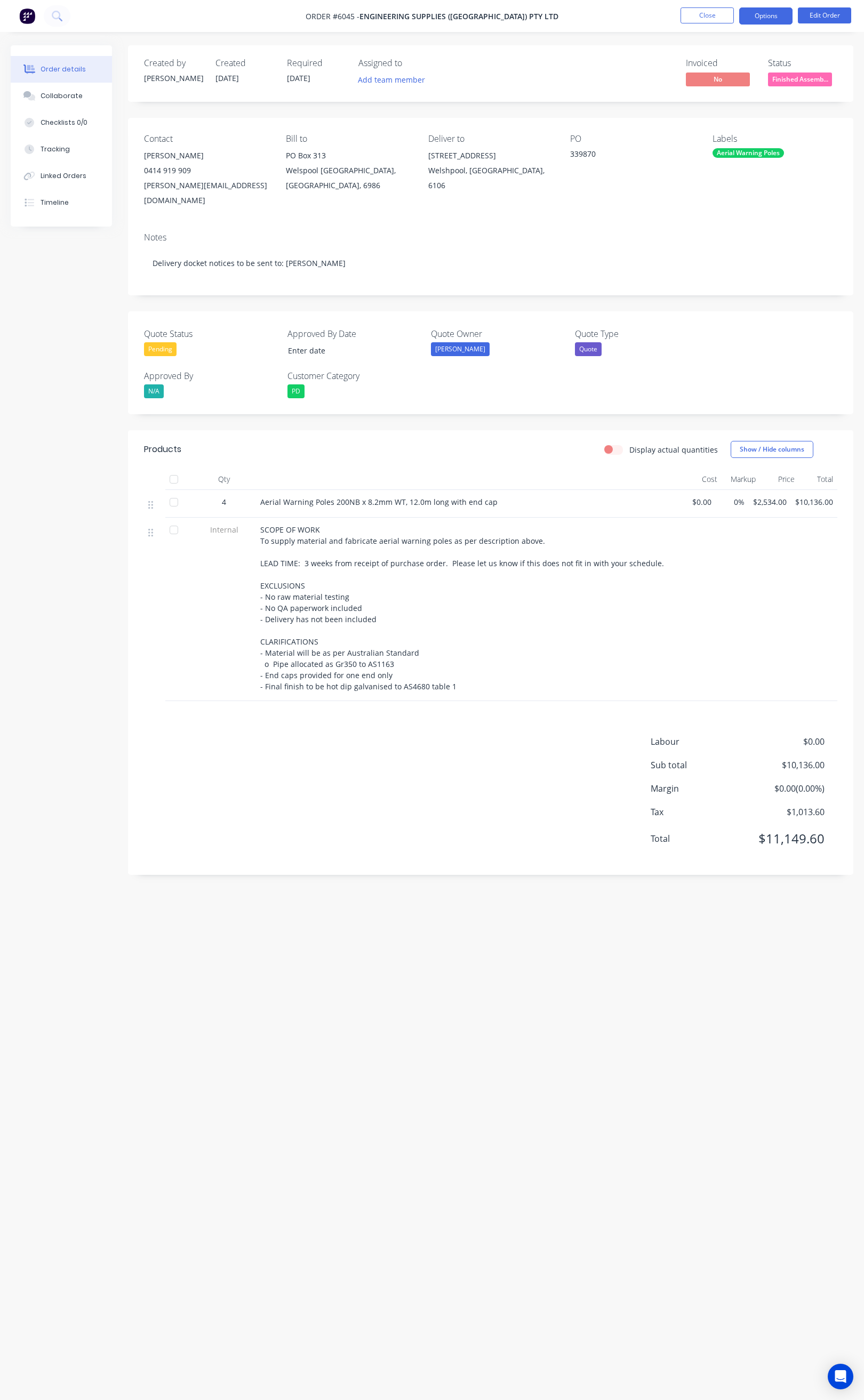
click at [757, 20] on button "Options" at bounding box center [765, 16] width 53 height 17
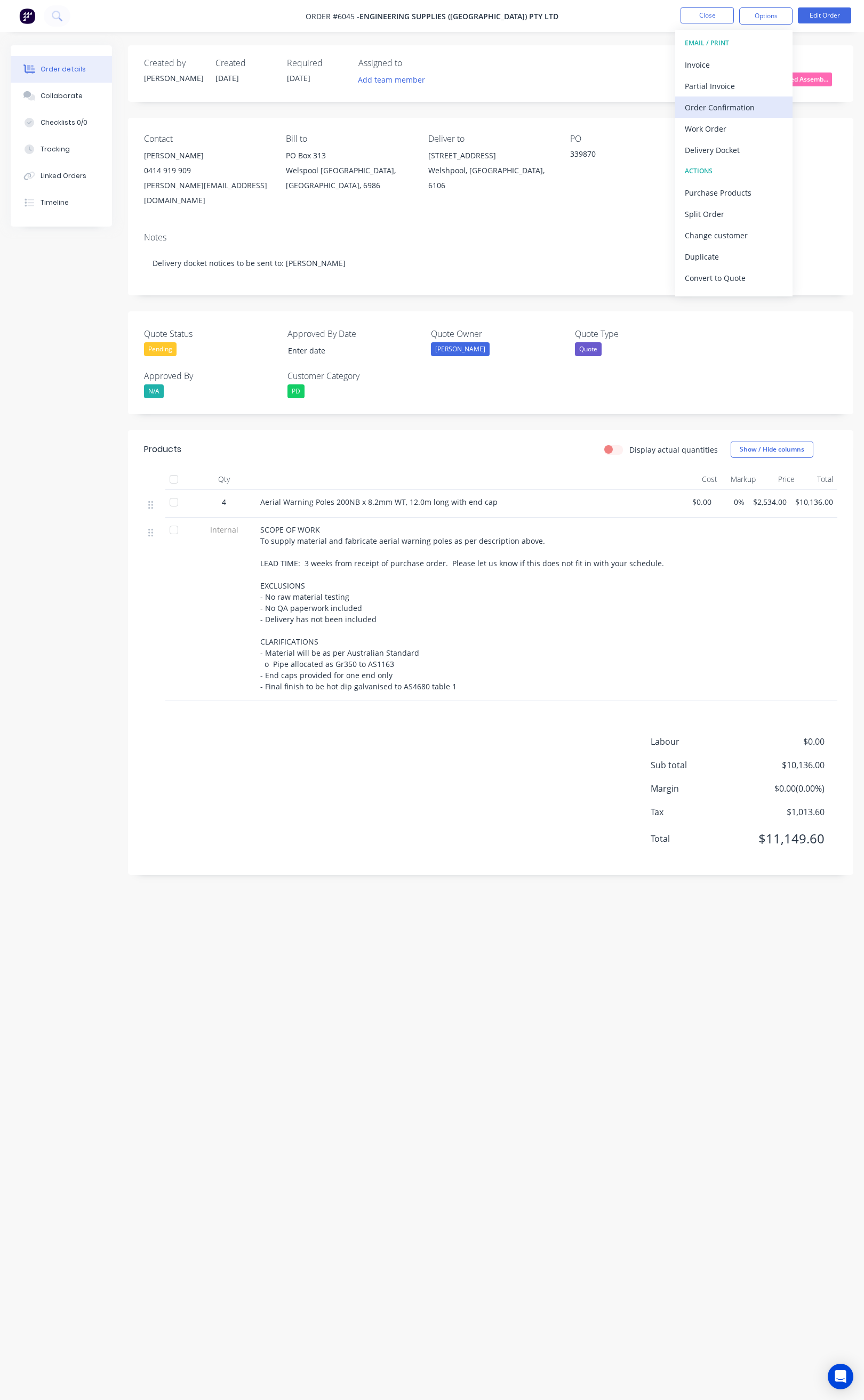
click at [722, 113] on div "Order Confirmation" at bounding box center [733, 108] width 98 height 15
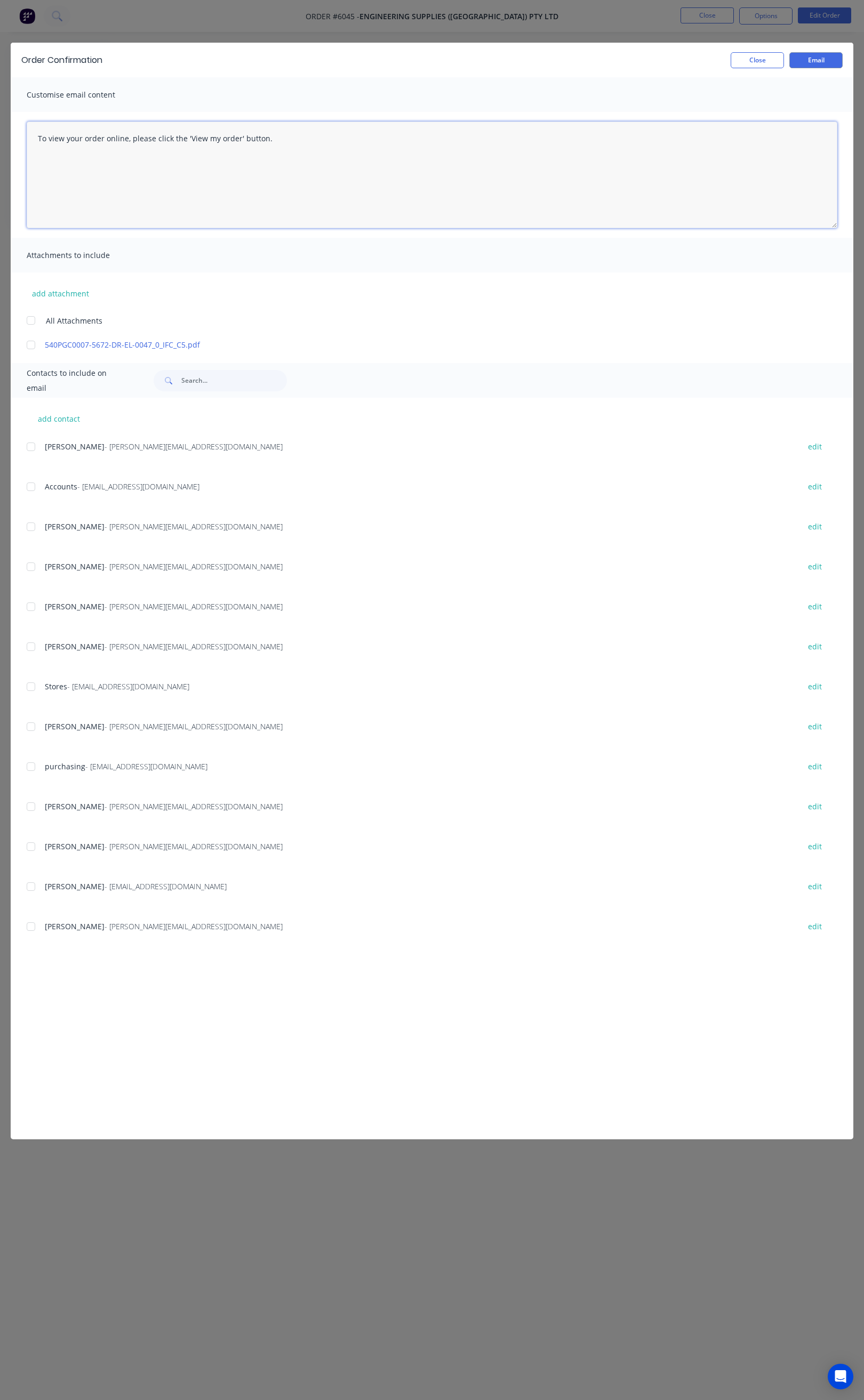
drag, startPoint x: 273, startPoint y: 138, endPoint x: 35, endPoint y: 136, distance: 238.0
click at [35, 136] on textarea "To view your order online, please click the 'View my order' button." at bounding box center [431, 175] width 810 height 107
paste textarea "Hi Travis, Your order 6045 is ready to pick up tomorrow 12/08/25 in full Please…"
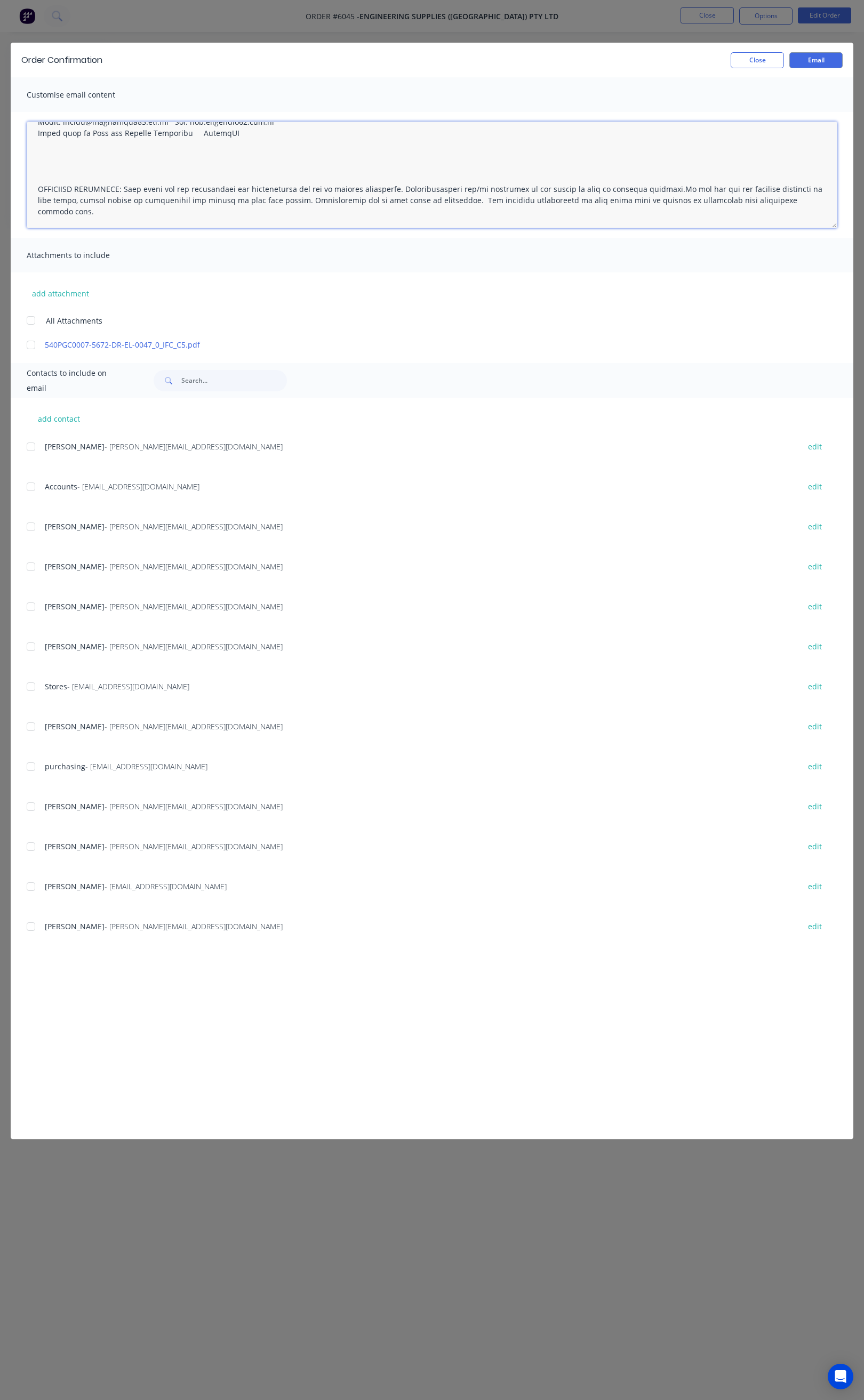
click at [31, 446] on div at bounding box center [31, 447] width 22 height 22
click at [29, 525] on div at bounding box center [31, 526] width 22 height 22
click at [31, 606] on div at bounding box center [31, 607] width 22 height 22
drag, startPoint x: 31, startPoint y: 656, endPoint x: 32, endPoint y: 665, distance: 9.1
click at [31, 657] on div "Andrew Marriott - andrew@falconeng95.com.au edit" at bounding box center [440, 652] width 826 height 27
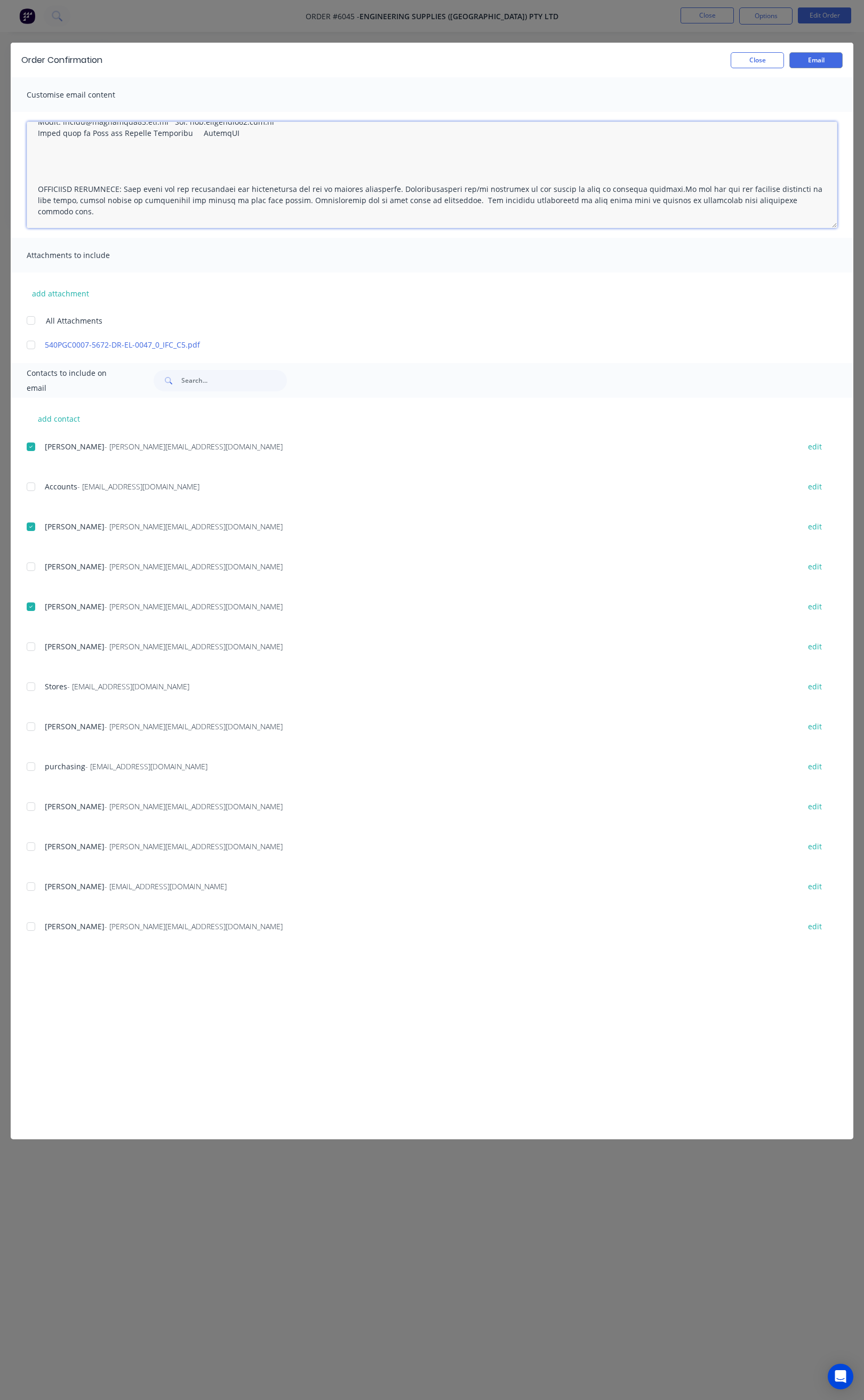
drag, startPoint x: 36, startPoint y: 642, endPoint x: 36, endPoint y: 648, distance: 6.0
click at [36, 643] on div at bounding box center [31, 647] width 22 height 22
click at [29, 689] on div at bounding box center [31, 686] width 22 height 22
click at [28, 680] on div at bounding box center [31, 686] width 22 height 22
click at [26, 879] on div at bounding box center [31, 886] width 22 height 22
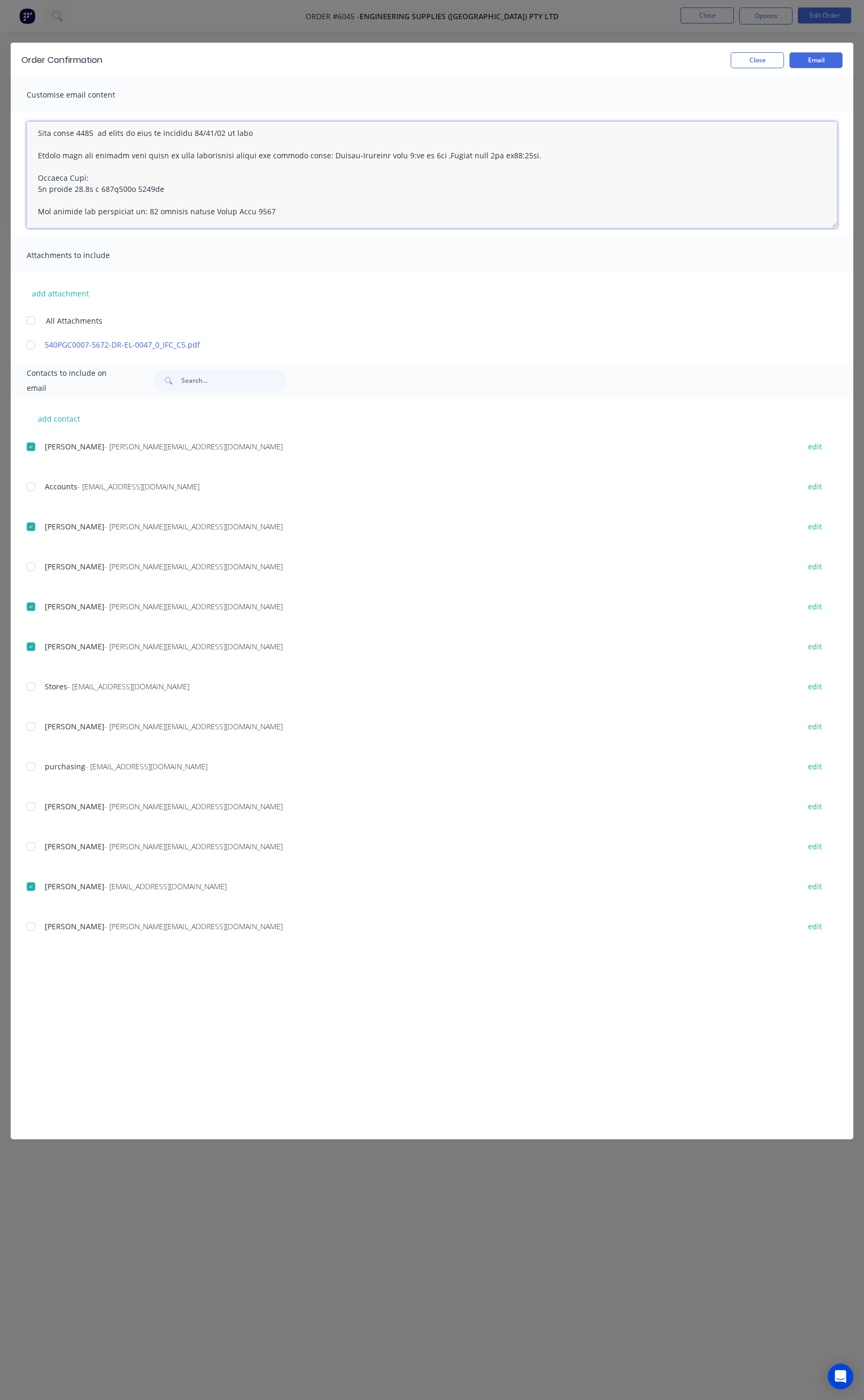
scroll to position [0, 0]
click at [98, 171] on textarea at bounding box center [431, 175] width 810 height 107
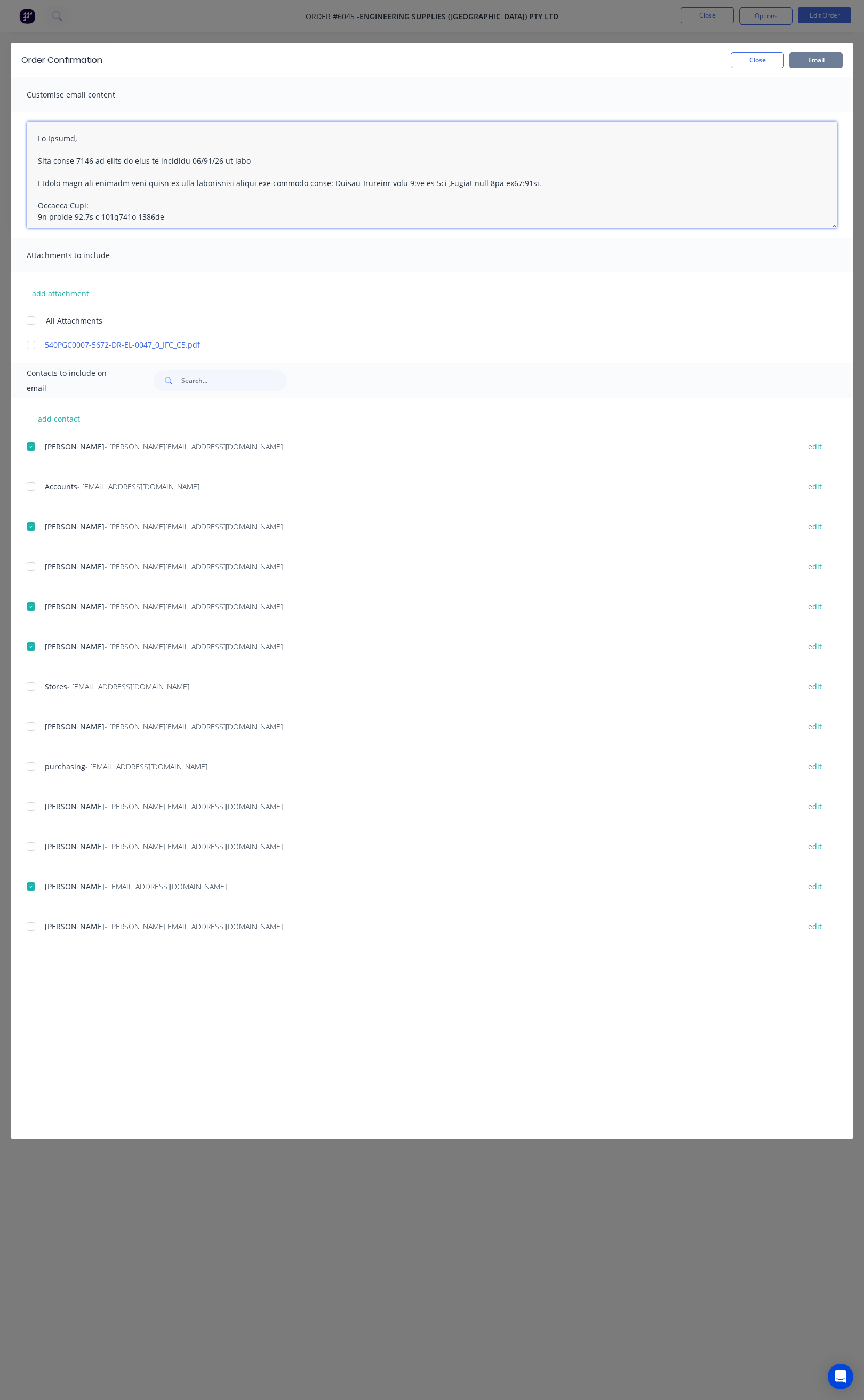
type textarea "Hi Travis, Your order 6045 is ready to pick up tomorrow 12/08/25 in full Please…"
click at [808, 61] on button "Email" at bounding box center [816, 60] width 53 height 16
click at [751, 62] on button "Close" at bounding box center [757, 60] width 53 height 16
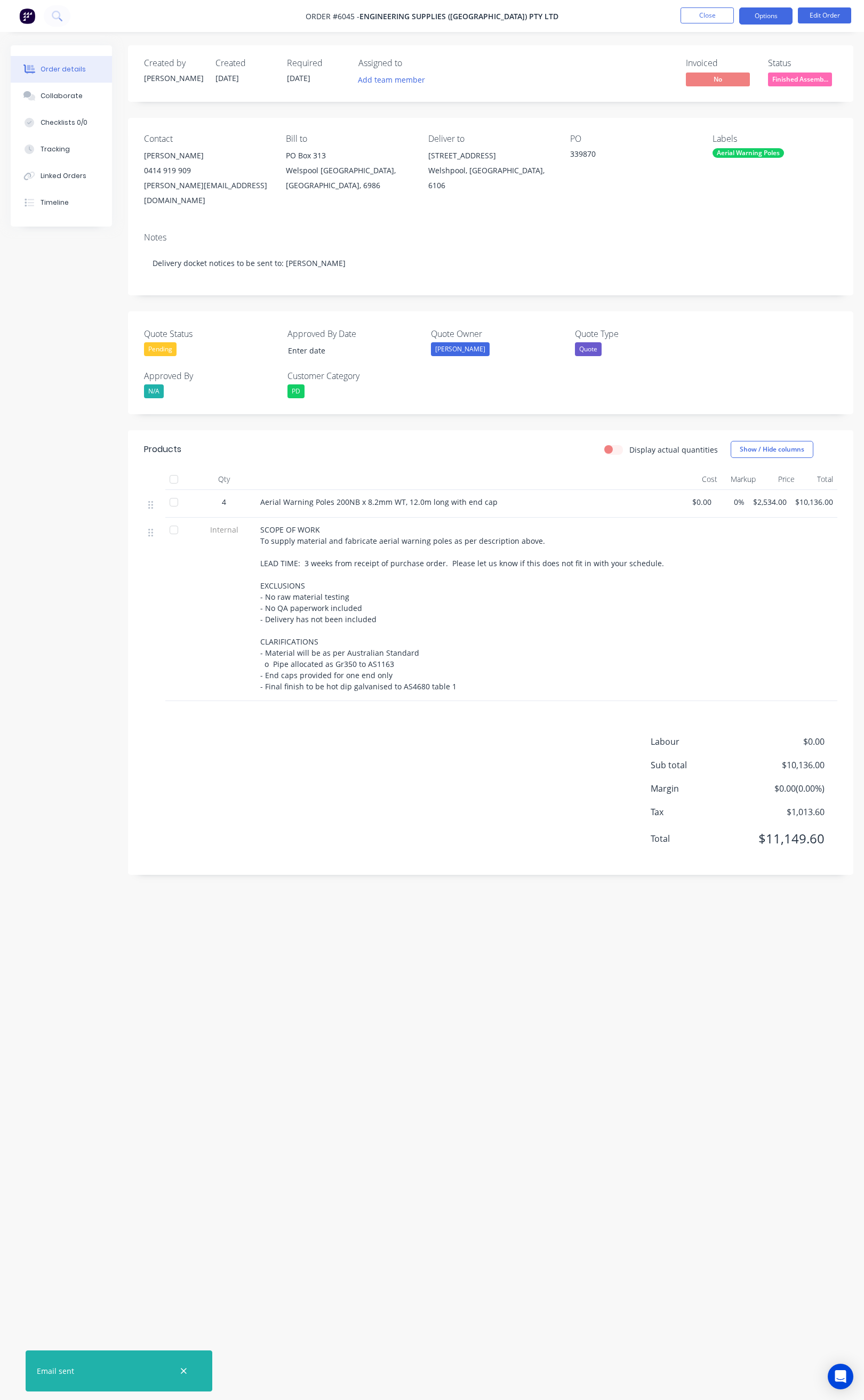
click at [760, 20] on button "Options" at bounding box center [765, 16] width 53 height 17
click at [719, 144] on div "Delivery Docket" at bounding box center [733, 150] width 98 height 15
click at [718, 106] on div "Without pricing" at bounding box center [733, 108] width 98 height 15
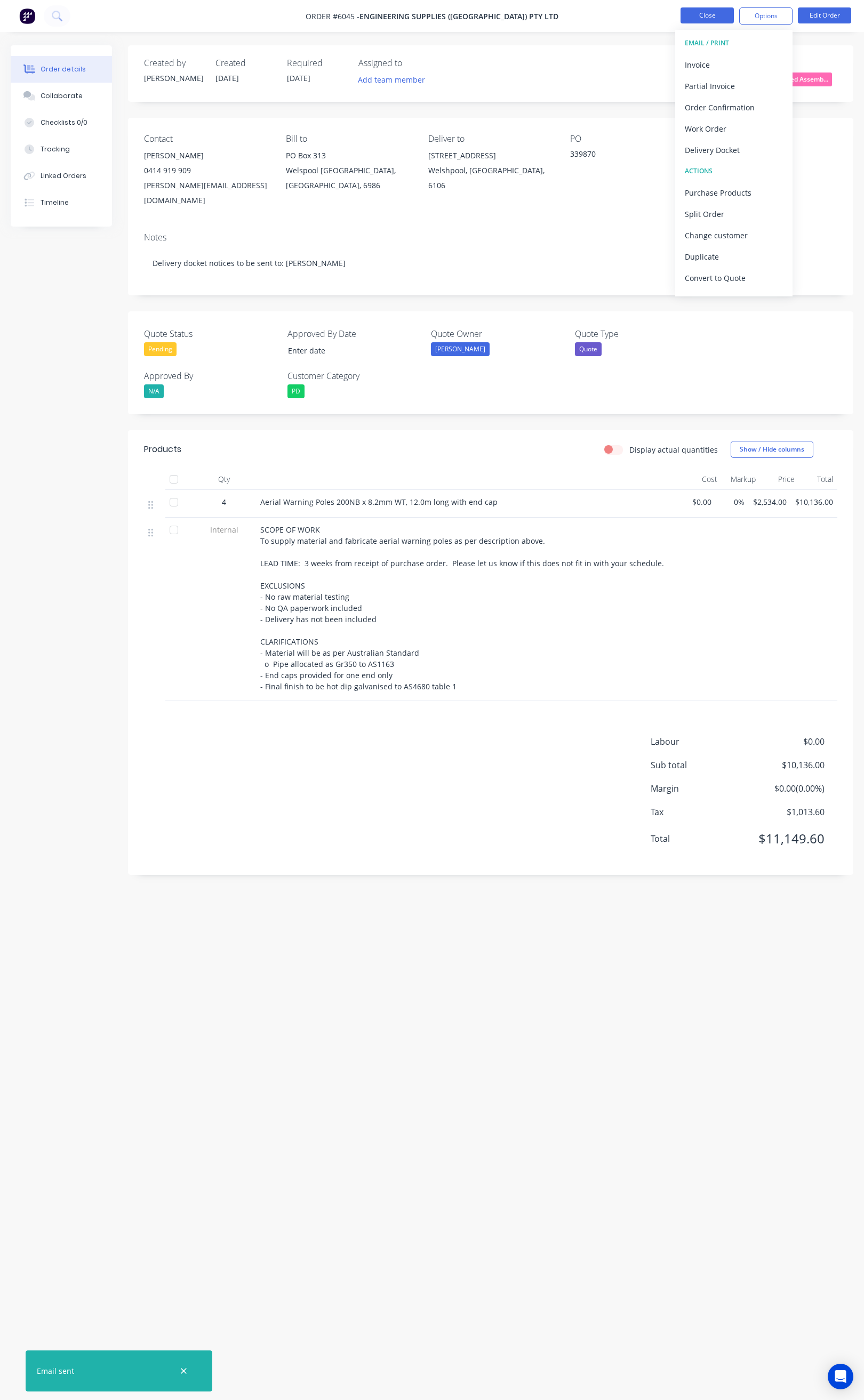
click at [700, 18] on button "Close" at bounding box center [707, 15] width 53 height 16
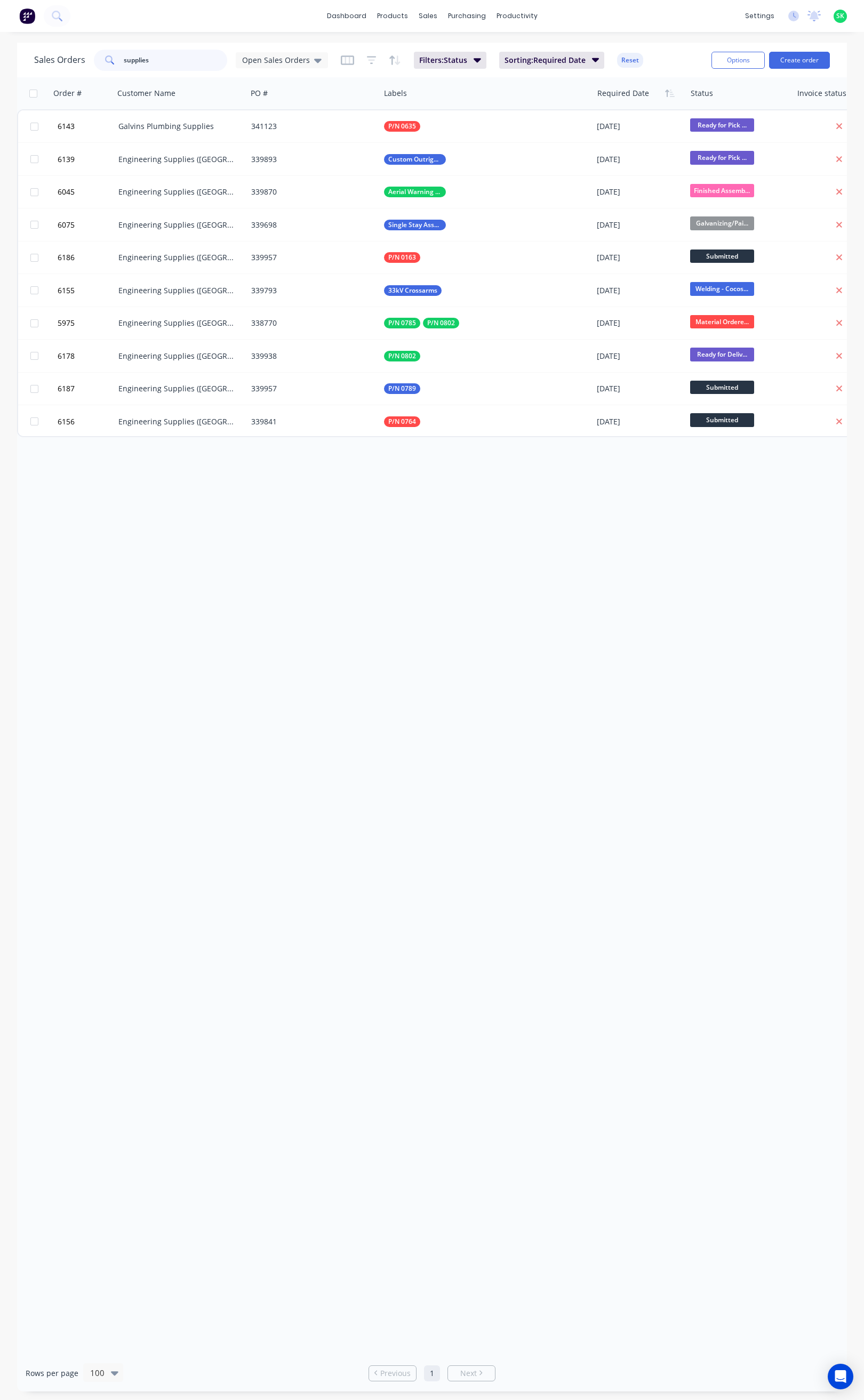
drag, startPoint x: 143, startPoint y: 62, endPoint x: 112, endPoint y: 59, distance: 31.1
click at [113, 61] on div "supplies" at bounding box center [160, 60] width 134 height 22
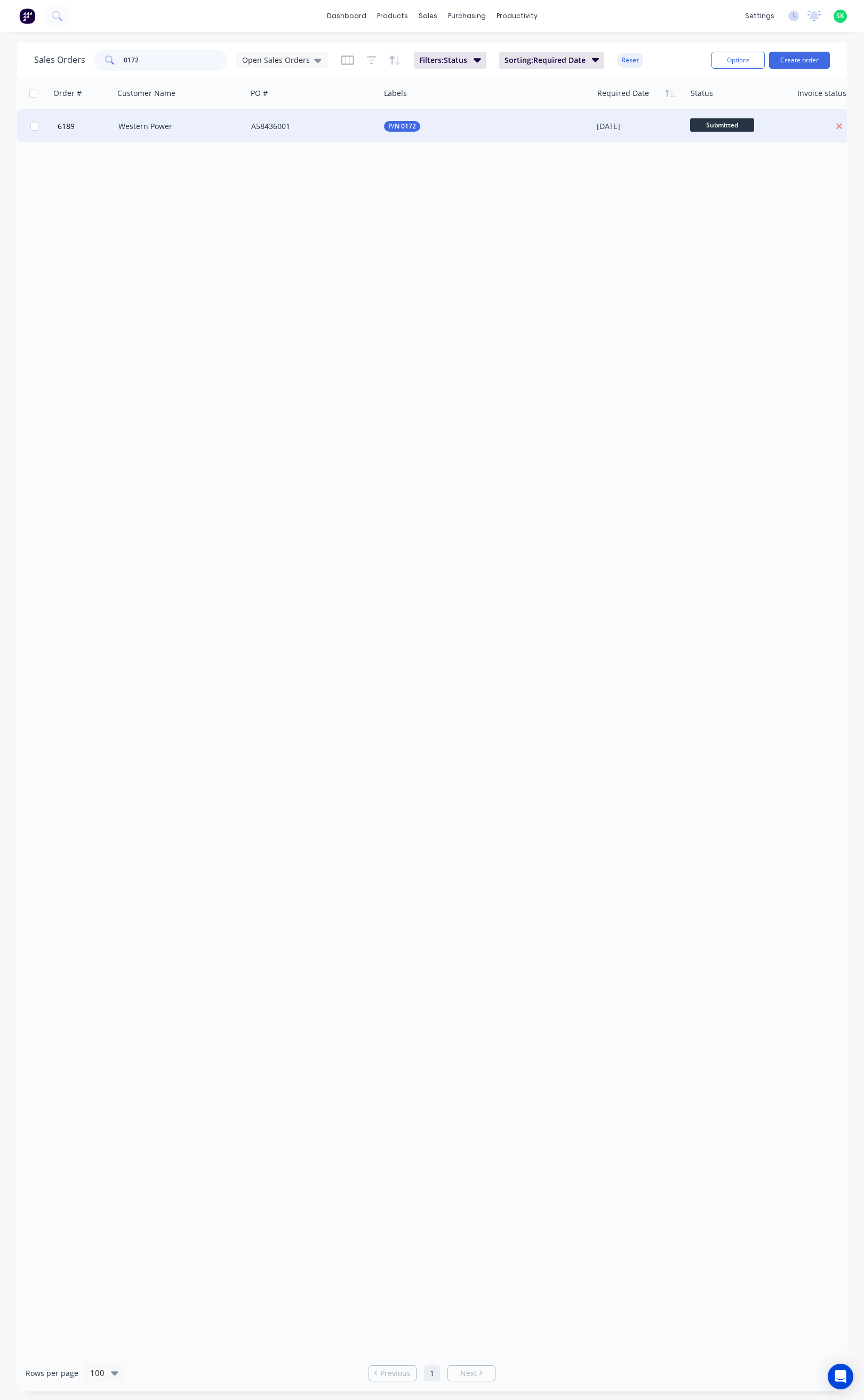
type input "0172"
click at [154, 133] on div "Western Power" at bounding box center [180, 127] width 133 height 32
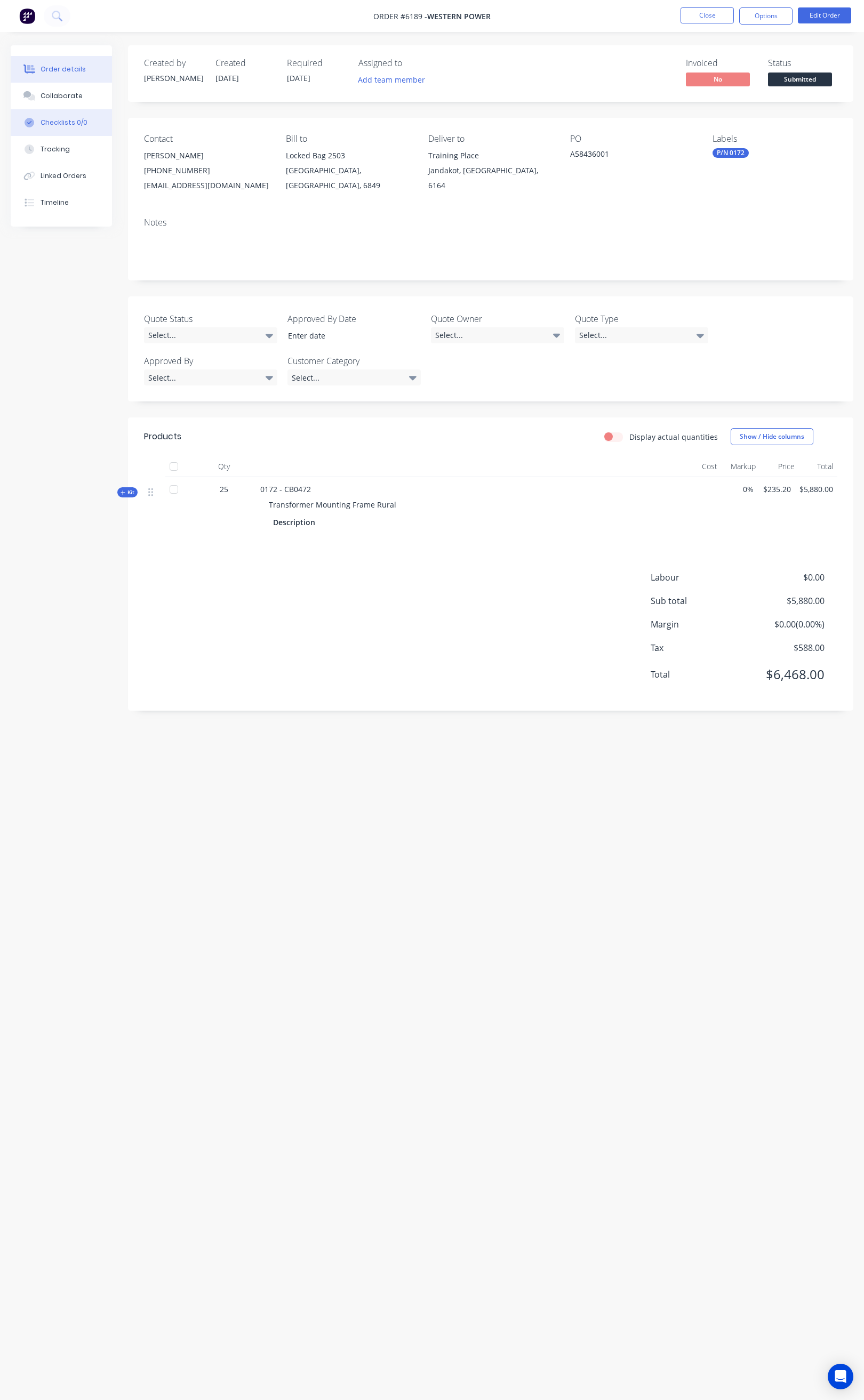
click at [88, 124] on button "Checklists 0/0" at bounding box center [61, 122] width 101 height 27
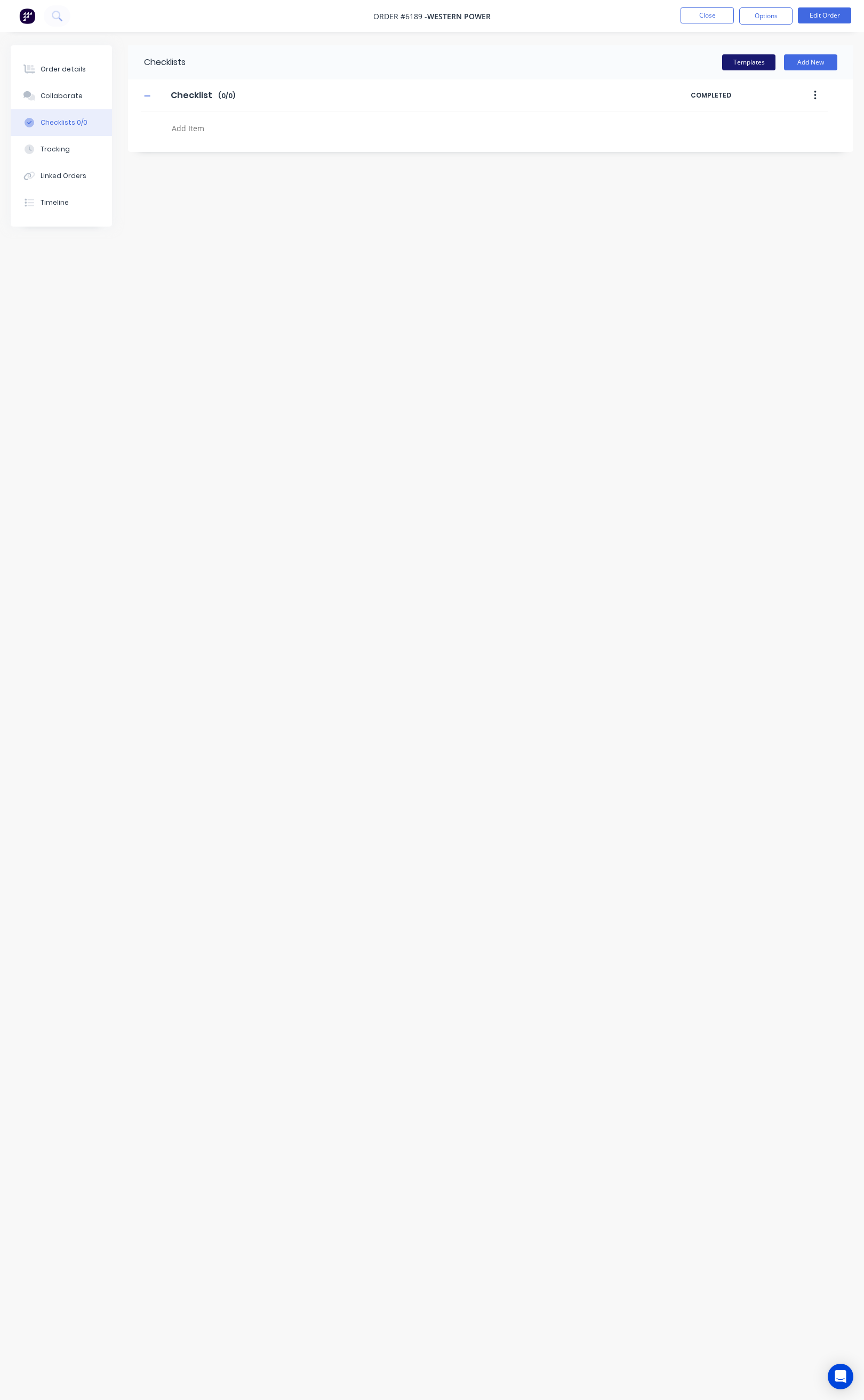
click at [740, 55] on button "Templates" at bounding box center [749, 62] width 53 height 16
type textarea "x"
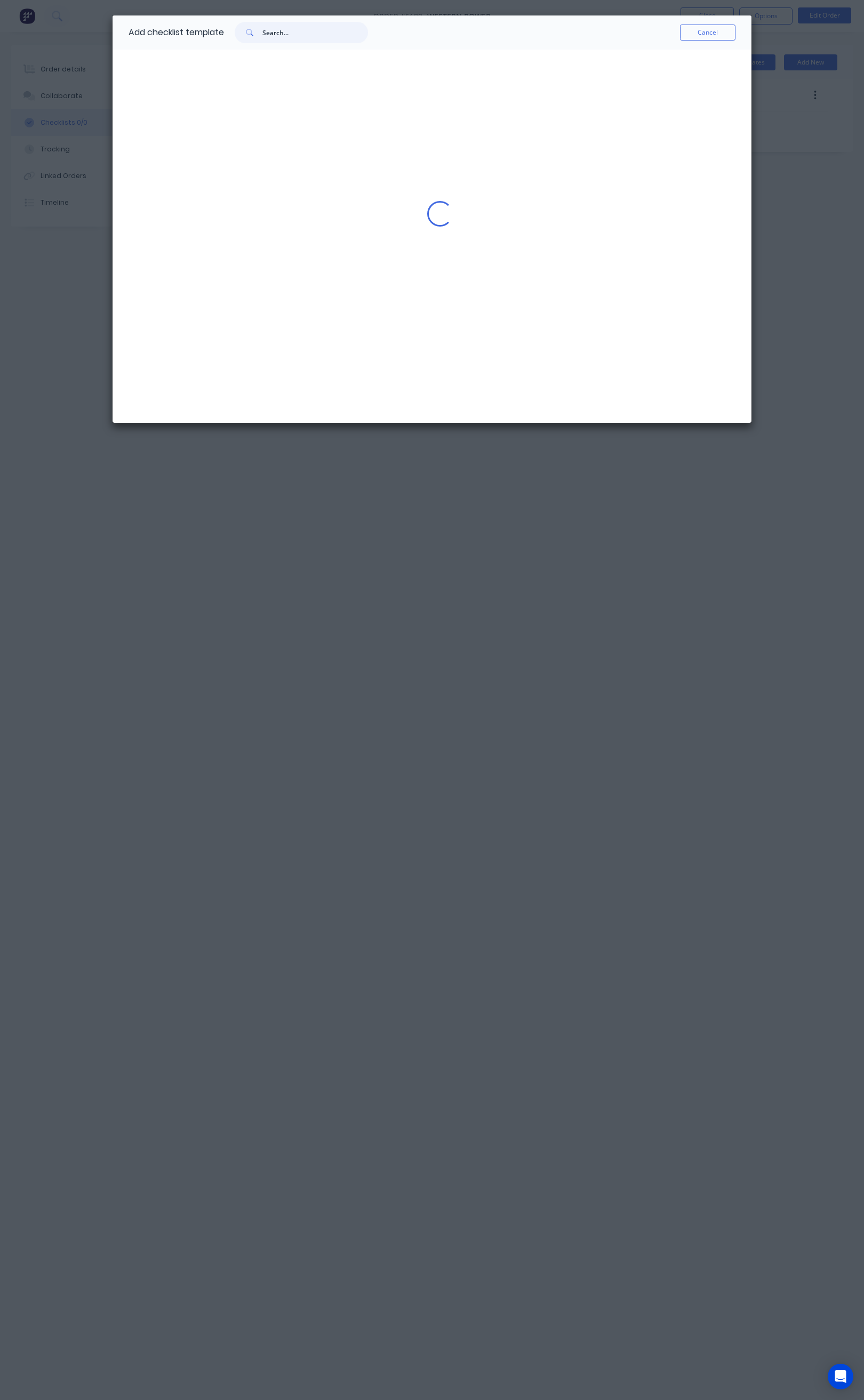
click at [278, 34] on input "text" at bounding box center [315, 32] width 106 height 22
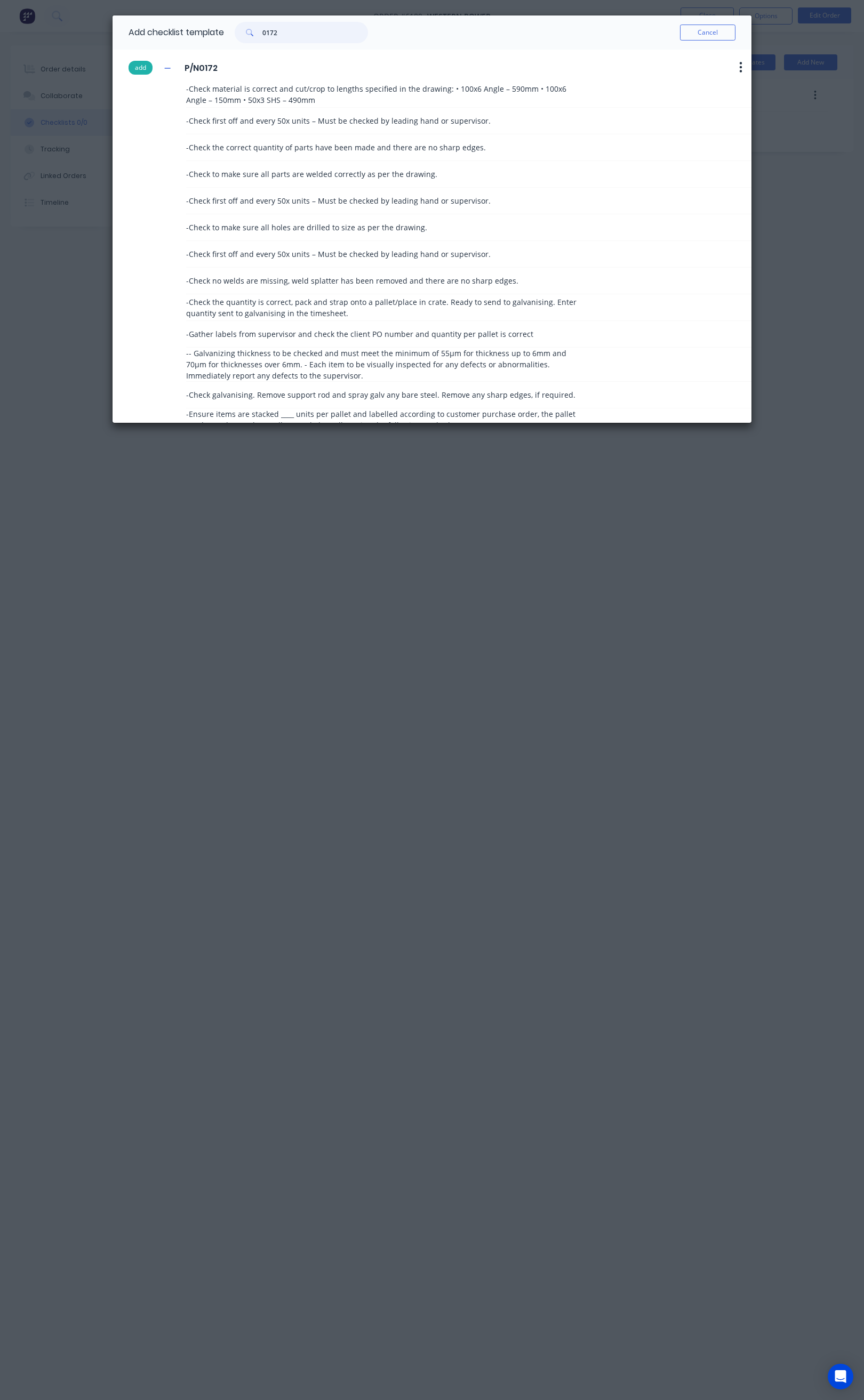
type input "0172"
click at [136, 68] on button "add" at bounding box center [141, 68] width 24 height 14
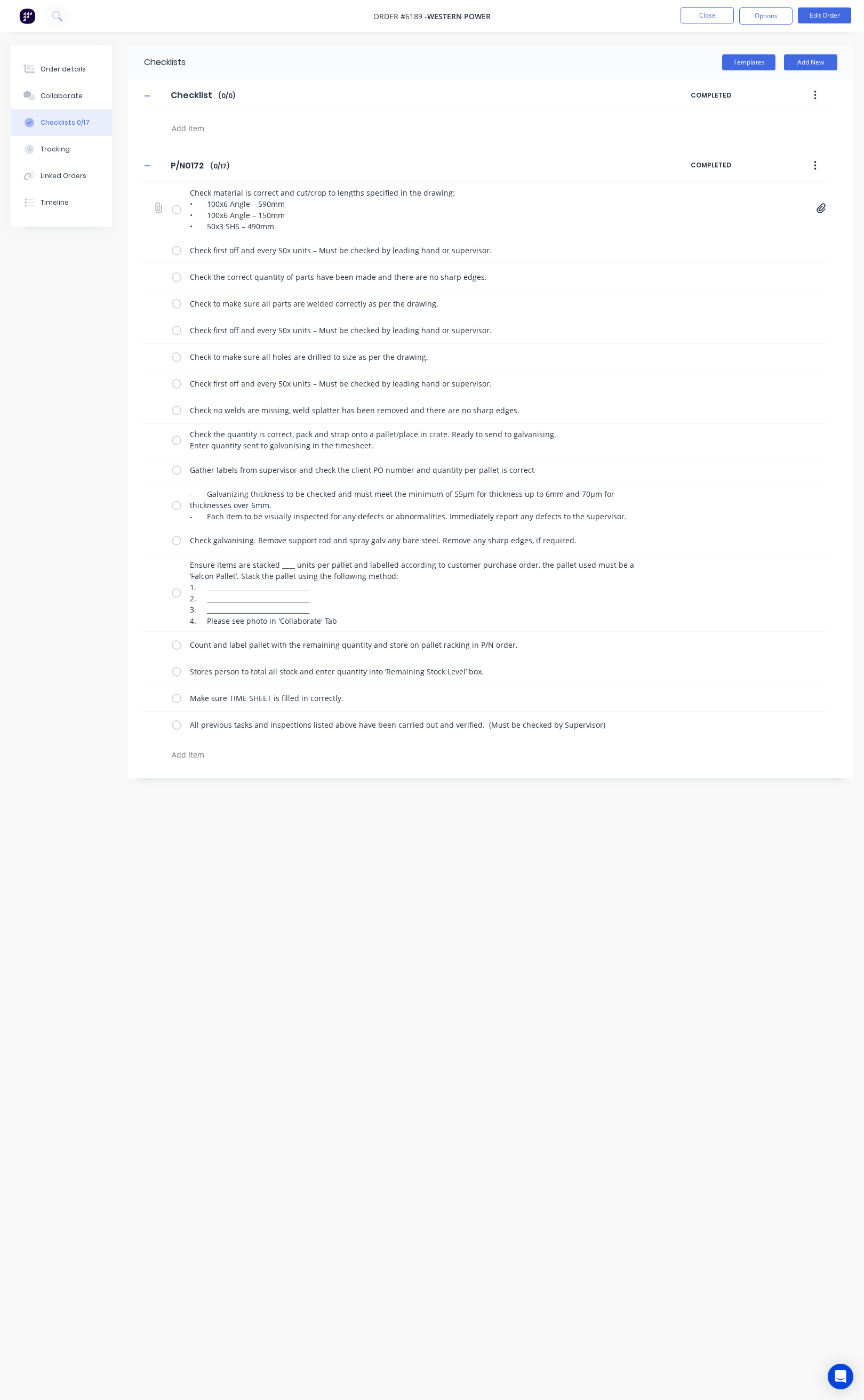
click at [173, 215] on label at bounding box center [177, 209] width 10 height 11
click at [0, 0] on input "checkbox" at bounding box center [0, 0] width 0 height 0
click at [176, 207] on label at bounding box center [177, 209] width 10 height 11
click at [0, 0] on input "checkbox" at bounding box center [0, 0] width 0 height 0
click at [174, 475] on label at bounding box center [177, 470] width 10 height 11
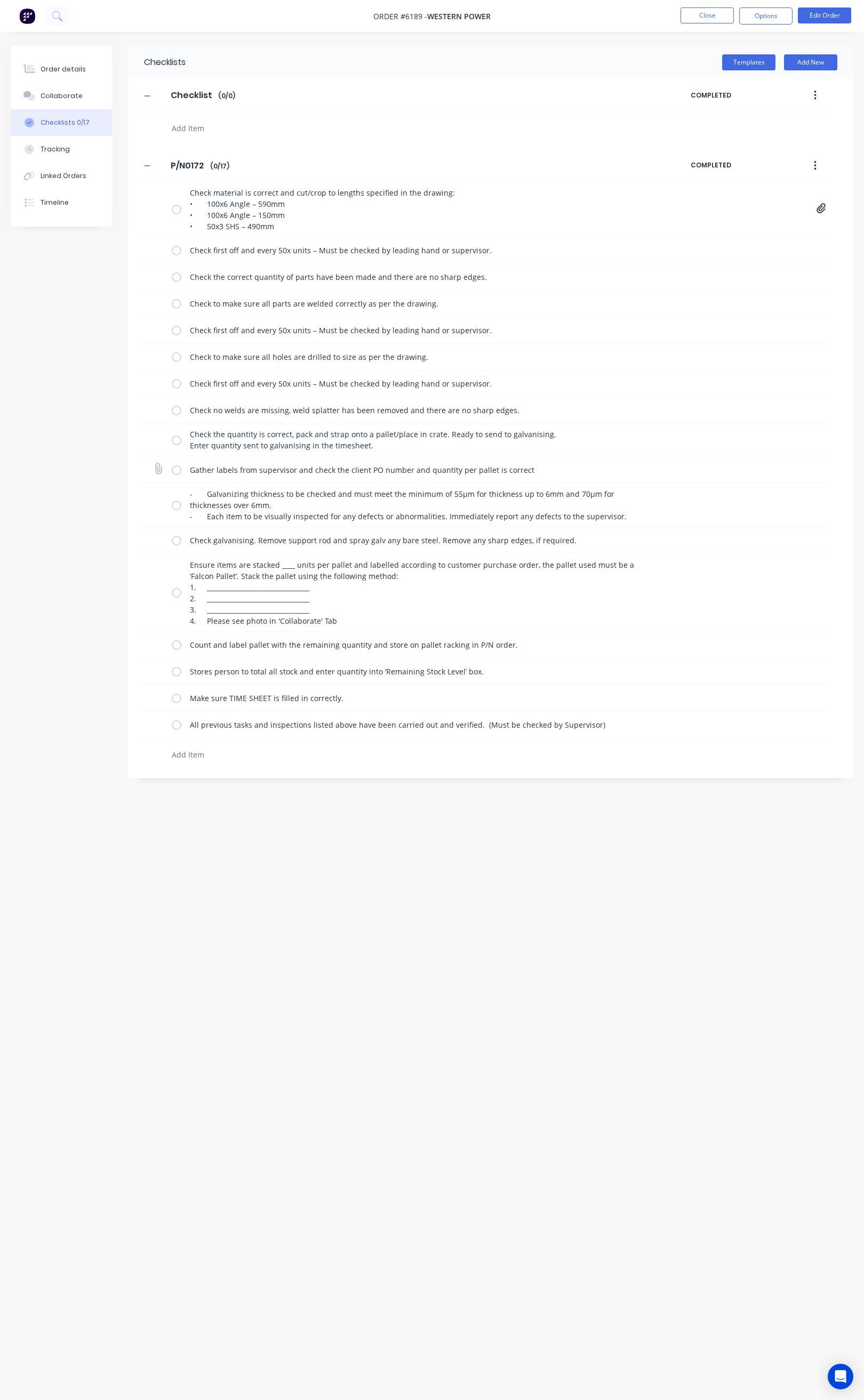
click at [0, 0] on input "checkbox" at bounding box center [0, 0] width 0 height 0
click at [173, 505] on label at bounding box center [177, 505] width 10 height 11
click at [0, 0] on input "checkbox" at bounding box center [0, 0] width 0 height 0
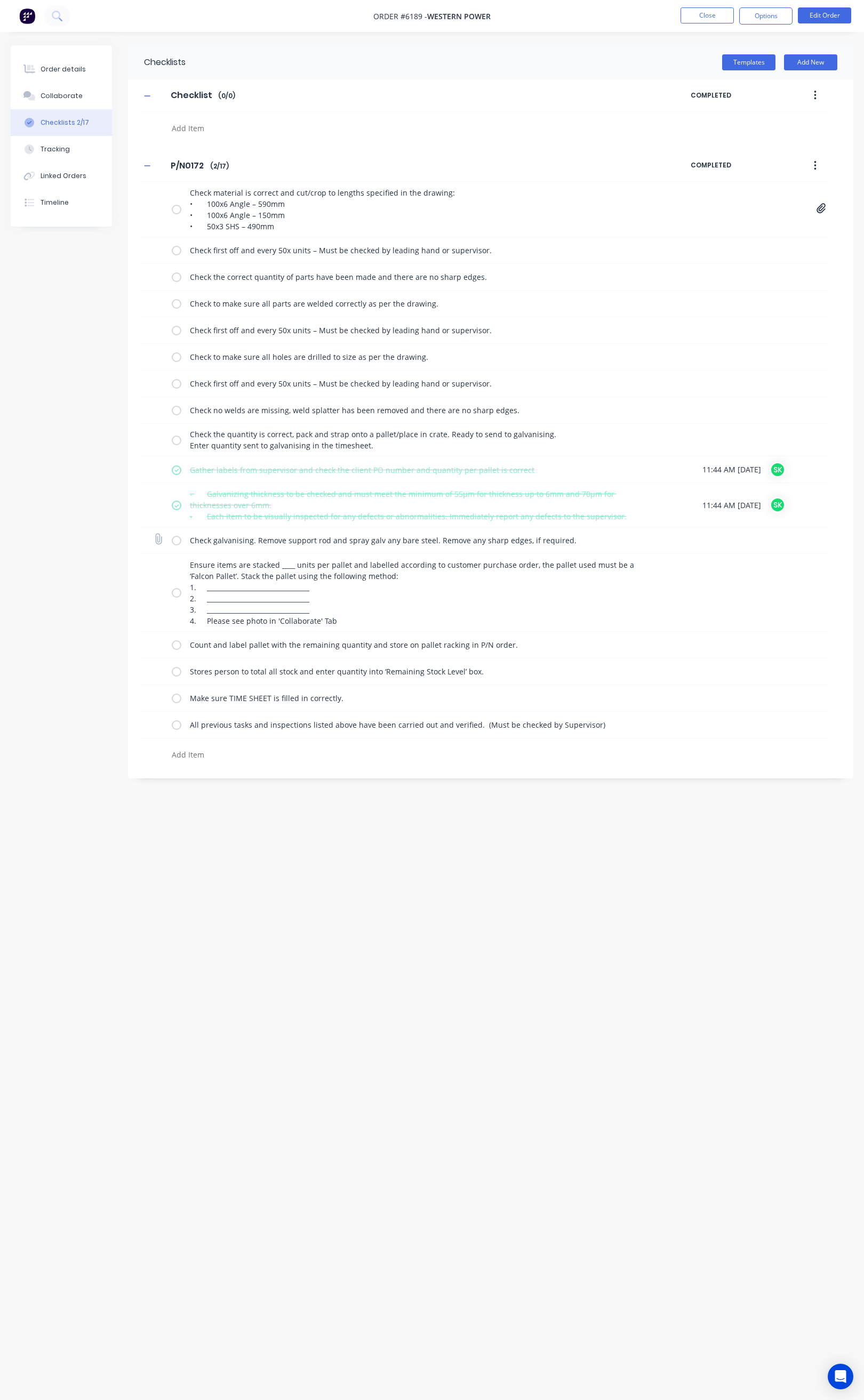
click at [172, 531] on div "Check galvanising. Remove support rod and spray galv any bare steel. Remove any…" at bounding box center [484, 540] width 686 height 27
click at [178, 546] on label at bounding box center [177, 540] width 10 height 11
click at [0, 0] on input "checkbox" at bounding box center [0, 0] width 0 height 0
drag, startPoint x: 178, startPoint y: 597, endPoint x: 174, endPoint y: 616, distance: 19.4
click at [178, 598] on label at bounding box center [177, 593] width 10 height 11
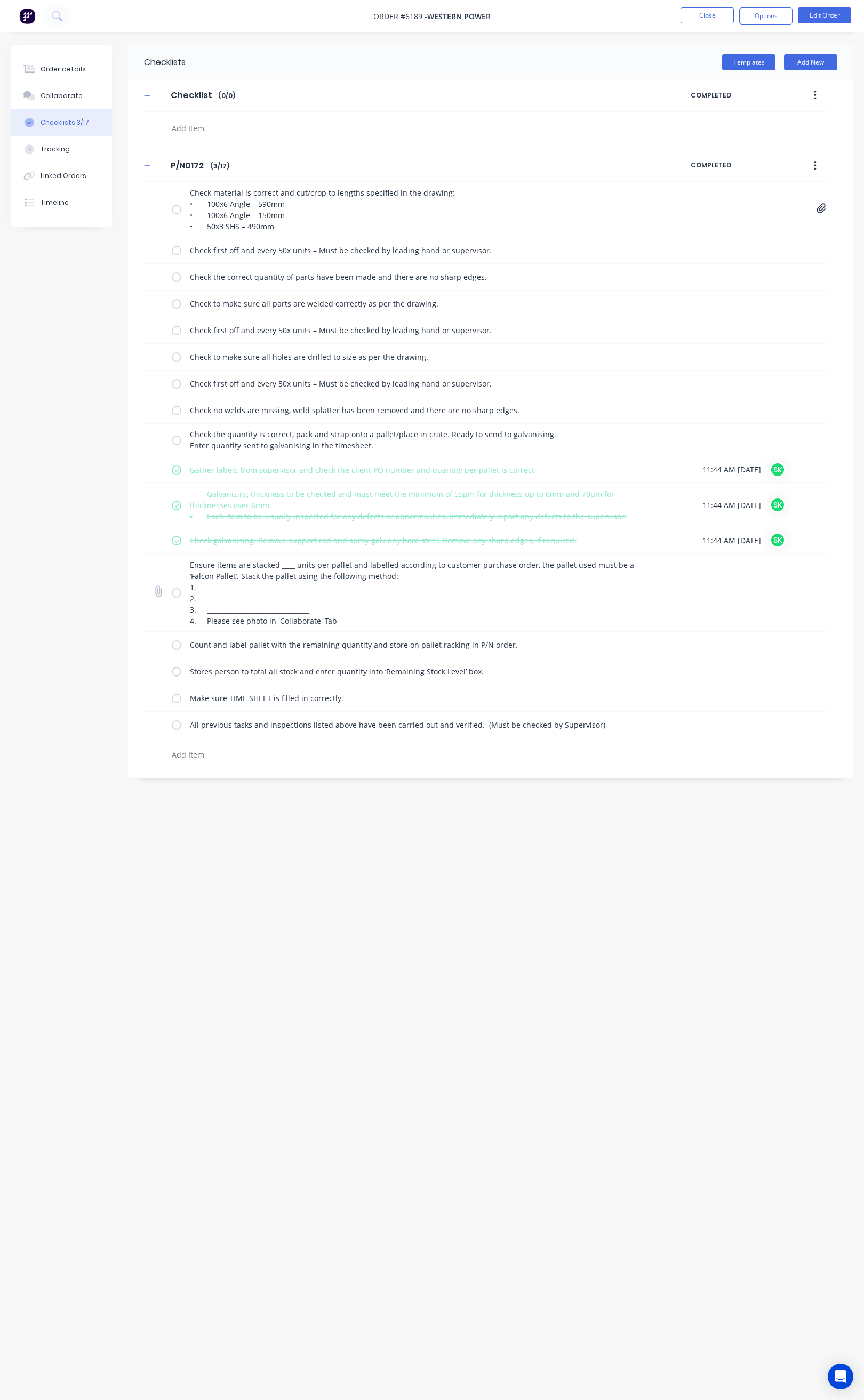
click at [0, 0] on input "checkbox" at bounding box center [0, 0] width 0 height 0
click at [176, 655] on div "Count and label pallet with the remaining quantity and store on pallet racking …" at bounding box center [418, 644] width 492 height 22
drag, startPoint x: 176, startPoint y: 648, endPoint x: 176, endPoint y: 675, distance: 27.0
click at [176, 648] on label at bounding box center [177, 644] width 10 height 11
click at [0, 0] on input "checkbox" at bounding box center [0, 0] width 0 height 0
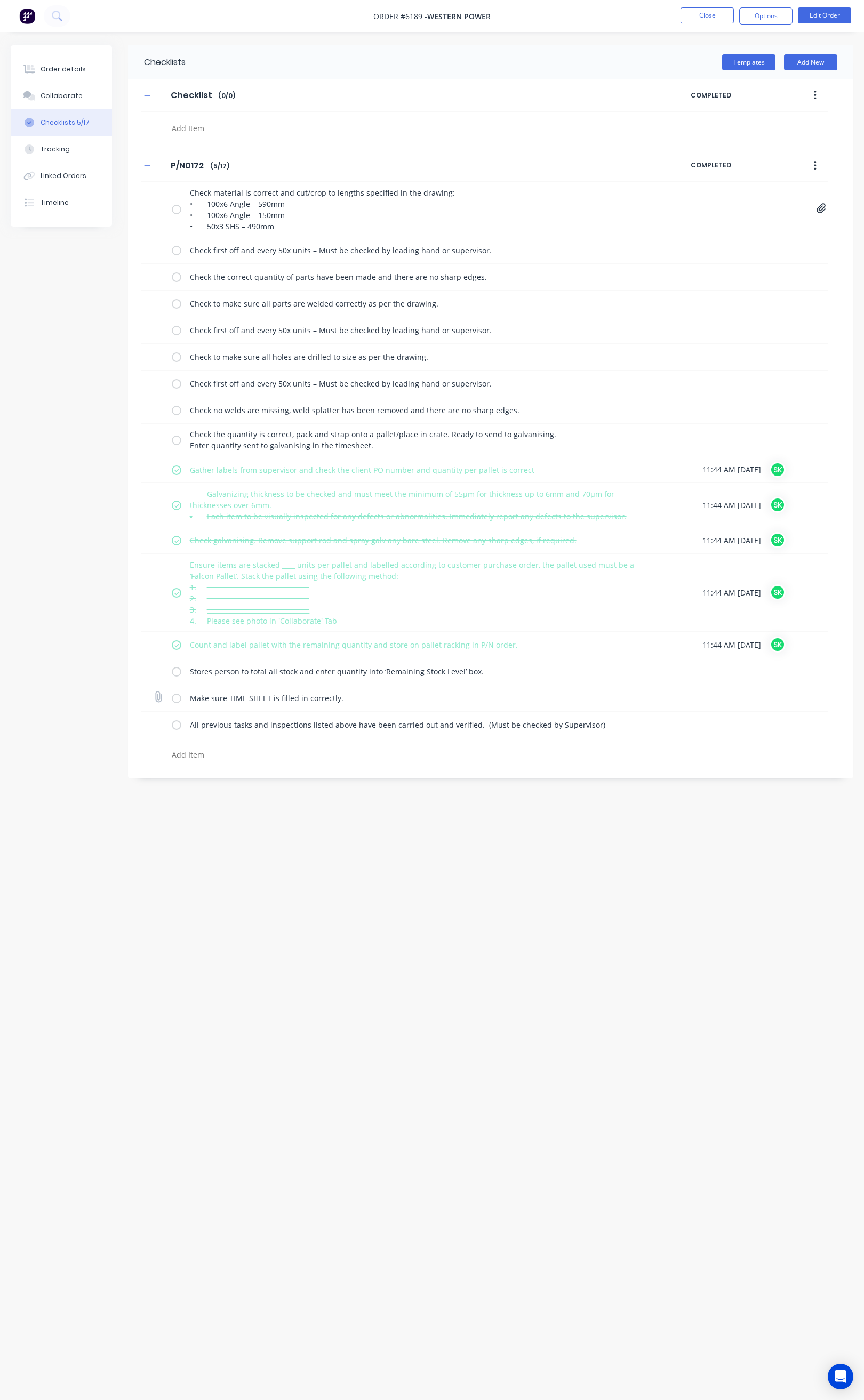
drag, startPoint x: 175, startPoint y: 677, endPoint x: 180, endPoint y: 698, distance: 21.6
click at [175, 677] on label at bounding box center [177, 672] width 10 height 11
click at [0, 0] on input "checkbox" at bounding box center [0, 0] width 0 height 0
drag, startPoint x: 180, startPoint y: 702, endPoint x: 180, endPoint y: 710, distance: 8.0
click at [180, 702] on label at bounding box center [177, 698] width 10 height 11
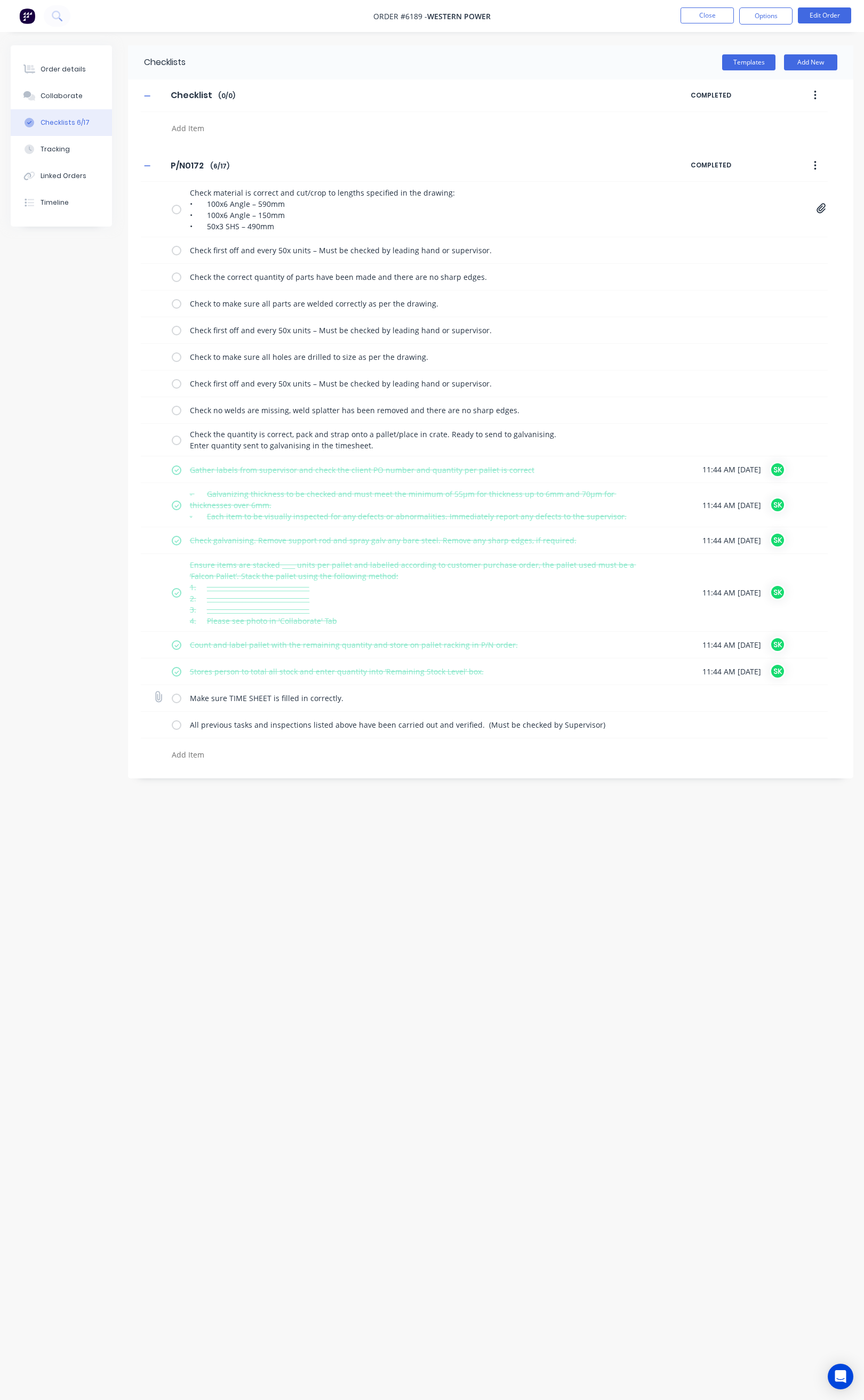
click at [0, 0] on input "checkbox" at bounding box center [0, 0] width 0 height 0
click at [178, 728] on label at bounding box center [177, 725] width 10 height 11
click at [0, 0] on input "checkbox" at bounding box center [0, 0] width 0 height 0
type textarea "x"
click at [71, 140] on button "Tracking" at bounding box center [61, 149] width 101 height 27
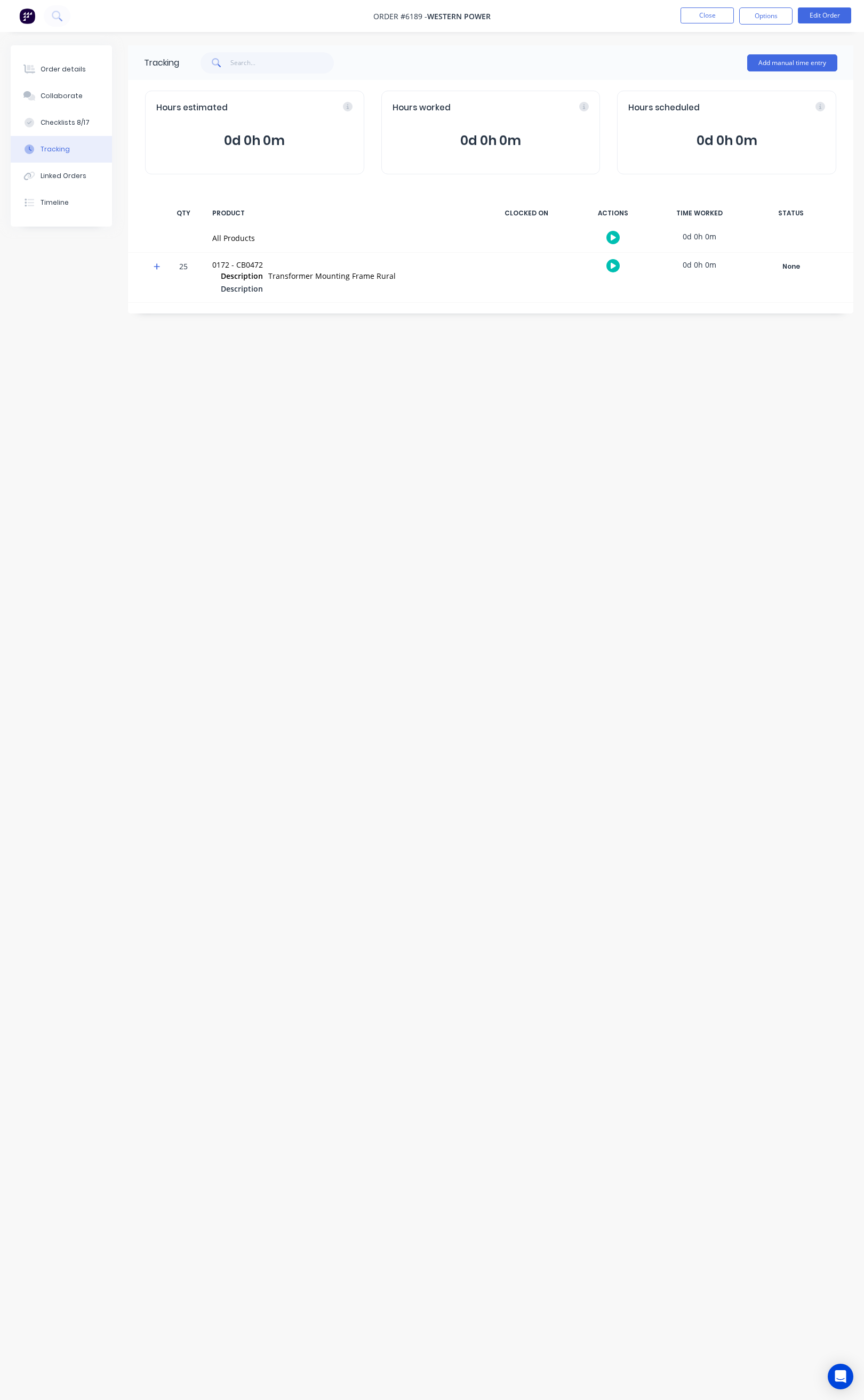
click at [610, 263] on button at bounding box center [612, 266] width 13 height 13
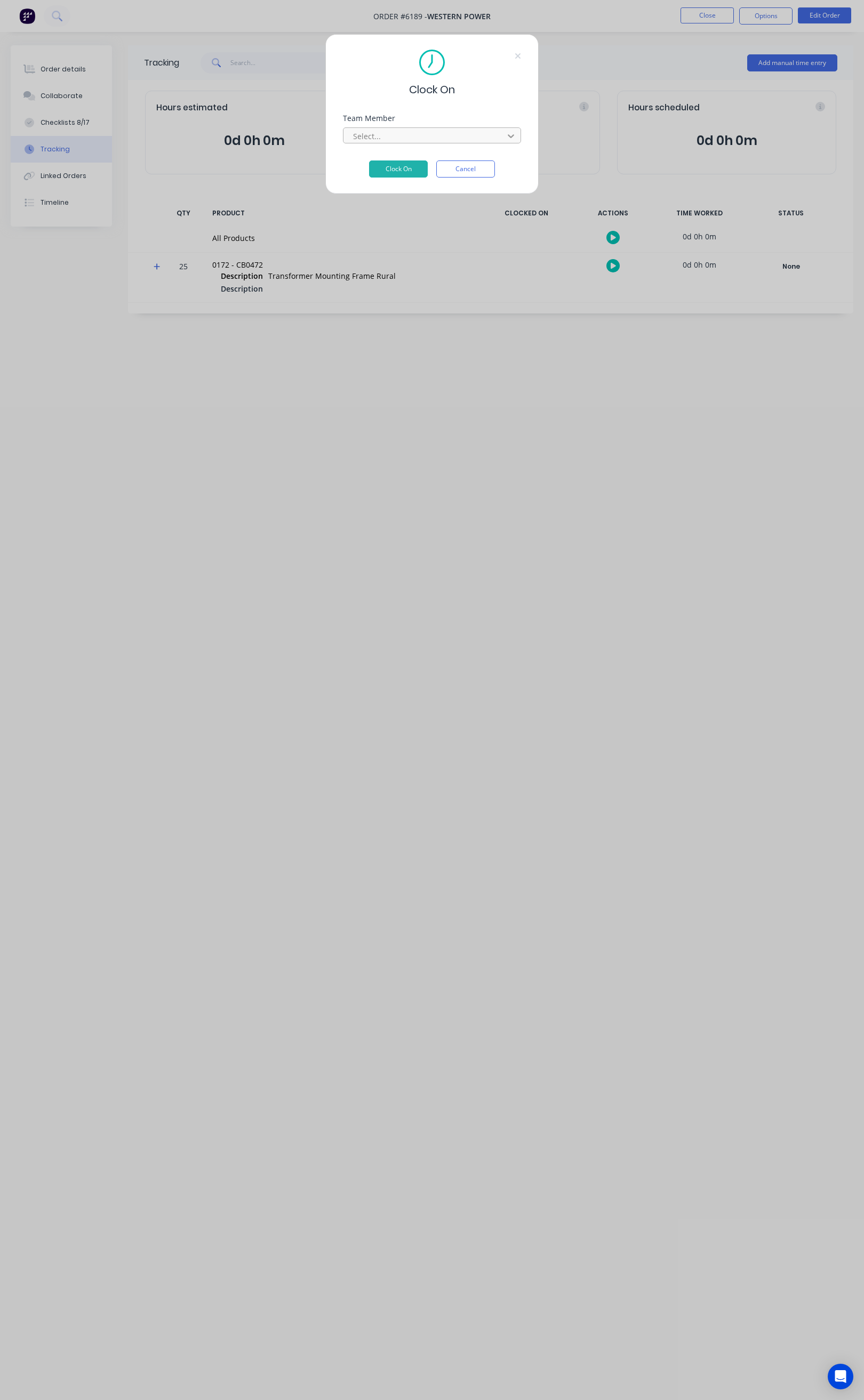
click at [505, 139] on icon at bounding box center [510, 136] width 10 height 10
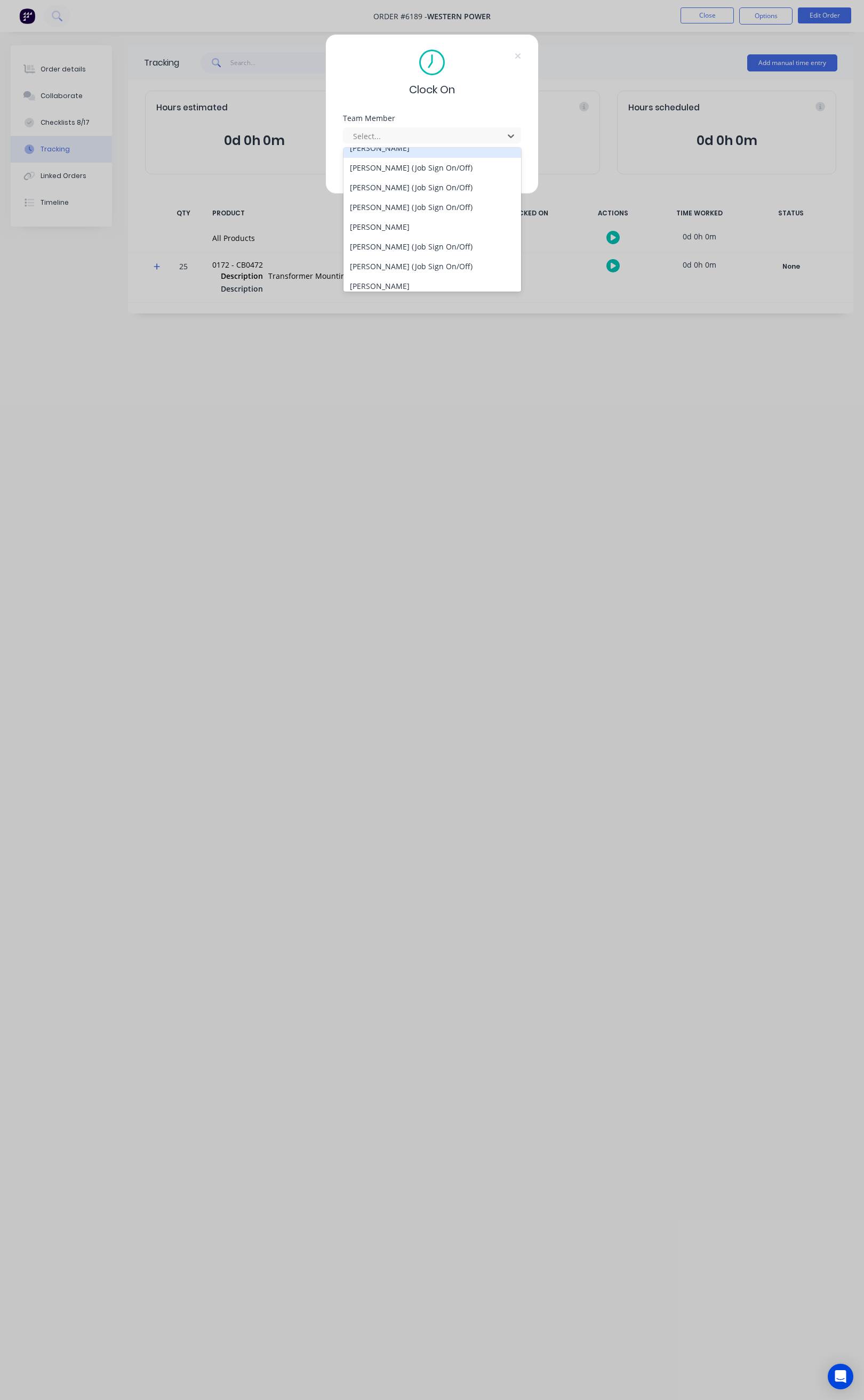
scroll to position [640, 0]
click at [415, 232] on div "STEPHEN KANE (Job Sign On/Off)" at bounding box center [432, 230] width 178 height 20
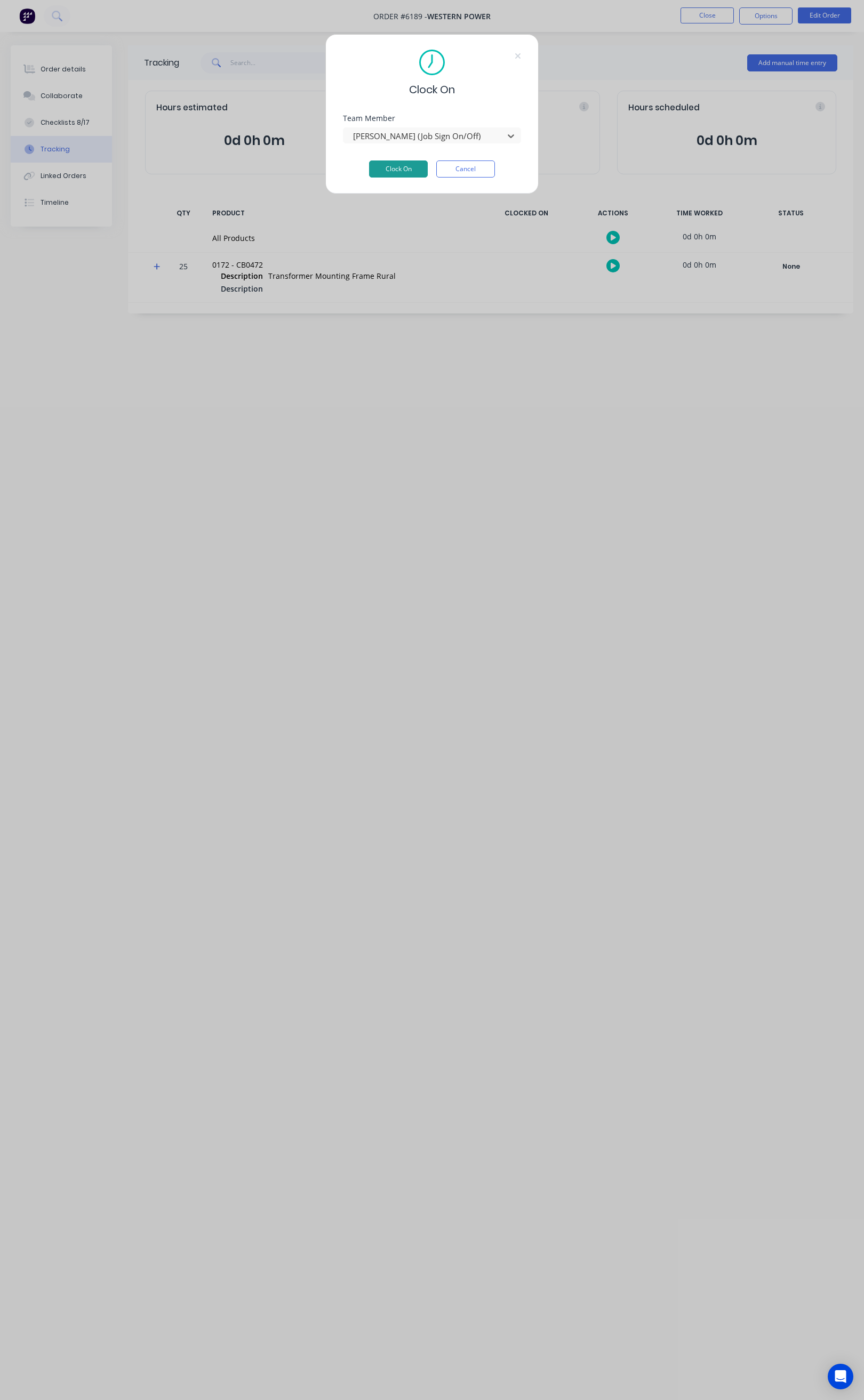
click at [413, 168] on button "Clock On" at bounding box center [398, 169] width 59 height 17
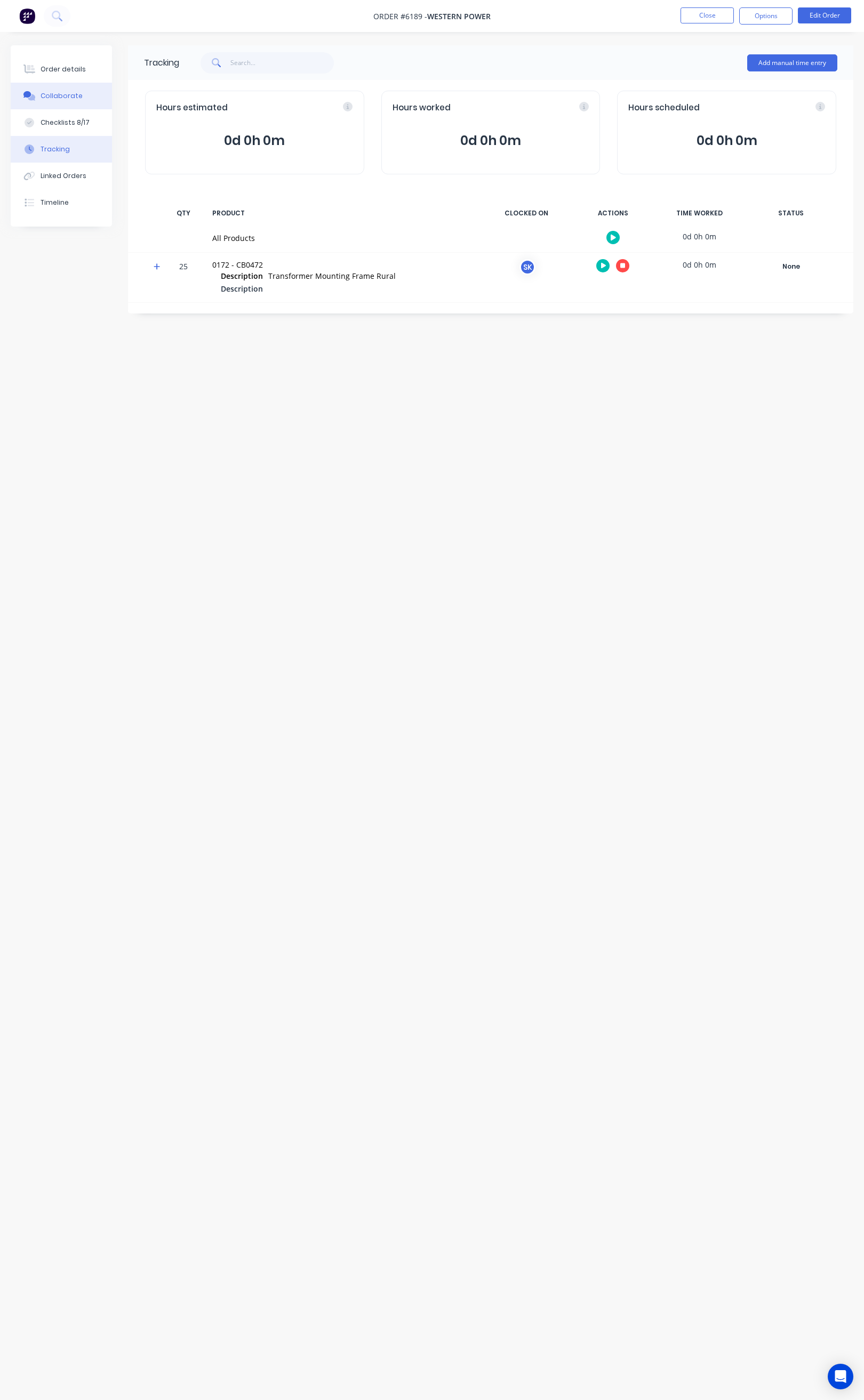
click at [69, 91] on div "Collaborate" at bounding box center [62, 96] width 42 height 10
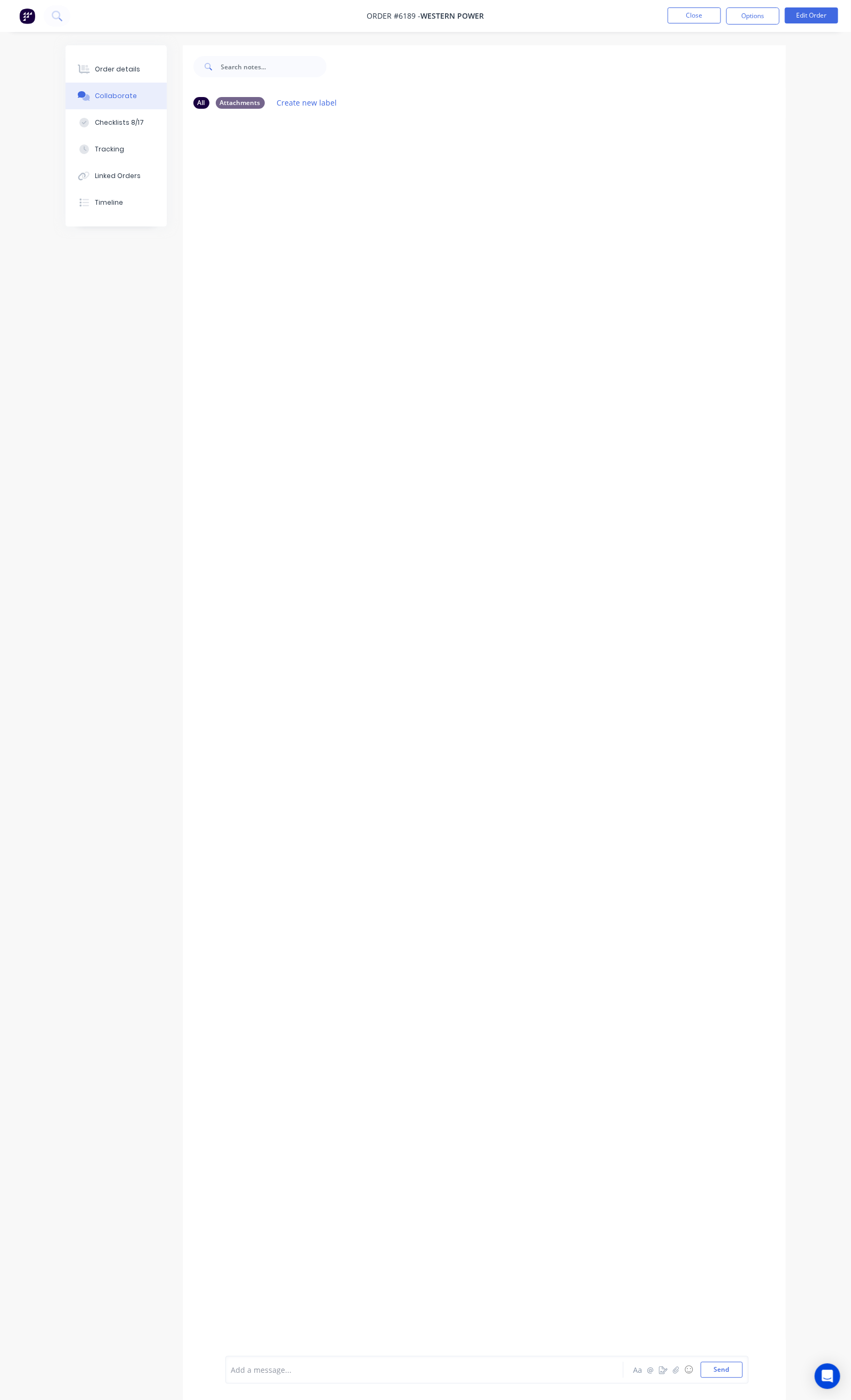
click at [231, 1376] on div "Add a message..." at bounding box center [423, 1370] width 384 height 16
click at [95, 71] on div "Order details" at bounding box center [117, 69] width 45 height 10
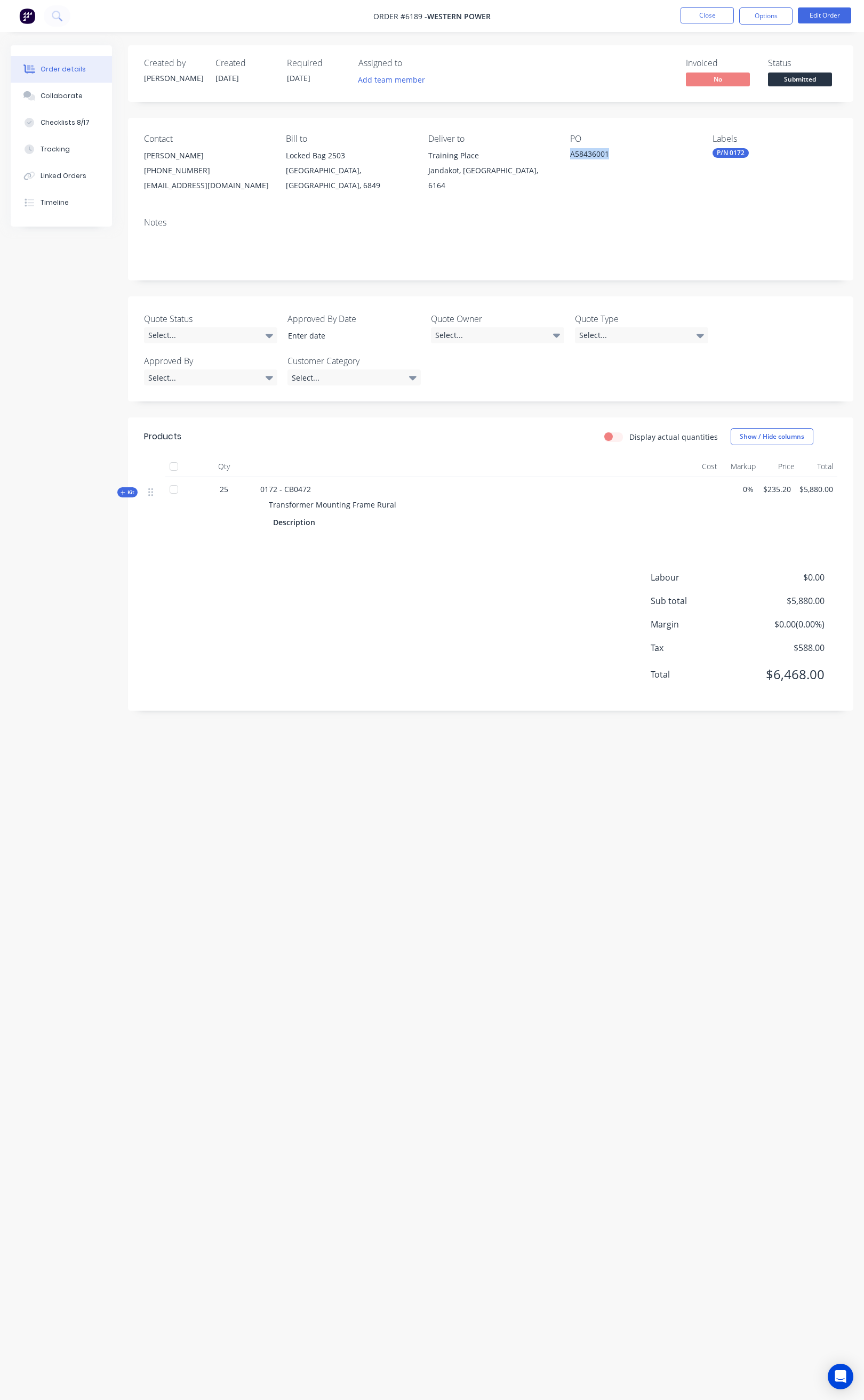
drag, startPoint x: 617, startPoint y: 156, endPoint x: 571, endPoint y: 164, distance: 46.7
click at [571, 164] on div "PO A58436001" at bounding box center [632, 163] width 124 height 59
copy div "A58436001"
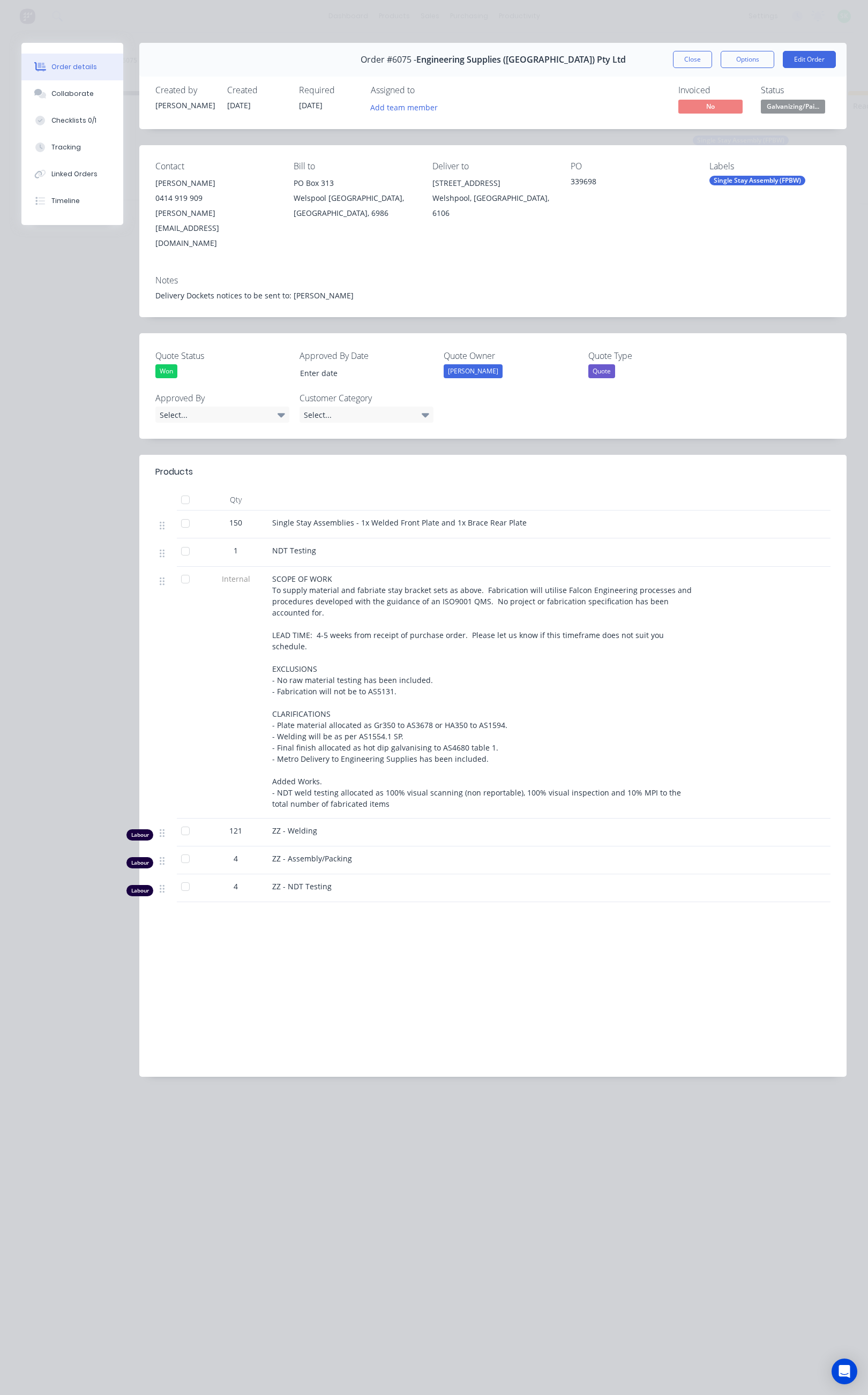
click at [690, 55] on button "Close" at bounding box center [692, 59] width 39 height 17
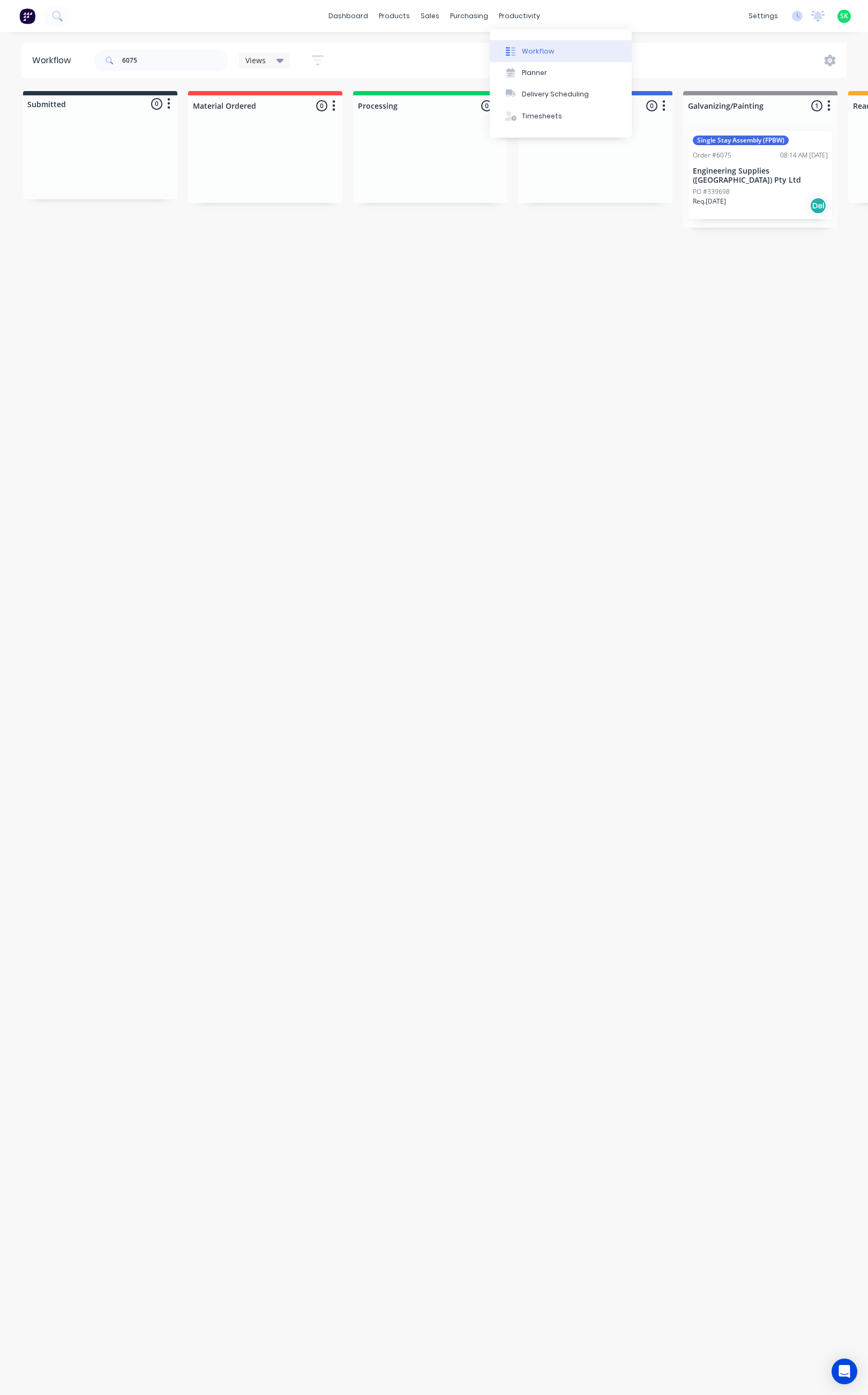
click at [511, 48] on icon at bounding box center [511, 51] width 10 height 10
drag, startPoint x: 141, startPoint y: 57, endPoint x: 117, endPoint y: 62, distance: 24.5
click at [117, 62] on div "6075" at bounding box center [161, 60] width 134 height 22
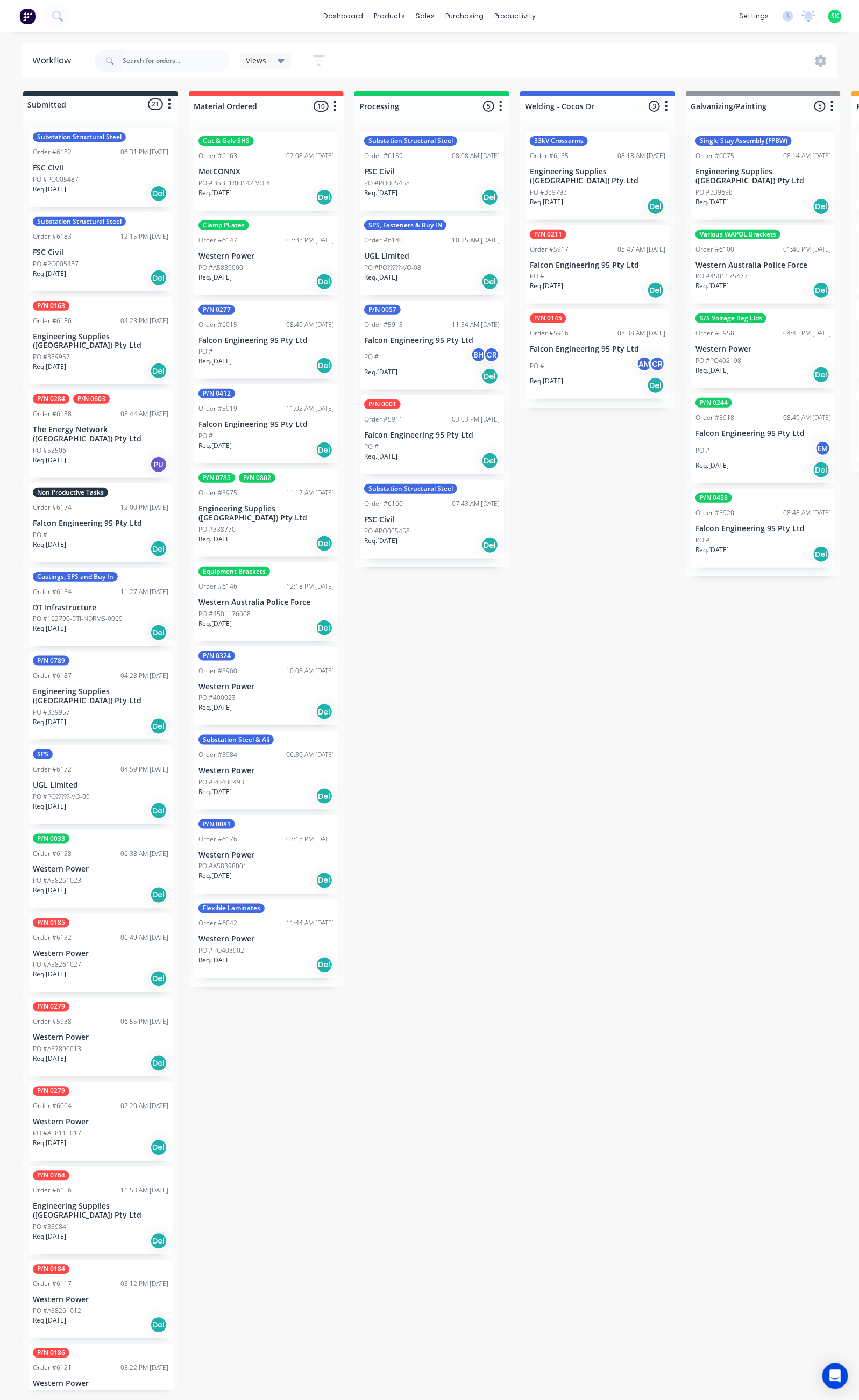
click at [101, 507] on div "Non Productive Tasks Order #6174 12:00 PM 08/08/25 Falcon Engineering 95 Pty Lt…" at bounding box center [100, 523] width 144 height 79
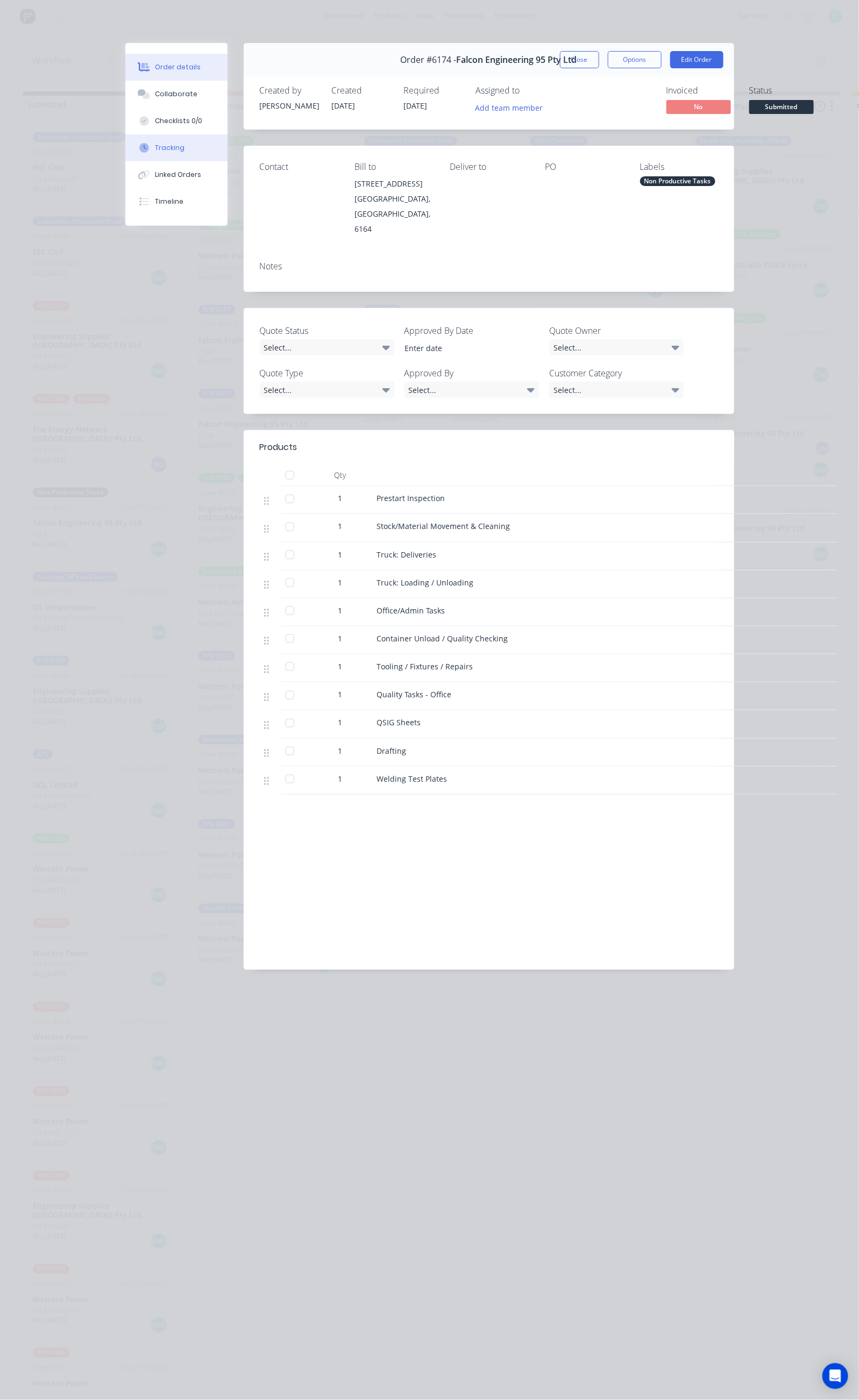
click at [126, 149] on button "Tracking" at bounding box center [176, 148] width 102 height 27
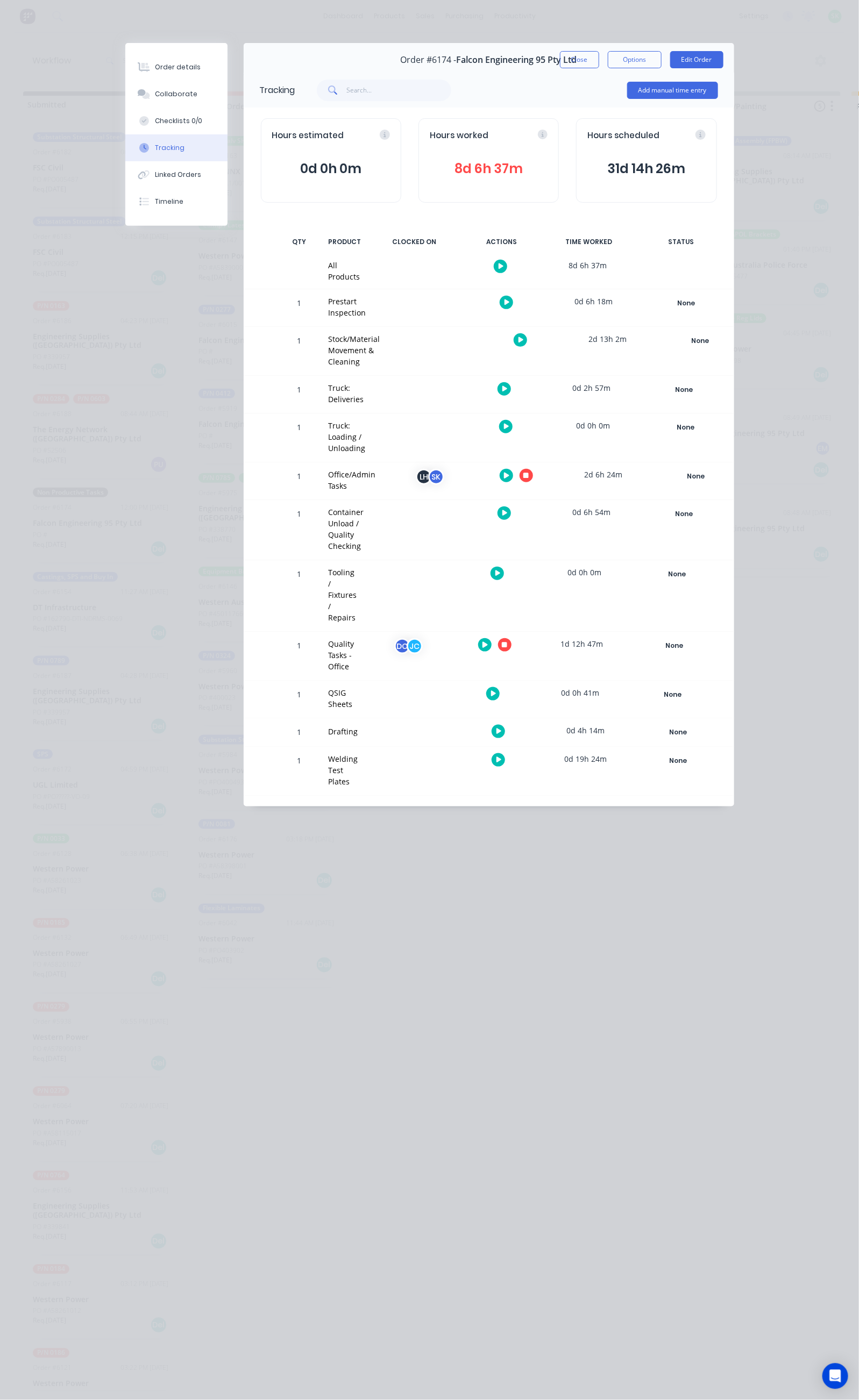
click at [529, 472] on icon at bounding box center [526, 476] width 6 height 7
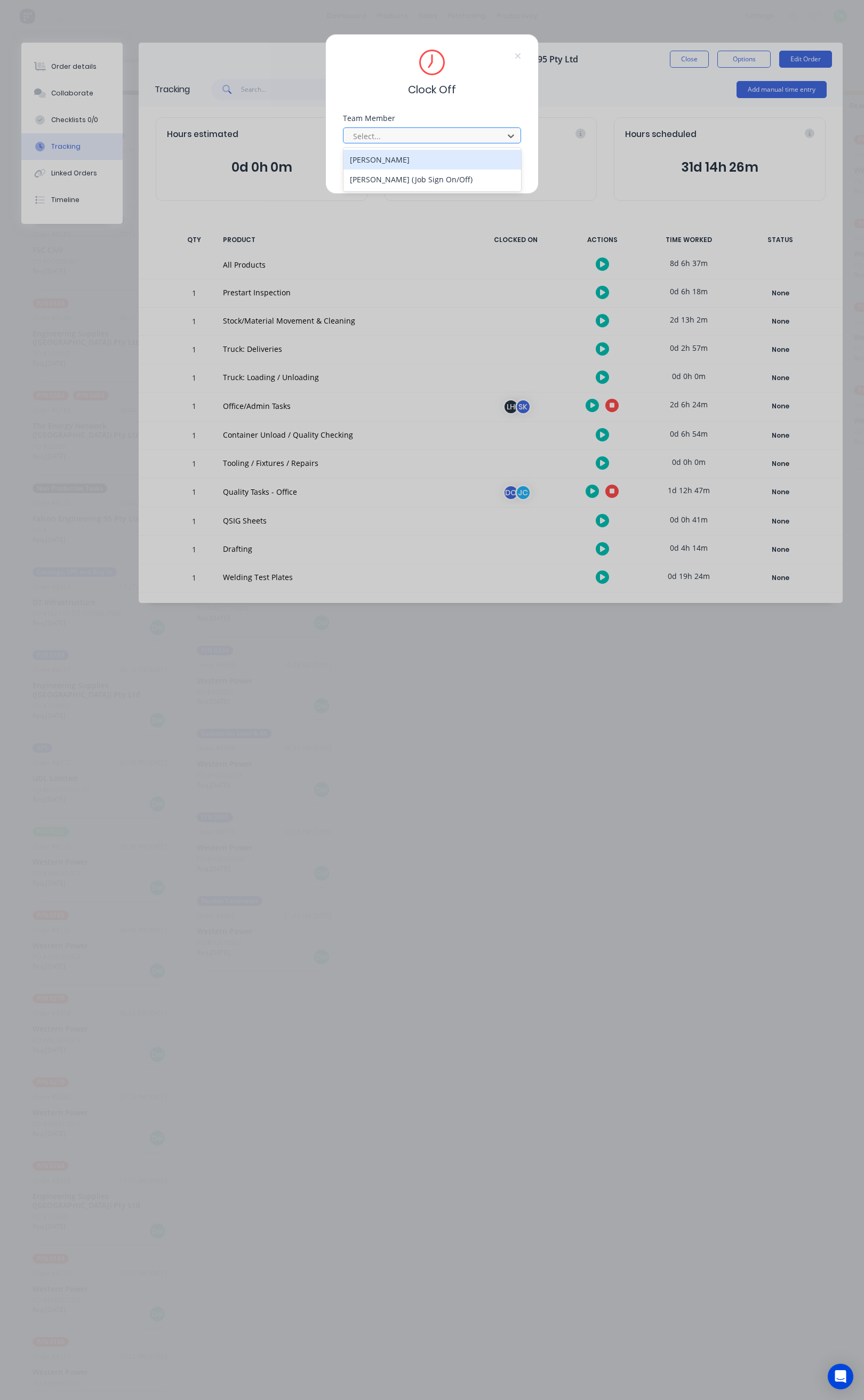
click at [496, 135] on div at bounding box center [424, 136] width 146 height 13
click at [439, 173] on div "STEPHEN KANE (Job Sign On/Off)" at bounding box center [432, 180] width 178 height 20
click at [417, 170] on button "Clock Off" at bounding box center [398, 169] width 59 height 17
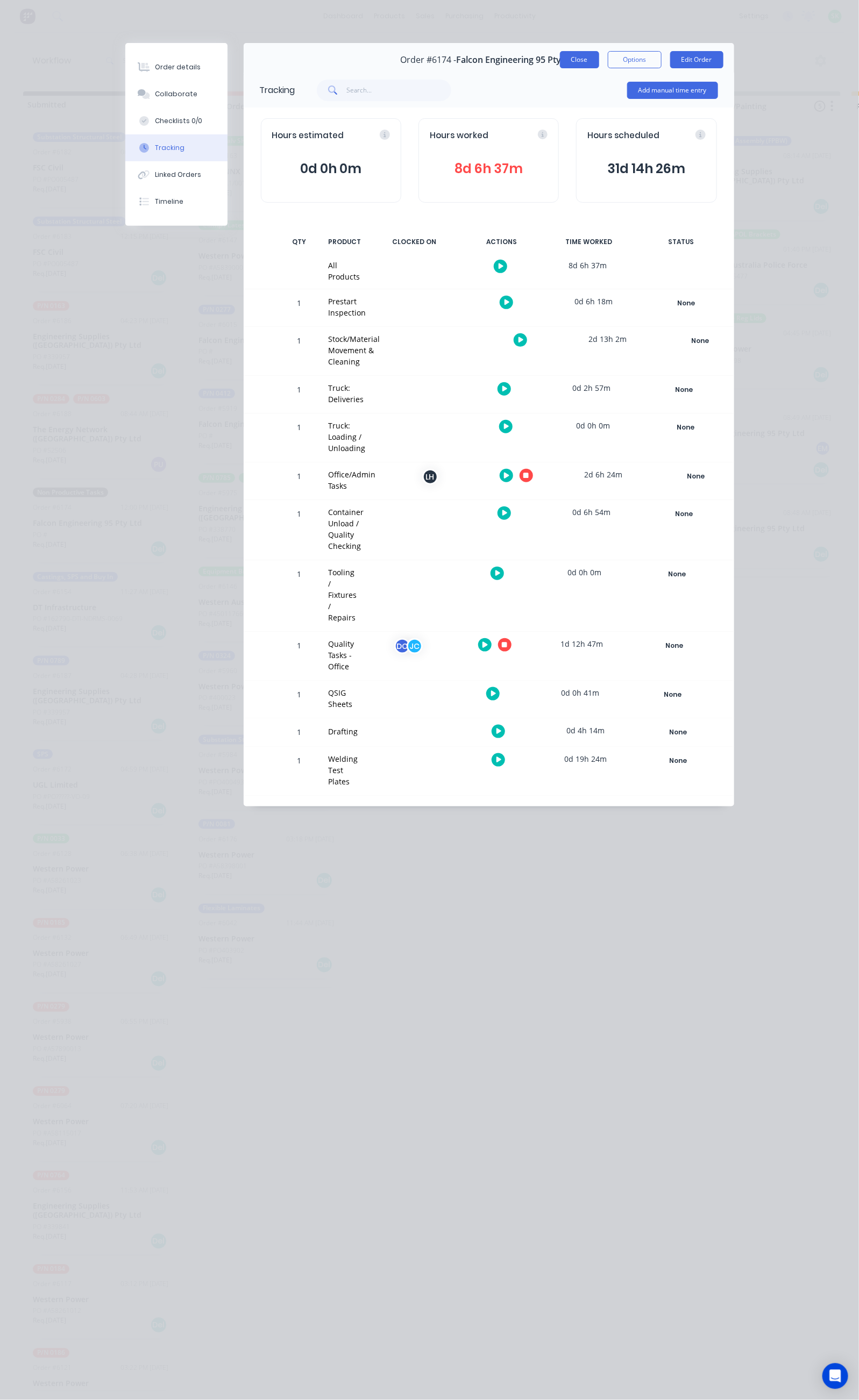
click at [599, 63] on button "Close" at bounding box center [580, 59] width 39 height 17
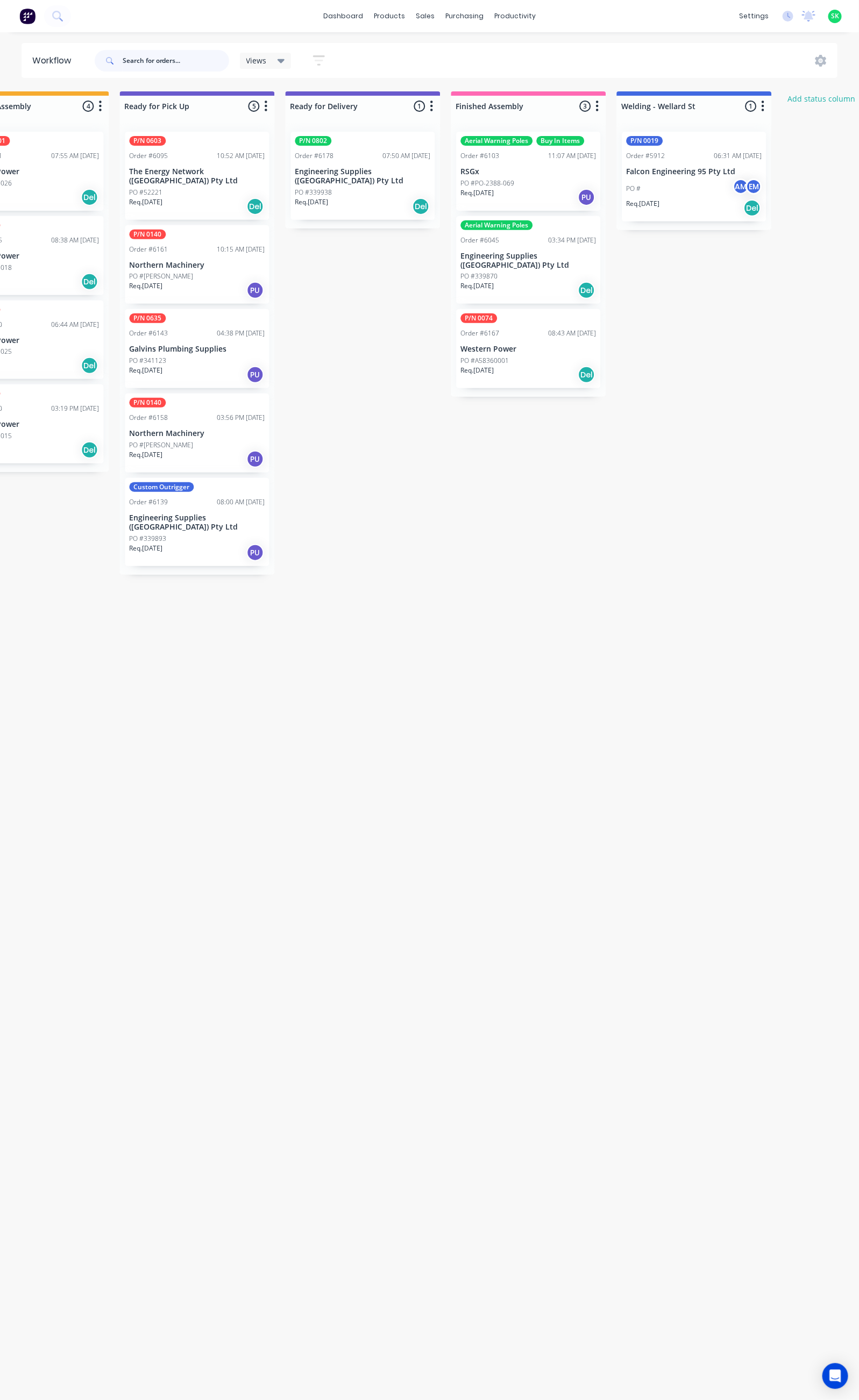
scroll to position [0, 896]
click at [536, 271] on div "PO #339870" at bounding box center [530, 276] width 135 height 10
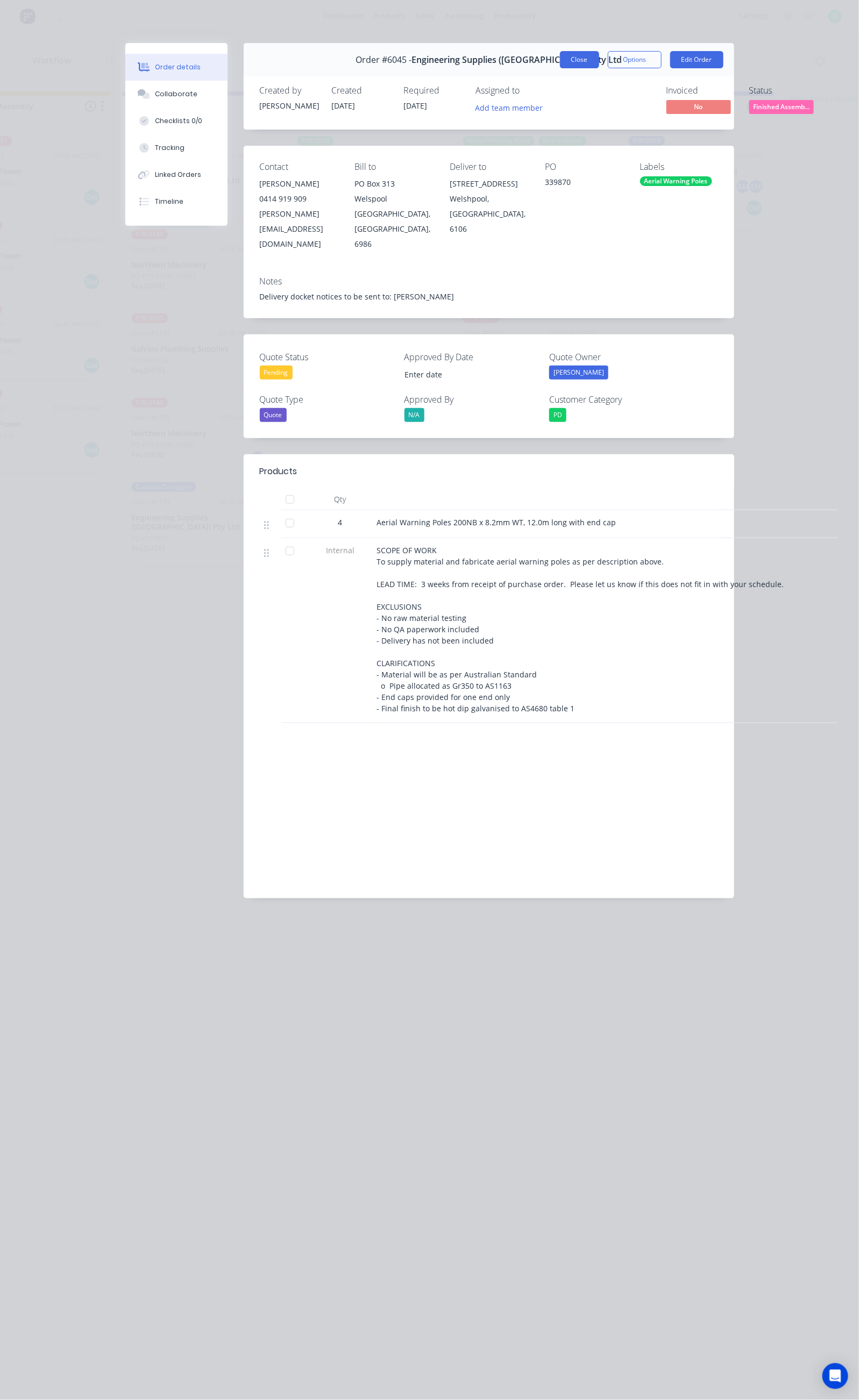
click at [599, 60] on button "Close" at bounding box center [580, 59] width 39 height 17
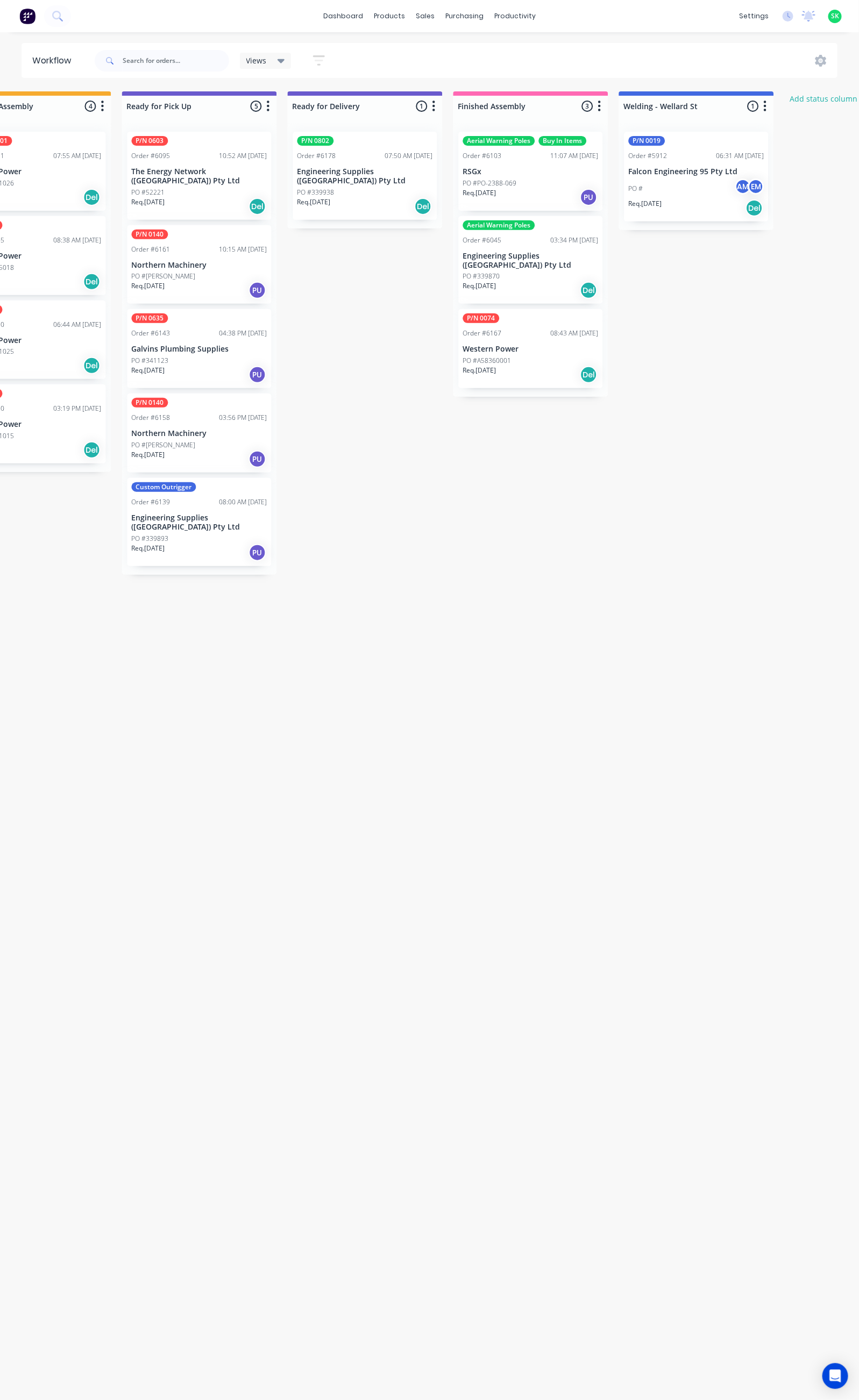
click at [529, 184] on div "PO #PO-2388-069" at bounding box center [530, 183] width 135 height 10
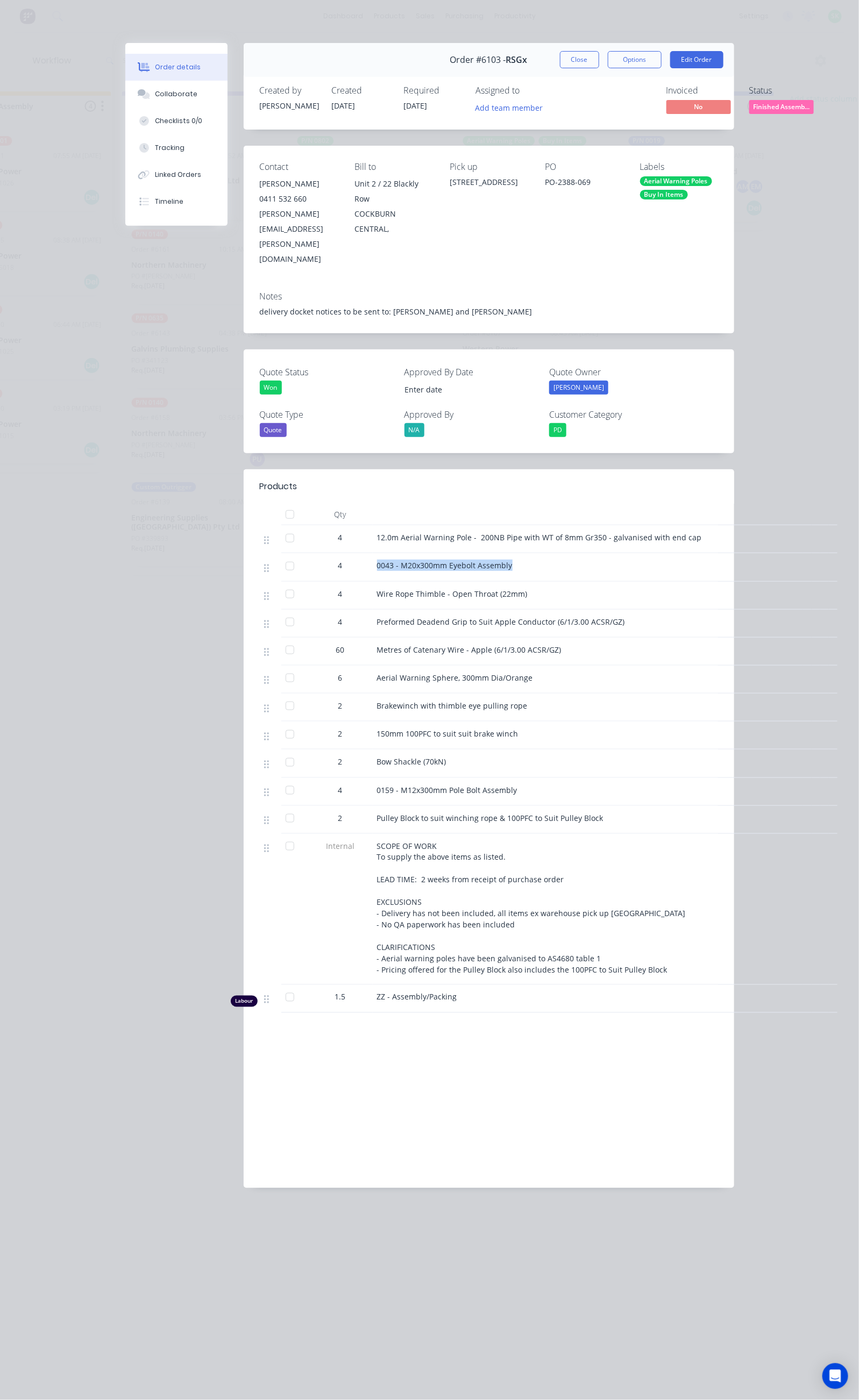
drag, startPoint x: 268, startPoint y: 522, endPoint x: 411, endPoint y: 527, distance: 143.1
click at [411, 553] on div "4 0043 - M20x300mm Eyebolt Assembly" at bounding box center [489, 567] width 458 height 28
copy div "0043 - M20x300mm Eyebolt Assembly"
drag, startPoint x: 276, startPoint y: 551, endPoint x: 420, endPoint y: 560, distance: 144.3
click at [420, 582] on div "Wire Rope Thimble - Open Throat (22mm)" at bounding box center [588, 596] width 430 height 28
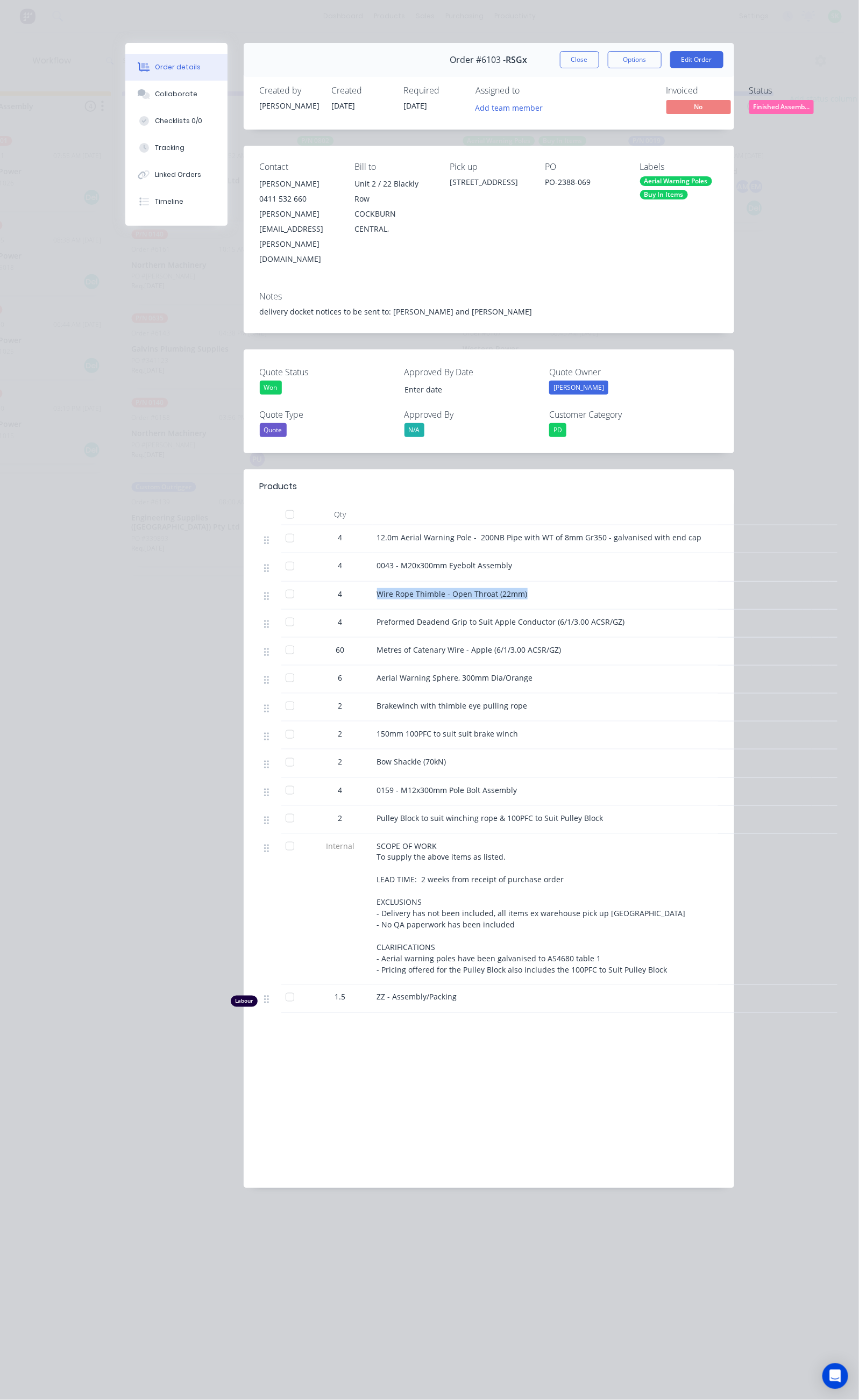
copy span "Wire Rope Thimble - Open Throat (22mm)"
drag, startPoint x: 276, startPoint y: 578, endPoint x: 513, endPoint y: 589, distance: 237.3
click at [513, 610] on div "Preformed Deadend Grip to Suit Apple Conductor (6/1/3.00 ACSR/GZ)" at bounding box center [588, 624] width 430 height 28
click at [373, 610] on div "Preformed Deadend Grip to Suit Apple Conductor (6/1/3.00 ACSR/GZ)" at bounding box center [588, 624] width 430 height 28
drag, startPoint x: 271, startPoint y: 577, endPoint x: 449, endPoint y: 586, distance: 178.2
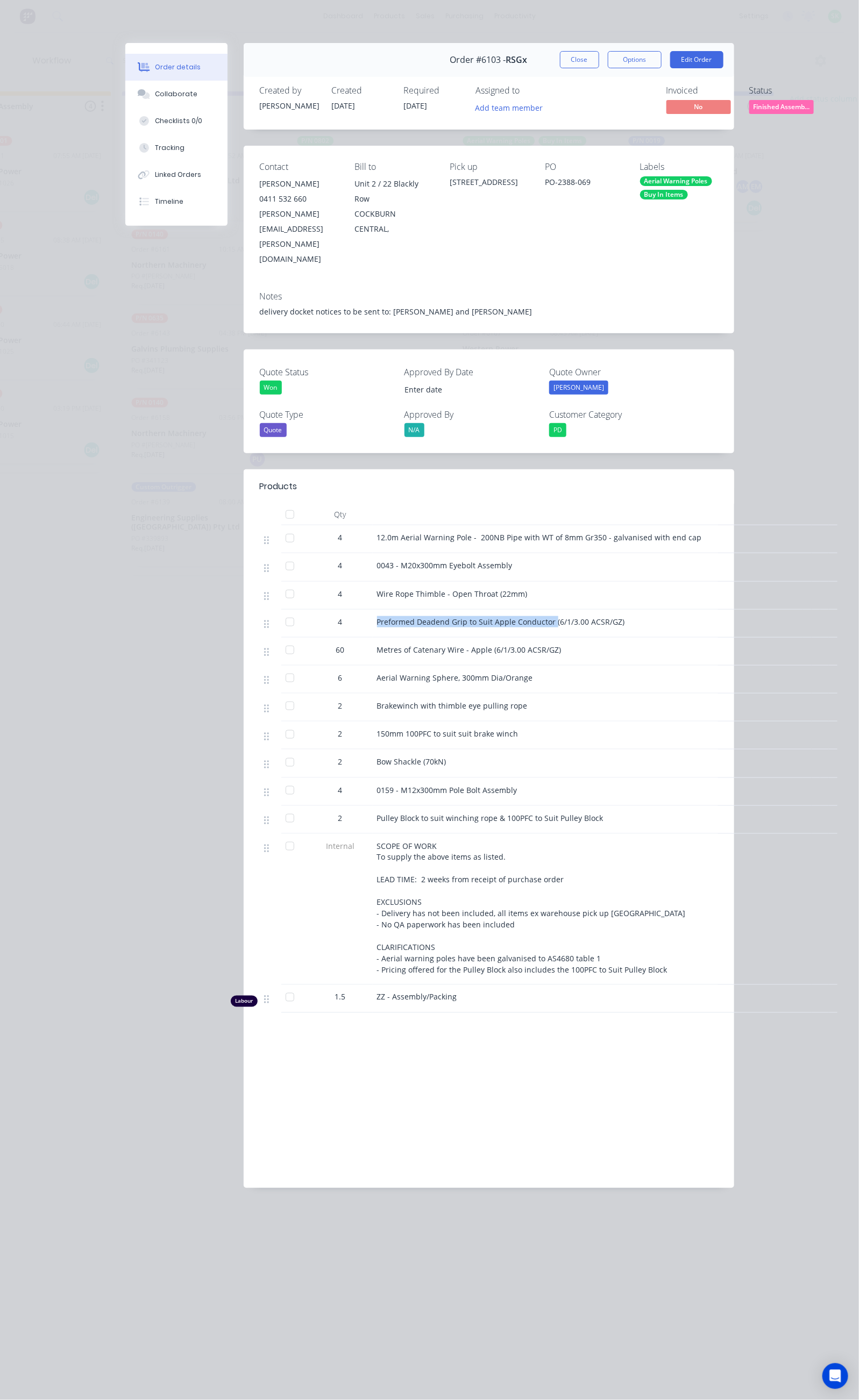
click at [449, 610] on div "Preformed Deadend Grip to Suit Apple Conductor (6/1/3.00 ACSR/GZ)" at bounding box center [588, 624] width 430 height 28
copy span "Preformed Deadend Grip to Suit Apple Conductor"
drag, startPoint x: 273, startPoint y: 610, endPoint x: 455, endPoint y: 615, distance: 182.1
click at [455, 638] on div "Metres of Catenary Wire - Apple (6/1/3.00 ACSR/GZ)" at bounding box center [588, 652] width 430 height 28
copy span "Metres of Catenary Wire - Apple (6/1/3.00 ACSR/GZ)"
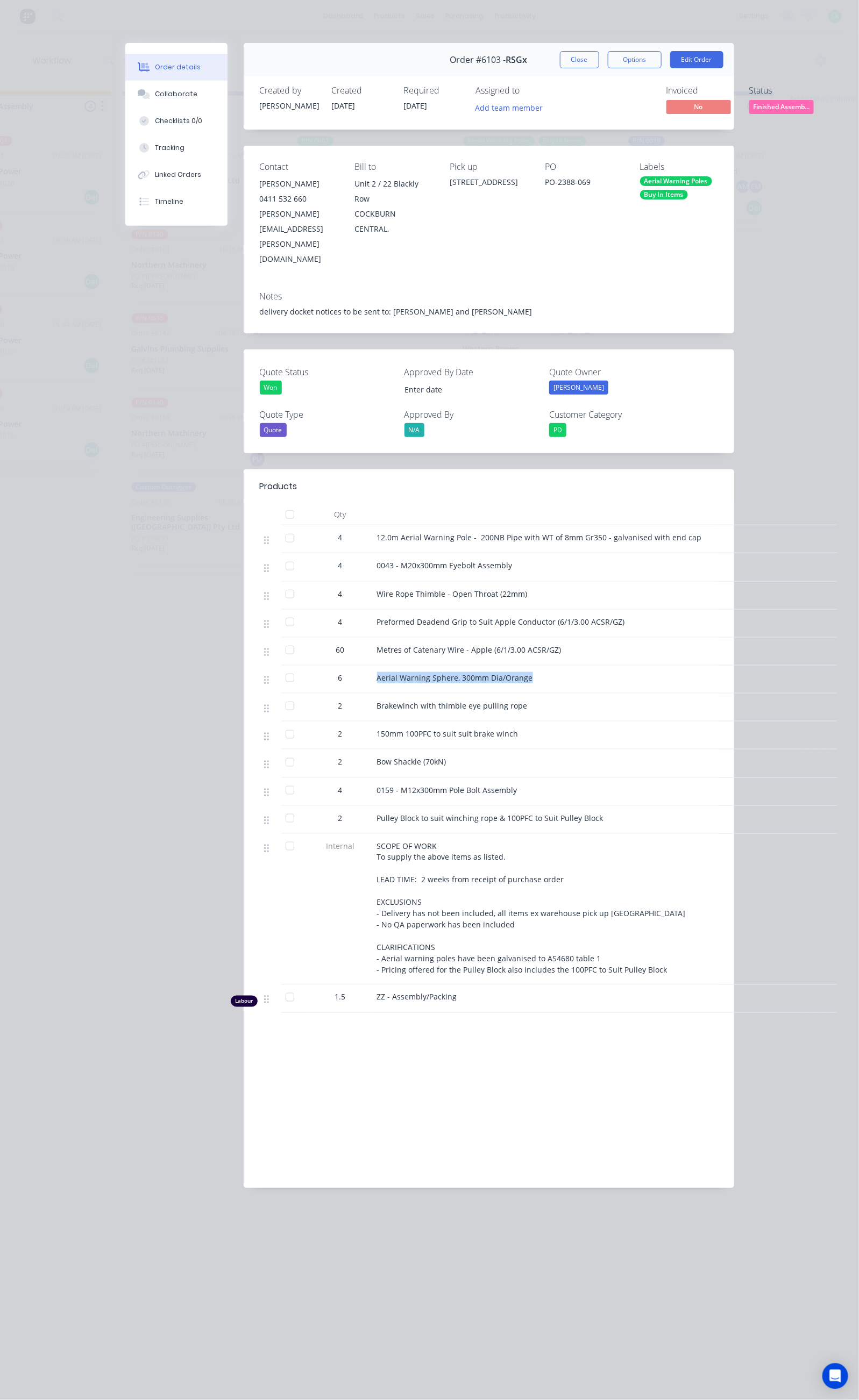
drag, startPoint x: 272, startPoint y: 640, endPoint x: 427, endPoint y: 649, distance: 155.3
click at [427, 665] on div "Aerial Warning Sphere, 300mm Dia/Orange" at bounding box center [588, 680] width 430 height 28
copy span "Aerial Warning Sphere, 300mm Dia/Orange"
drag, startPoint x: 274, startPoint y: 666, endPoint x: 417, endPoint y: 670, distance: 143.1
click at [417, 701] on span "Brakewinch with thimble eye pulling rope" at bounding box center [453, 706] width 151 height 10
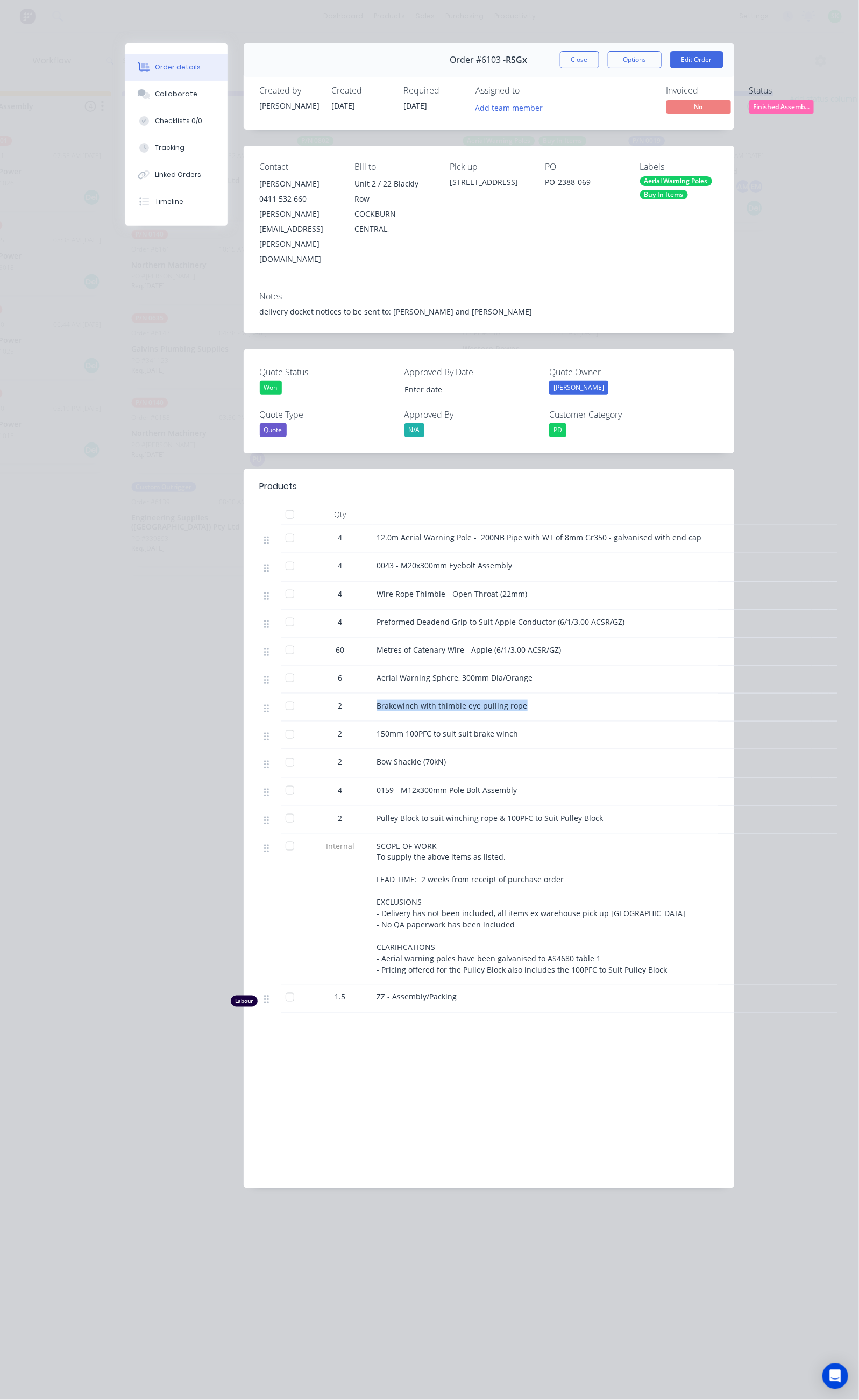
copy span "Brakewinch with thimble eye pulling rope"
drag, startPoint x: 274, startPoint y: 695, endPoint x: 446, endPoint y: 701, distance: 172.1
click at [446, 722] on div "150mm 100PFC to suit suit brake winch" at bounding box center [588, 736] width 430 height 28
copy span "150mm 100PFC to suit suit brake winch"
drag, startPoint x: 272, startPoint y: 724, endPoint x: 348, endPoint y: 725, distance: 76.0
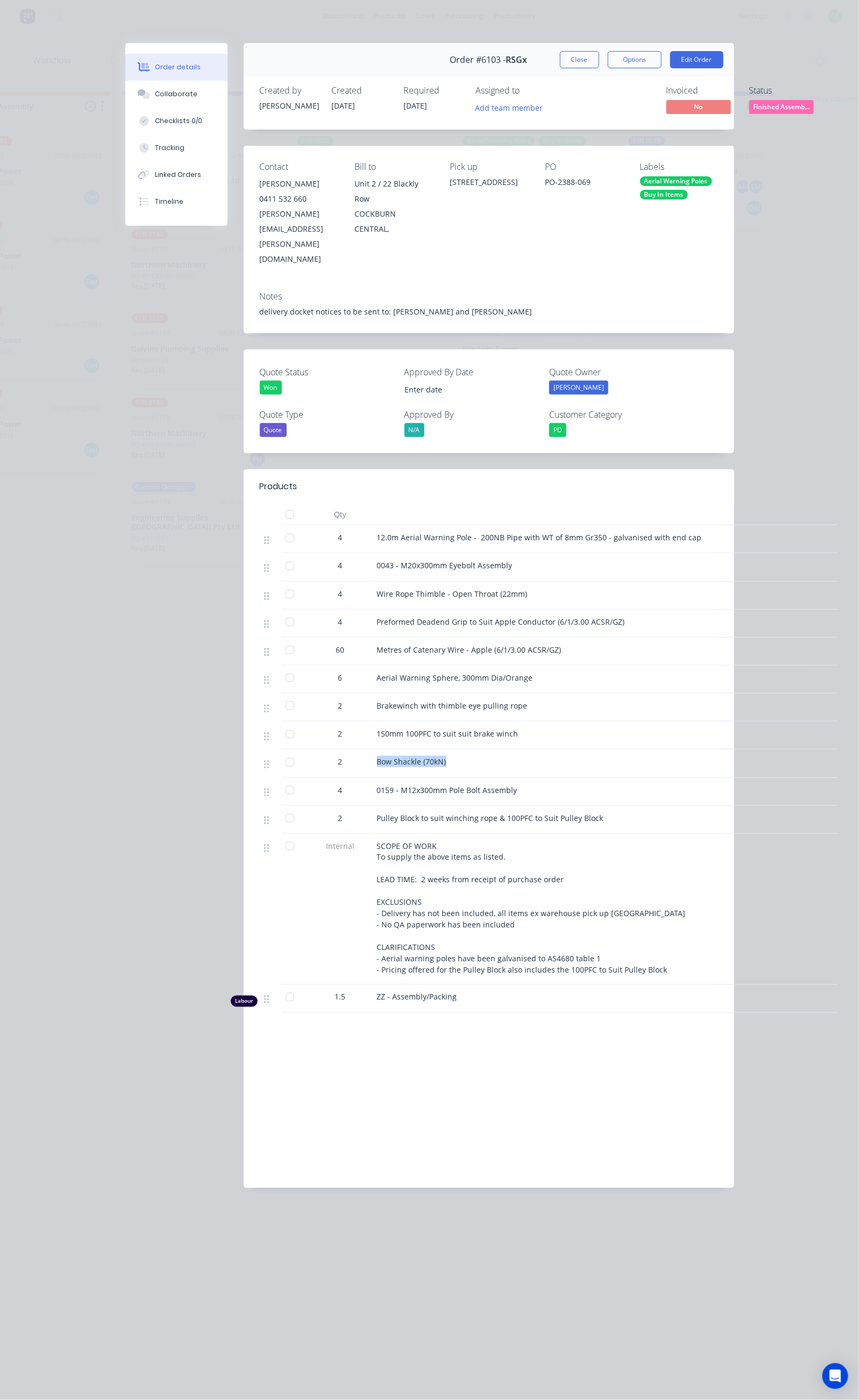
click at [373, 749] on div "Bow Shackle (70kN)" at bounding box center [588, 763] width 430 height 28
copy span "Bow Shackle (70kN)"
drag, startPoint x: 270, startPoint y: 751, endPoint x: 412, endPoint y: 763, distance: 142.5
click at [412, 778] on div "0159 - M12x300mm Pole Bolt Assembly" at bounding box center [588, 792] width 430 height 28
copy span "0159 - M12x300mm Pole Bolt Assembly"
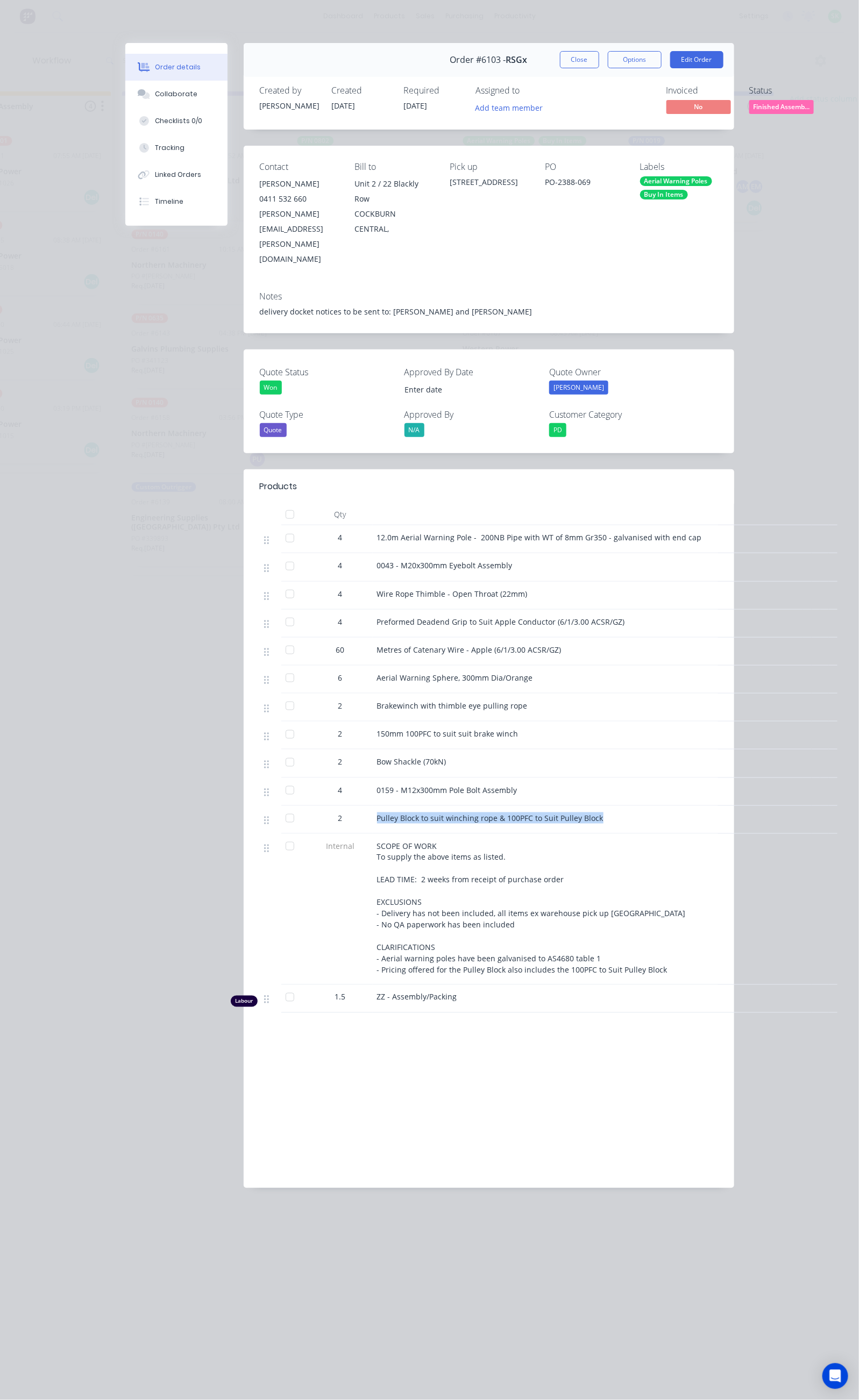
drag, startPoint x: 297, startPoint y: 785, endPoint x: 494, endPoint y: 790, distance: 197.1
click at [494, 806] on div "Pulley Block to suit winching rope & 100PFC to Suit Pulley Block" at bounding box center [588, 820] width 430 height 28
copy span "Pulley Block to suit winching rope & 100PFC to Suit Pulley Block"
click at [393, 1050] on div "Labour $0.00 Sub total $12,686.46 Margin $0.00 ( 0.00 %) Tax $1,268.66 Total $1…" at bounding box center [489, 1110] width 458 height 125
click at [599, 66] on button "Close" at bounding box center [580, 59] width 39 height 17
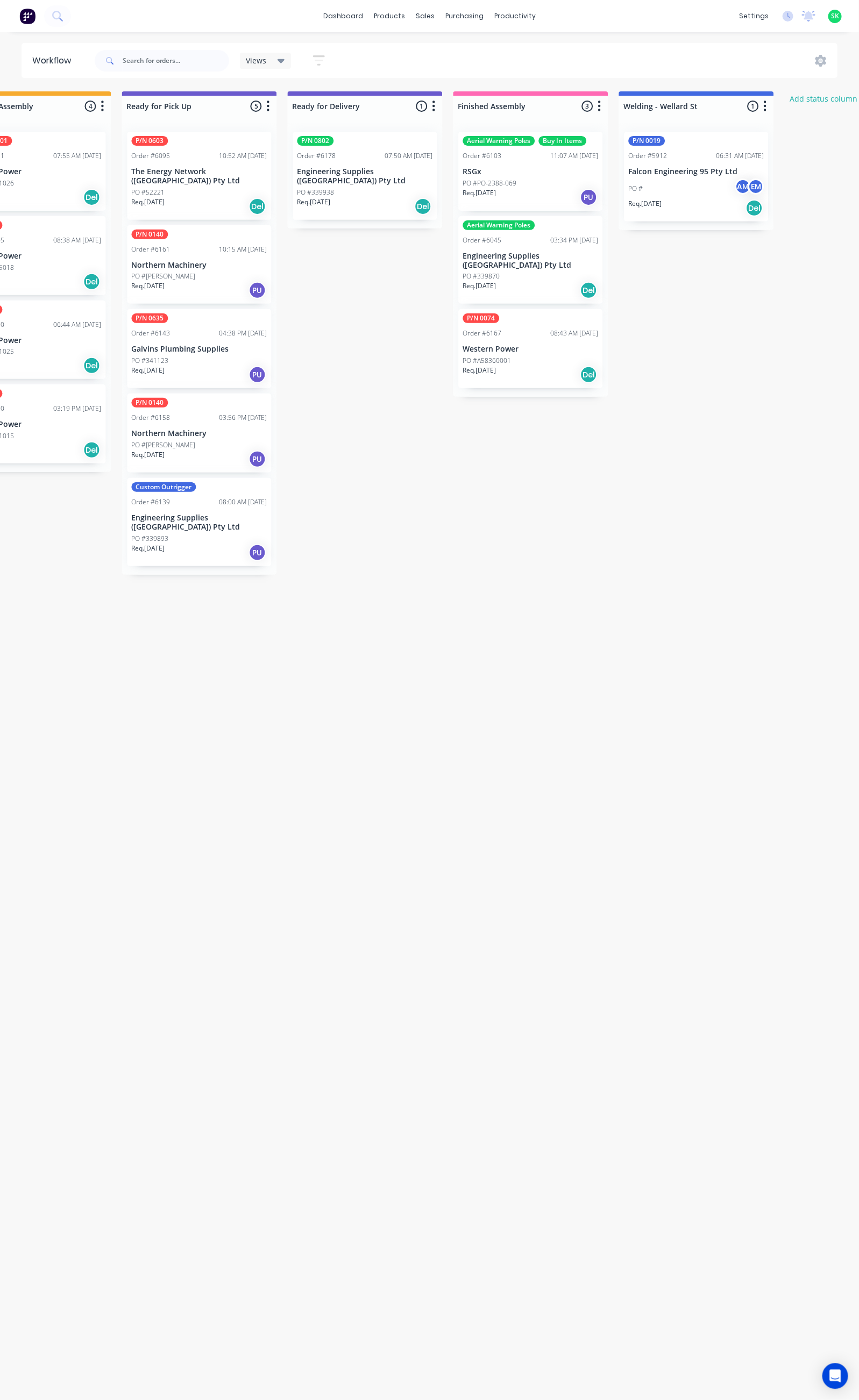
click at [353, 197] on div "Req. 04/09/25 Del" at bounding box center [365, 207] width 135 height 18
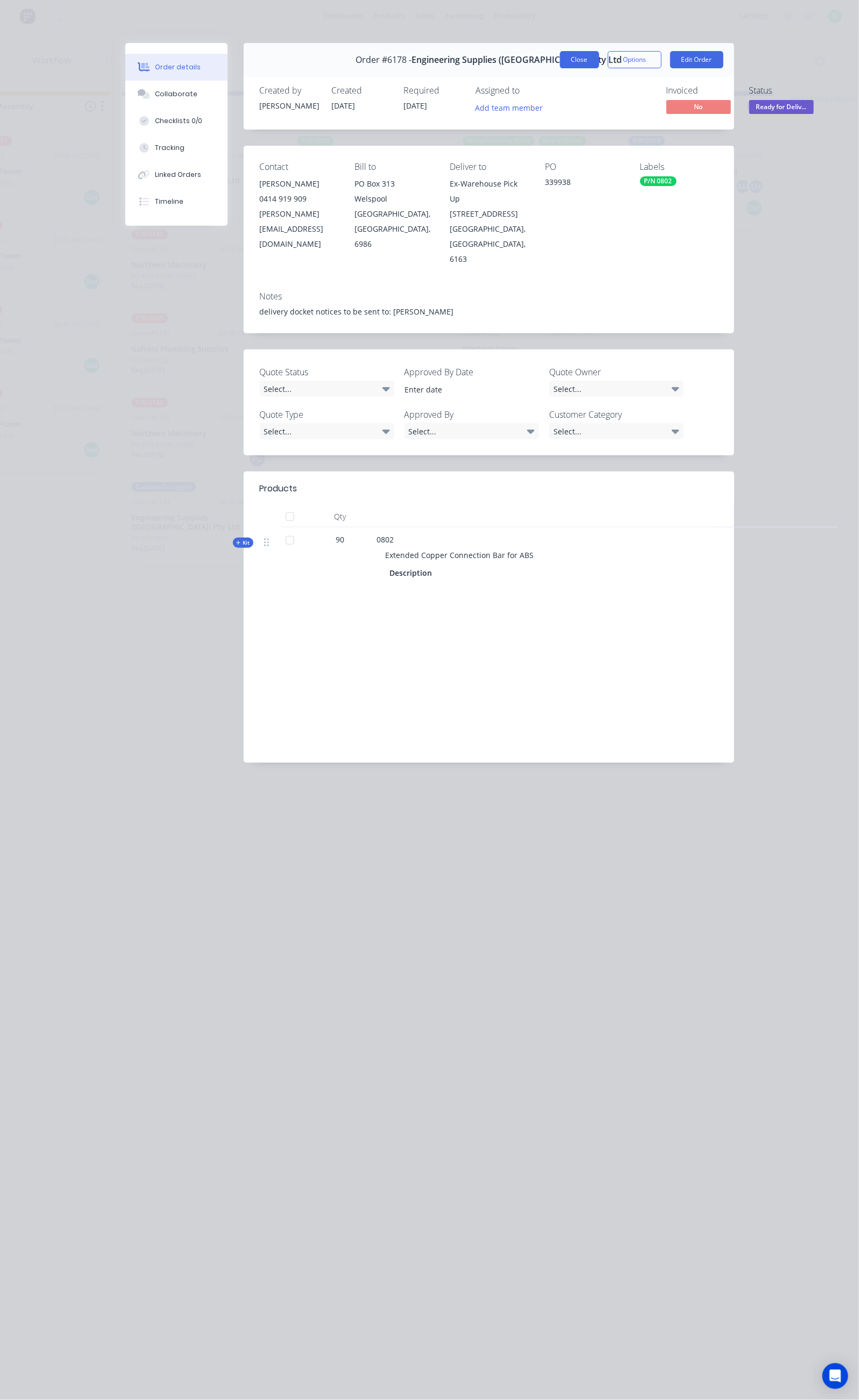
click at [599, 59] on button "Close" at bounding box center [580, 59] width 39 height 17
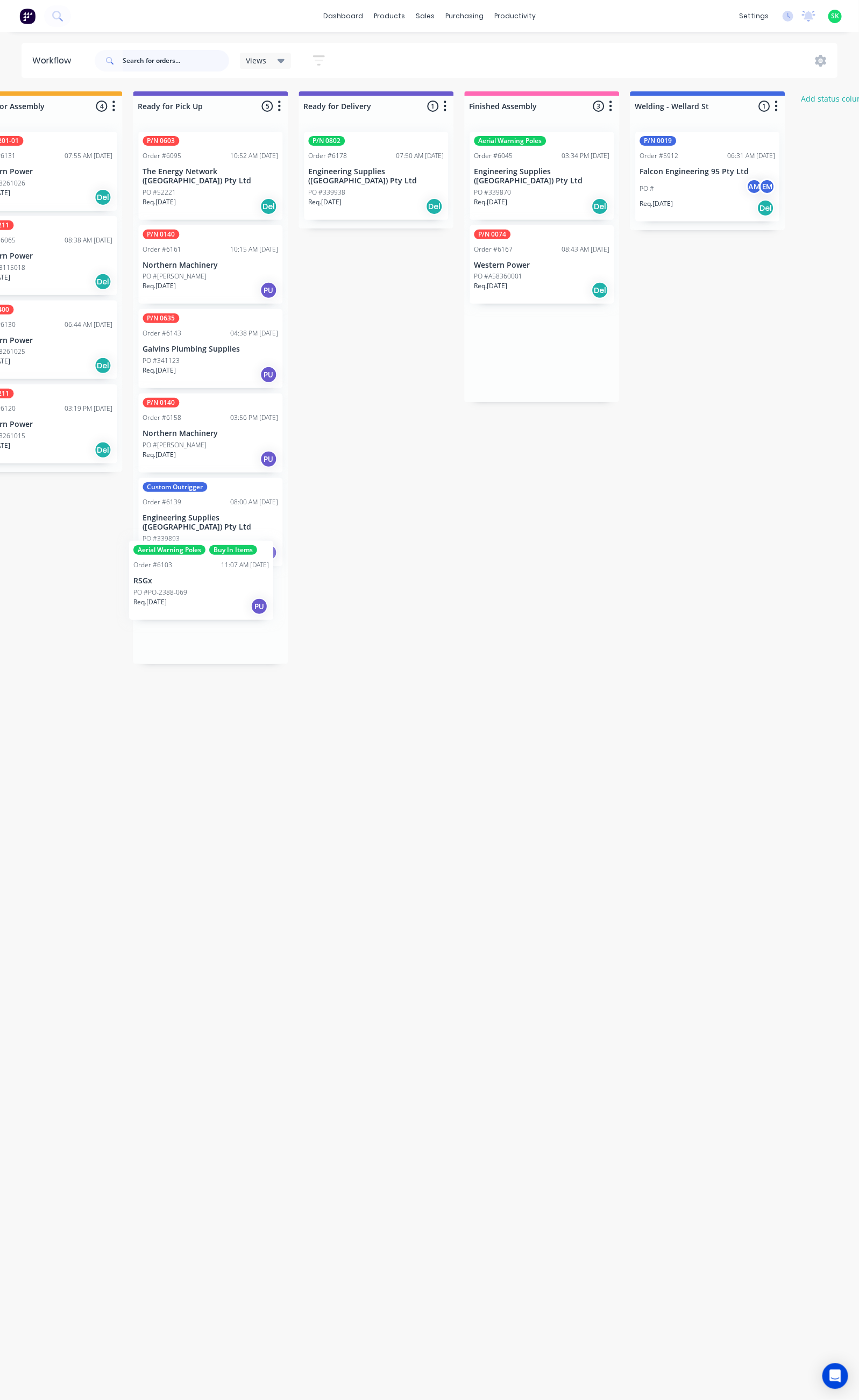
drag, startPoint x: 555, startPoint y: 166, endPoint x: 224, endPoint y: 576, distance: 526.9
click at [224, 576] on div "Submitted 21 Status colour #273444 hex #273444 Save Cancel Summaries Total orde…" at bounding box center [83, 741] width 1950 height 1299
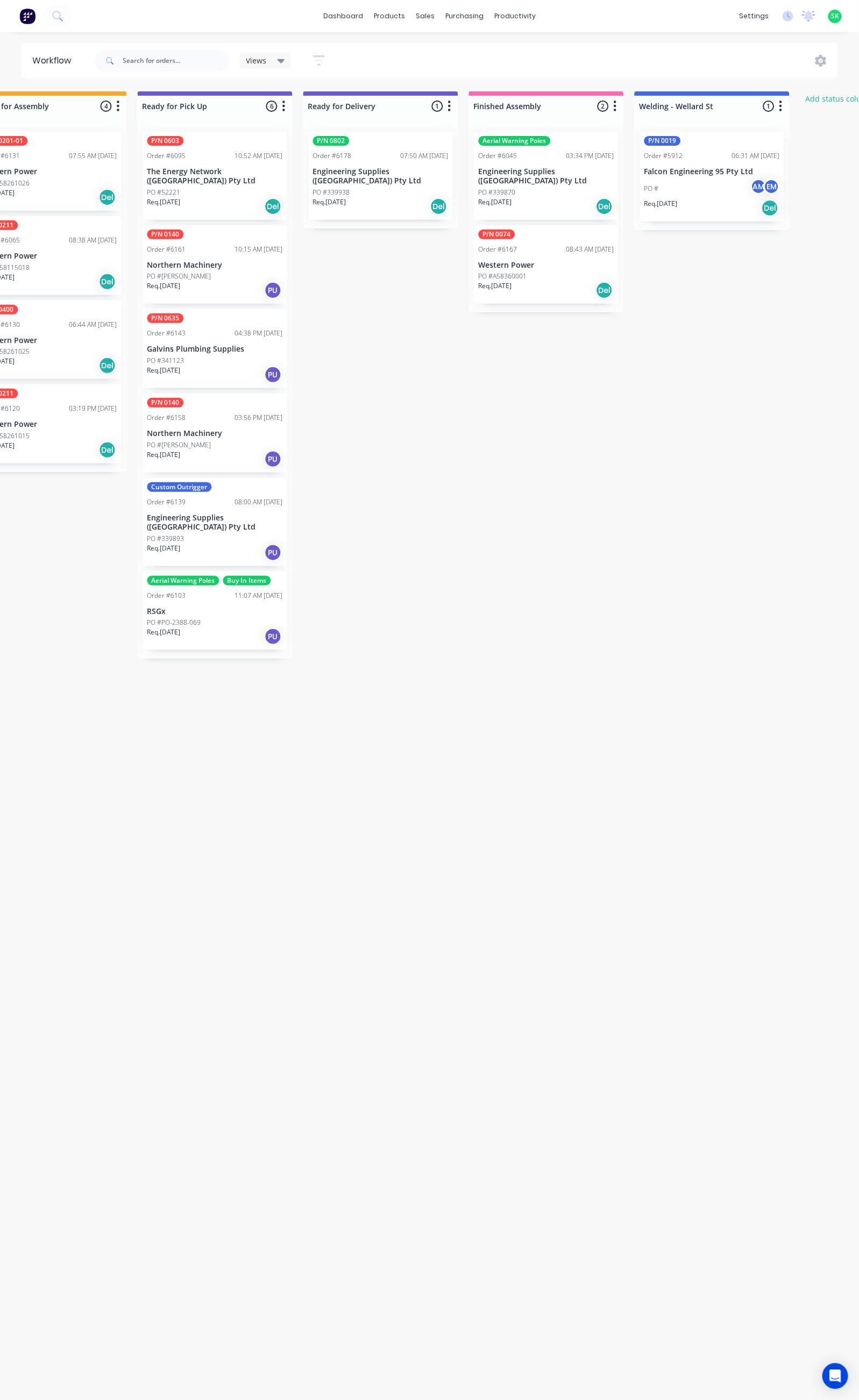
click at [557, 281] on div "Req. 28/10/25 Del" at bounding box center [546, 290] width 135 height 18
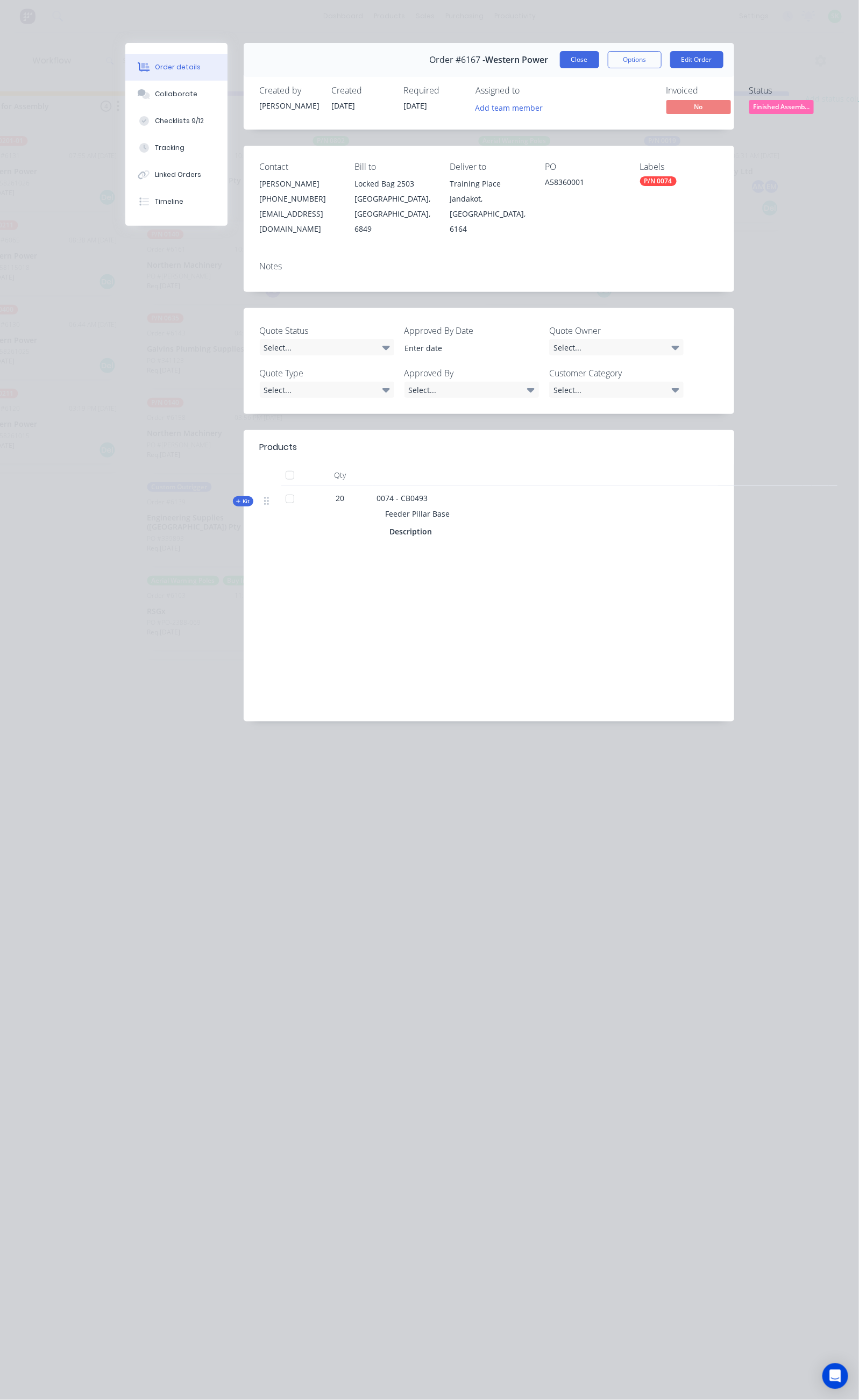
click at [599, 60] on button "Close" at bounding box center [580, 59] width 39 height 17
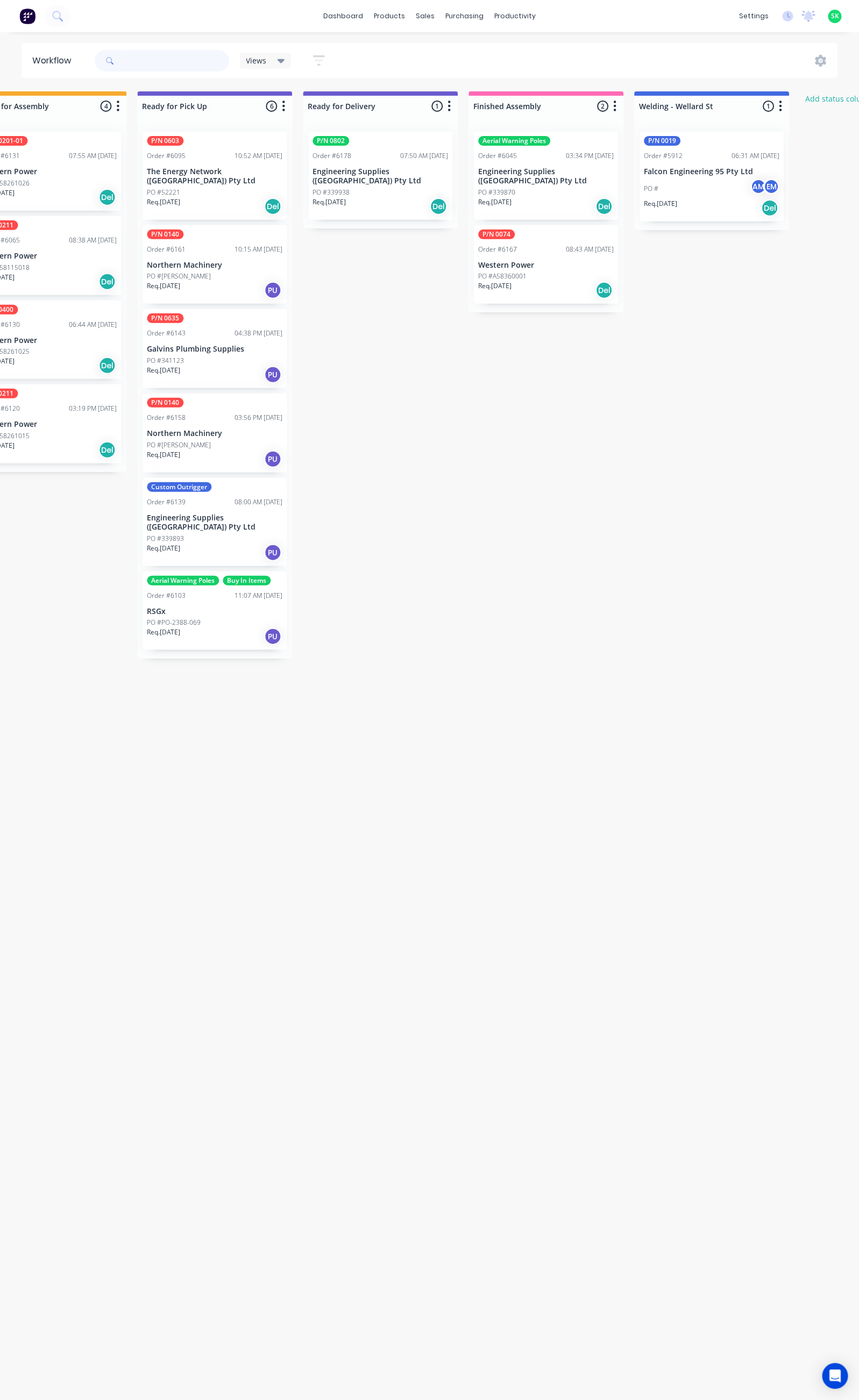
scroll to position [0, 0]
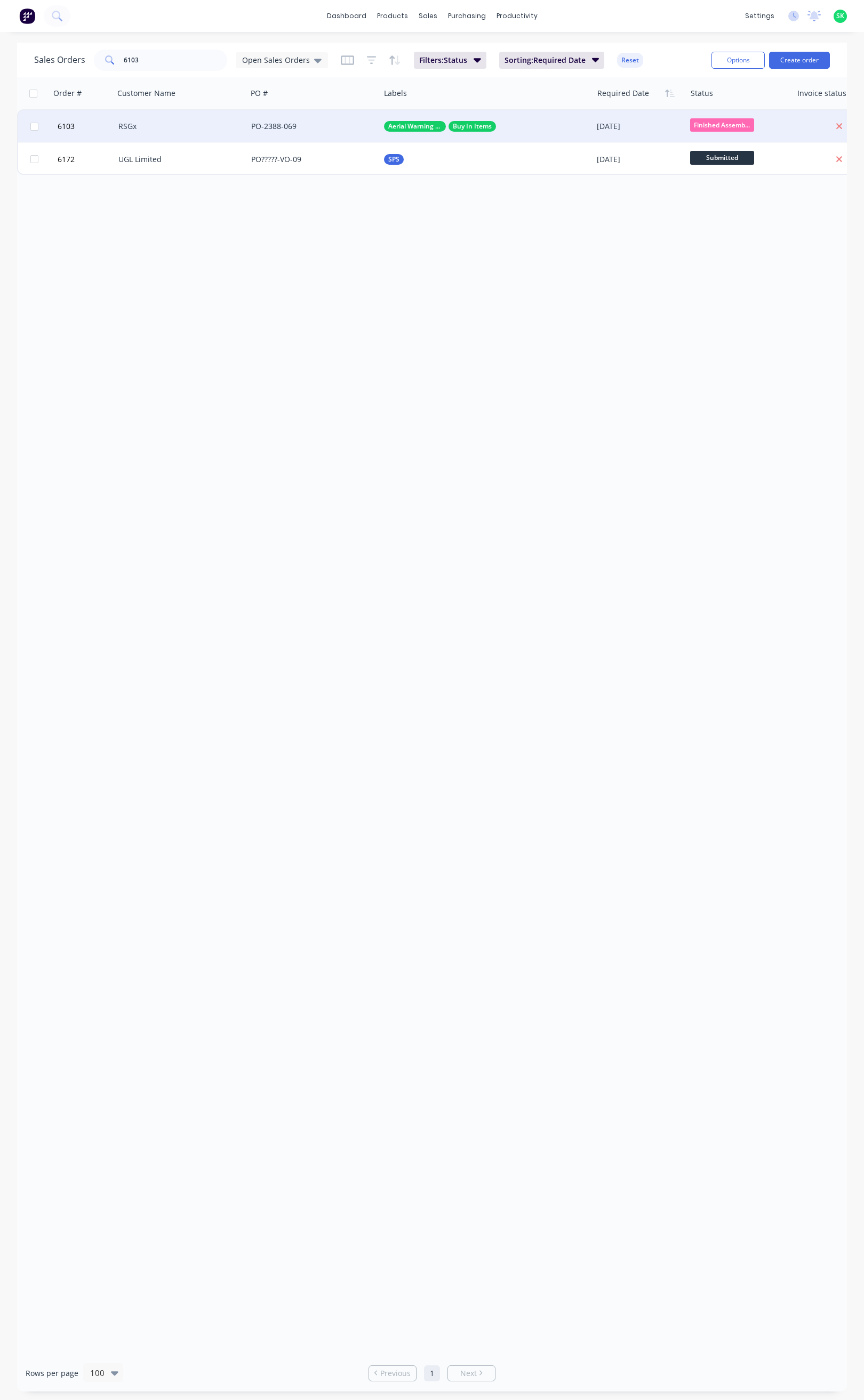
click at [237, 122] on div "RSGx" at bounding box center [180, 126] width 124 height 10
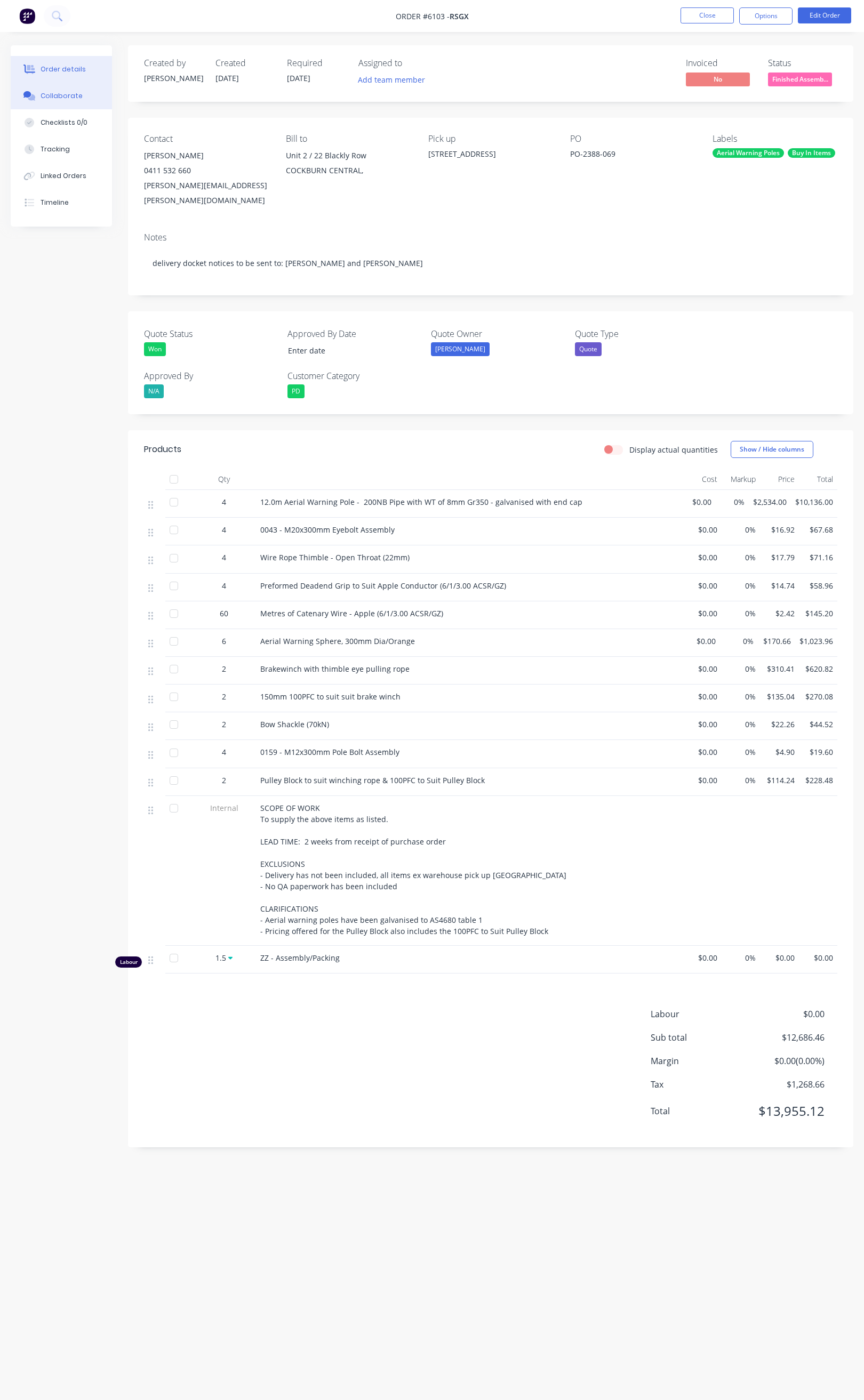
click at [78, 96] on div "Collaborate" at bounding box center [62, 96] width 42 height 10
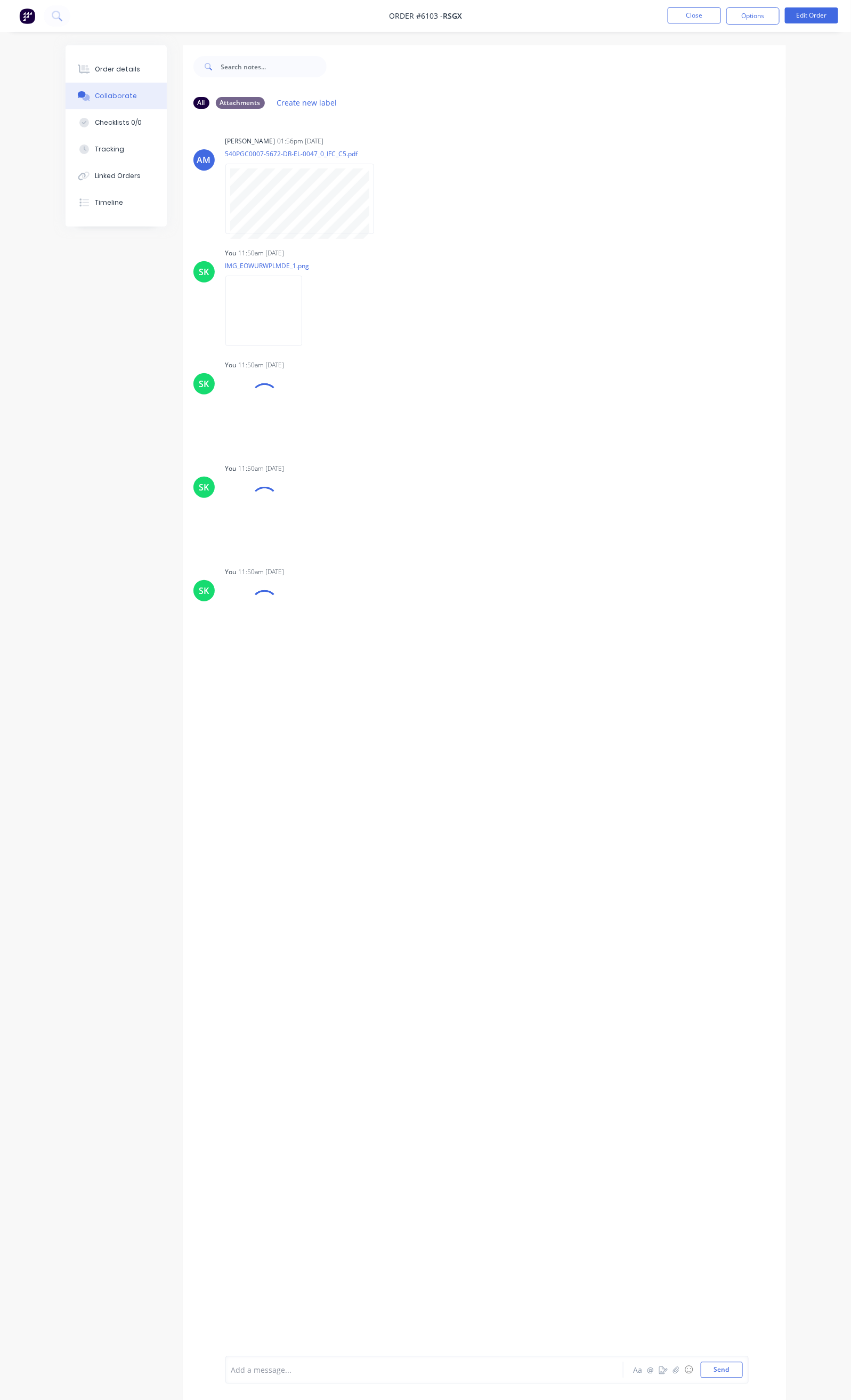
click at [266, 1371] on div at bounding box center [423, 1371] width 383 height 11
click at [743, 1369] on button "Send" at bounding box center [722, 1370] width 42 height 16
click at [232, 1374] on div at bounding box center [423, 1371] width 383 height 11
drag, startPoint x: 206, startPoint y: 1369, endPoint x: 203, endPoint y: 1390, distance: 21.2
click at [232, 1371] on span "packed x Wire Rope Thimble - Open Throat (22mm)" at bounding box center [323, 1370] width 183 height 10
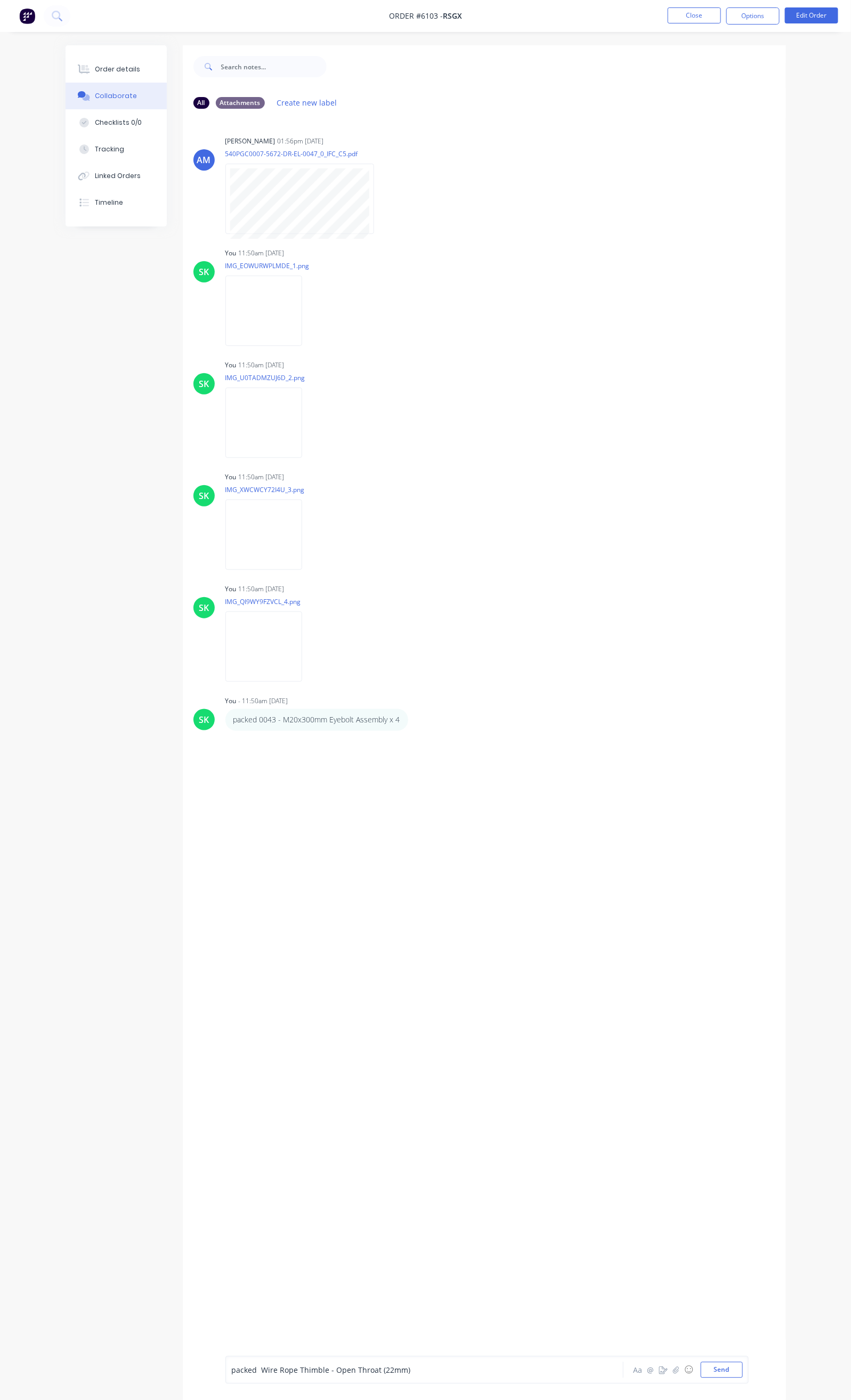
click at [358, 1371] on div "packed Wire Rope Thimble - Open Throat (22mm)" at bounding box center [423, 1371] width 383 height 11
click at [743, 1363] on button "Send" at bounding box center [722, 1370] width 42 height 16
drag, startPoint x: 376, startPoint y: 770, endPoint x: 372, endPoint y: 774, distance: 5.7
click at [426, 771] on div "Labels Edit Delete" at bounding box center [429, 773] width 6 height 15
click at [427, 774] on icon "button" at bounding box center [428, 774] width 3 height 13
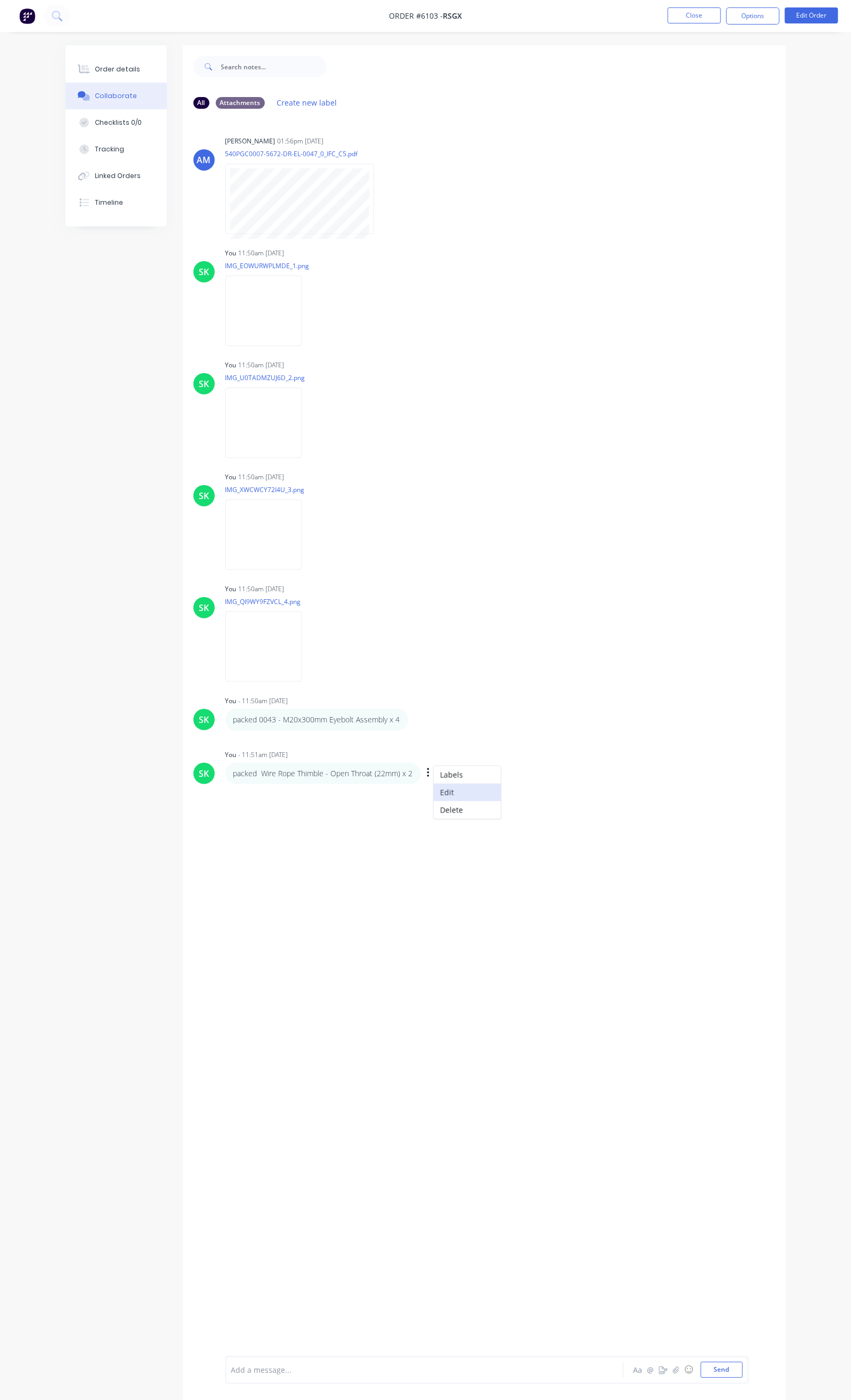
click at [434, 788] on button "Edit" at bounding box center [467, 792] width 67 height 17
click at [743, 1372] on button "Send" at bounding box center [722, 1370] width 42 height 16
drag, startPoint x: 229, startPoint y: 1365, endPoint x: 228, endPoint y: 1353, distance: 12.0
click at [232, 1366] on div at bounding box center [423, 1371] width 383 height 11
click at [743, 1365] on button "Send" at bounding box center [722, 1370] width 42 height 16
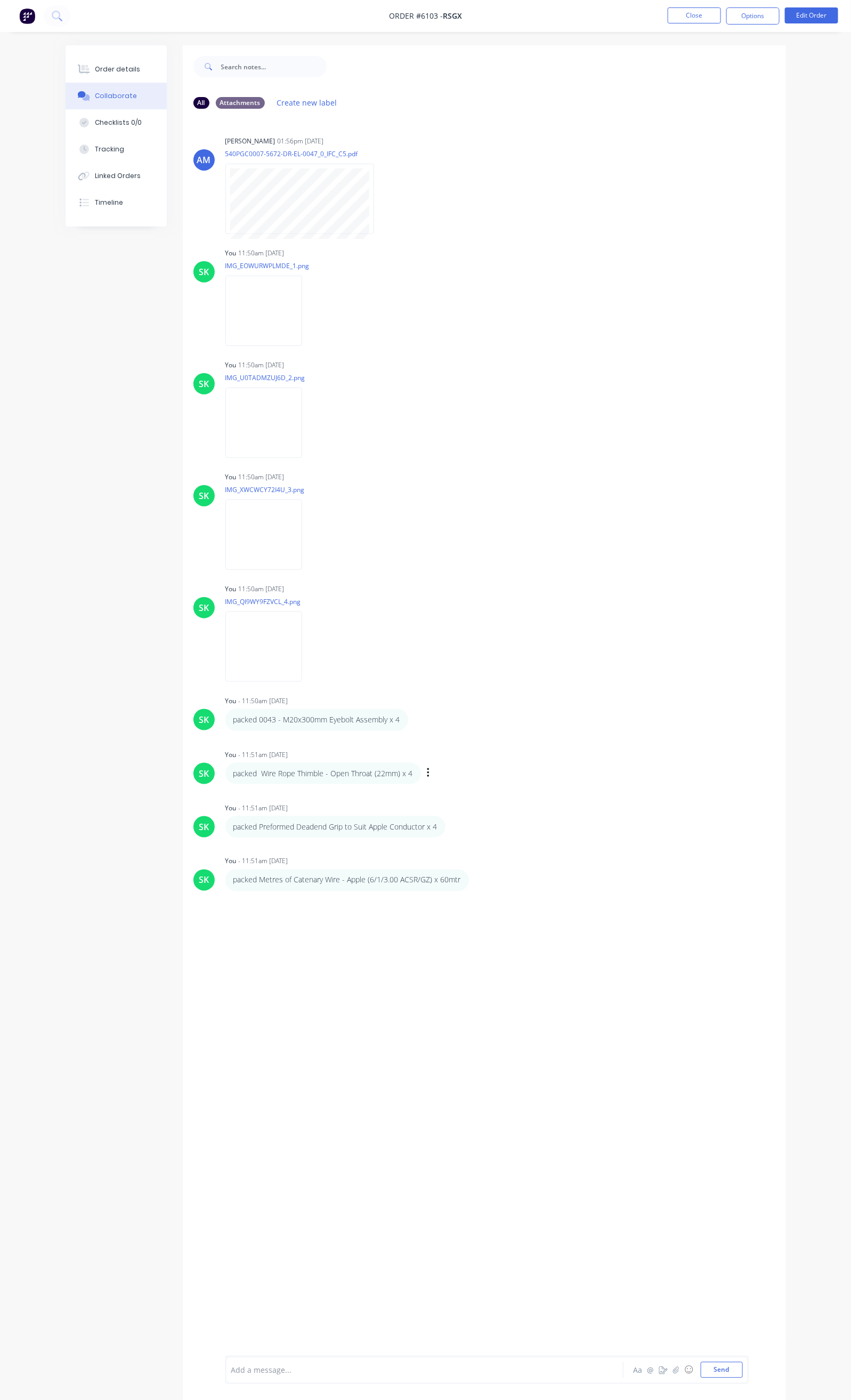
click at [263, 1365] on div at bounding box center [423, 1371] width 383 height 11
click at [743, 1366] on button "Send" at bounding box center [722, 1370] width 42 height 16
click at [232, 1366] on div at bounding box center [423, 1371] width 383 height 11
click at [743, 1365] on button "Send" at bounding box center [722, 1370] width 42 height 16
click at [226, 1380] on div "Add a message... Aa @ ☺ Send" at bounding box center [487, 1370] width 523 height 28
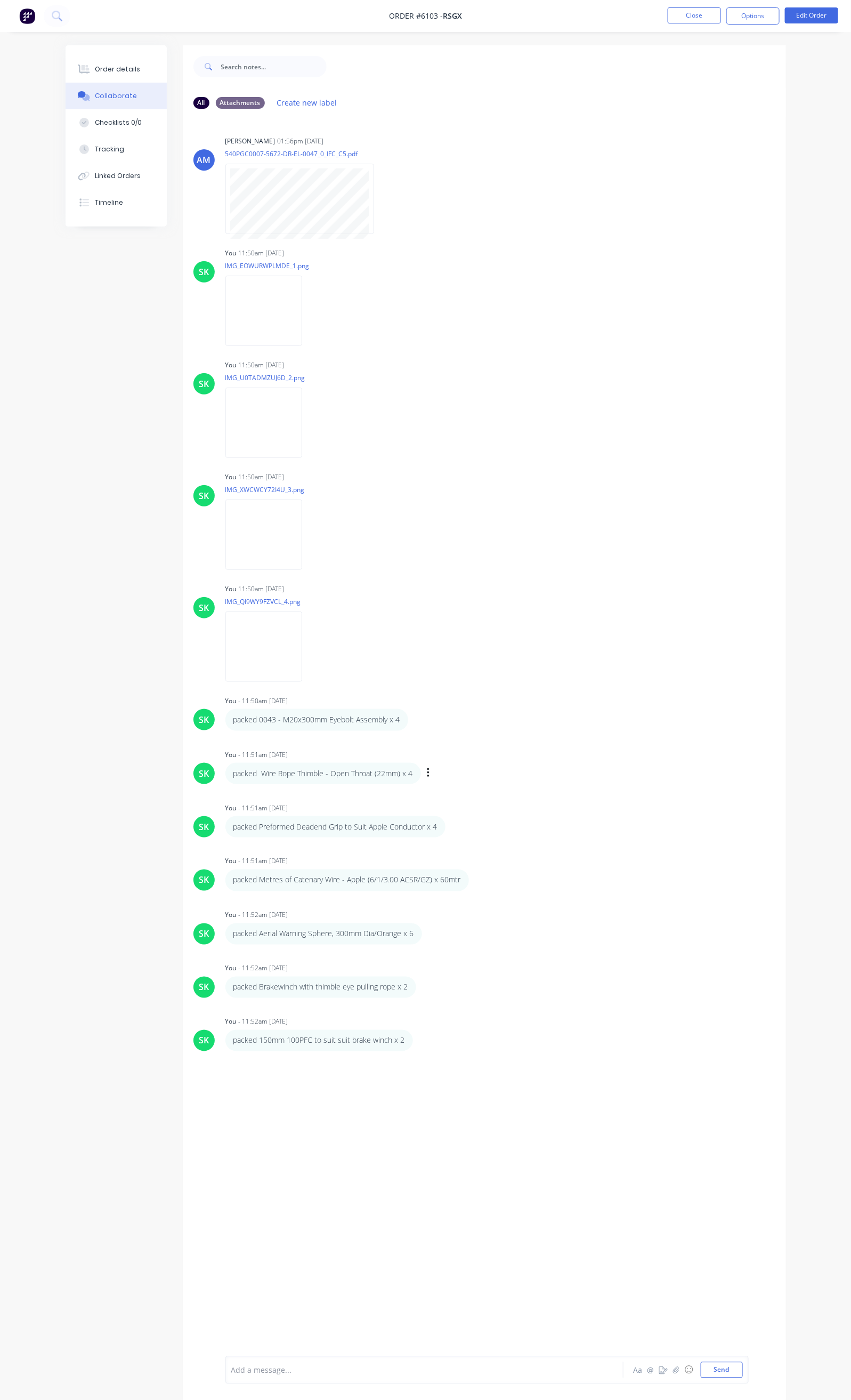
click at [232, 1373] on div at bounding box center [423, 1371] width 383 height 11
click at [226, 324] on img at bounding box center [264, 310] width 77 height 70
click at [231, 406] on img at bounding box center [264, 422] width 77 height 70
click at [226, 537] on img at bounding box center [264, 535] width 77 height 70
click at [226, 651] on img at bounding box center [264, 647] width 77 height 70
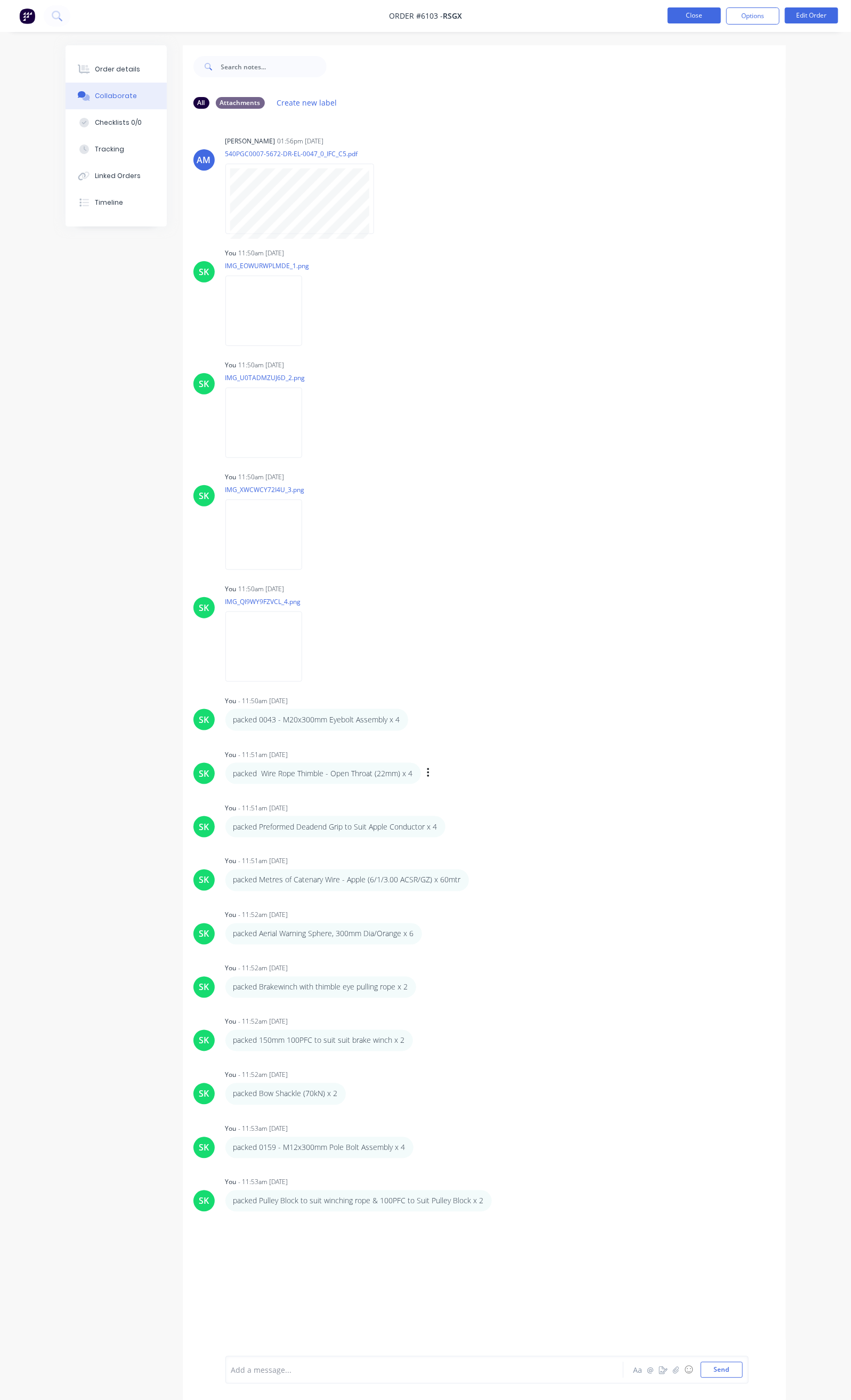
click at [686, 23] on button "Close" at bounding box center [694, 15] width 53 height 16
